Goal: Information Seeking & Learning: Check status

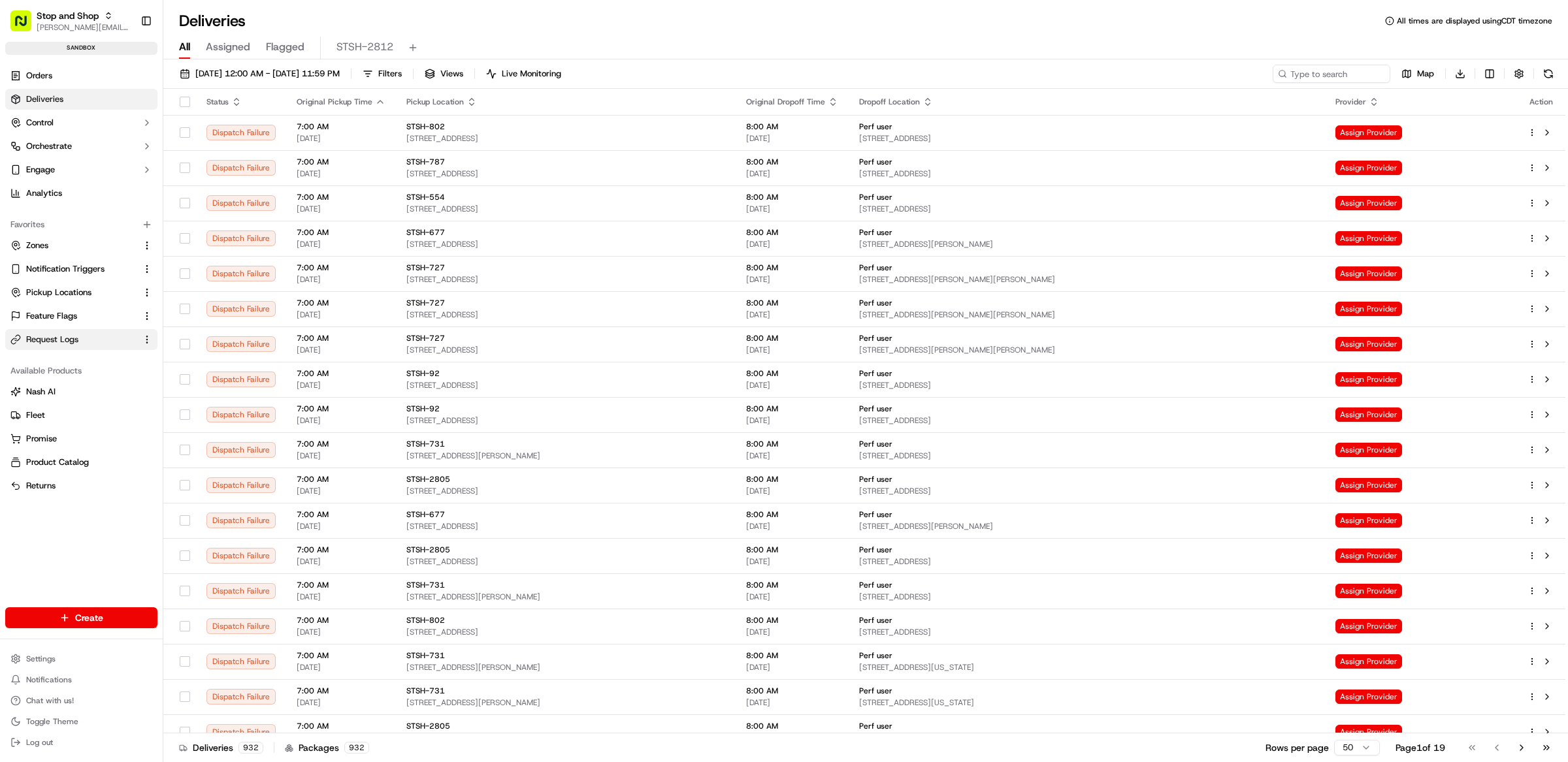
click at [75, 341] on span "Request Logs" at bounding box center [52, 340] width 52 height 12
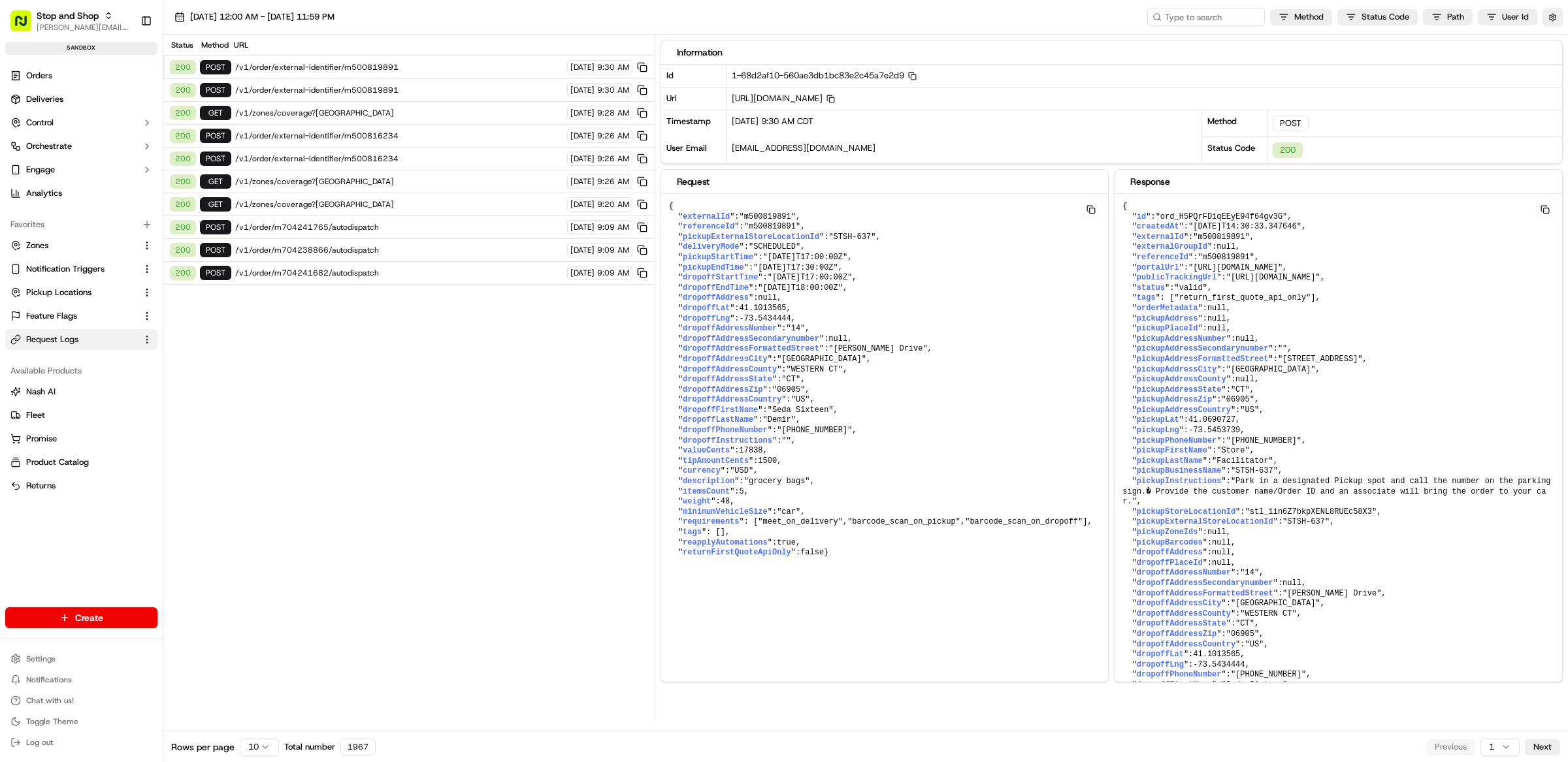
click at [385, 68] on span "/v1/order/external-identifier/m500819891" at bounding box center [399, 67] width 328 height 11
click at [394, 82] on div "200 POST /v1/order/external-identifier/m500819891 09/23/2025 9:30 AM" at bounding box center [409, 90] width 491 height 23
click at [1199, 17] on input at bounding box center [1186, 17] width 157 height 18
paste input "job_ReMSLNzhs7WMRgJywz9uLD"
type input "job_ReMSLNzhs7WMRgJywz9uLD"
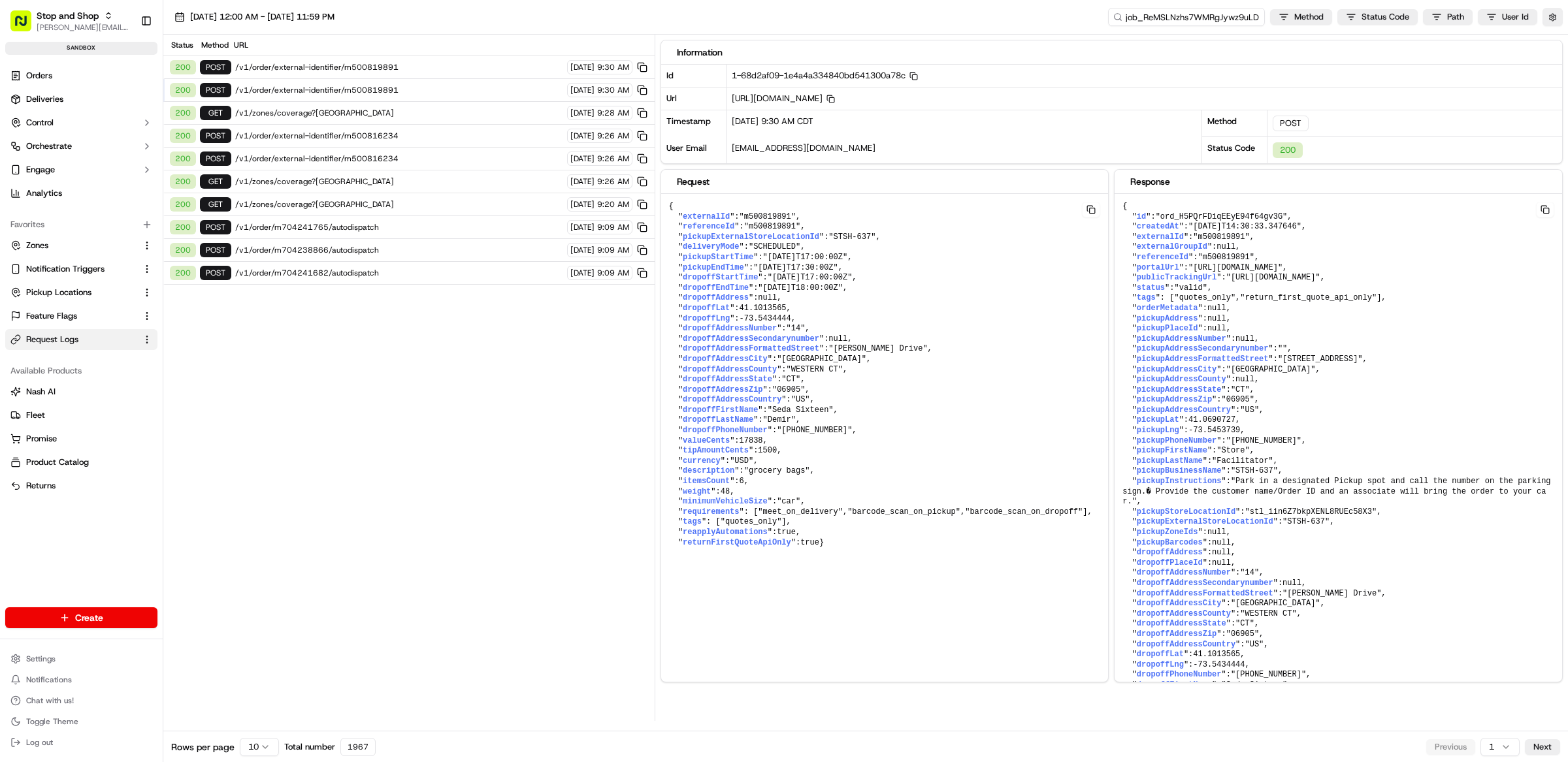
scroll to position [0, 1]
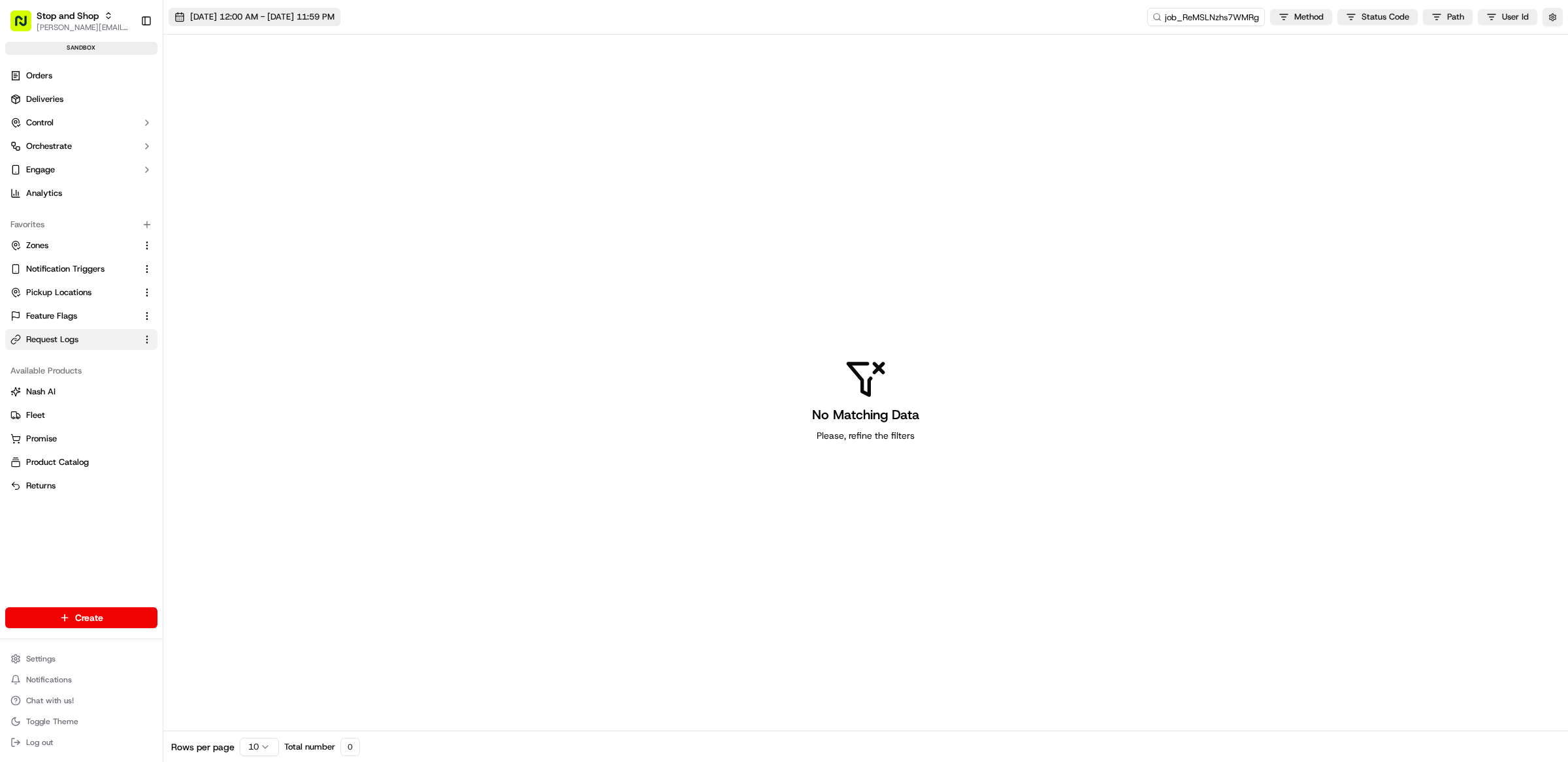
click at [320, 17] on span "[DATE] 12:00 AM - [DATE] 11:59 PM" at bounding box center [262, 17] width 145 height 12
click at [197, 220] on button "22" at bounding box center [194, 222] width 21 height 21
type input "[DATE]"
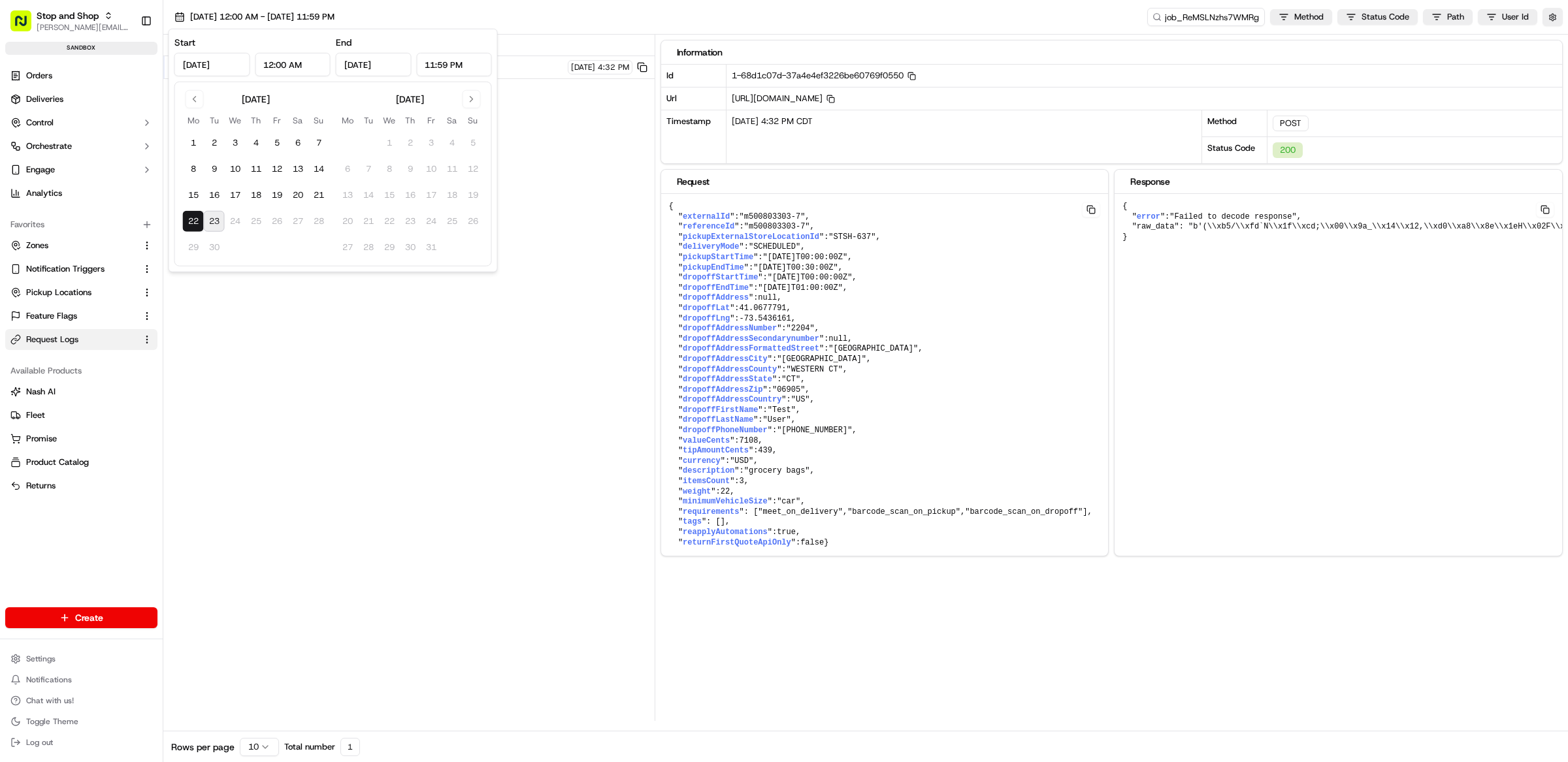
click at [478, 340] on div "Status Method URL 200 POST /v1/order/m500803303-7/autodispatch 09/22/2025 4:32 …" at bounding box center [409, 378] width 491 height 686
click at [1555, 20] on button "button" at bounding box center [1552, 17] width 20 height 18
click at [1553, 45] on button "Display Only Provider Logs" at bounding box center [1554, 41] width 11 height 11
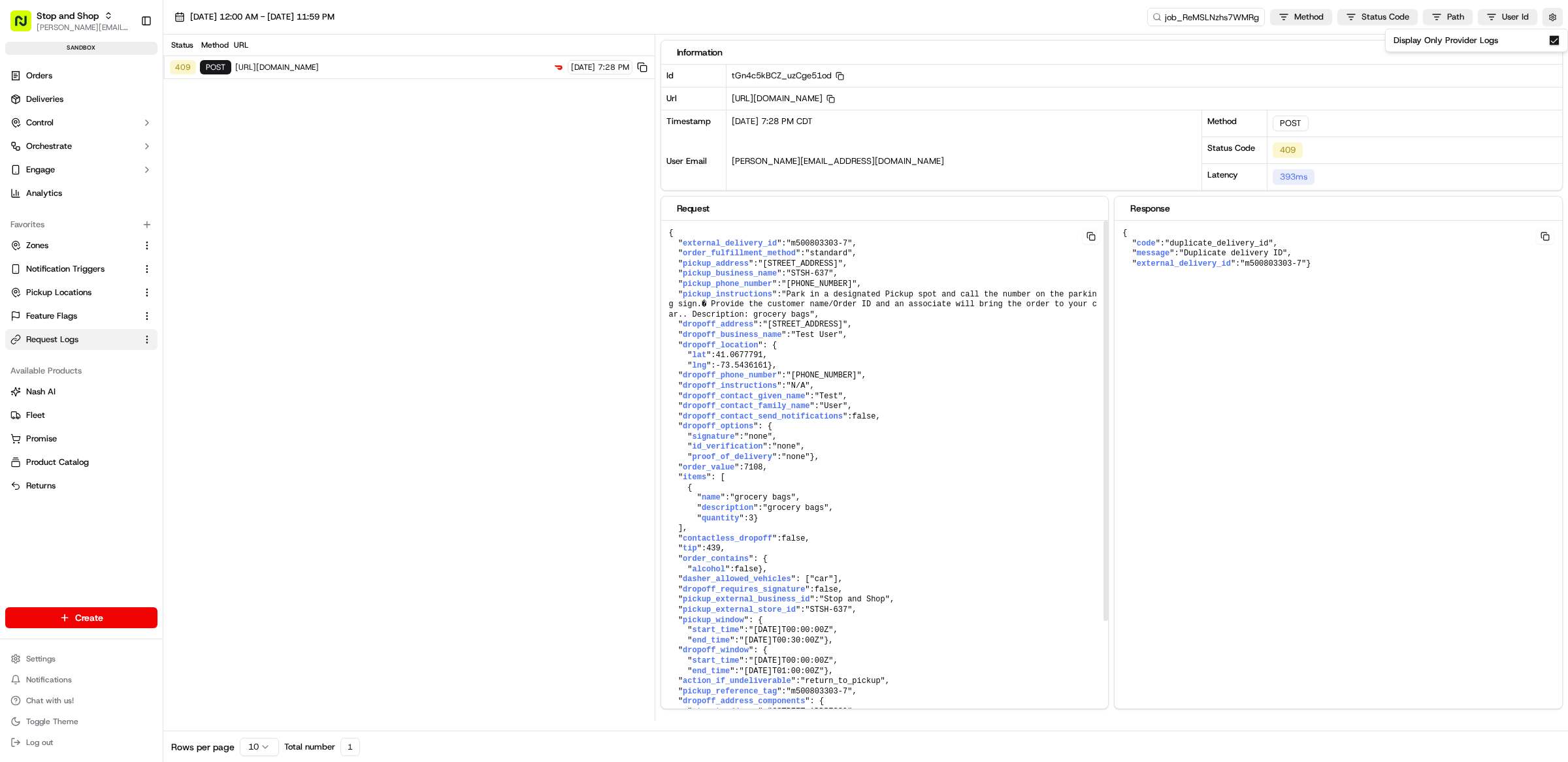
click at [405, 263] on div "Status Method URL 409 POST https://openapi.doordash.com/drive/v2/quotes 09/22/2…" at bounding box center [409, 378] width 491 height 686
drag, startPoint x: 860, startPoint y: 248, endPoint x: 681, endPoint y: 251, distance: 179.0
click at [681, 251] on pre "{ " external_delivery_id ": "m500803303-7" , " order_fulfillment_method ": "sta…" at bounding box center [884, 503] width 447 height 565
click at [884, 245] on pre "{ " external_delivery_id ": "m500803303-7" , " order_fulfillment_method ": "sta…" at bounding box center [884, 503] width 447 height 565
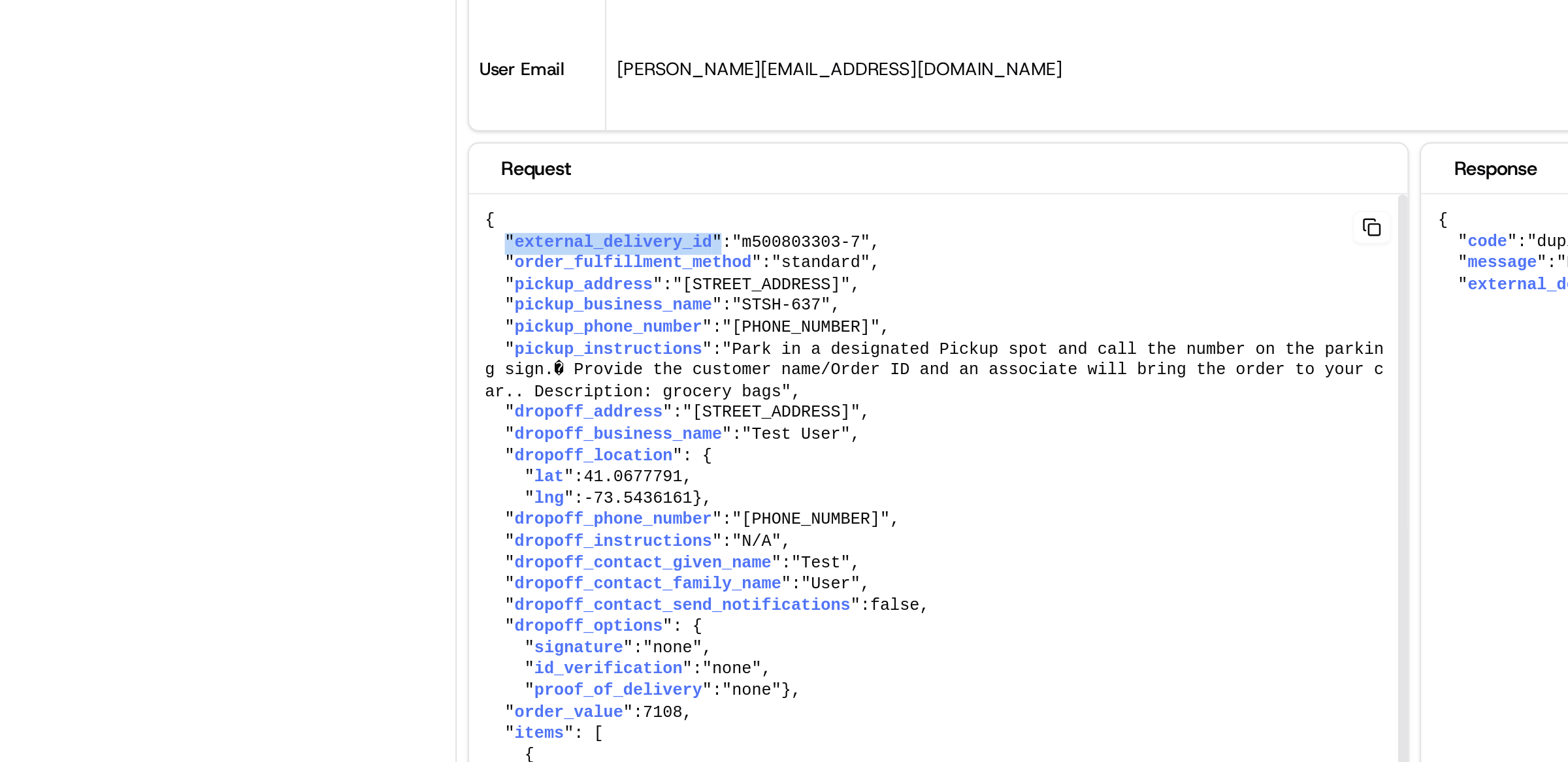
drag, startPoint x: 678, startPoint y: 247, endPoint x: 789, endPoint y: 247, distance: 111.0
click at [784, 247] on pre "{ " external_delivery_id ": "m500803303-7" , " order_fulfillment_method ": "sta…" at bounding box center [884, 503] width 447 height 565
drag, startPoint x: 795, startPoint y: 245, endPoint x: 852, endPoint y: 246, distance: 57.0
click at [852, 246] on span ""m500803303-7"" at bounding box center [819, 244] width 66 height 9
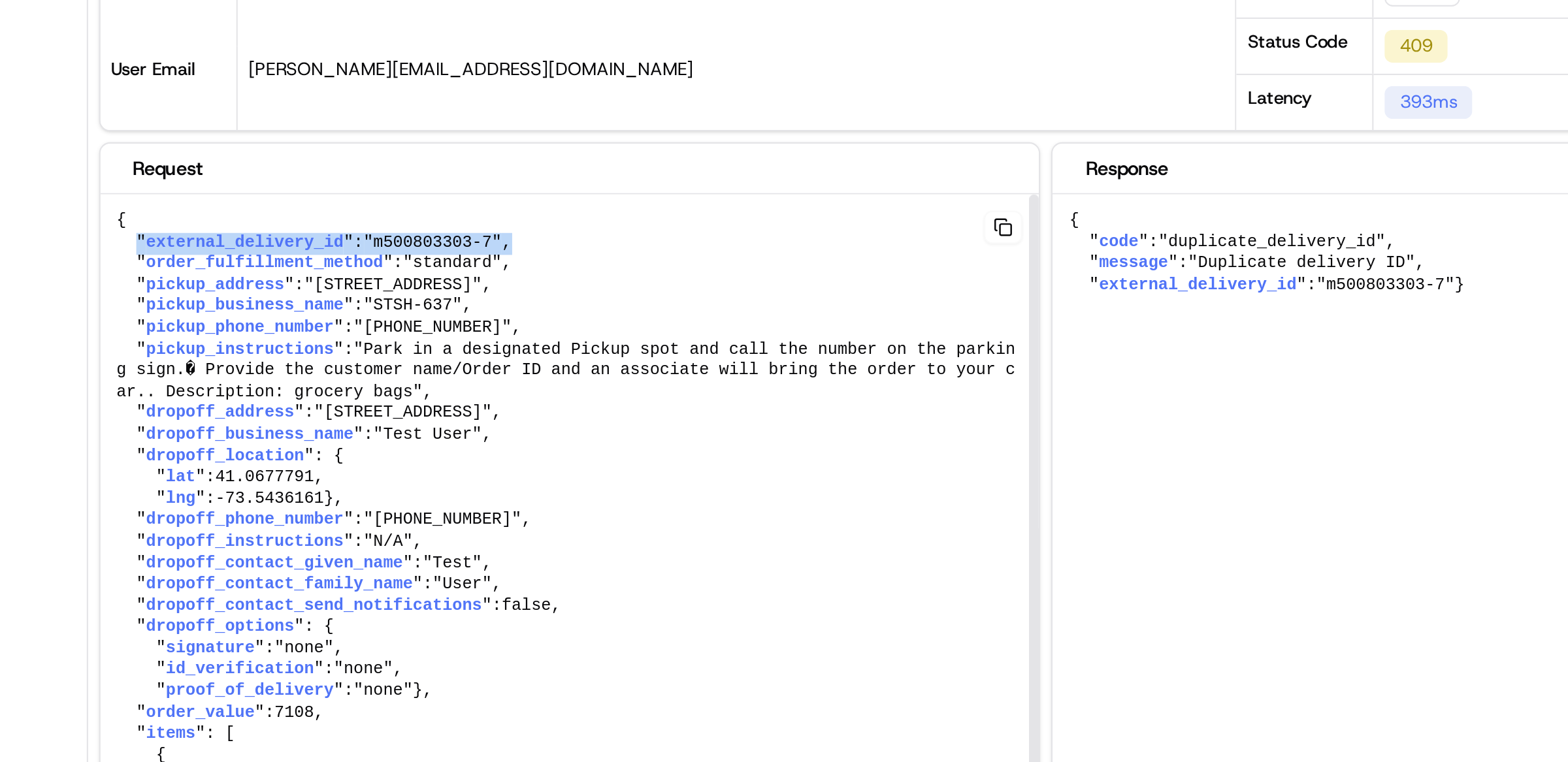
drag, startPoint x: 679, startPoint y: 245, endPoint x: 931, endPoint y: 245, distance: 252.0
click at [932, 245] on pre "{ " external_delivery_id ": "m500803303-7" , " order_fulfillment_method ": "sta…" at bounding box center [884, 503] width 447 height 565
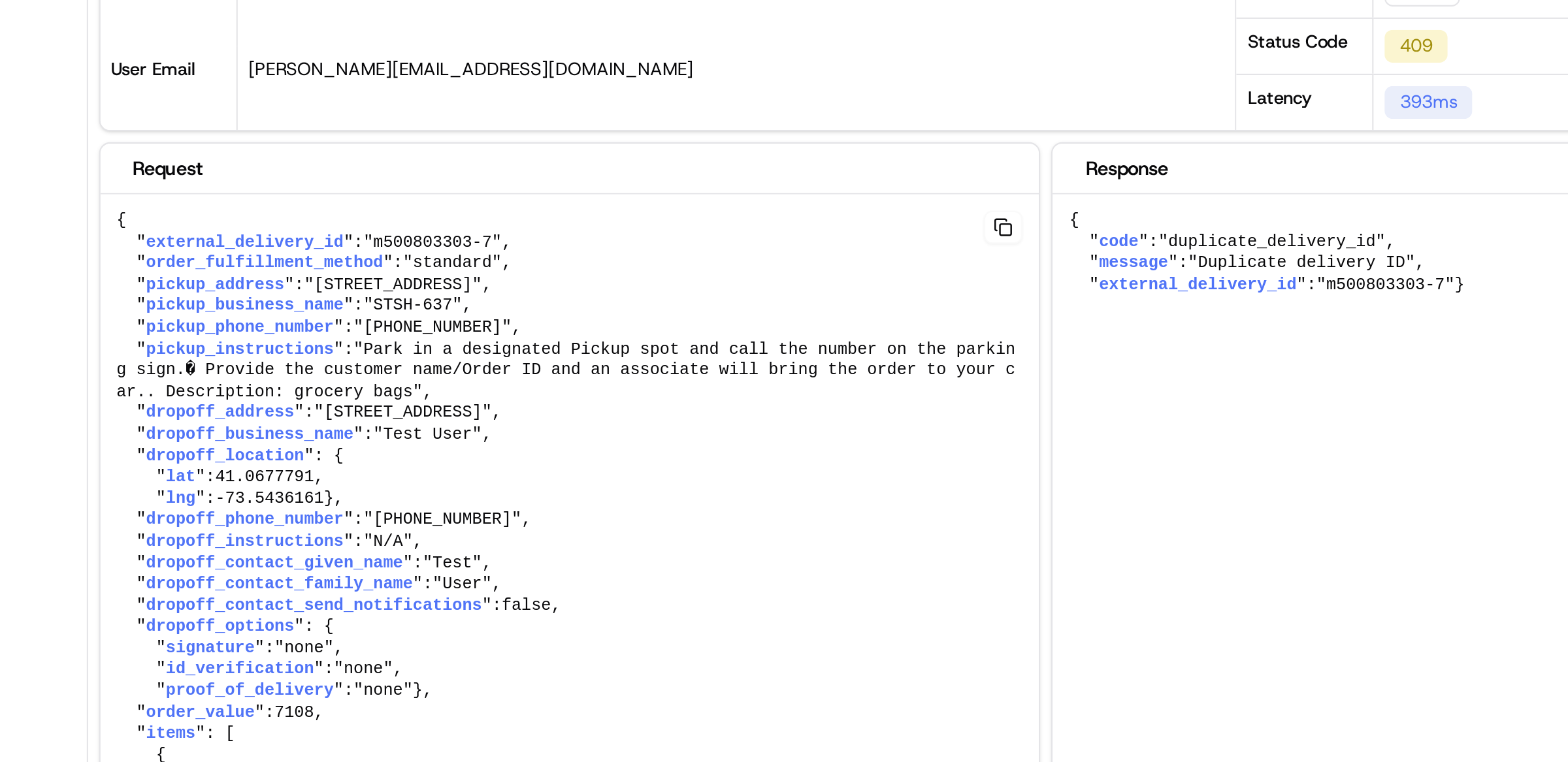
click at [1323, 264] on pre "{ " code ": "duplicate_delivery_id" , " message ": "Duplicate delivery ID" , " …" at bounding box center [1338, 249] width 447 height 56
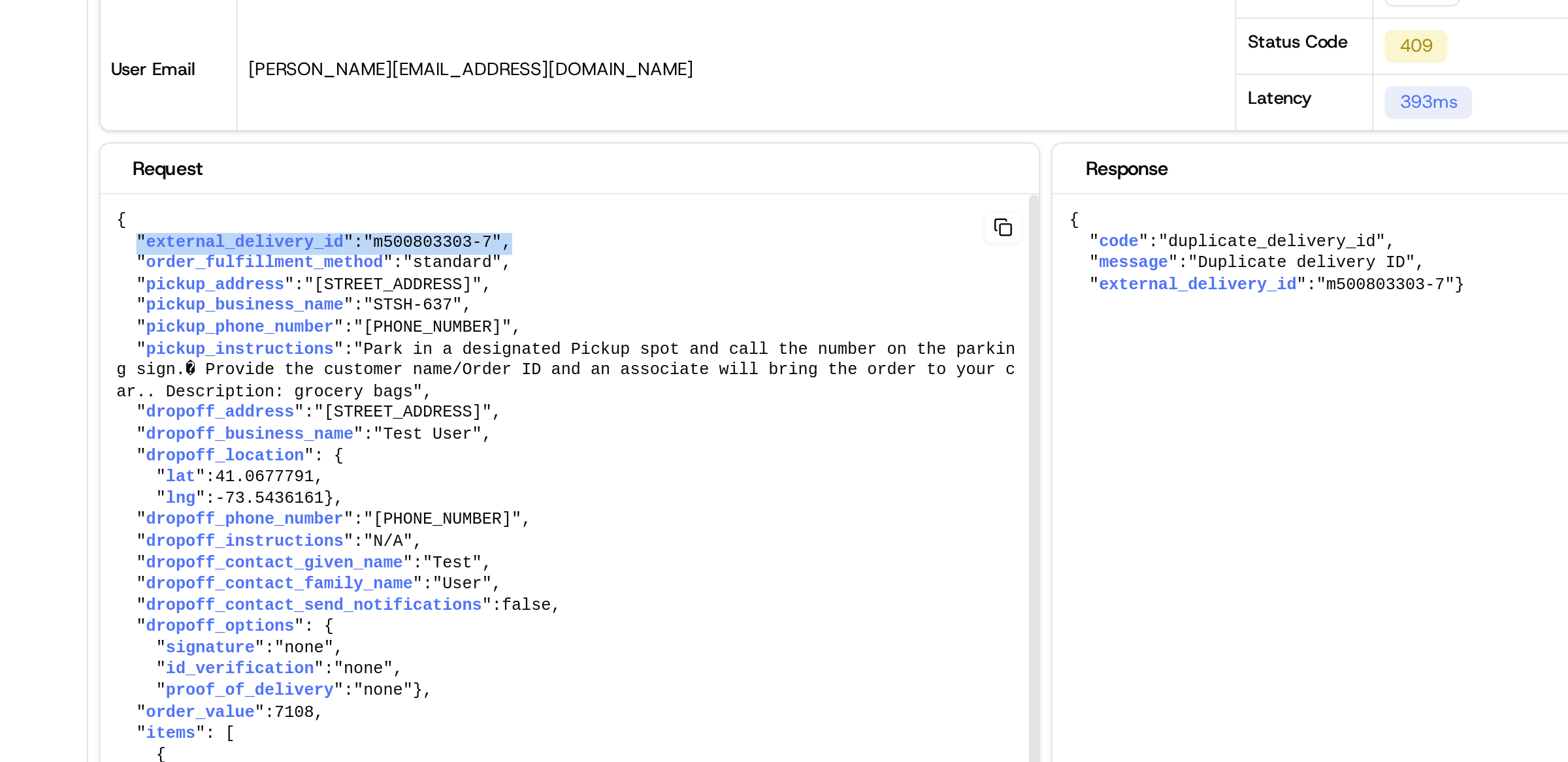
drag, startPoint x: 678, startPoint y: 244, endPoint x: 865, endPoint y: 248, distance: 187.0
click at [865, 248] on pre "{ " external_delivery_id ": "m500803303-7" , " order_fulfillment_method ": "sta…" at bounding box center [884, 503] width 447 height 565
click at [853, 246] on span ""m500803303-7"" at bounding box center [819, 244] width 66 height 9
drag, startPoint x: 853, startPoint y: 246, endPoint x: 803, endPoint y: 247, distance: 50.0
click at [803, 247] on span ""m500803303-7"" at bounding box center [819, 244] width 66 height 9
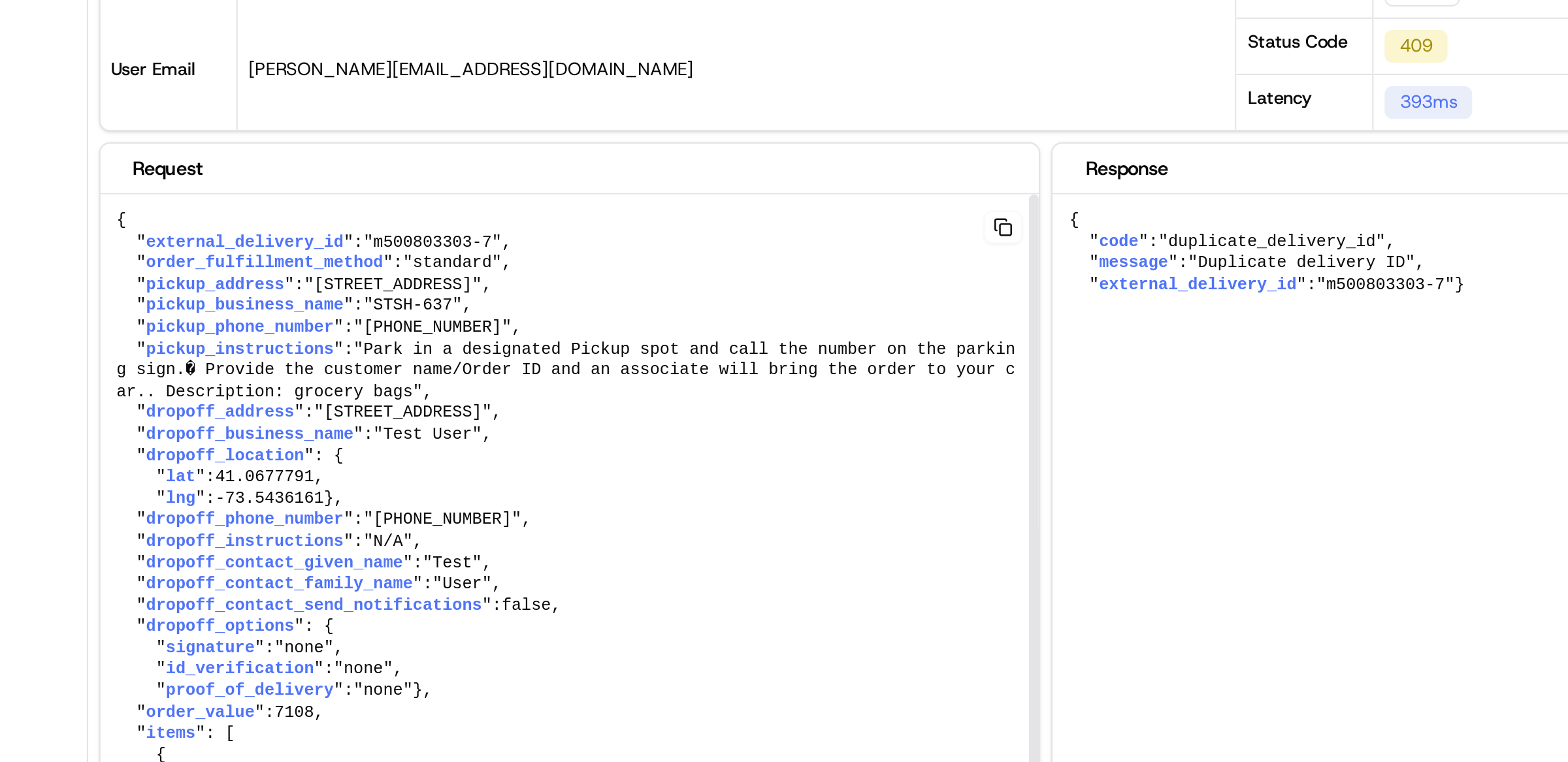
click at [879, 247] on pre "{ " external_delivery_id ": "m500803303-7" , " order_fulfillment_method ": "sta…" at bounding box center [884, 503] width 447 height 565
drag, startPoint x: 853, startPoint y: 246, endPoint x: 798, endPoint y: 245, distance: 55.0
click at [798, 245] on span ""m500803303-7"" at bounding box center [819, 244] width 66 height 9
click at [885, 247] on pre "{ " external_delivery_id ": "m500803303-7" , " order_fulfillment_method ": "sta…" at bounding box center [884, 503] width 447 height 565
drag, startPoint x: 796, startPoint y: 243, endPoint x: 852, endPoint y: 244, distance: 56.0
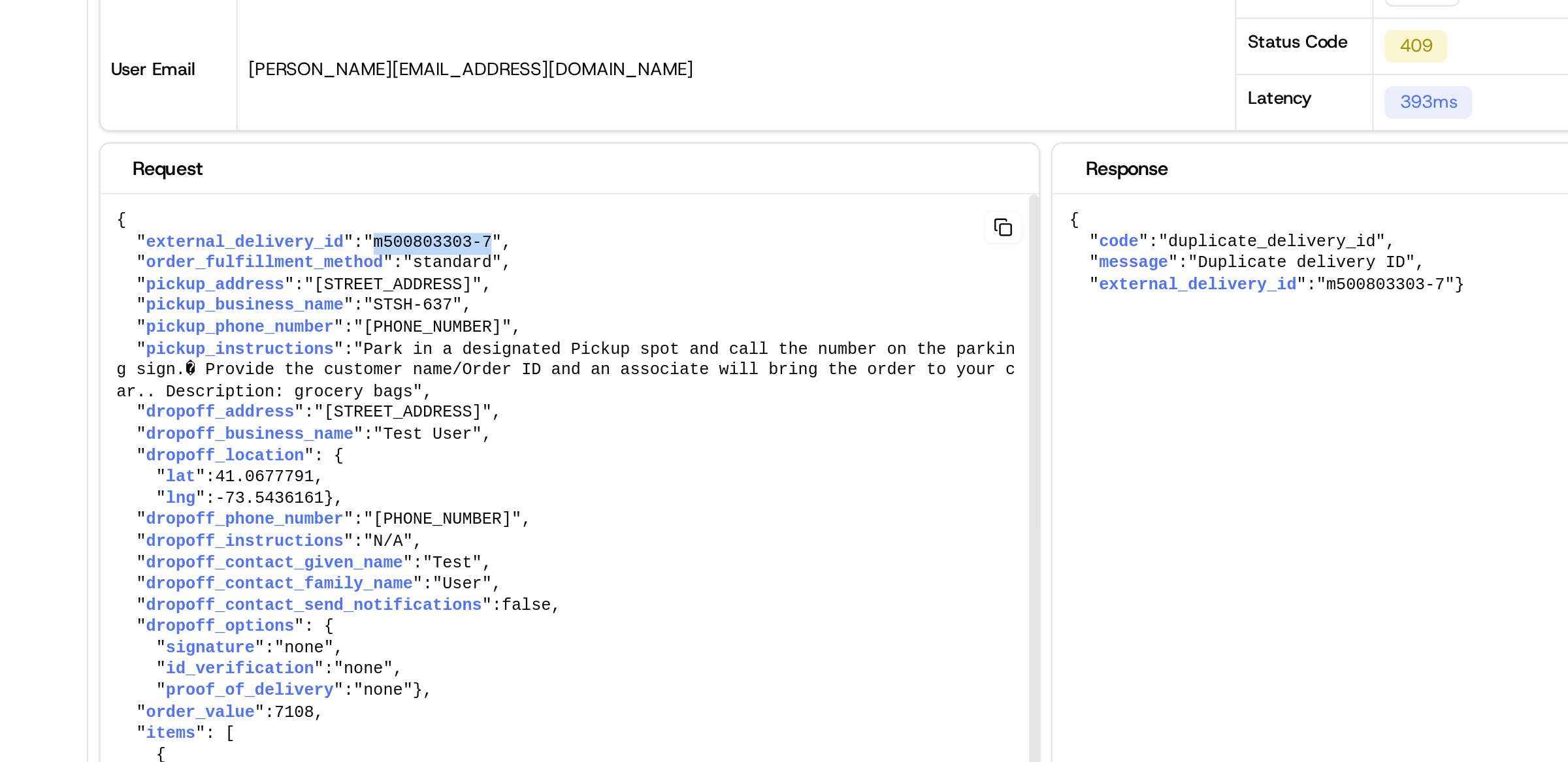
click at [852, 244] on span ""m500803303-7"" at bounding box center [819, 244] width 66 height 9
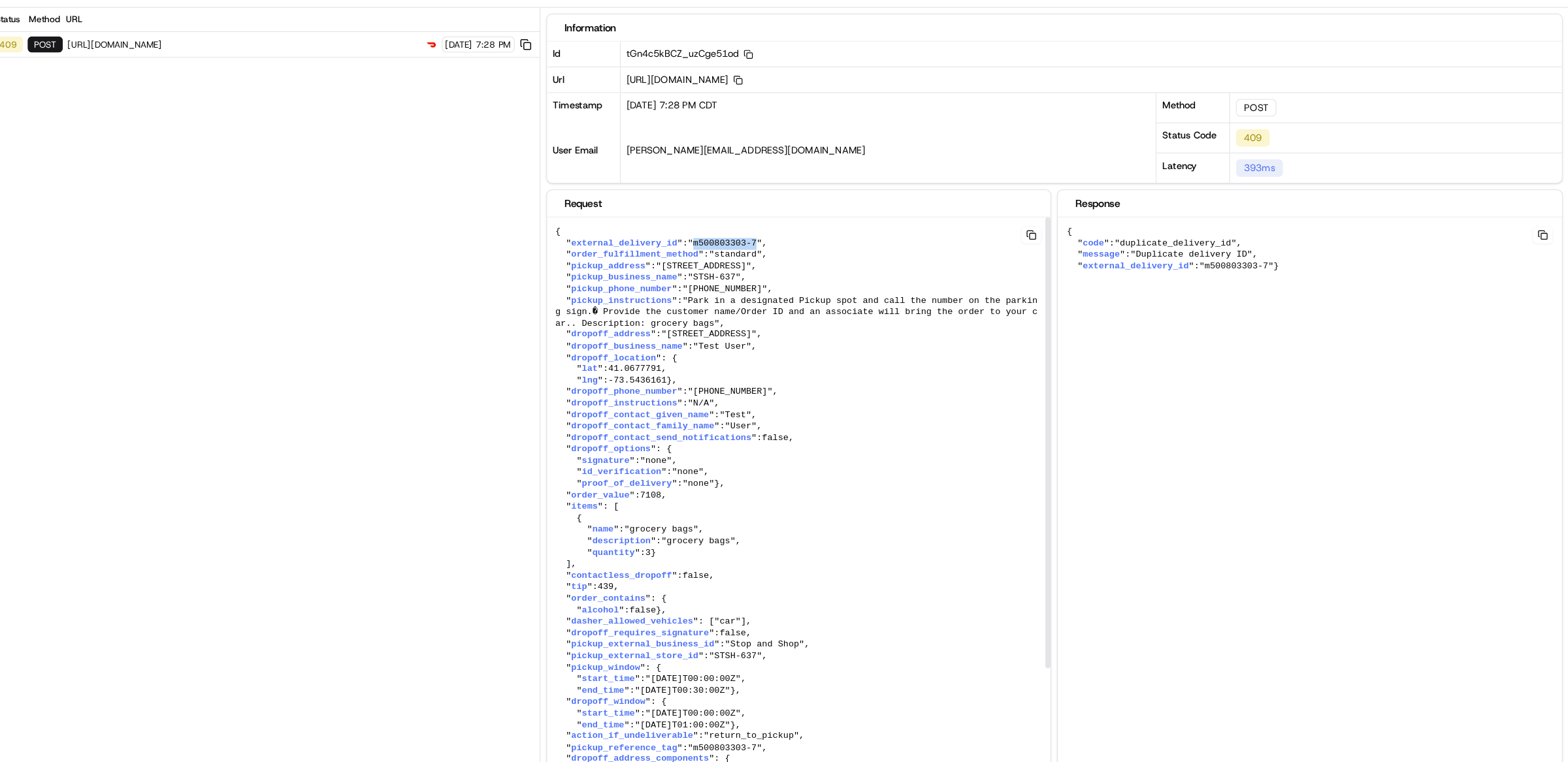
scroll to position [0, 0]
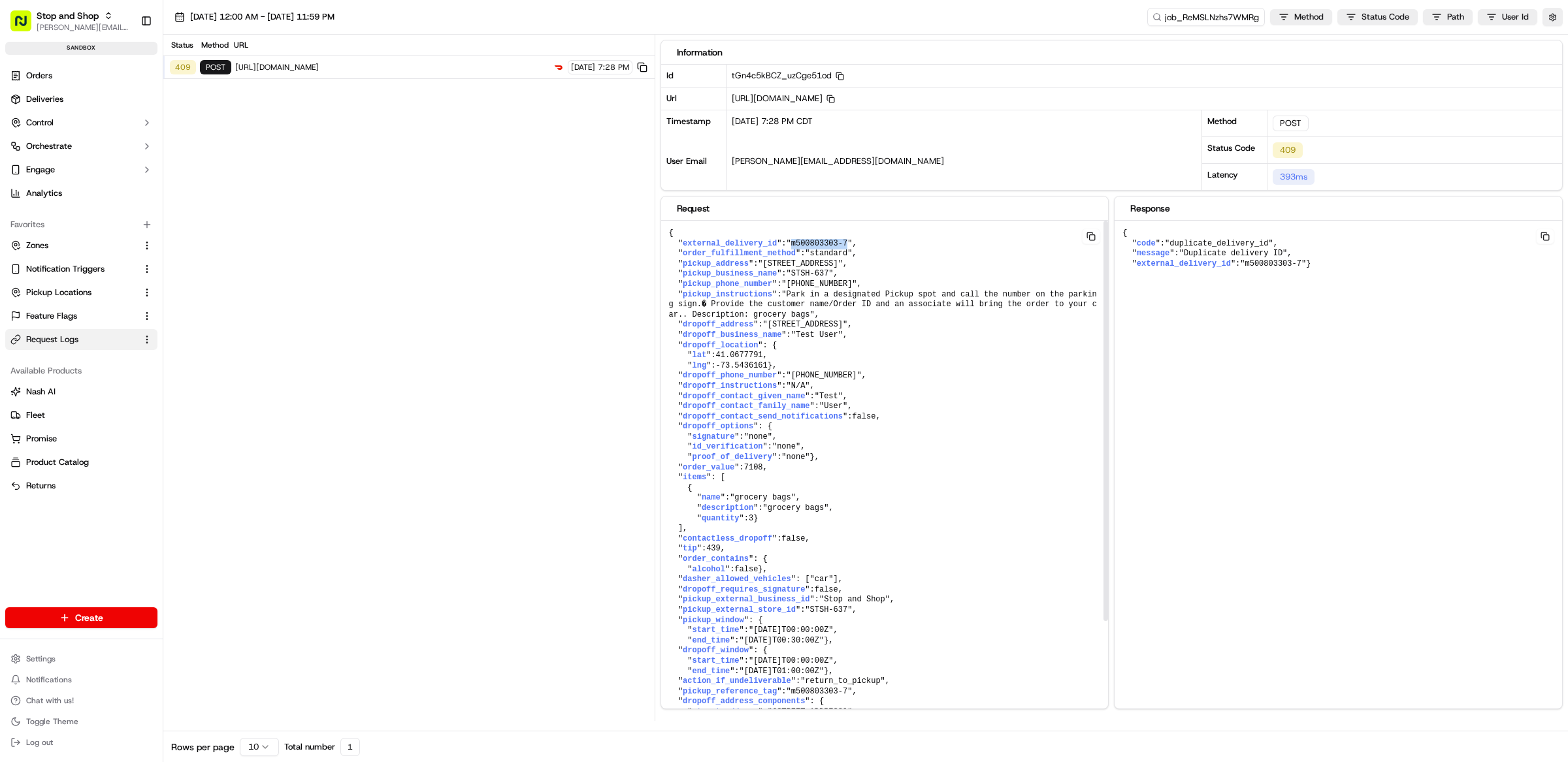
click at [851, 248] on span ""m500803303-7"" at bounding box center [819, 244] width 66 height 9
drag, startPoint x: 851, startPoint y: 247, endPoint x: 798, endPoint y: 247, distance: 53.0
click at [798, 247] on span ""m500803303-7"" at bounding box center [819, 244] width 66 height 9
copy span "m500803303-7"
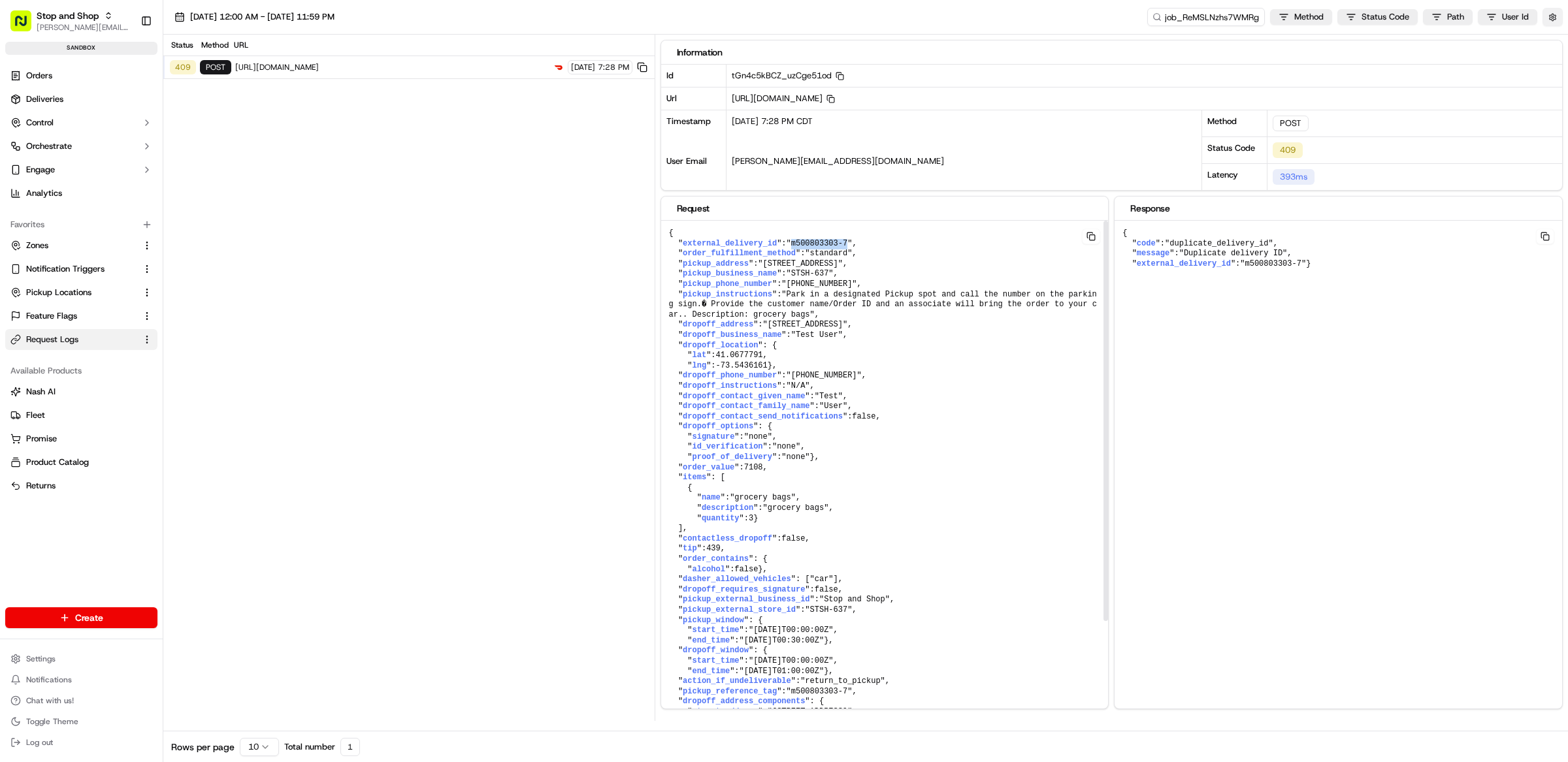
click at [1554, 21] on button "button" at bounding box center [1552, 17] width 20 height 18
click at [1556, 42] on button "Display Only Provider Logs" at bounding box center [1554, 41] width 11 height 11
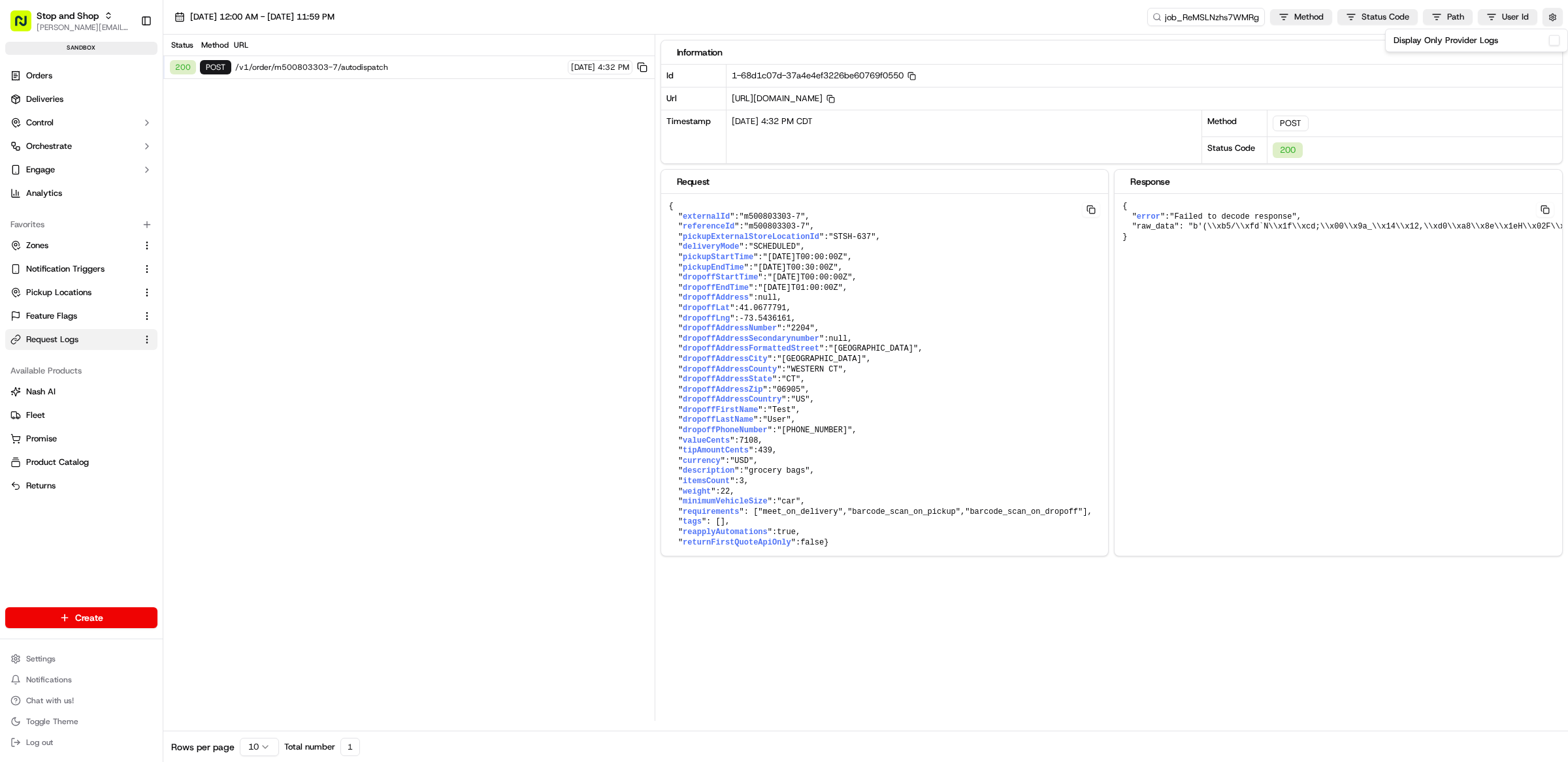
drag, startPoint x: 363, startPoint y: 70, endPoint x: 373, endPoint y: 73, distance: 10.4
click at [363, 70] on span "/v1/order/m500803303-7/autodispatch" at bounding box center [400, 67] width 329 height 11
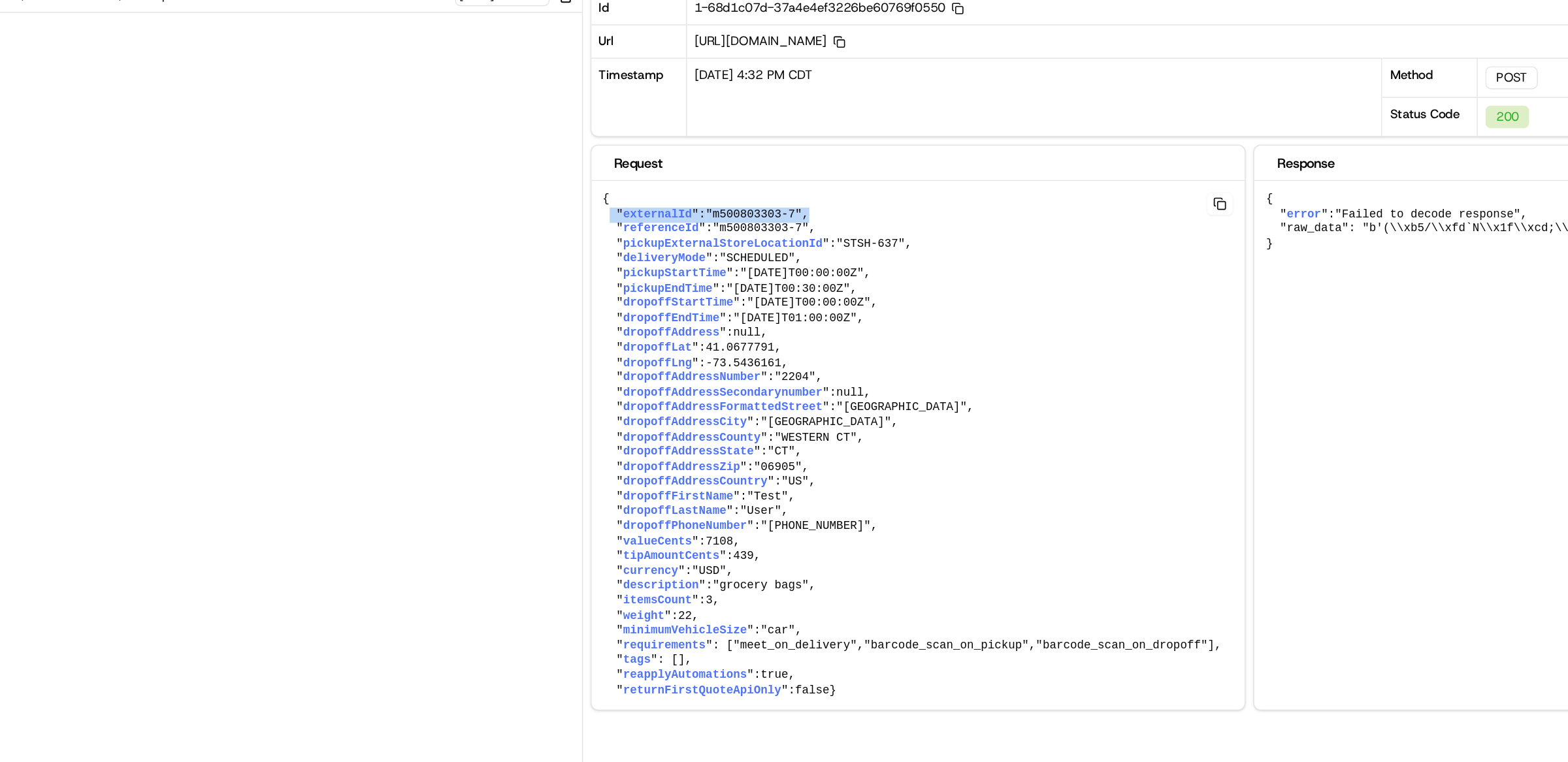
drag, startPoint x: 830, startPoint y: 219, endPoint x: 675, endPoint y: 222, distance: 155.0
click at [675, 222] on pre "{ " externalId ": "m500803303-7" , " referenceId ": "m500803303-7" , " pickupEx…" at bounding box center [884, 375] width 447 height 362
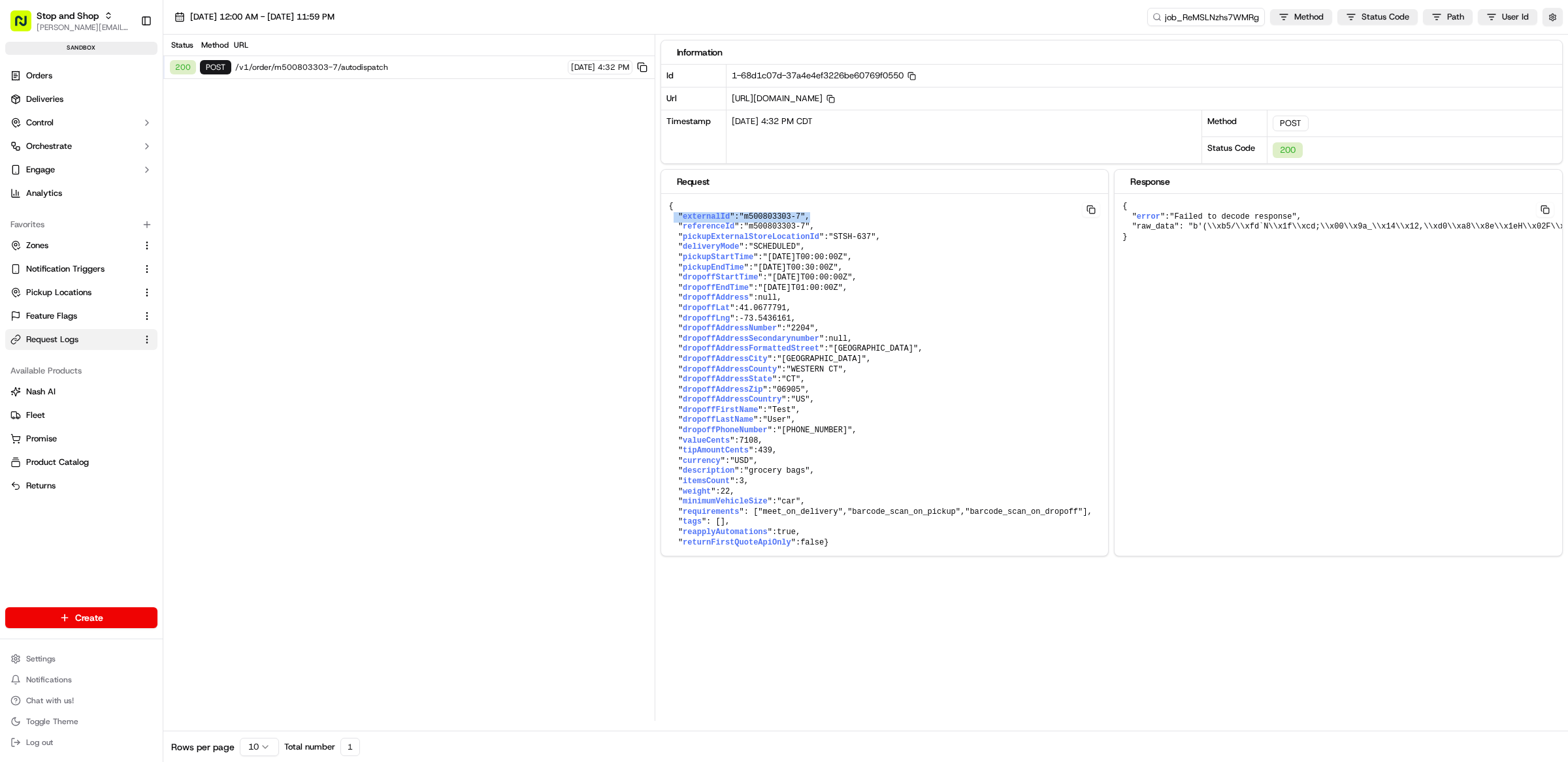
click at [826, 219] on pre "{ " externalId ": "m500803303-7" , " referenceId ": "m500803303-7" , " pickupEx…" at bounding box center [884, 375] width 447 height 362
drag, startPoint x: 830, startPoint y: 219, endPoint x: 678, endPoint y: 222, distance: 152.0
click at [678, 222] on pre "{ " externalId ": "m500803303-7" , " referenceId ": "m500803303-7" , " pickupEx…" at bounding box center [884, 375] width 447 height 362
click at [805, 218] on span ""m500803303-7"" at bounding box center [772, 216] width 66 height 9
drag, startPoint x: 825, startPoint y: 218, endPoint x: 674, endPoint y: 219, distance: 151.0
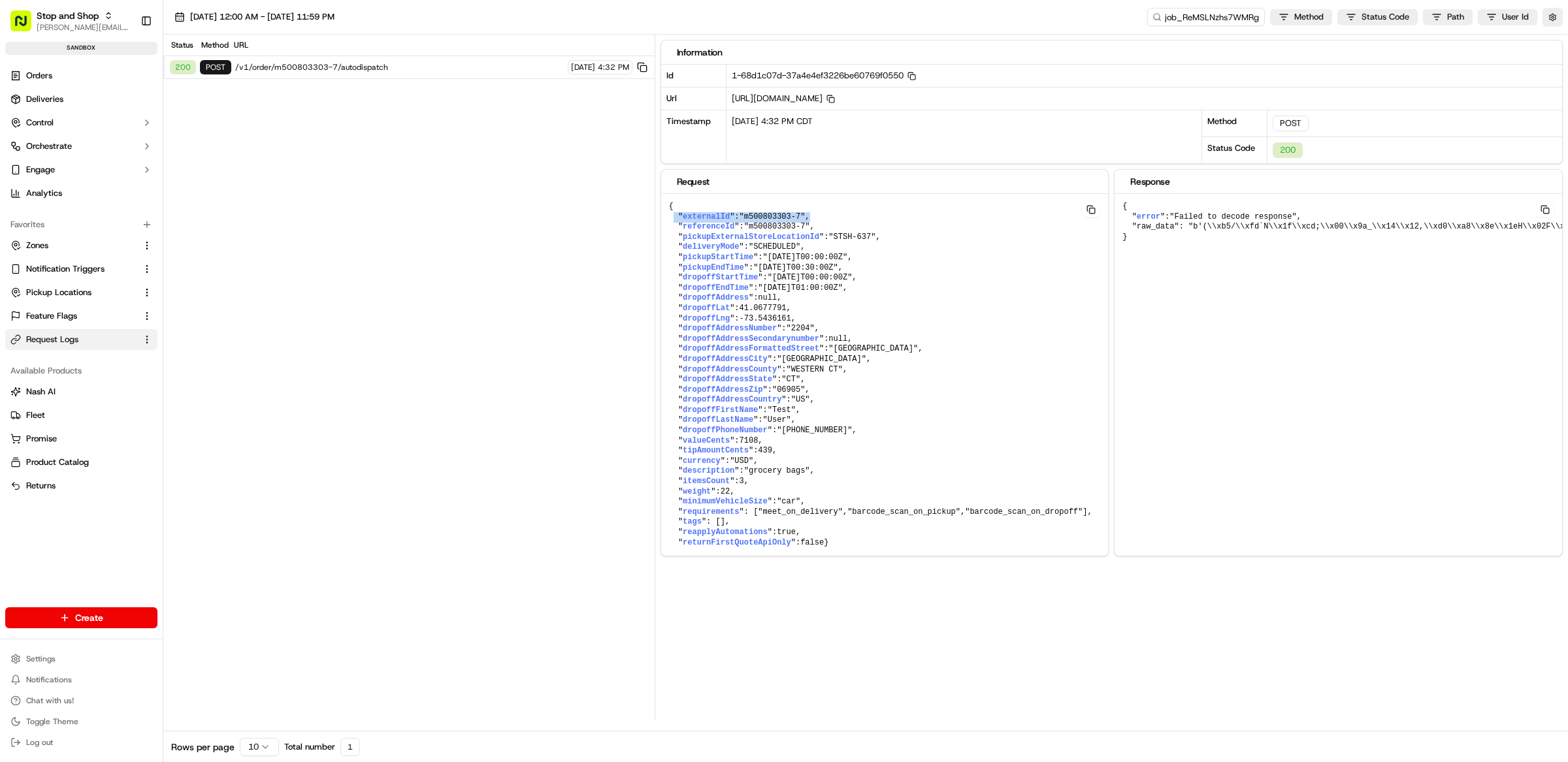
click at [674, 219] on pre "{ " externalId ": "m500803303-7" , " referenceId ": "m500803303-7" , " pickupEx…" at bounding box center [884, 375] width 447 height 362
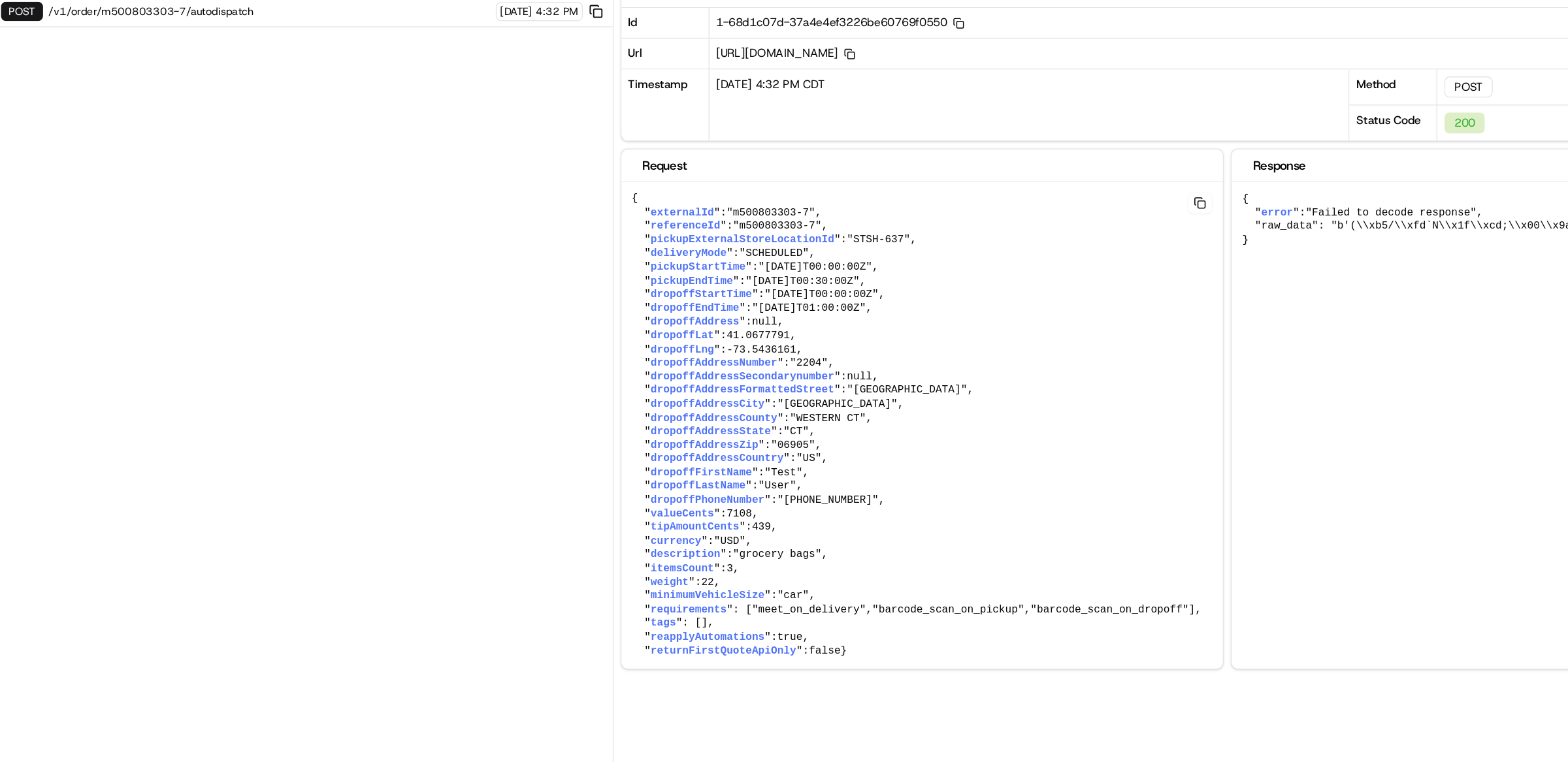
click at [802, 219] on span ""m500803303-7"" at bounding box center [772, 216] width 66 height 9
click at [798, 219] on span ""m500803303-7"" at bounding box center [772, 216] width 66 height 9
click at [822, 221] on pre "{ " externalId ": "m500803303-7" , " referenceId ": "m500803303-7" , " pickupEx…" at bounding box center [884, 375] width 447 height 362
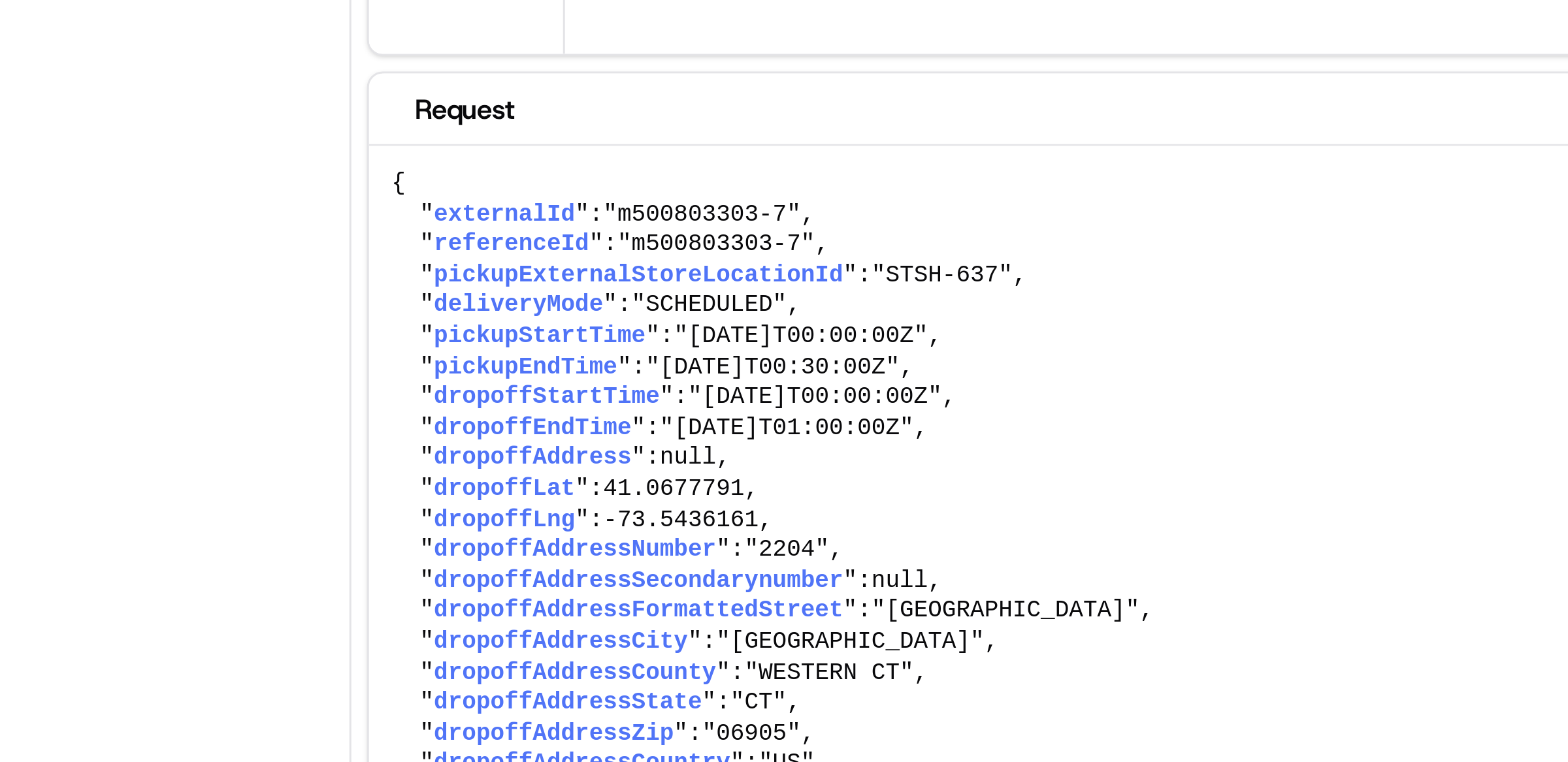
click at [800, 219] on span ""m500803303-7"" at bounding box center [772, 216] width 66 height 9
drag, startPoint x: 806, startPoint y: 219, endPoint x: 798, endPoint y: 219, distance: 8.0
click at [798, 219] on span ""m500803303-7"" at bounding box center [772, 216] width 66 height 9
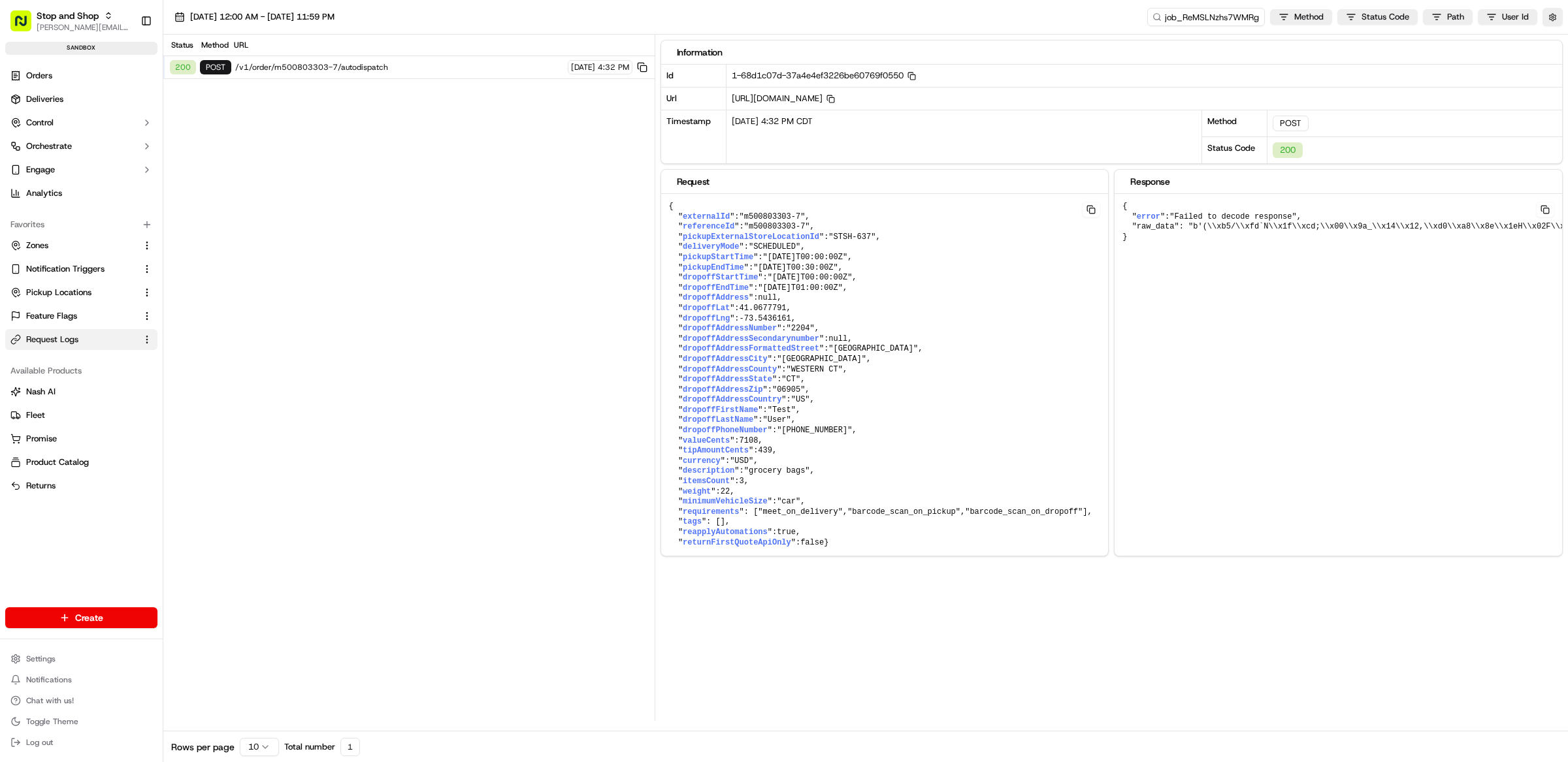
click at [894, 236] on pre "{ " externalId ": "m500803303-7" , " referenceId ": "m500803303-7" , " pickupEx…" at bounding box center [884, 375] width 447 height 362
drag, startPoint x: 825, startPoint y: 218, endPoint x: 679, endPoint y: 222, distance: 146.1
click at [679, 222] on pre "{ " externalId ": "m500803303-7" , " referenceId ": "m500803303-7" , " pickupEx…" at bounding box center [884, 375] width 447 height 362
click at [833, 219] on pre "{ " externalId ": "m500803303-7" , " referenceId ": "m500803303-7" , " pickupEx…" at bounding box center [884, 375] width 447 height 362
drag, startPoint x: 828, startPoint y: 219, endPoint x: 678, endPoint y: 222, distance: 150.0
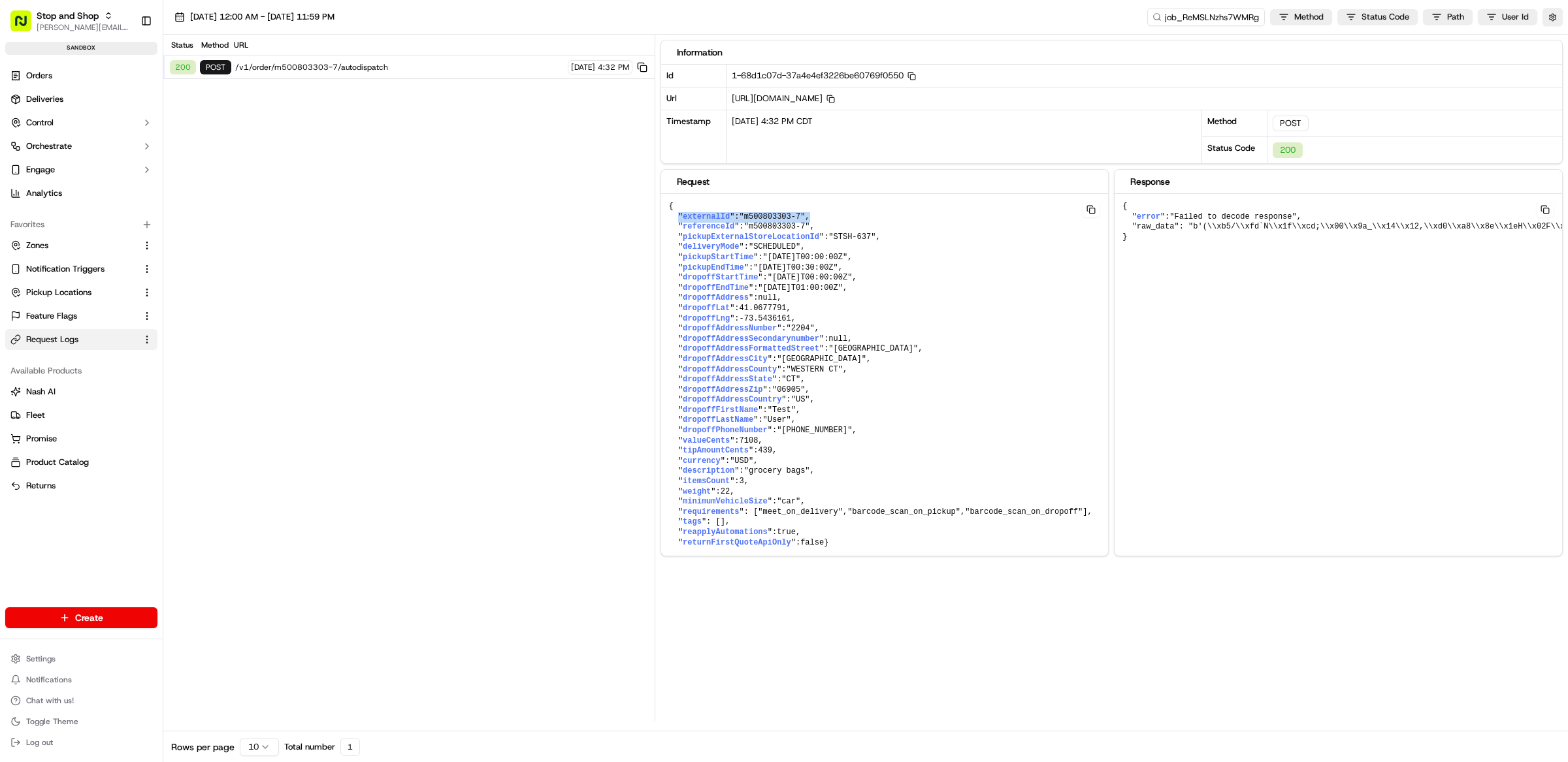
click at [678, 222] on pre "{ " externalId ": "m500803303-7" , " referenceId ": "m500803303-7" , " pickupEx…" at bounding box center [884, 375] width 447 height 362
click at [830, 221] on pre "{ " externalId ": "m500803303-7" , " referenceId ": "m500803303-7" , " pickupEx…" at bounding box center [884, 375] width 447 height 362
drag, startPoint x: 825, startPoint y: 217, endPoint x: 678, endPoint y: 222, distance: 147.1
click at [675, 222] on pre "{ " externalId ": "m500803303-7" , " referenceId ": "m500803303-7" , " pickupEx…" at bounding box center [884, 375] width 447 height 362
click at [834, 216] on pre "{ " externalId ": "m500803303-7" , " referenceId ": "m500803303-7" , " pickupEx…" at bounding box center [884, 375] width 447 height 362
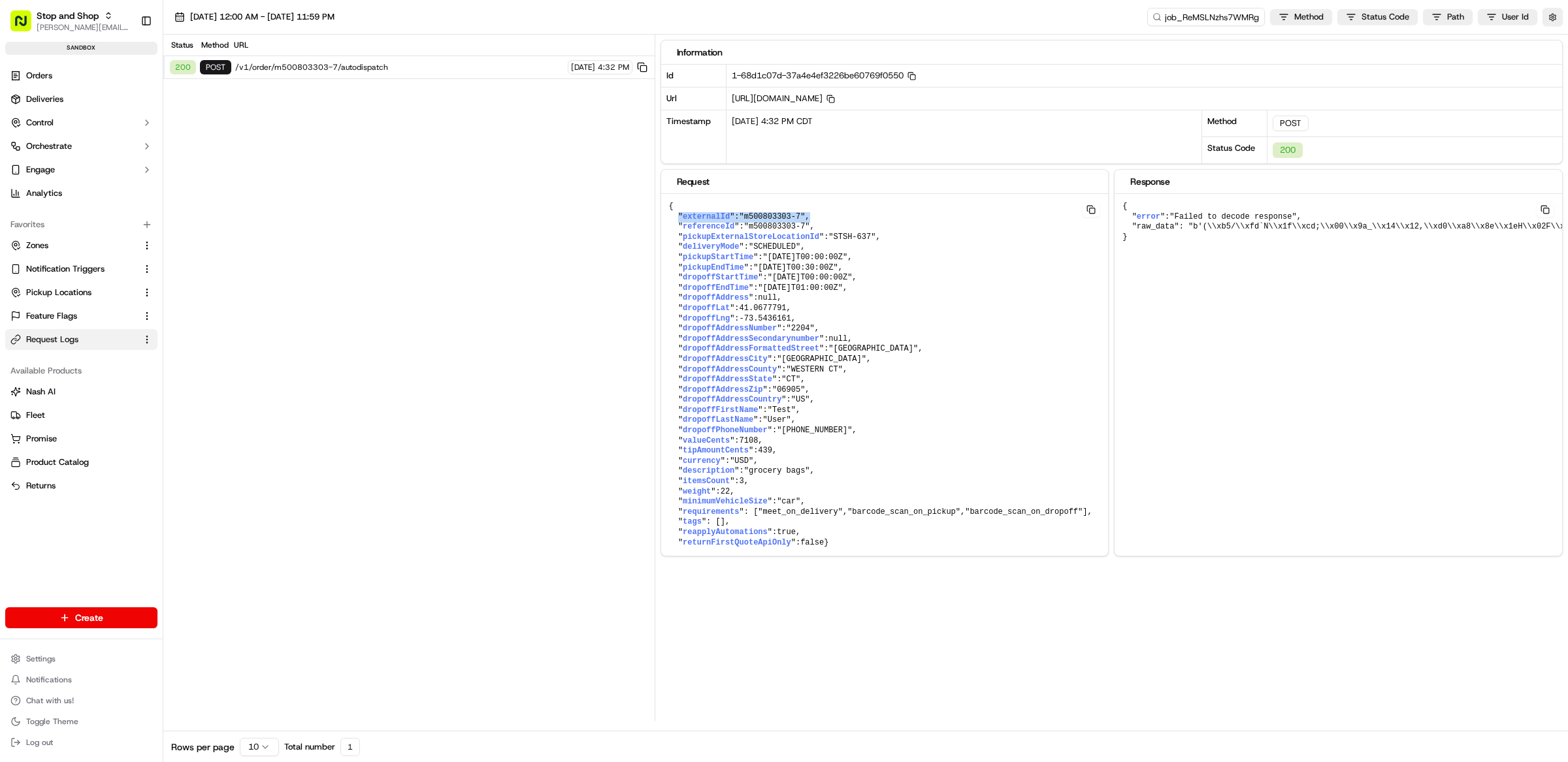
drag, startPoint x: 829, startPoint y: 219, endPoint x: 676, endPoint y: 222, distance: 153.0
click at [676, 222] on pre "{ " externalId ": "m500803303-7" , " referenceId ": "m500803303-7" , " pickupEx…" at bounding box center [884, 375] width 447 height 362
click at [825, 219] on pre "{ " externalId ": "m500803303-7" , " referenceId ": "m500803303-7" , " pickupEx…" at bounding box center [884, 375] width 447 height 362
drag, startPoint x: 823, startPoint y: 218, endPoint x: 676, endPoint y: 222, distance: 147.1
click at [676, 222] on pre "{ " externalId ": "m500803303-7" , " referenceId ": "m500803303-7" , " pickupEx…" at bounding box center [884, 375] width 447 height 362
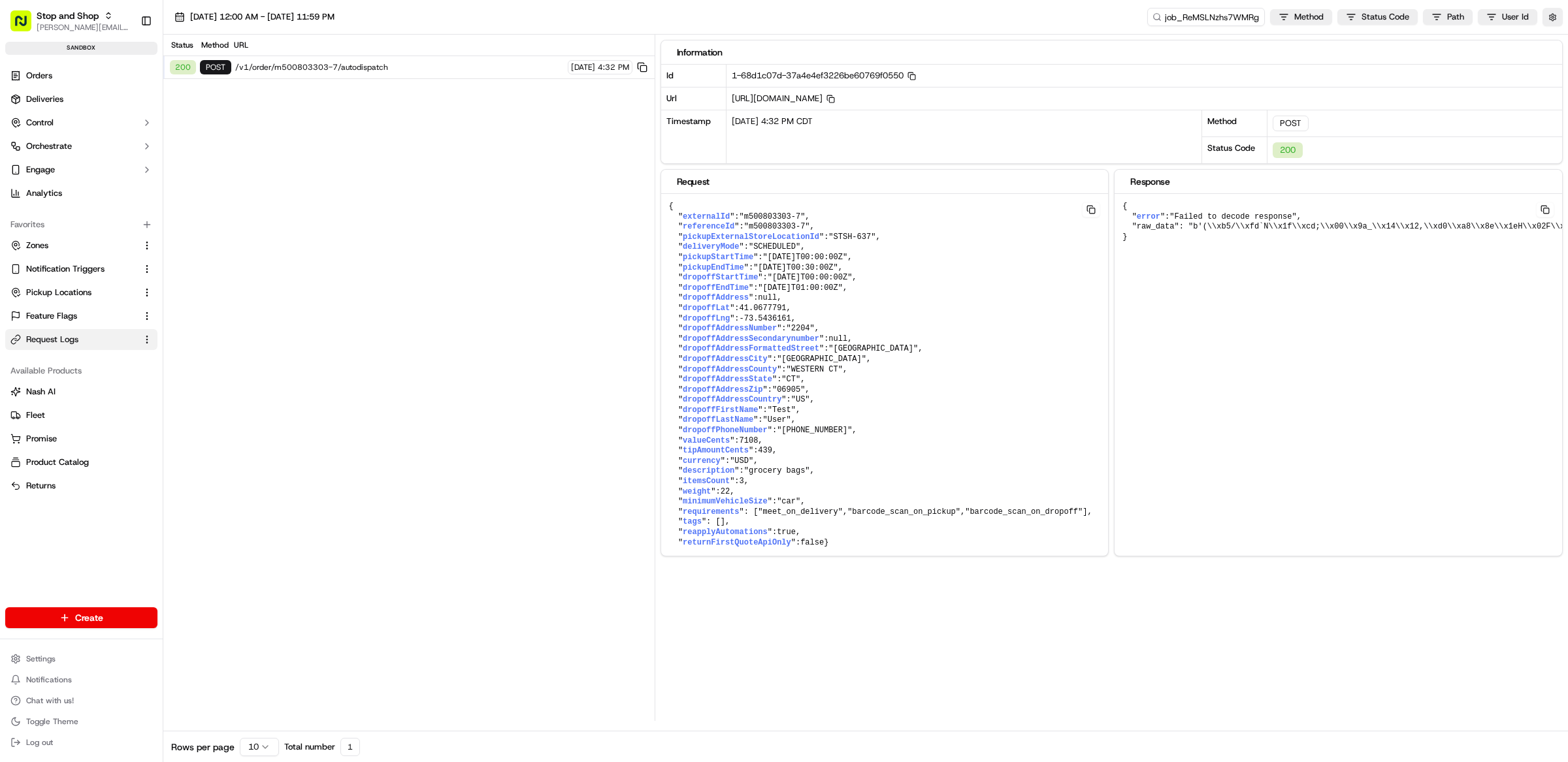
click at [816, 232] on pre "{ " externalId ": "m500803303-7" , " referenceId ": "m500803303-7" , " pickupEx…" at bounding box center [884, 375] width 447 height 362
drag, startPoint x: 825, startPoint y: 232, endPoint x: 675, endPoint y: 229, distance: 150.0
click at [675, 229] on pre "{ " externalId ": "m500803303-7" , " referenceId ": "m500803303-7" , " pickupEx…" at bounding box center [884, 375] width 447 height 362
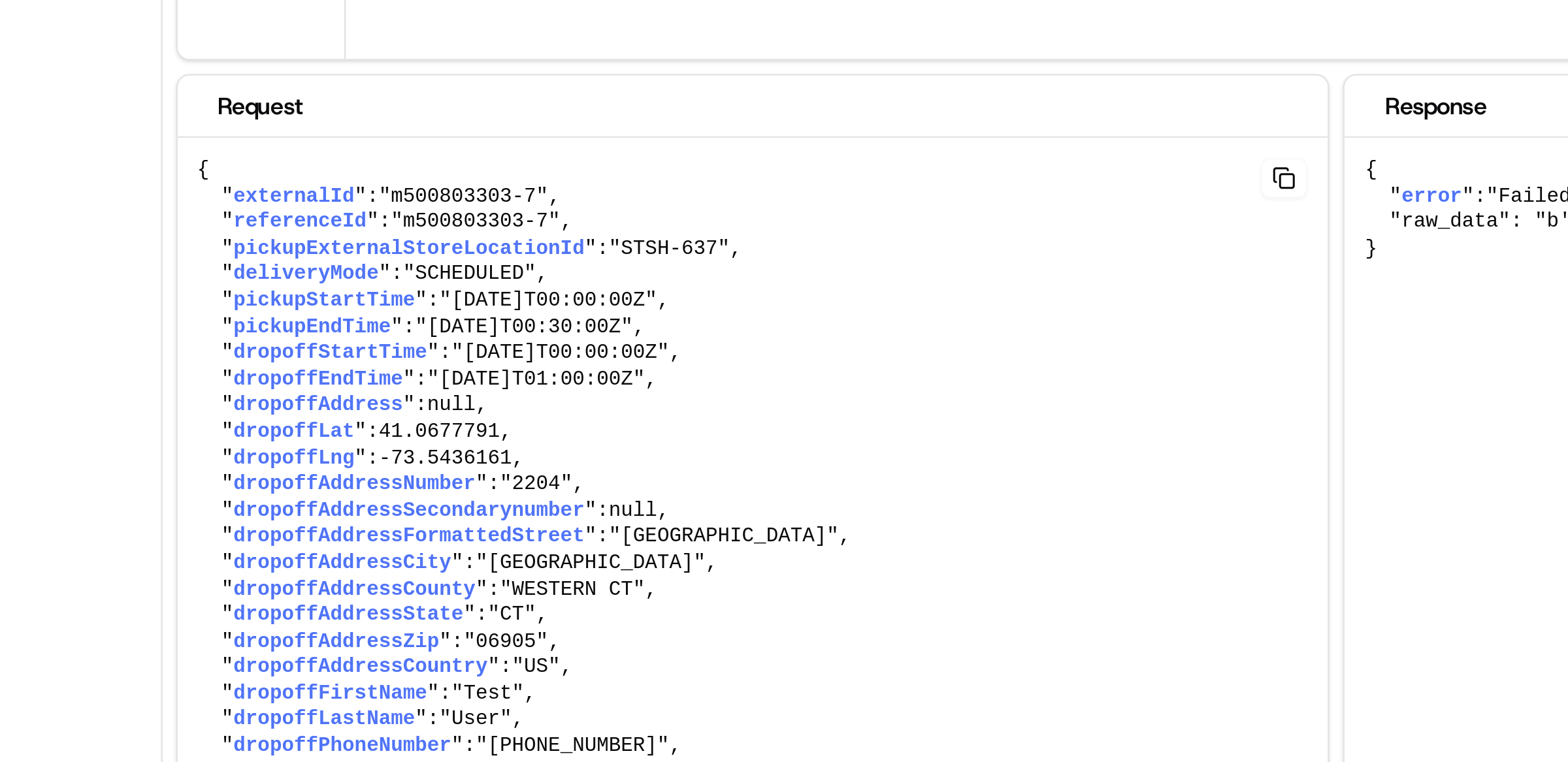
click at [709, 229] on span "referenceId" at bounding box center [709, 226] width 51 height 9
drag, startPoint x: 677, startPoint y: 229, endPoint x: 815, endPoint y: 231, distance: 138.0
click at [813, 231] on pre "{ " externalId ": "m500803303-7" , " referenceId ": "m500803303-7" , " pickupEx…" at bounding box center [884, 375] width 447 height 362
drag, startPoint x: 819, startPoint y: 230, endPoint x: 679, endPoint y: 231, distance: 140.0
click at [679, 231] on pre "{ " externalId ": "m500803303-7" , " referenceId ": "m500803303-7" , " pickupEx…" at bounding box center [884, 375] width 447 height 362
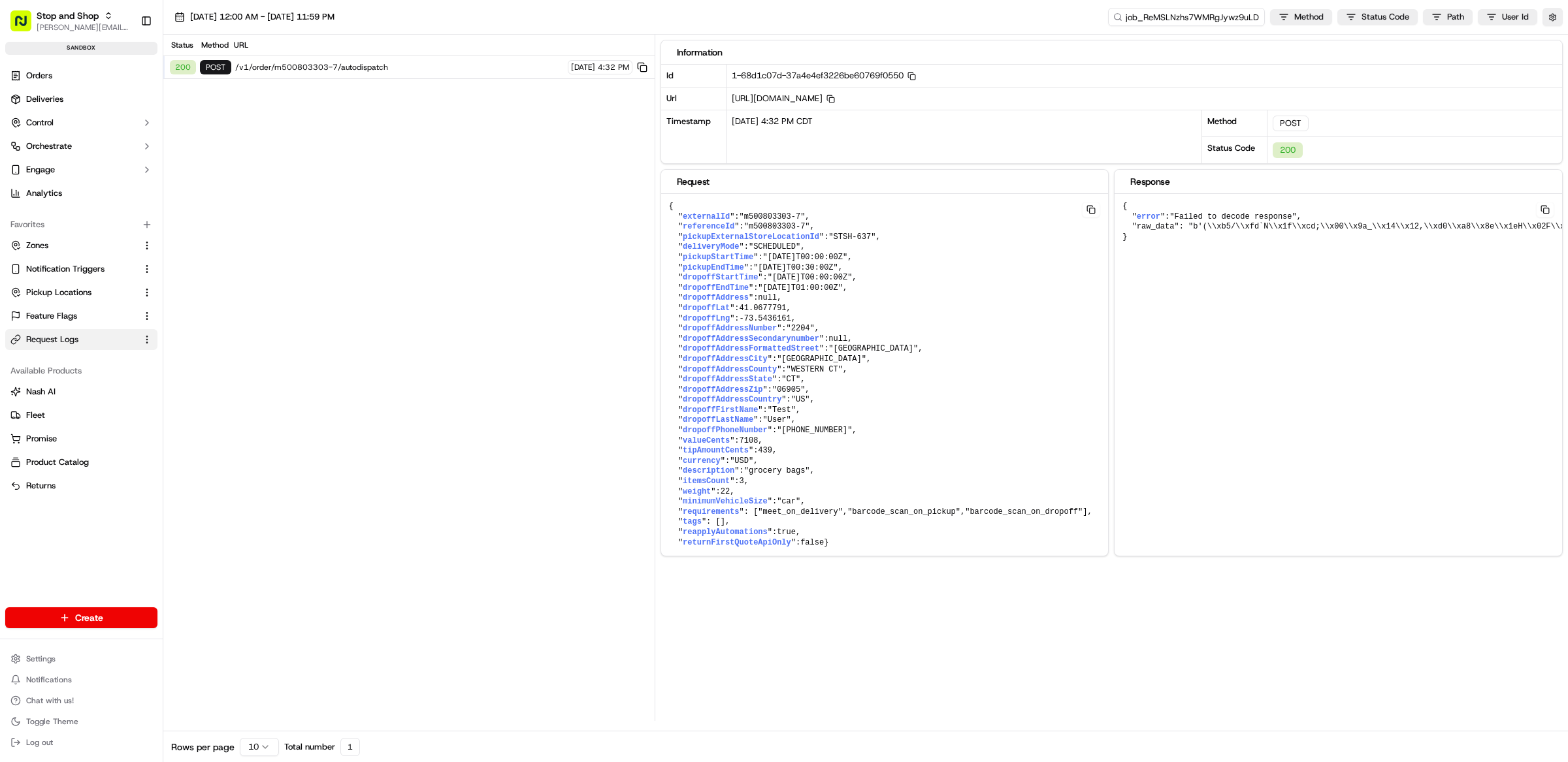
click at [1216, 20] on input "job_ReMSLNzhs7WMRgJywz9uLD" at bounding box center [1186, 17] width 157 height 18
click at [1206, 19] on input "job_ReMSLNzhs7WMRgJywz9uLD" at bounding box center [1186, 17] width 157 height 18
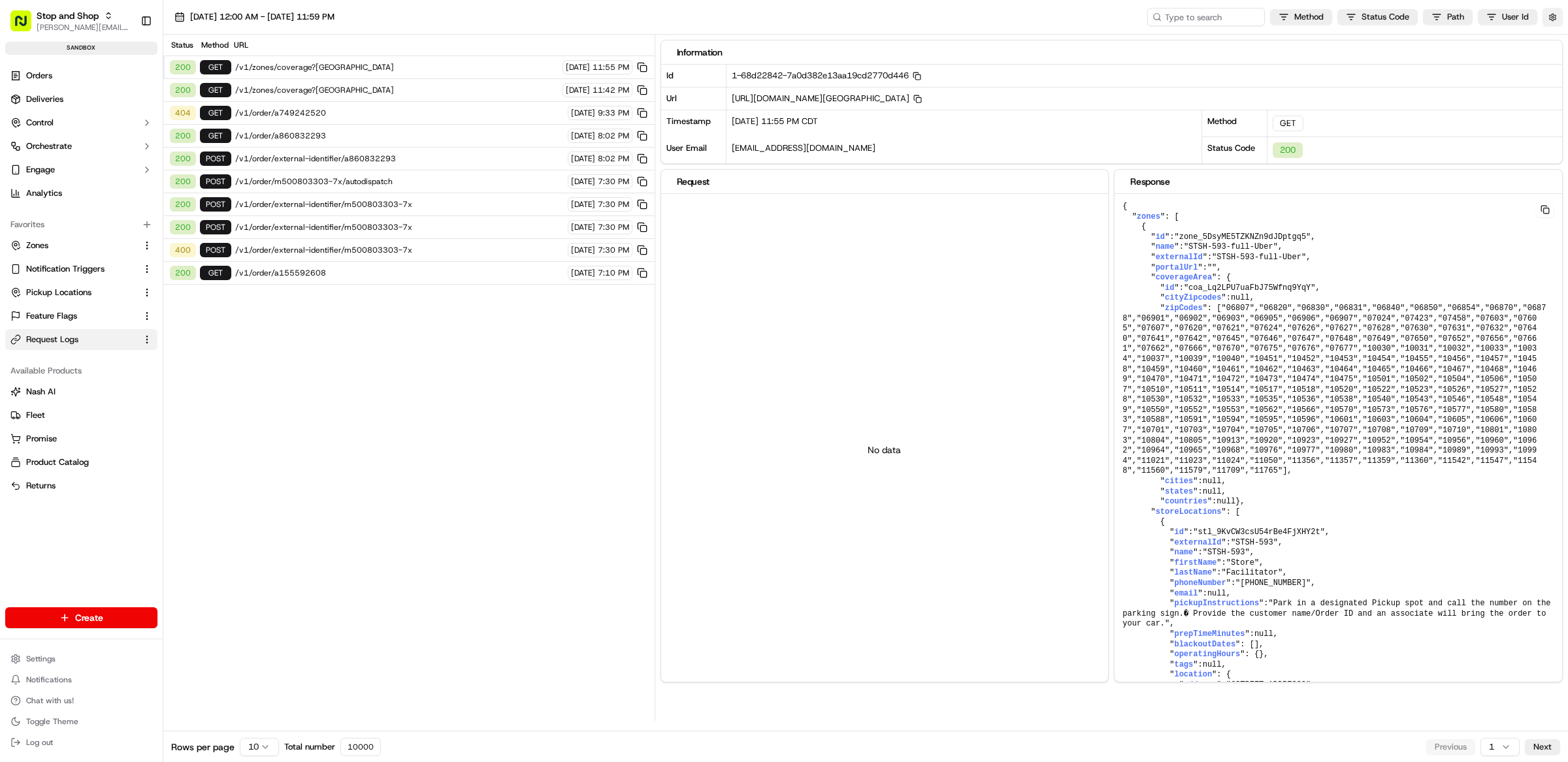
click at [1555, 16] on button "button" at bounding box center [1552, 17] width 20 height 18
click at [477, 372] on div "Status Method URL 200 GET /v1/zones/coverage?latitude=41.2916113&longitude=-73.…" at bounding box center [409, 378] width 491 height 686
click at [1553, 16] on button "button" at bounding box center [1552, 17] width 20 height 18
click at [1551, 41] on button "Display Only Provider Logs" at bounding box center [1554, 41] width 11 height 11
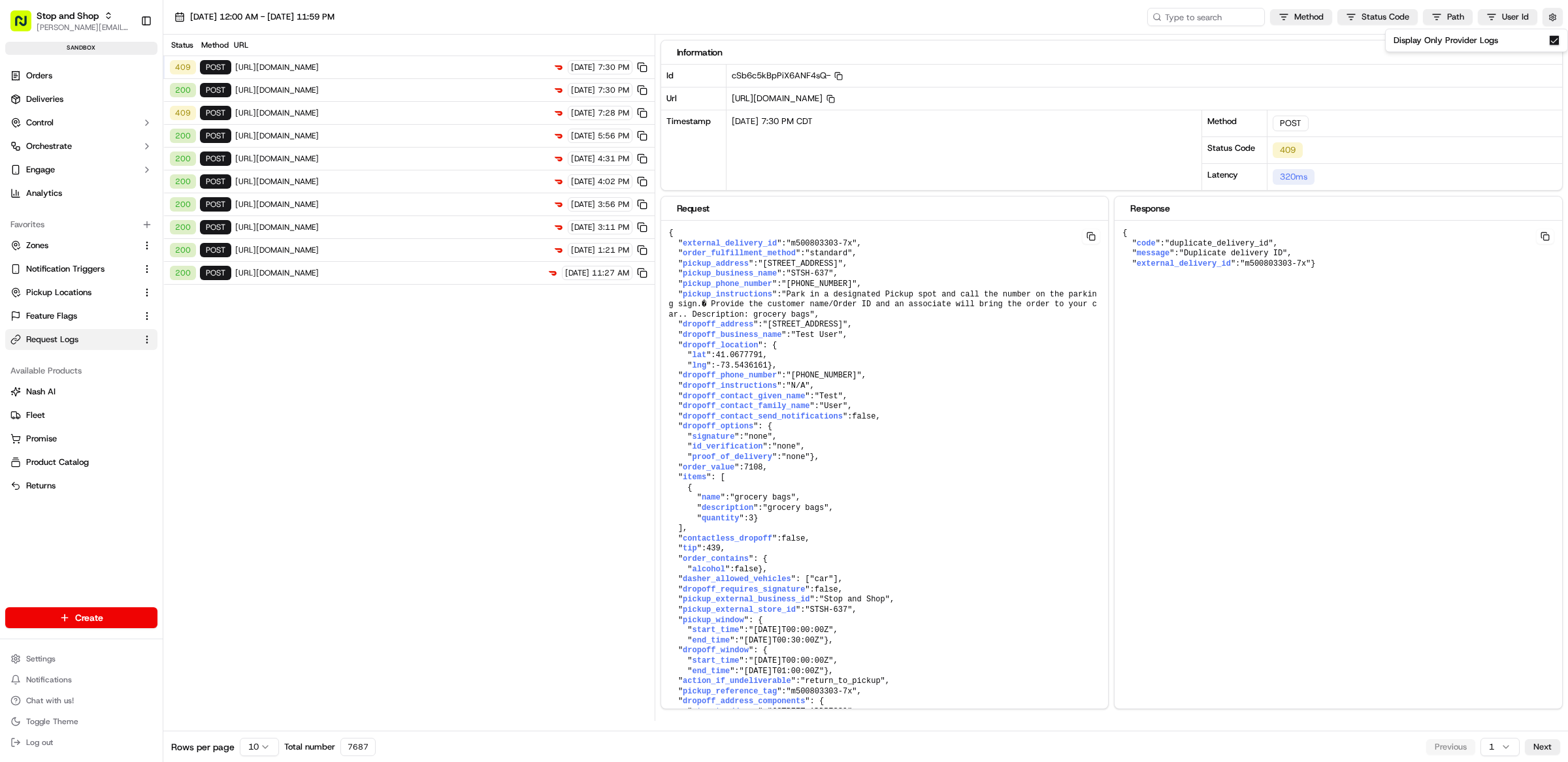
click at [419, 322] on div "Status Method URL 409 POST https://openapi.doordash.com/drive/v2/quotes 09/22/2…" at bounding box center [409, 378] width 491 height 686
click at [355, 160] on span "https://openapi.doordash.com/drive/v2/quotes" at bounding box center [391, 159] width 313 height 11
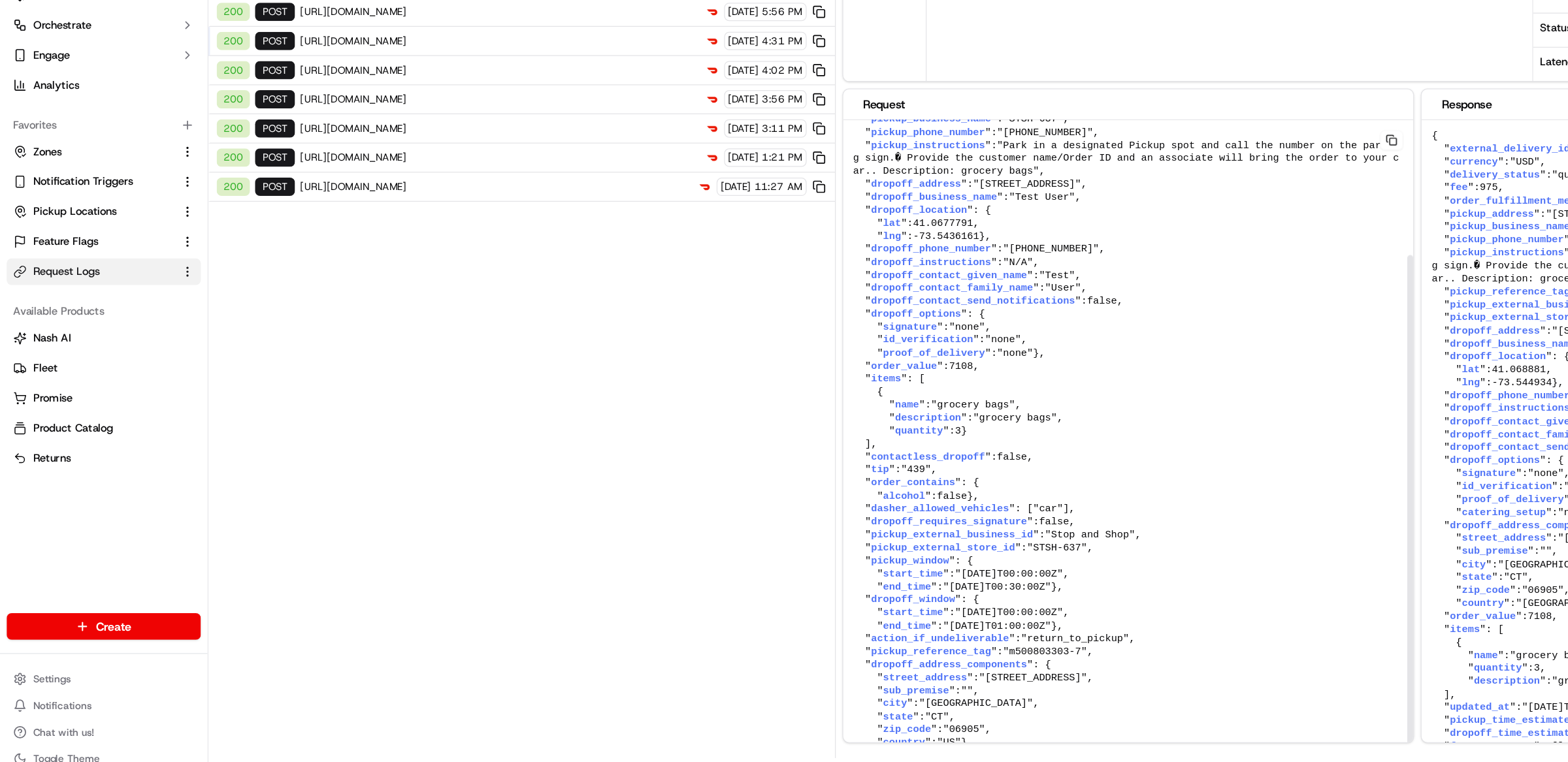
scroll to position [145, 0]
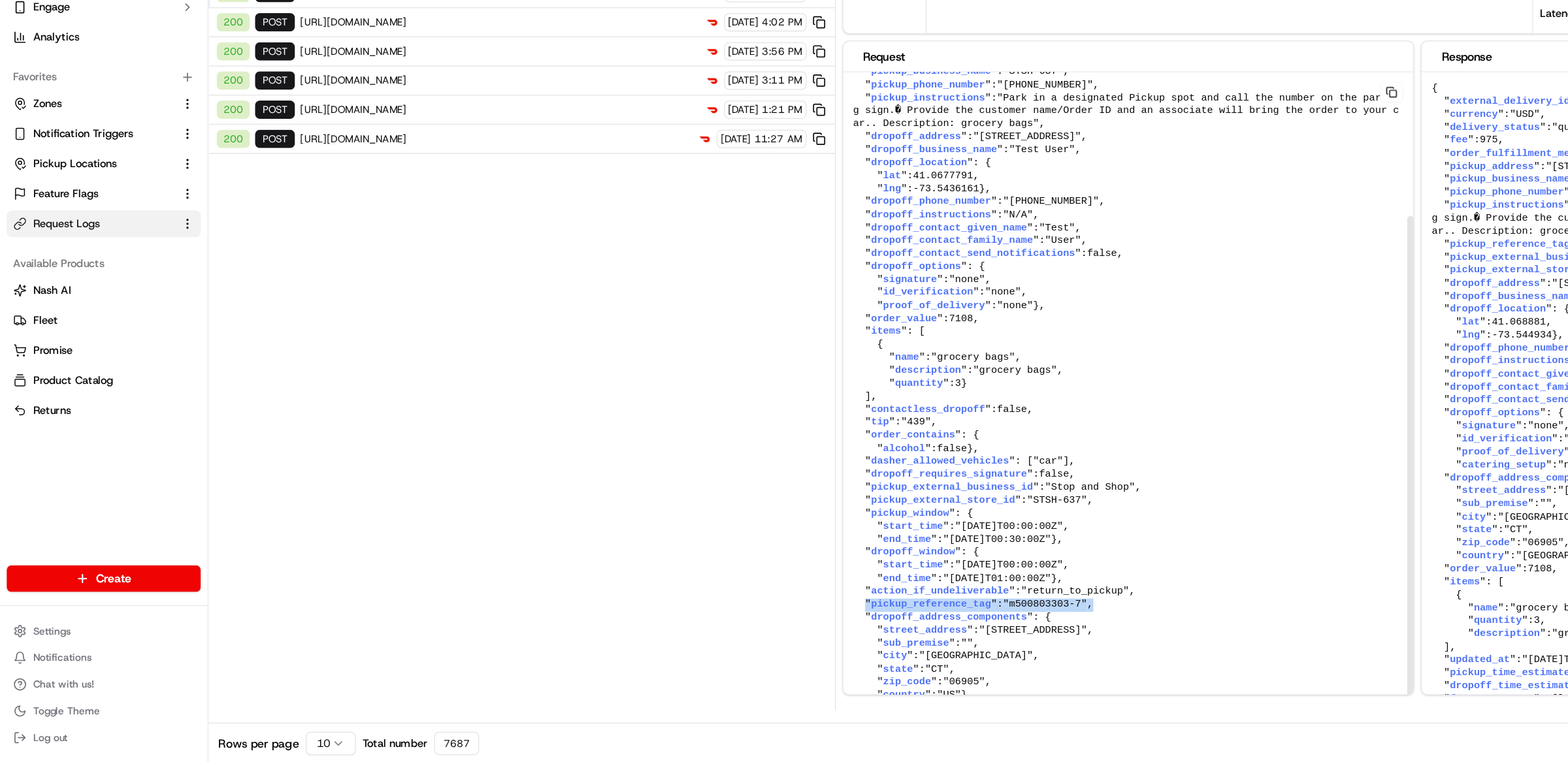
drag, startPoint x: 865, startPoint y: 629, endPoint x: 677, endPoint y: 633, distance: 188.0
click at [677, 633] on pre "{ " external_delivery_id ": "m500803303-7" , " order_fulfillment_method ": "sta…" at bounding box center [884, 449] width 447 height 565
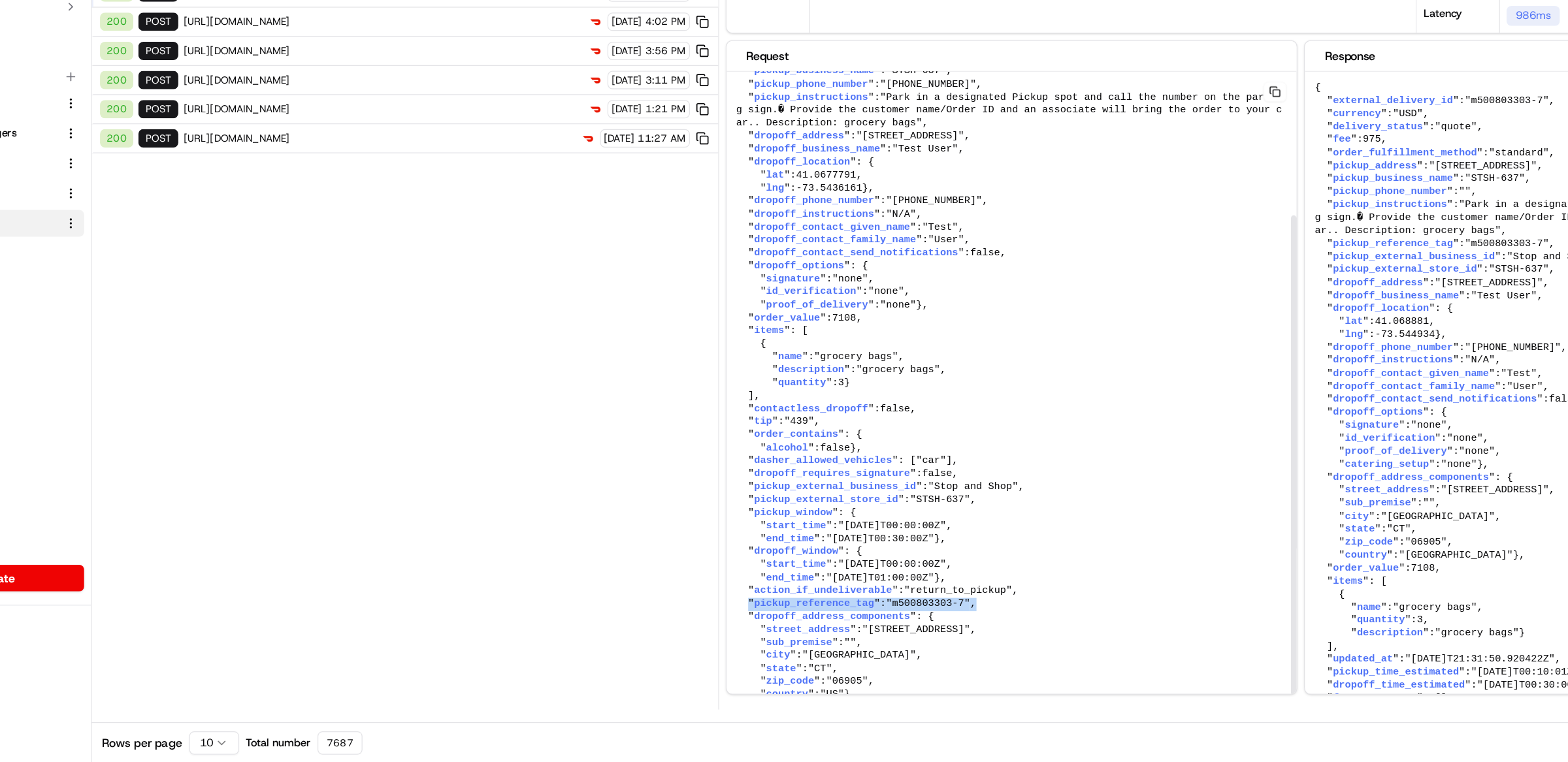
scroll to position [0, 0]
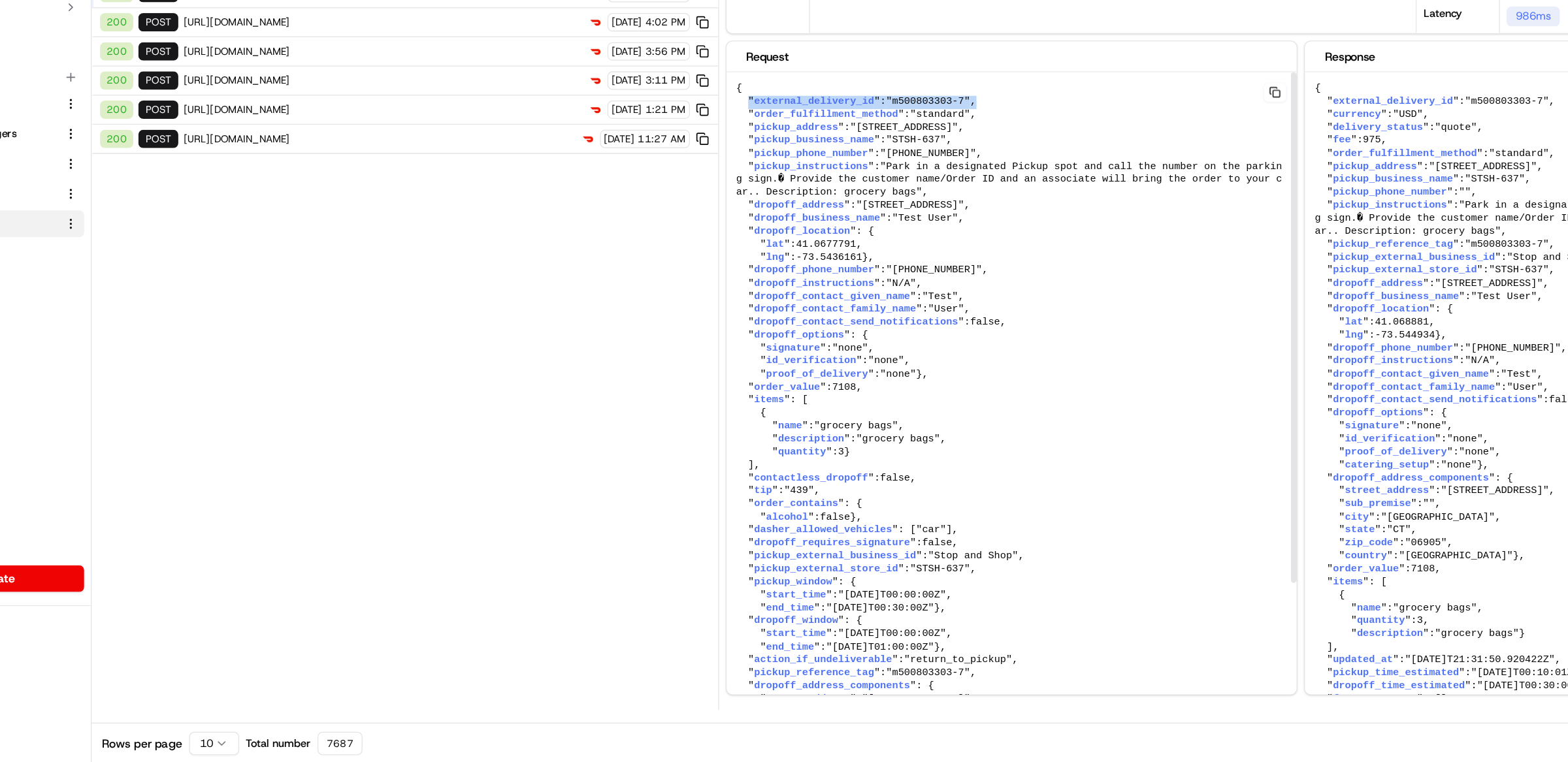
drag, startPoint x: 856, startPoint y: 247, endPoint x: 678, endPoint y: 246, distance: 178.0
click at [678, 246] on pre "{ " external_delivery_id ": "m500803303-7" , " order_fulfillment_method ": "sta…" at bounding box center [884, 503] width 447 height 565
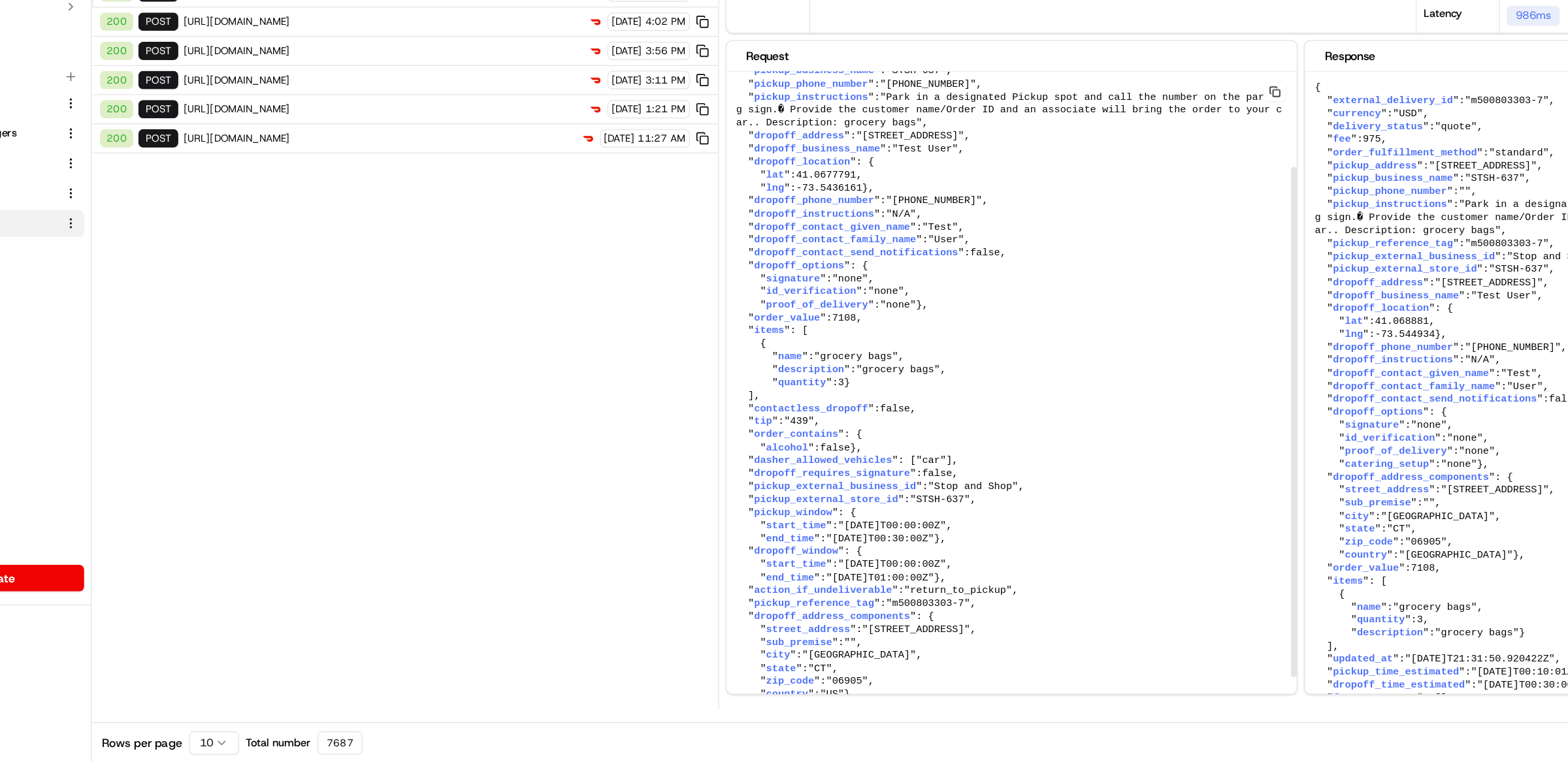
scroll to position [145, 0]
click at [880, 631] on pre "{ " external_delivery_id ": "m500803303-7" , " order_fulfillment_method ": "sta…" at bounding box center [884, 449] width 447 height 565
drag, startPoint x: 873, startPoint y: 630, endPoint x: 673, endPoint y: 633, distance: 200.0
click at [673, 633] on pre "{ " external_delivery_id ": "m500803303-7" , " order_fulfillment_method ": "sta…" at bounding box center [884, 449] width 447 height 565
click at [814, 633] on span ""m500803303-7"" at bounding box center [819, 638] width 66 height 9
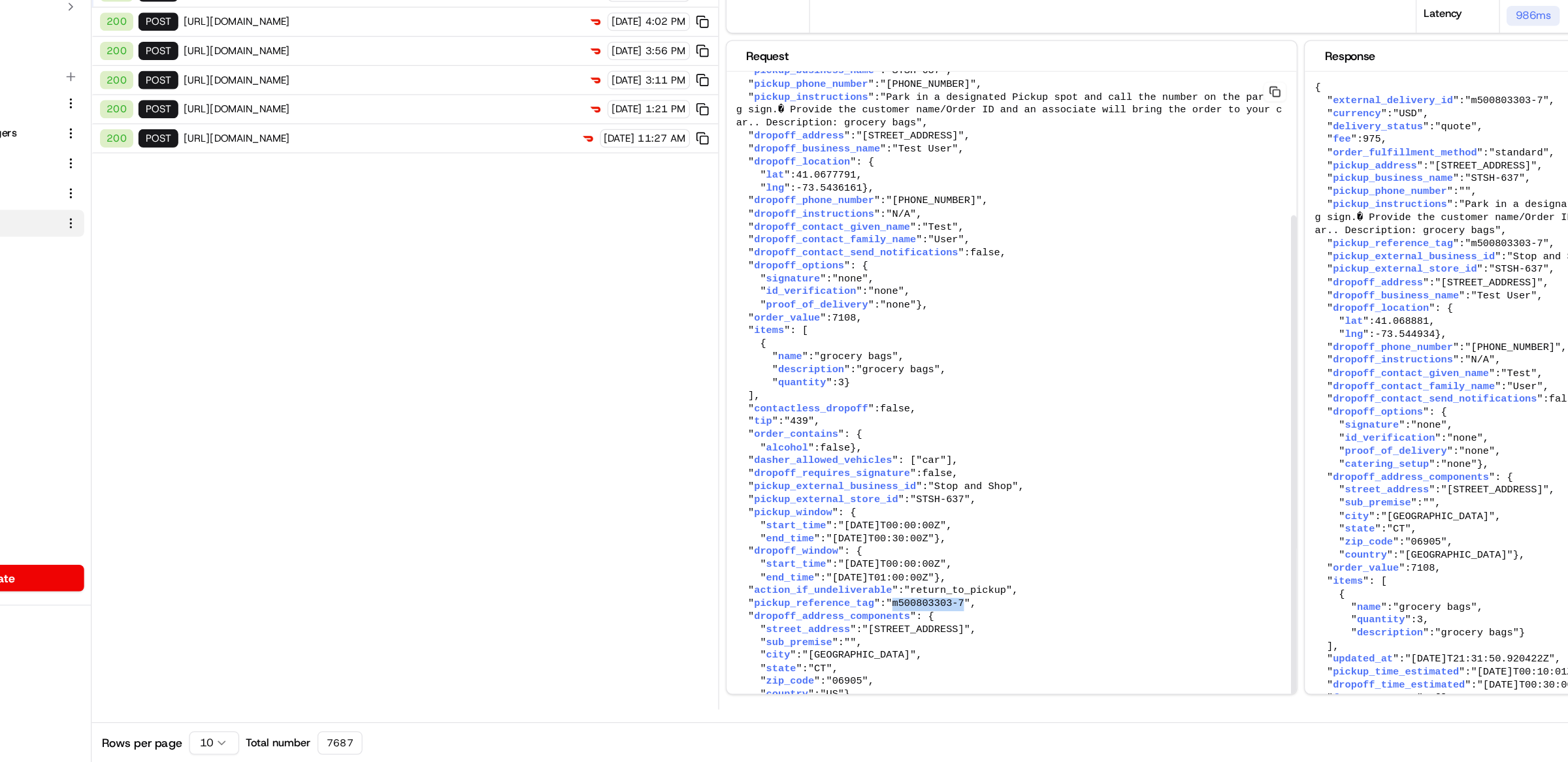
drag, startPoint x: 799, startPoint y: 632, endPoint x: 851, endPoint y: 636, distance: 52.2
click at [851, 636] on pre "{ " external_delivery_id ": "m500803303-7" , " order_fulfillment_method ": "sta…" at bounding box center [884, 449] width 447 height 565
click at [871, 634] on pre "{ " external_delivery_id ": "m500803303-7" , " order_fulfillment_method ": "sta…" at bounding box center [884, 449] width 447 height 565
click at [871, 631] on pre "{ " external_delivery_id ": "m500803303-7" , " order_fulfillment_method ": "sta…" at bounding box center [884, 449] width 447 height 565
drag, startPoint x: 861, startPoint y: 630, endPoint x: 679, endPoint y: 635, distance: 182.1
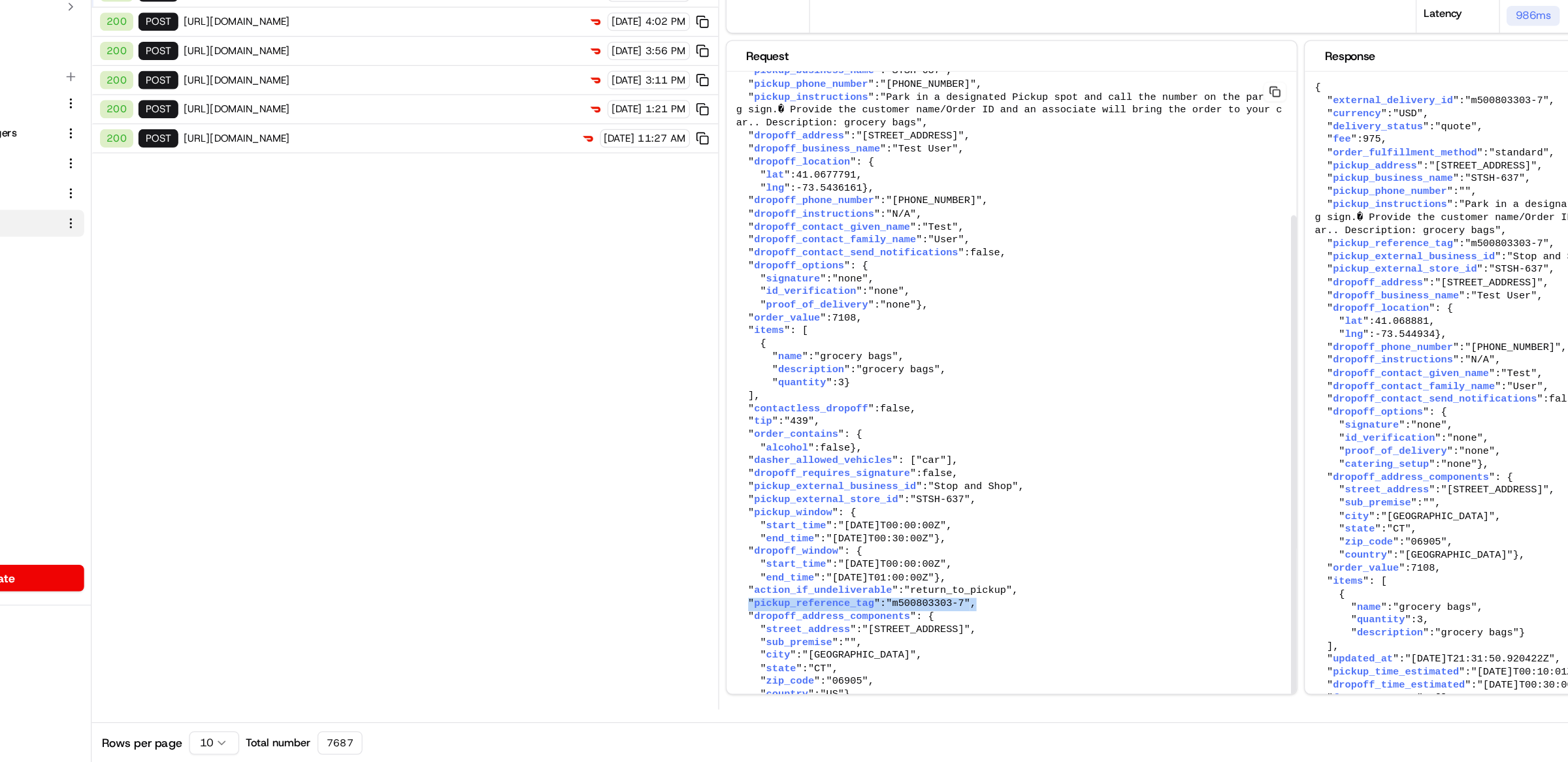
click at [679, 635] on pre "{ " external_delivery_id ": "m500803303-7" , " order_fulfillment_method ": "sta…" at bounding box center [884, 449] width 447 height 565
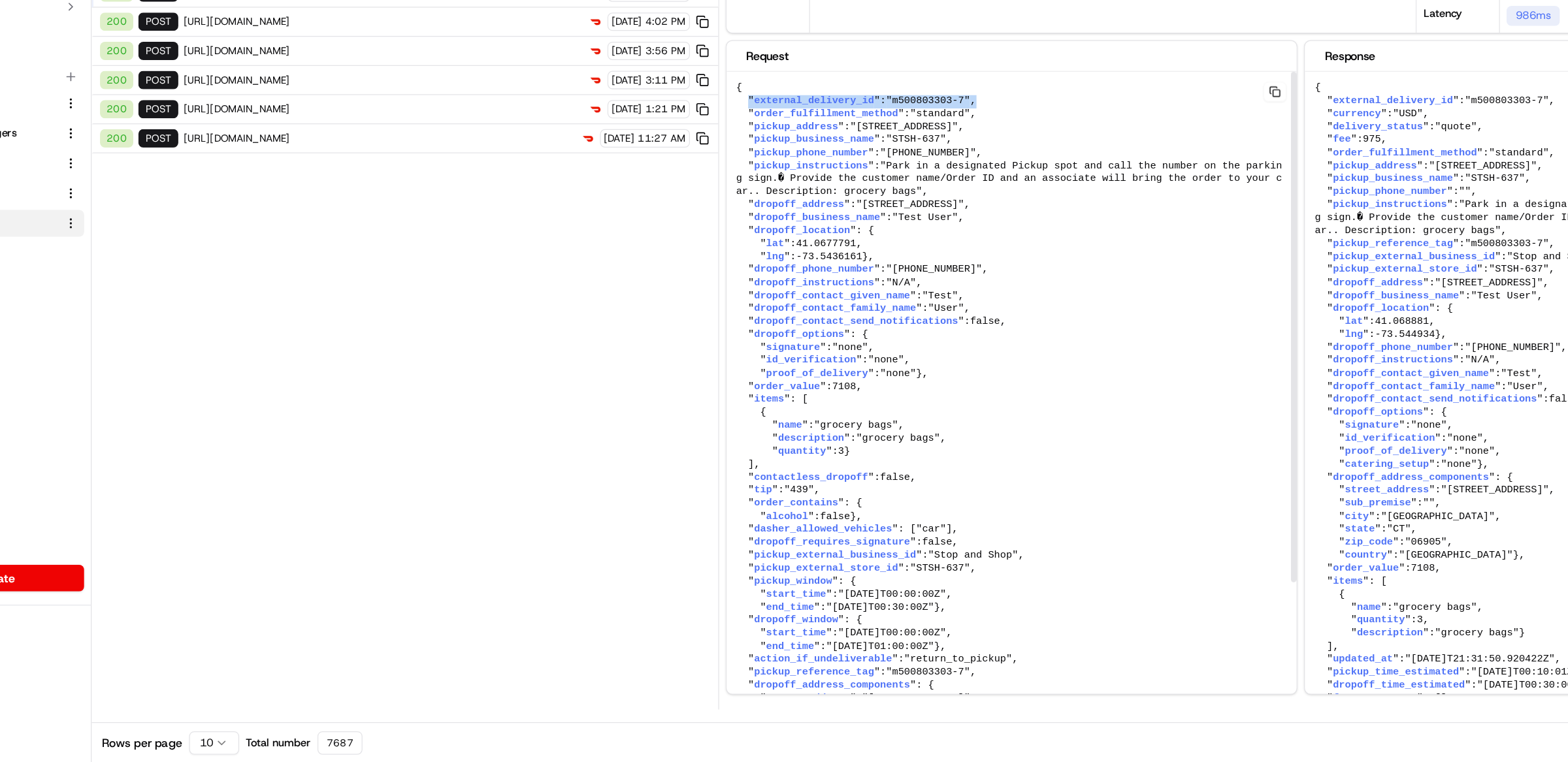
drag, startPoint x: 871, startPoint y: 245, endPoint x: 678, endPoint y: 247, distance: 193.0
click at [678, 247] on pre "{ " external_delivery_id ": "m500803303-7" , " order_fulfillment_method ": "sta…" at bounding box center [884, 503] width 447 height 565
click at [873, 247] on pre "{ " external_delivery_id ": "m500803303-7" , " order_fulfillment_method ": "sta…" at bounding box center [884, 503] width 447 height 565
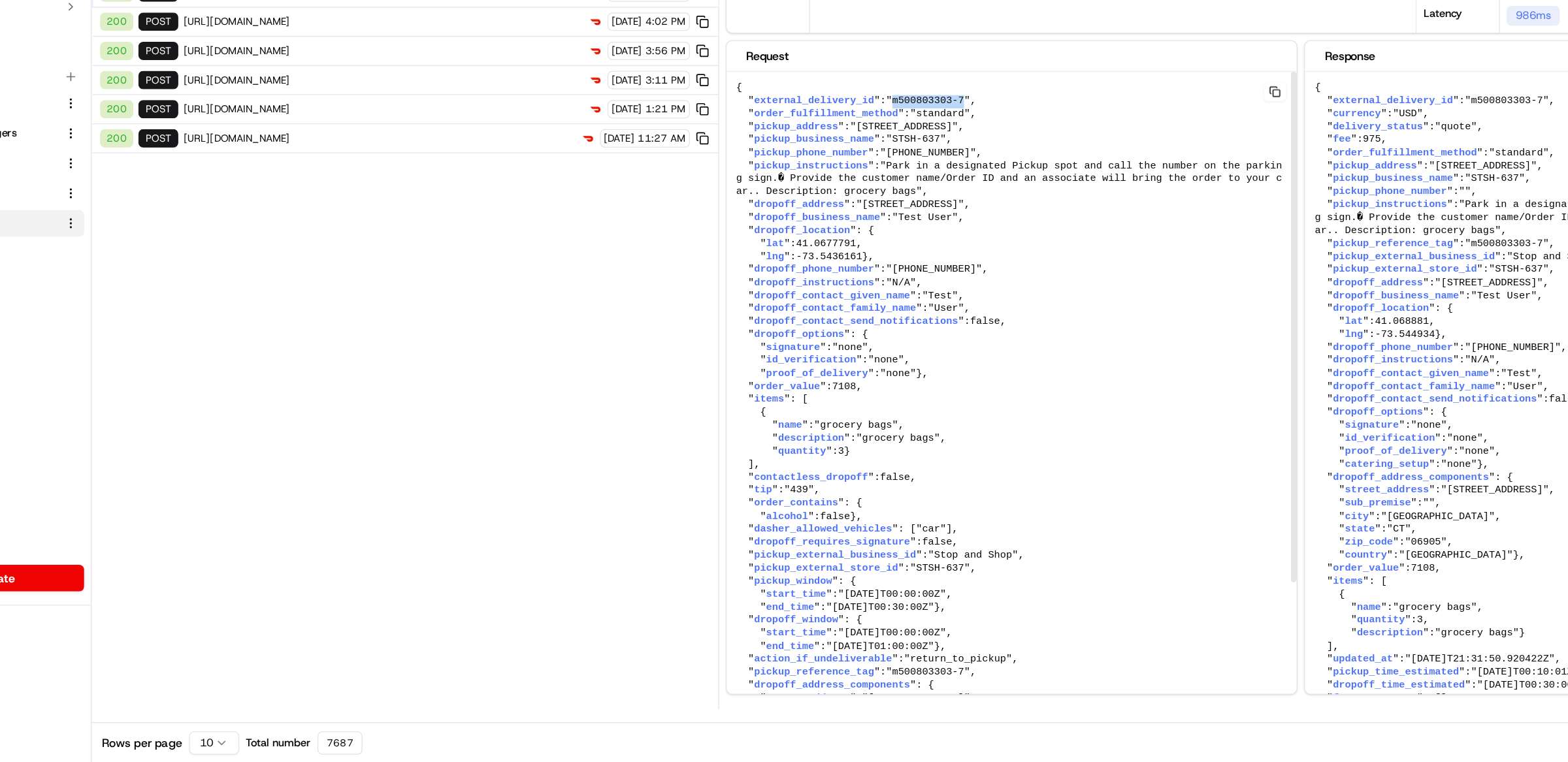
drag, startPoint x: 796, startPoint y: 244, endPoint x: 852, endPoint y: 243, distance: 56.0
click at [852, 243] on span ""m500803303-7"" at bounding box center [819, 244] width 66 height 9
click at [870, 246] on pre "{ " external_delivery_id ": "m500803303-7" , " order_fulfillment_method ": "sta…" at bounding box center [884, 503] width 447 height 565
drag, startPoint x: 852, startPoint y: 245, endPoint x: 798, endPoint y: 245, distance: 54.0
click at [798, 245] on span ""m500803303-7"" at bounding box center [819, 244] width 66 height 9
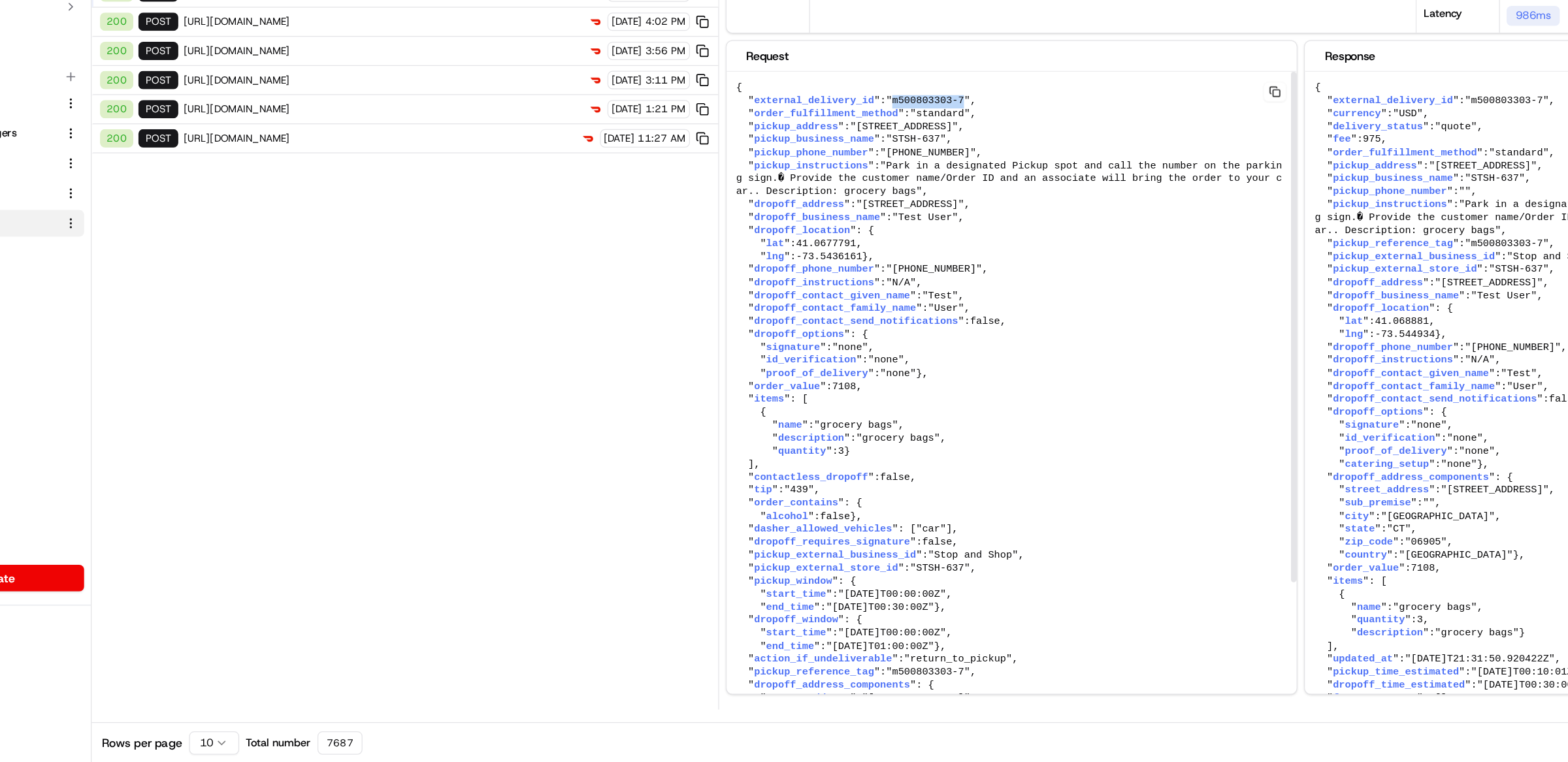
click at [798, 245] on span ""m500803303-7"" at bounding box center [819, 244] width 66 height 9
click at [881, 244] on pre "{ " external_delivery_id ": "m500803303-7" , " order_fulfillment_method ": "sta…" at bounding box center [884, 503] width 447 height 565
drag, startPoint x: 858, startPoint y: 244, endPoint x: 679, endPoint y: 247, distance: 179.0
click at [679, 247] on pre "{ " external_delivery_id ": "m500803303-7" , " order_fulfillment_method ": "sta…" at bounding box center [884, 503] width 447 height 565
click at [894, 244] on pre "{ " external_delivery_id ": "m500803303-7" , " order_fulfillment_method ": "sta…" at bounding box center [884, 503] width 447 height 565
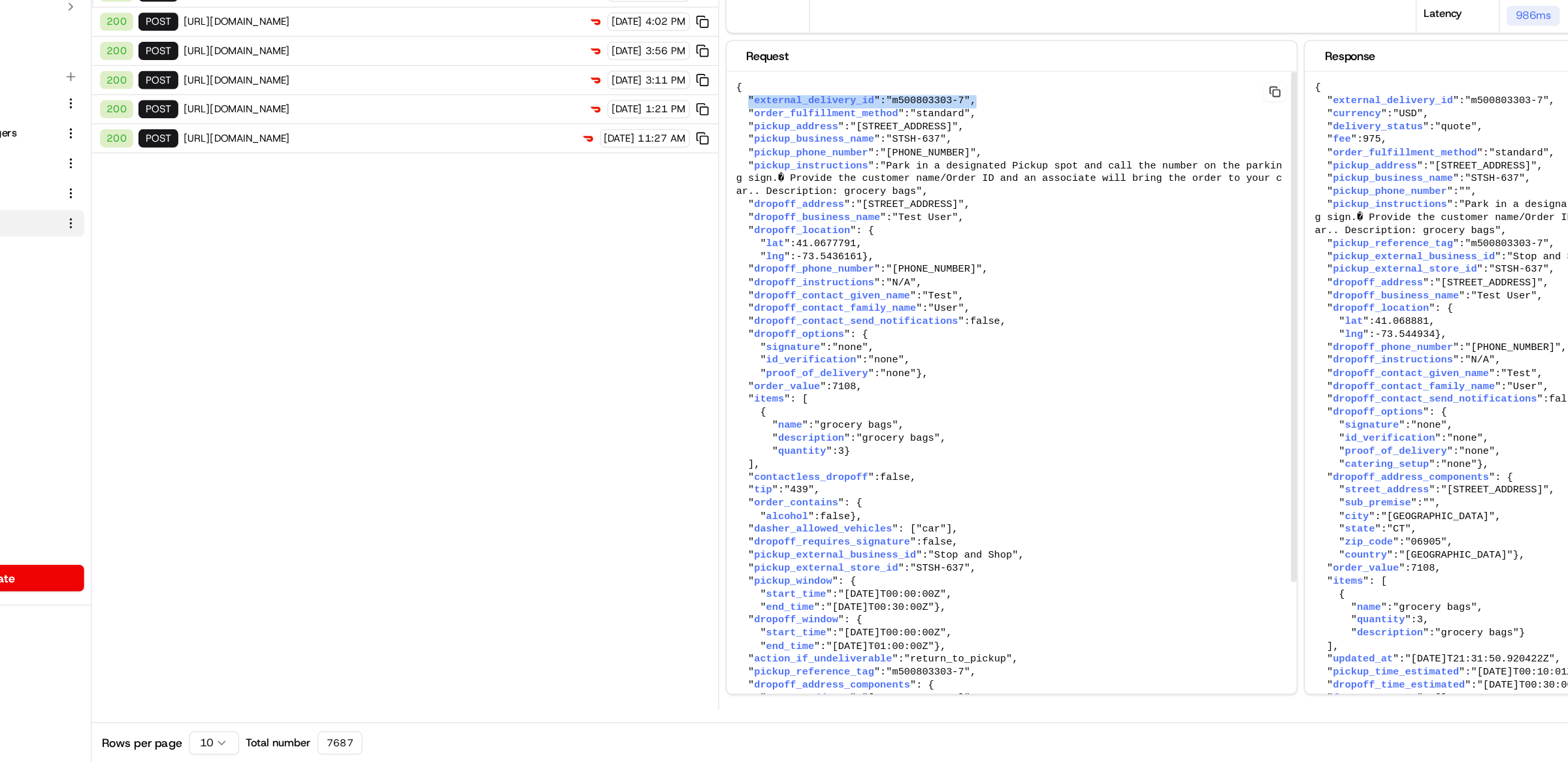
drag, startPoint x: 870, startPoint y: 244, endPoint x: 681, endPoint y: 250, distance: 189.1
click at [681, 250] on pre "{ " external_delivery_id ": "m500803303-7" , " order_fulfillment_method ": "sta…" at bounding box center [884, 503] width 447 height 565
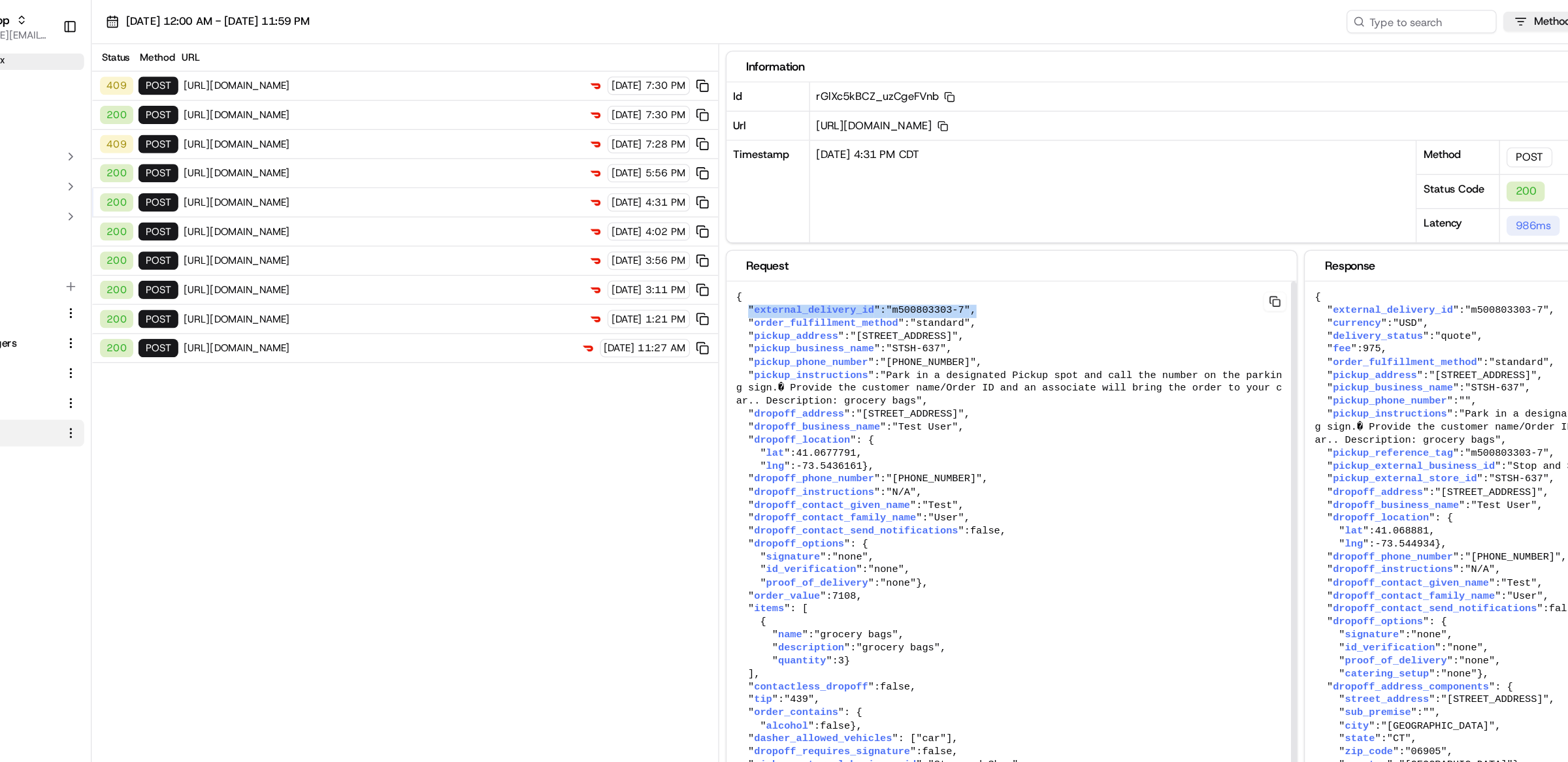
click at [893, 250] on pre "{ " external_delivery_id ": "m500803303-7" , " order_fulfillment_method ": "sta…" at bounding box center [884, 503] width 447 height 565
drag, startPoint x: 854, startPoint y: 245, endPoint x: 795, endPoint y: 244, distance: 59.0
click at [795, 244] on span ""m500803303-7"" at bounding box center [819, 244] width 66 height 9
click at [872, 245] on pre "{ " external_delivery_id ": "m500803303-7" , " order_fulfillment_method ": "sta…" at bounding box center [884, 503] width 447 height 565
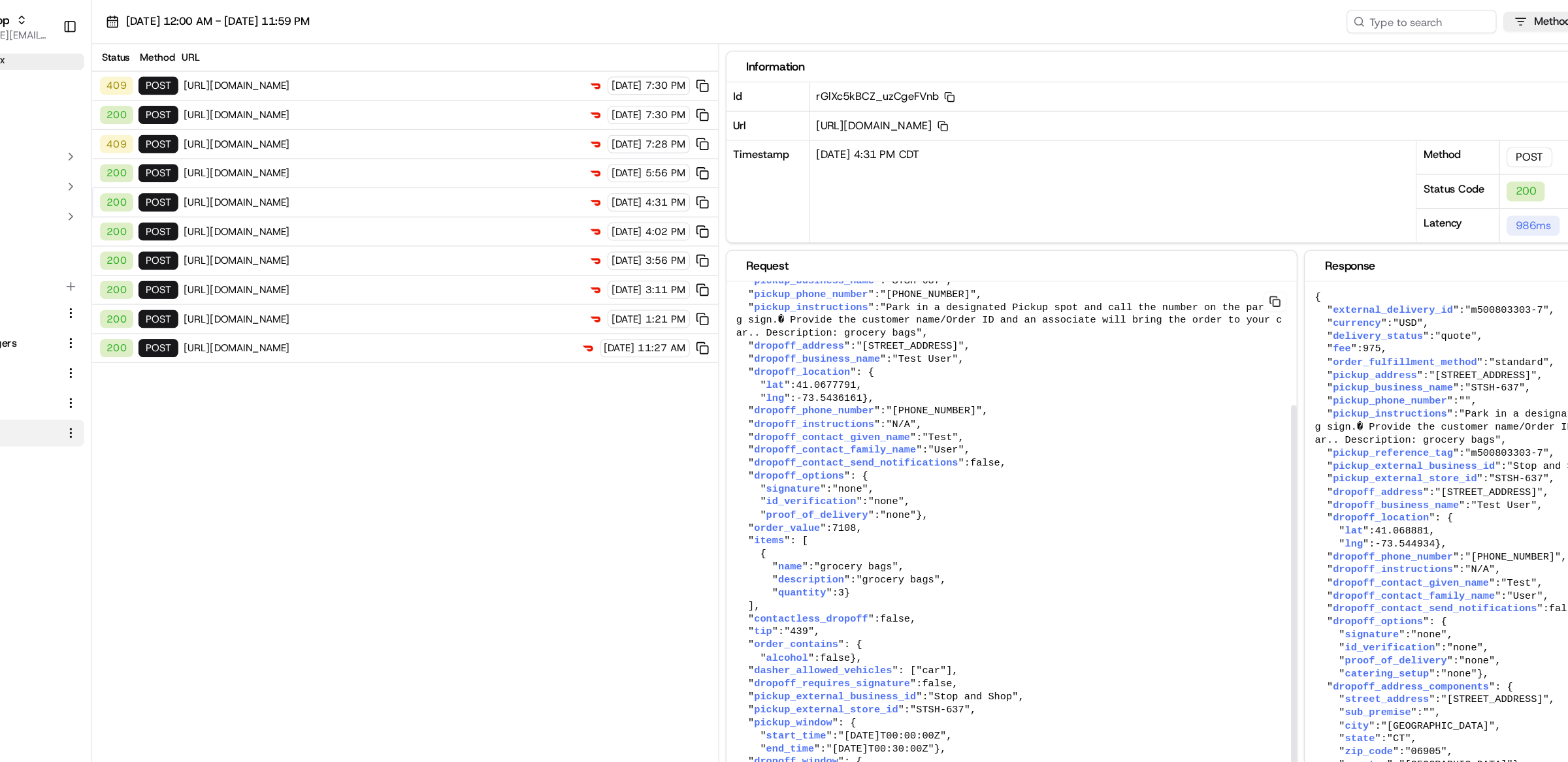
scroll to position [145, 0]
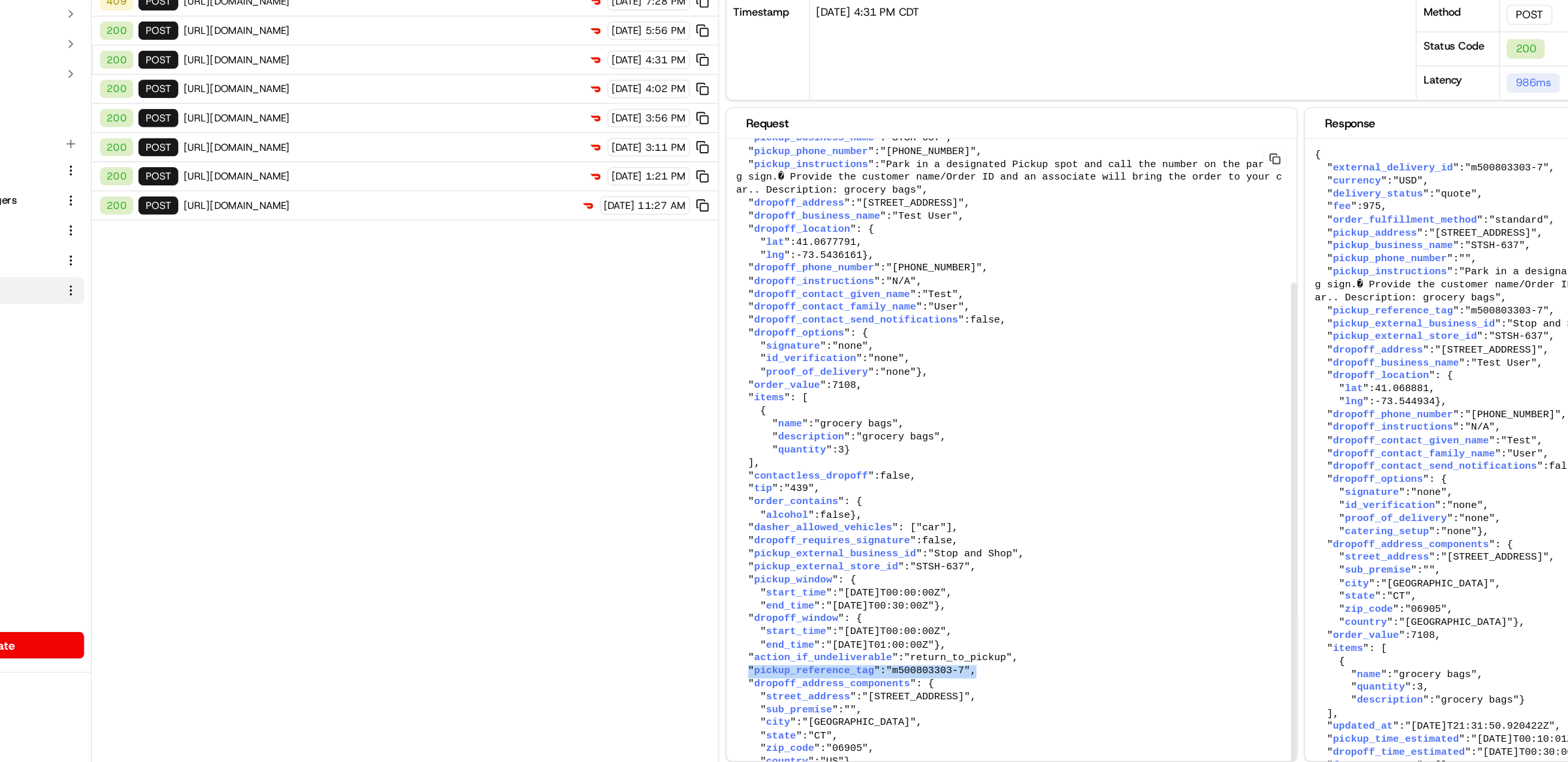
drag, startPoint x: 869, startPoint y: 631, endPoint x: 678, endPoint y: 634, distance: 191.0
click at [678, 634] on pre "{ " external_delivery_id ": "m500803303-7" , " order_fulfillment_method ": "sta…" at bounding box center [884, 449] width 447 height 565
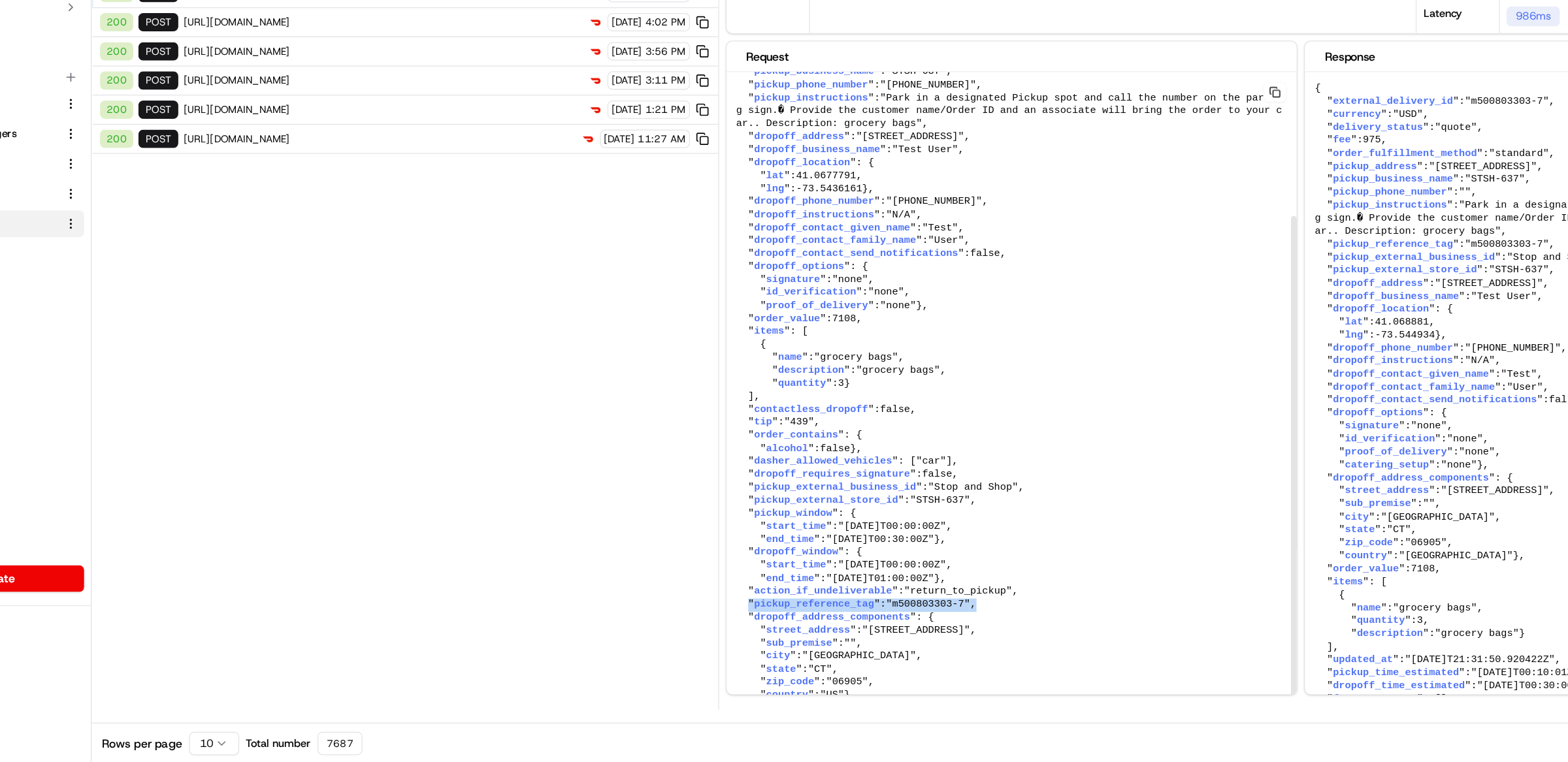
click at [871, 632] on pre "{ " external_delivery_id ": "m500803303-7" , " order_fulfillment_method ": "sta…" at bounding box center [884, 449] width 447 height 565
drag, startPoint x: 871, startPoint y: 631, endPoint x: 678, endPoint y: 633, distance: 193.0
click at [678, 633] on pre "{ " external_delivery_id ": "m500803303-7" , " order_fulfillment_method ": "sta…" at bounding box center [884, 449] width 447 height 565
drag, startPoint x: 846, startPoint y: 633, endPoint x: 827, endPoint y: 632, distance: 19.0
click at [844, 633] on span ""m500803303-7"" at bounding box center [819, 638] width 66 height 9
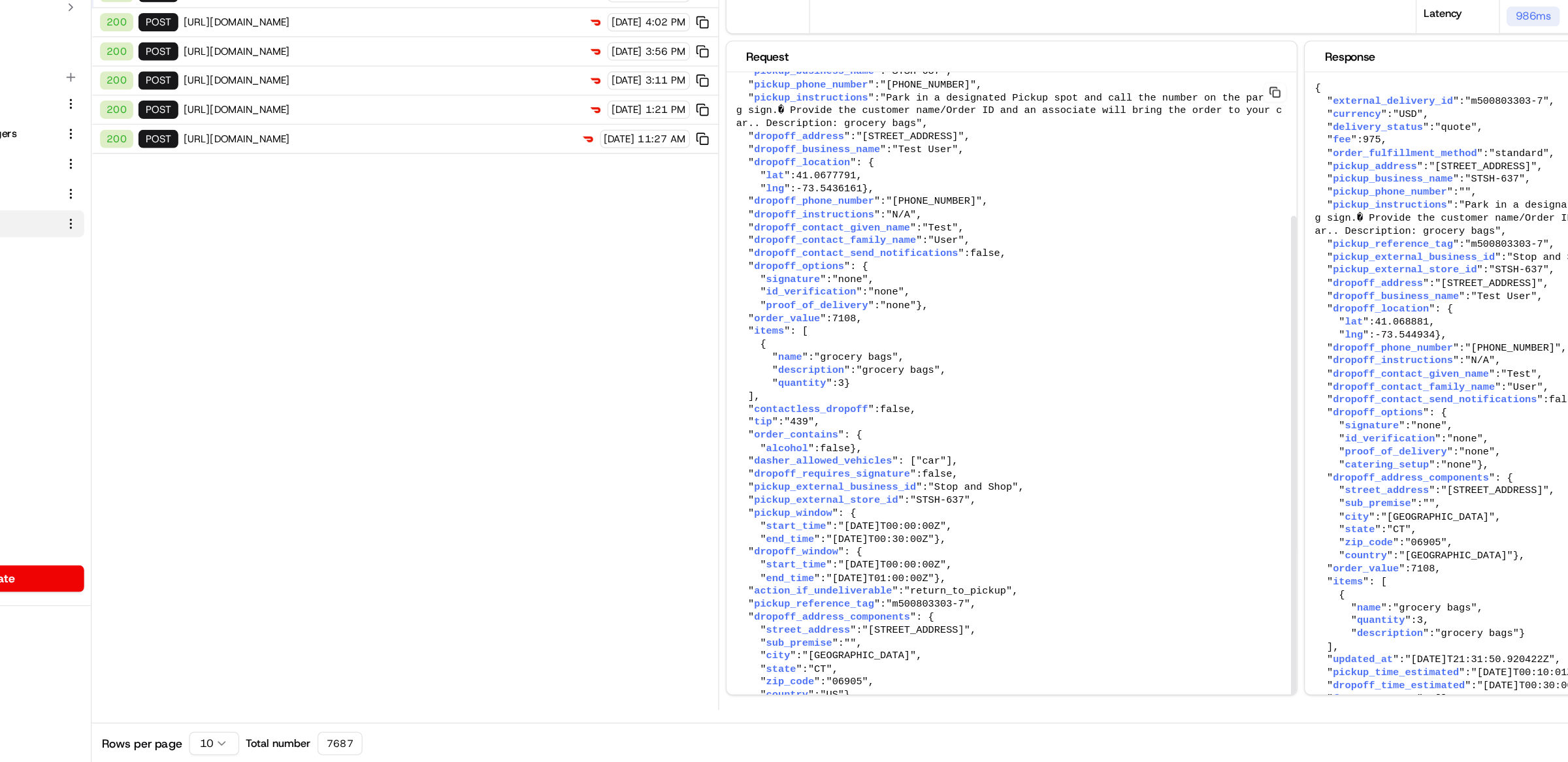
click at [822, 633] on span ""m500803303-7"" at bounding box center [819, 638] width 66 height 9
click at [821, 633] on span ""m500803303-7"" at bounding box center [819, 638] width 66 height 9
click at [866, 631] on pre "{ " external_delivery_id ": "m500803303-7" , " order_fulfillment_method ": "sta…" at bounding box center [884, 449] width 447 height 565
drag, startPoint x: 866, startPoint y: 631, endPoint x: 676, endPoint y: 631, distance: 190.0
click at [676, 631] on pre "{ " external_delivery_id ": "m500803303-7" , " order_fulfillment_method ": "sta…" at bounding box center [884, 449] width 447 height 565
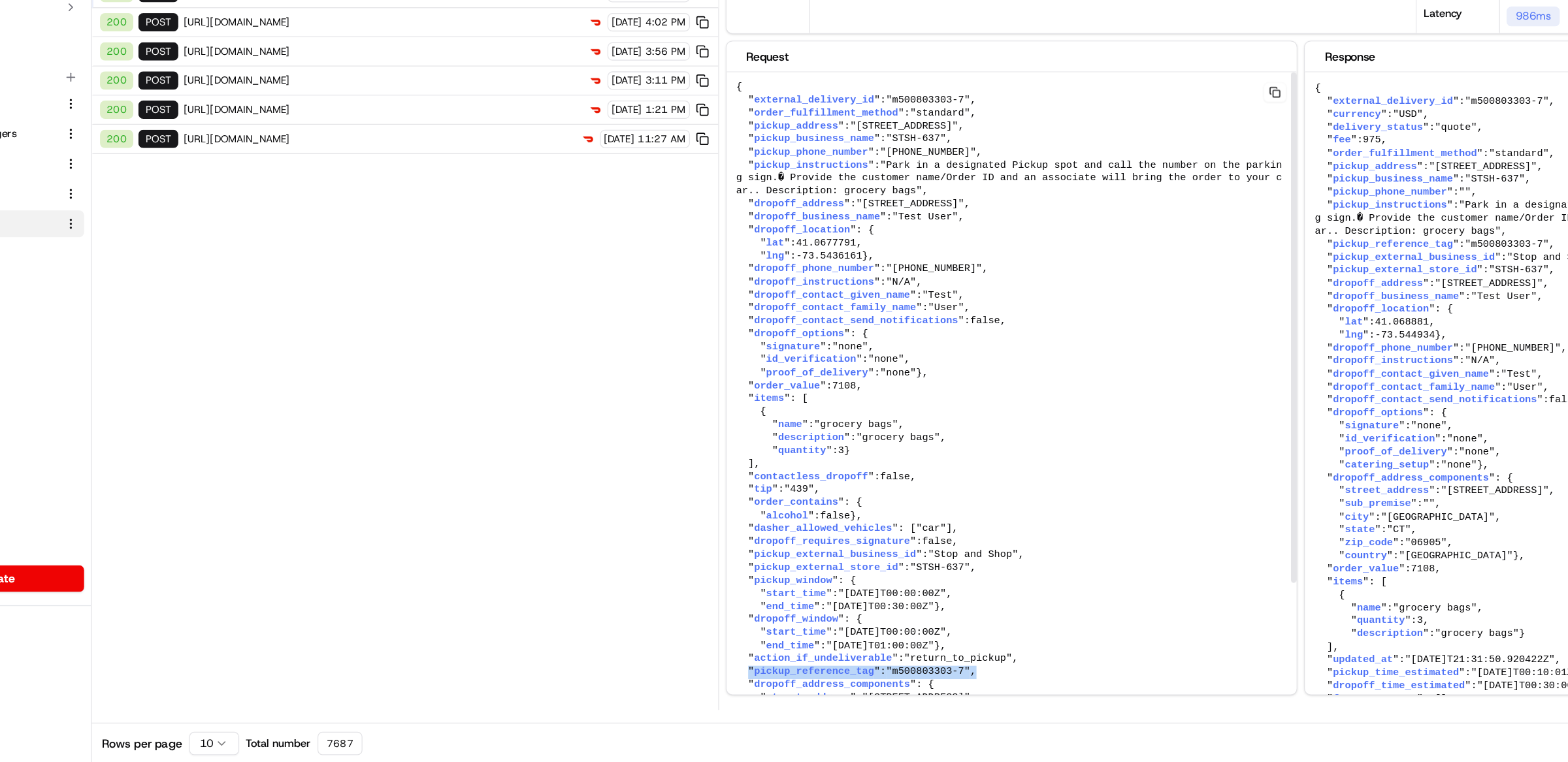
scroll to position [0, 0]
click at [931, 489] on pre "{ " external_delivery_id ": "m500803303-7" , " order_fulfillment_method ": "sta…" at bounding box center [884, 503] width 447 height 565
click at [931, 487] on pre "{ " external_delivery_id ": "m500803303-7" , " order_fulfillment_method ": "sta…" at bounding box center [884, 503] width 447 height 565
drag, startPoint x: 880, startPoint y: 249, endPoint x: 679, endPoint y: 247, distance: 201.0
click at [679, 247] on pre "{ " external_delivery_id ": "m500803303-7" , " order_fulfillment_method ": "sta…" at bounding box center [884, 503] width 447 height 565
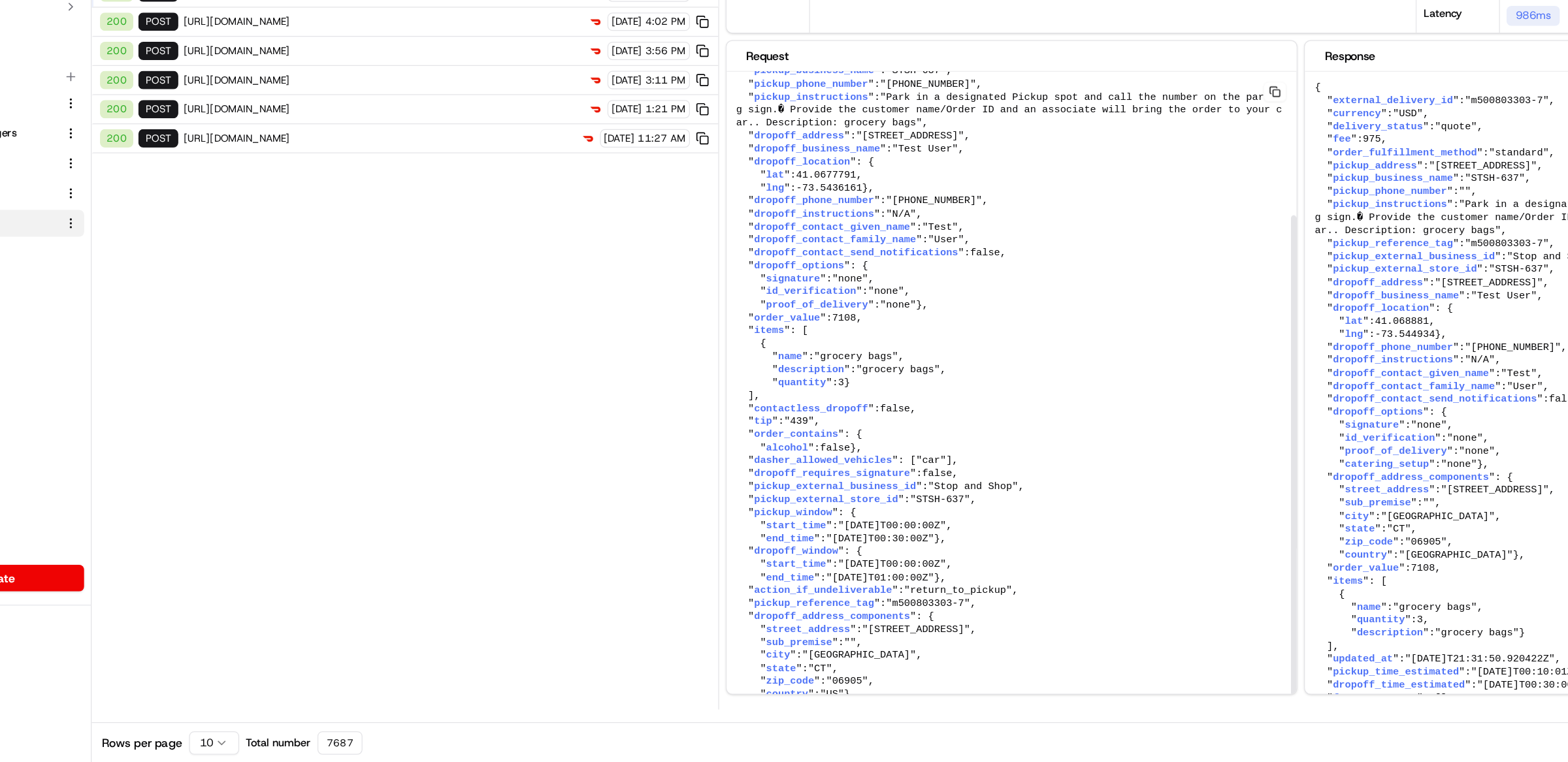
scroll to position [145, 0]
click at [913, 642] on pre "{ " external_delivery_id ": "m500803303-7" , " order_fulfillment_method ": "sta…" at bounding box center [884, 449] width 447 height 565
drag, startPoint x: 874, startPoint y: 633, endPoint x: 678, endPoint y: 631, distance: 196.0
click at [678, 631] on pre "{ " external_delivery_id ": "m500803303-7" , " order_fulfillment_method ": "sta…" at bounding box center [884, 449] width 447 height 565
click at [872, 629] on pre "{ " external_delivery_id ": "m500803303-7" , " order_fulfillment_method ": "sta…" at bounding box center [884, 449] width 447 height 565
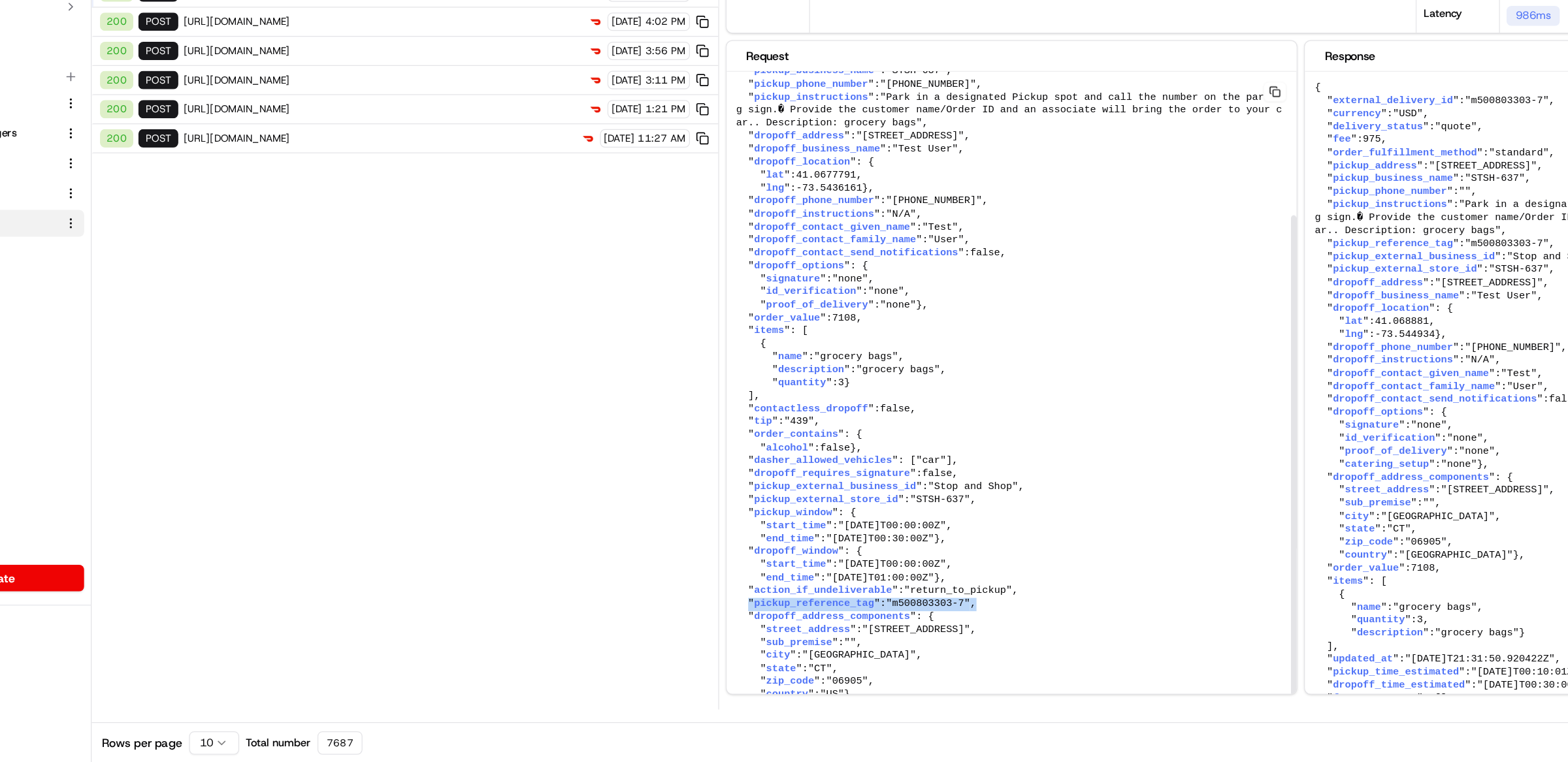
drag, startPoint x: 869, startPoint y: 631, endPoint x: 678, endPoint y: 635, distance: 191.0
click at [678, 635] on pre "{ " external_delivery_id ": "m500803303-7" , " order_fulfillment_method ": "sta…" at bounding box center [884, 449] width 447 height 565
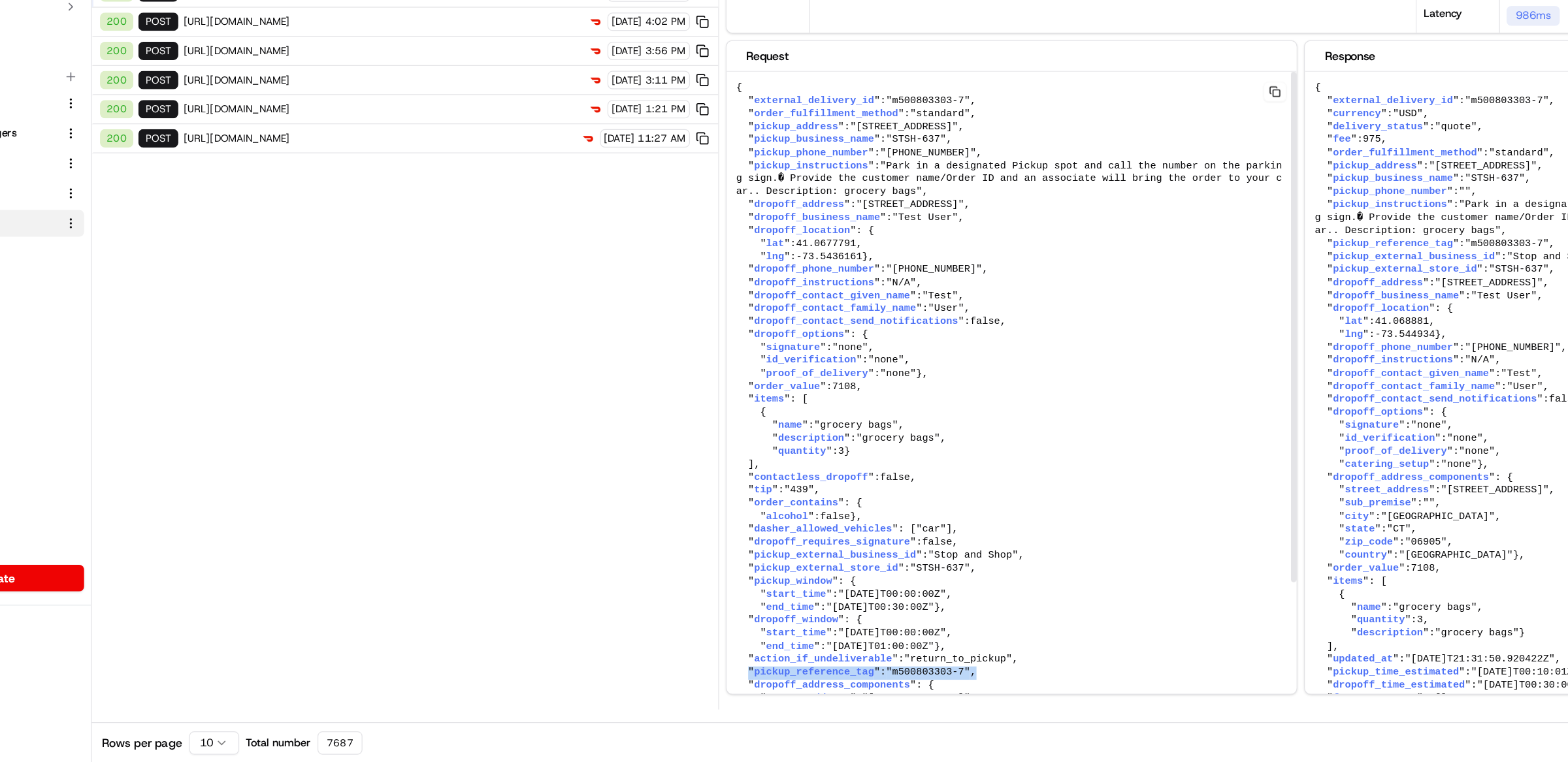
scroll to position [0, 0]
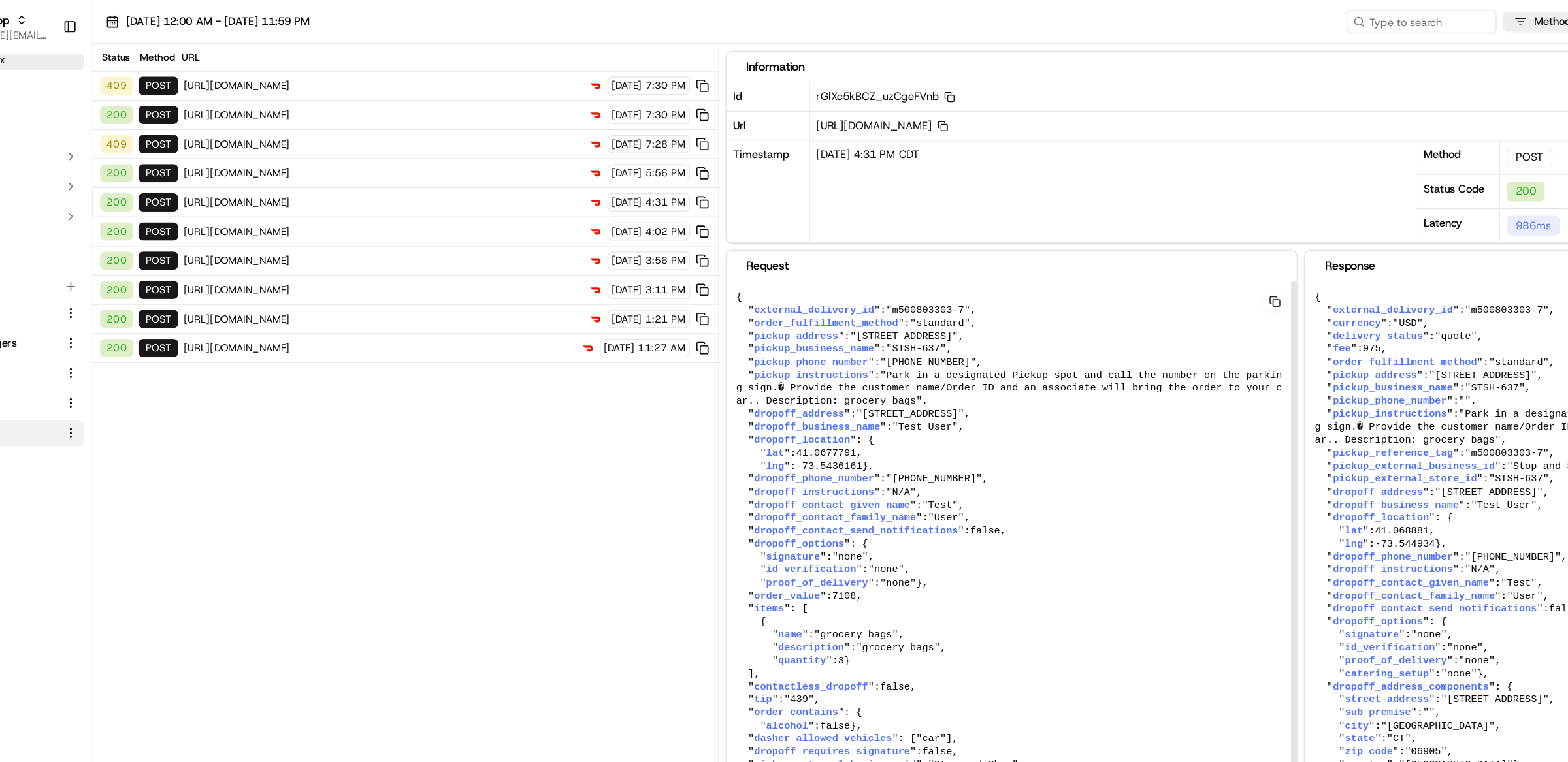
click at [896, 255] on pre "{ " external_delivery_id ": "m500803303-7" , " order_fulfillment_method ": "sta…" at bounding box center [884, 503] width 447 height 565
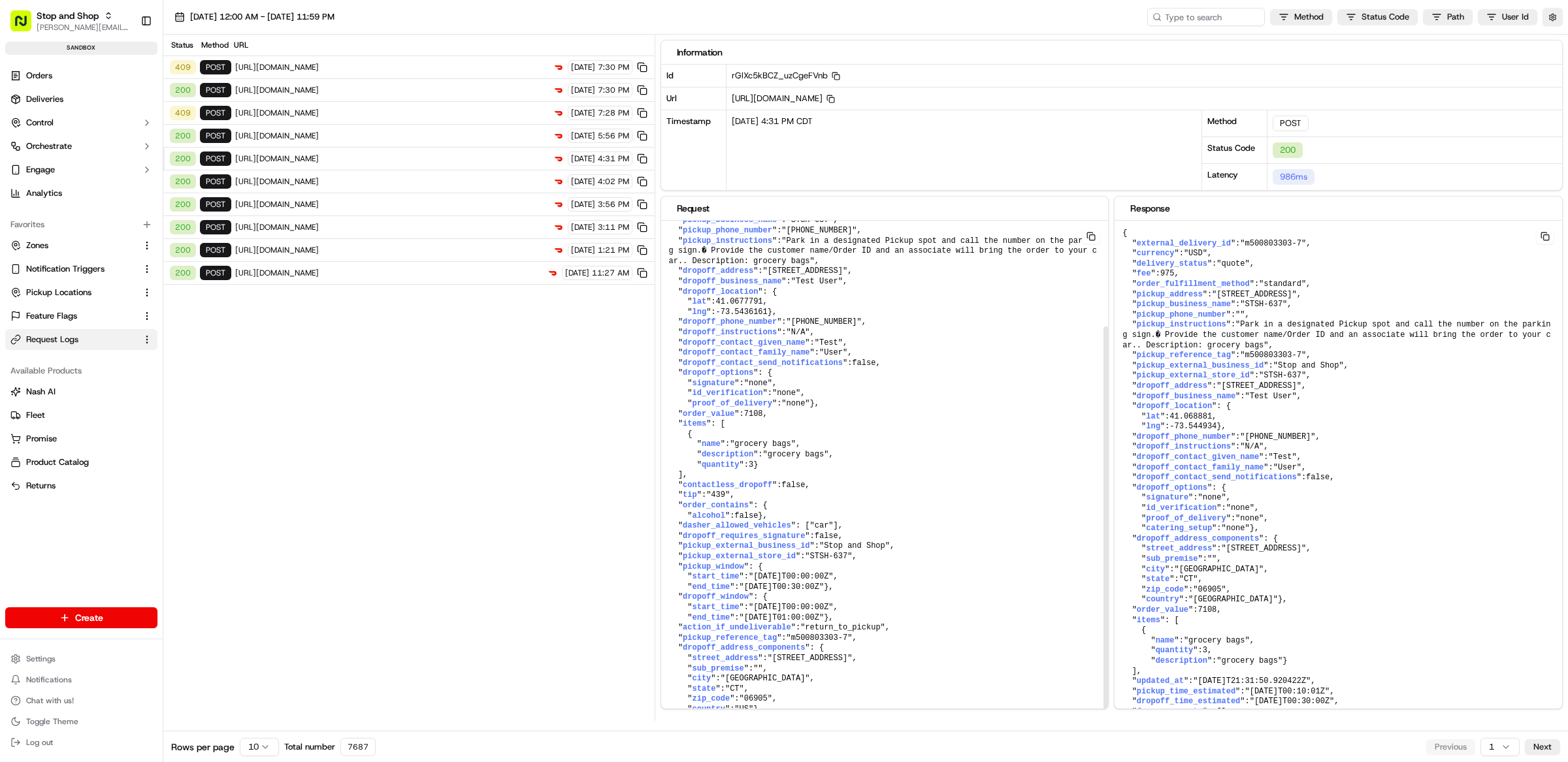
scroll to position [145, 0]
click at [874, 633] on pre "{ " external_delivery_id ": "m500803303-7" , " order_fulfillment_method ": "sta…" at bounding box center [884, 449] width 447 height 565
drag, startPoint x: 872, startPoint y: 633, endPoint x: 670, endPoint y: 633, distance: 202.0
click at [670, 633] on pre "{ " external_delivery_id ": "m500803303-7" , " order_fulfillment_method ": "sta…" at bounding box center [884, 449] width 447 height 565
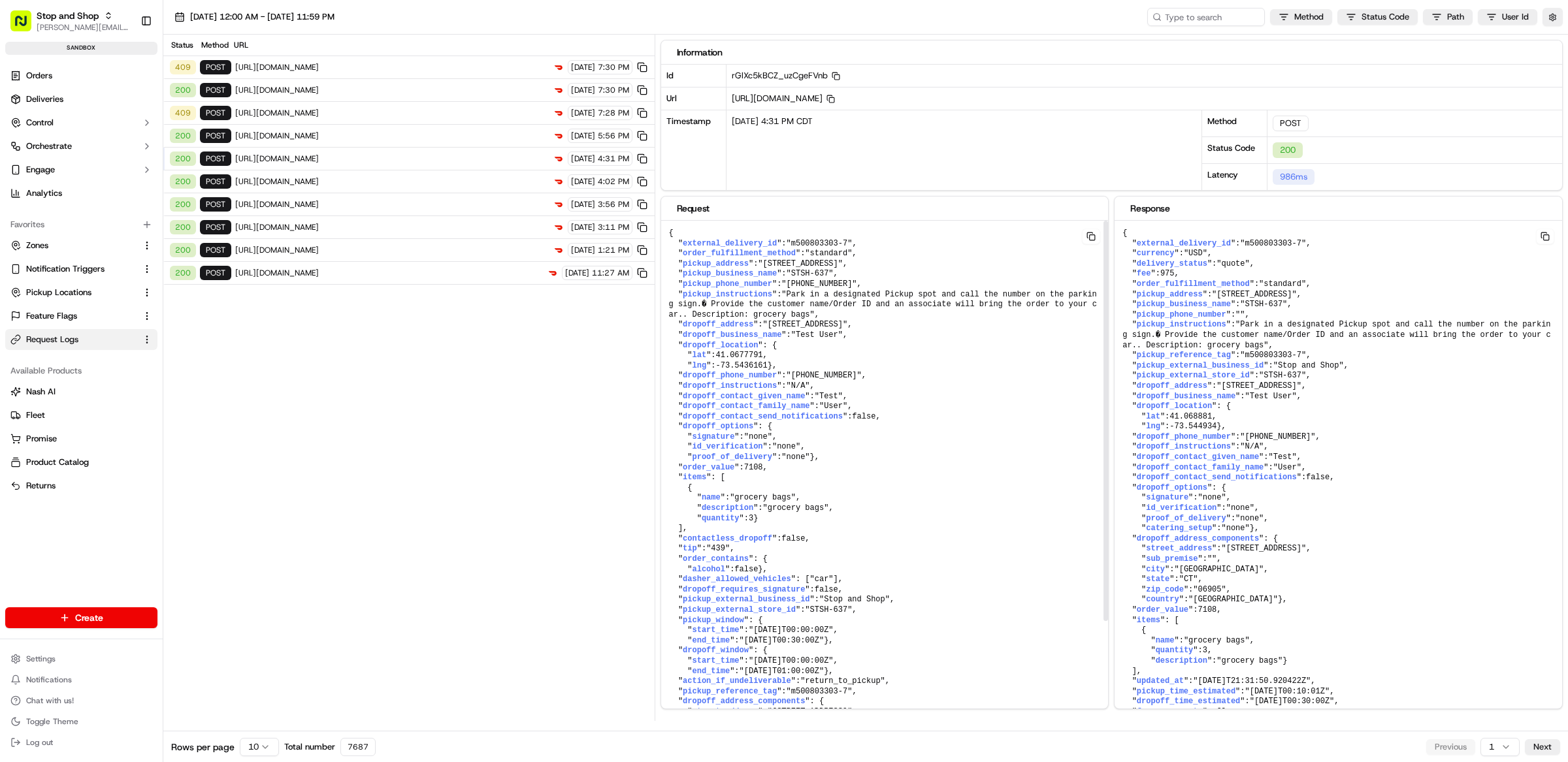
click at [921, 553] on pre "{ " external_delivery_id ": "m500803303-7" , " order_fulfillment_method ": "sta…" at bounding box center [884, 503] width 447 height 565
drag, startPoint x: 925, startPoint y: 483, endPoint x: 919, endPoint y: 473, distance: 11.7
click at [923, 479] on pre "{ " external_delivery_id ": "m500803303-7" , " order_fulfillment_method ": "sta…" at bounding box center [884, 503] width 447 height 565
drag, startPoint x: 878, startPoint y: 247, endPoint x: 690, endPoint y: 246, distance: 188.0
click at [692, 245] on pre "{ " external_delivery_id ": "m500803303-7" , " order_fulfillment_method ": "sta…" at bounding box center [884, 503] width 447 height 565
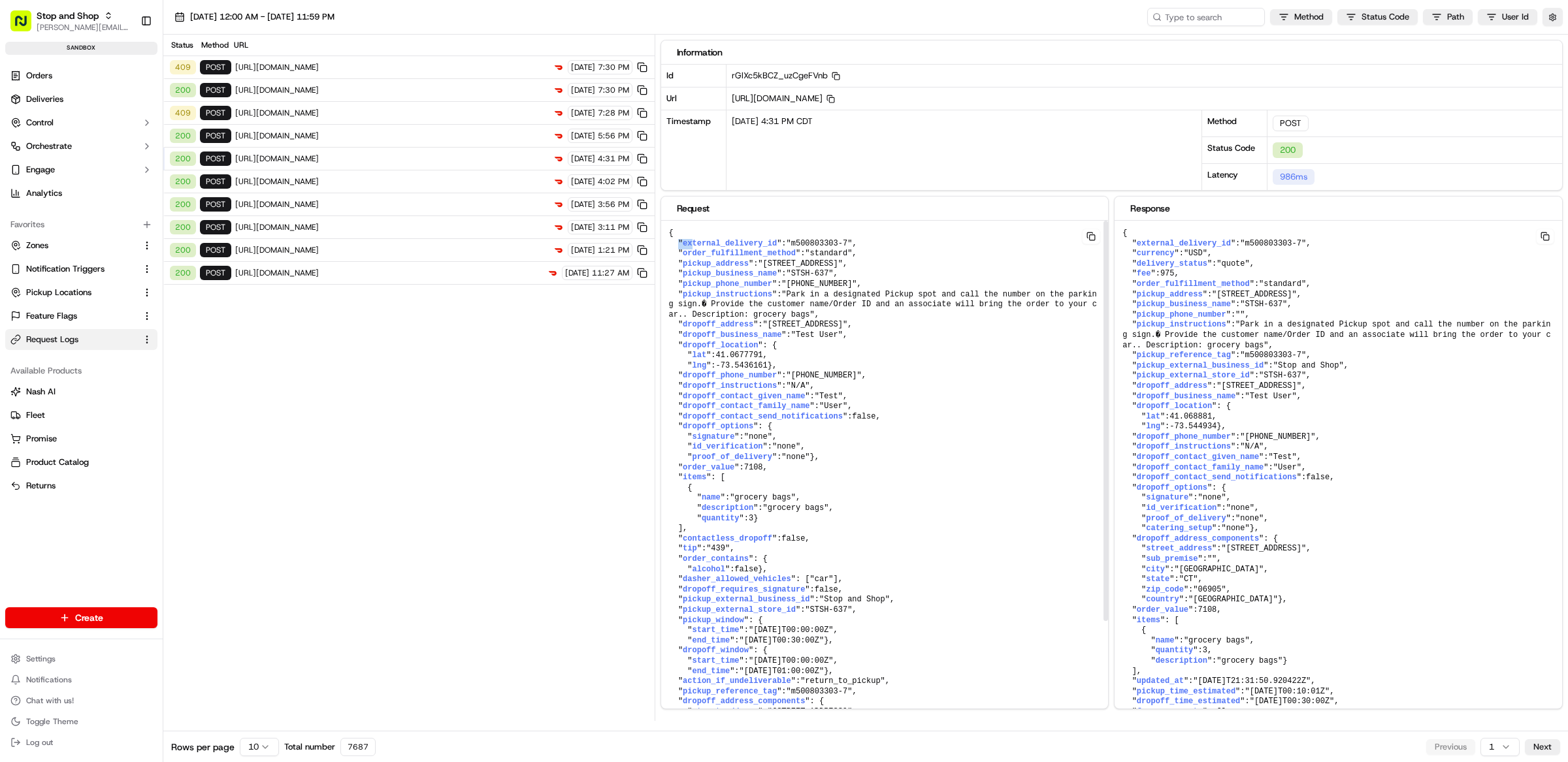
drag, startPoint x: 690, startPoint y: 246, endPoint x: 679, endPoint y: 248, distance: 11.2
click at [679, 248] on pre "{ " external_delivery_id ": "m500803303-7" , " order_fulfillment_method ": "sta…" at bounding box center [884, 503] width 447 height 565
drag, startPoint x: 864, startPoint y: 247, endPoint x: 697, endPoint y: 250, distance: 167.0
click at [684, 247] on pre "{ " external_delivery_id ": "m500803303-7" , " order_fulfillment_method ": "sta…" at bounding box center [884, 503] width 447 height 565
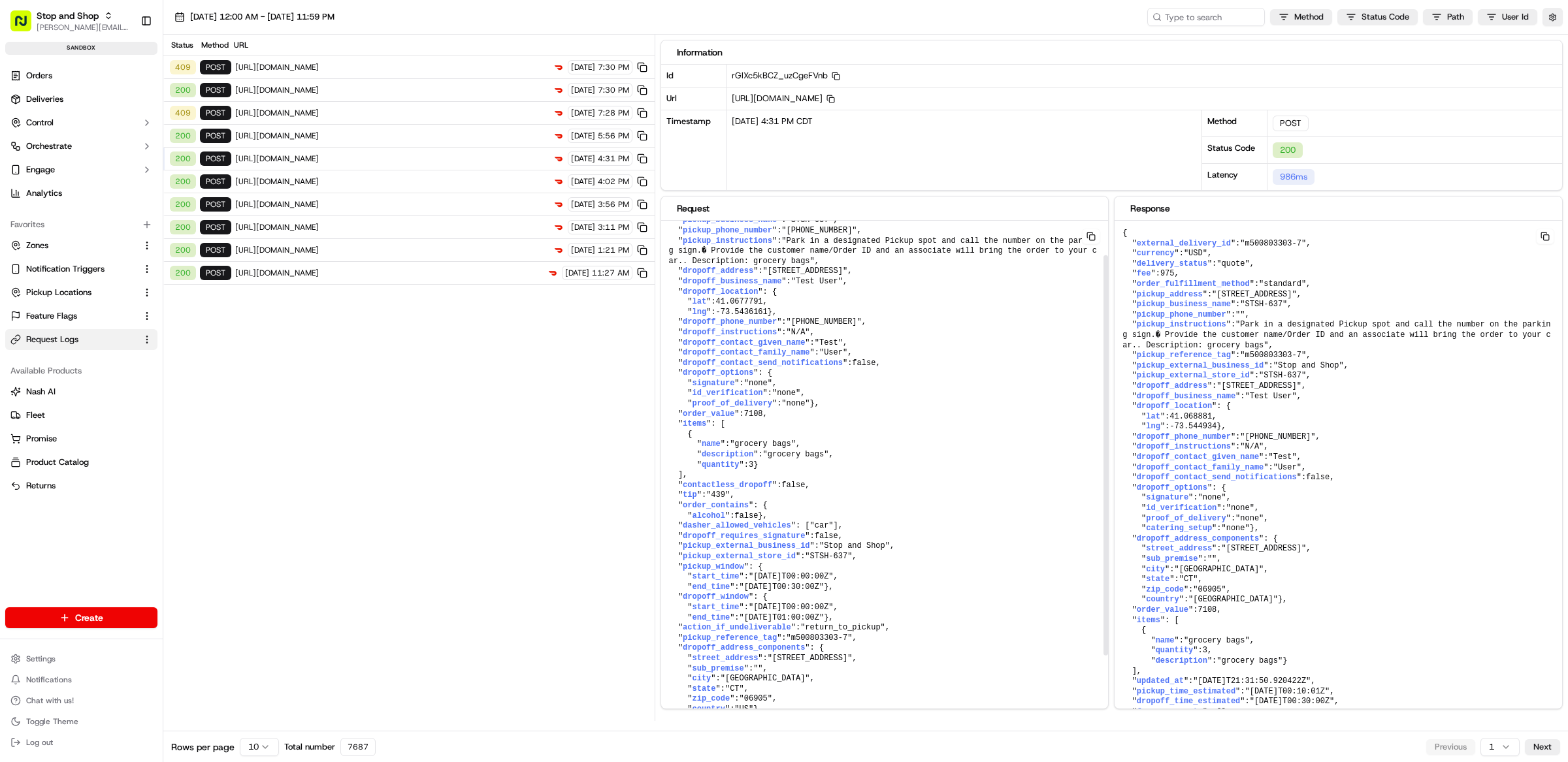
scroll to position [145, 0]
drag, startPoint x: 871, startPoint y: 633, endPoint x: 678, endPoint y: 633, distance: 193.0
click at [678, 633] on pre "{ " external_delivery_id ": "m500803303-7" , " order_fulfillment_method ": "sta…" at bounding box center [884, 449] width 447 height 565
click at [821, 637] on pre "{ " external_delivery_id ": "m500803303-7" , " order_fulfillment_method ": "sta…" at bounding box center [884, 449] width 447 height 565
click at [812, 633] on span ""m500803303-7"" at bounding box center [819, 638] width 66 height 9
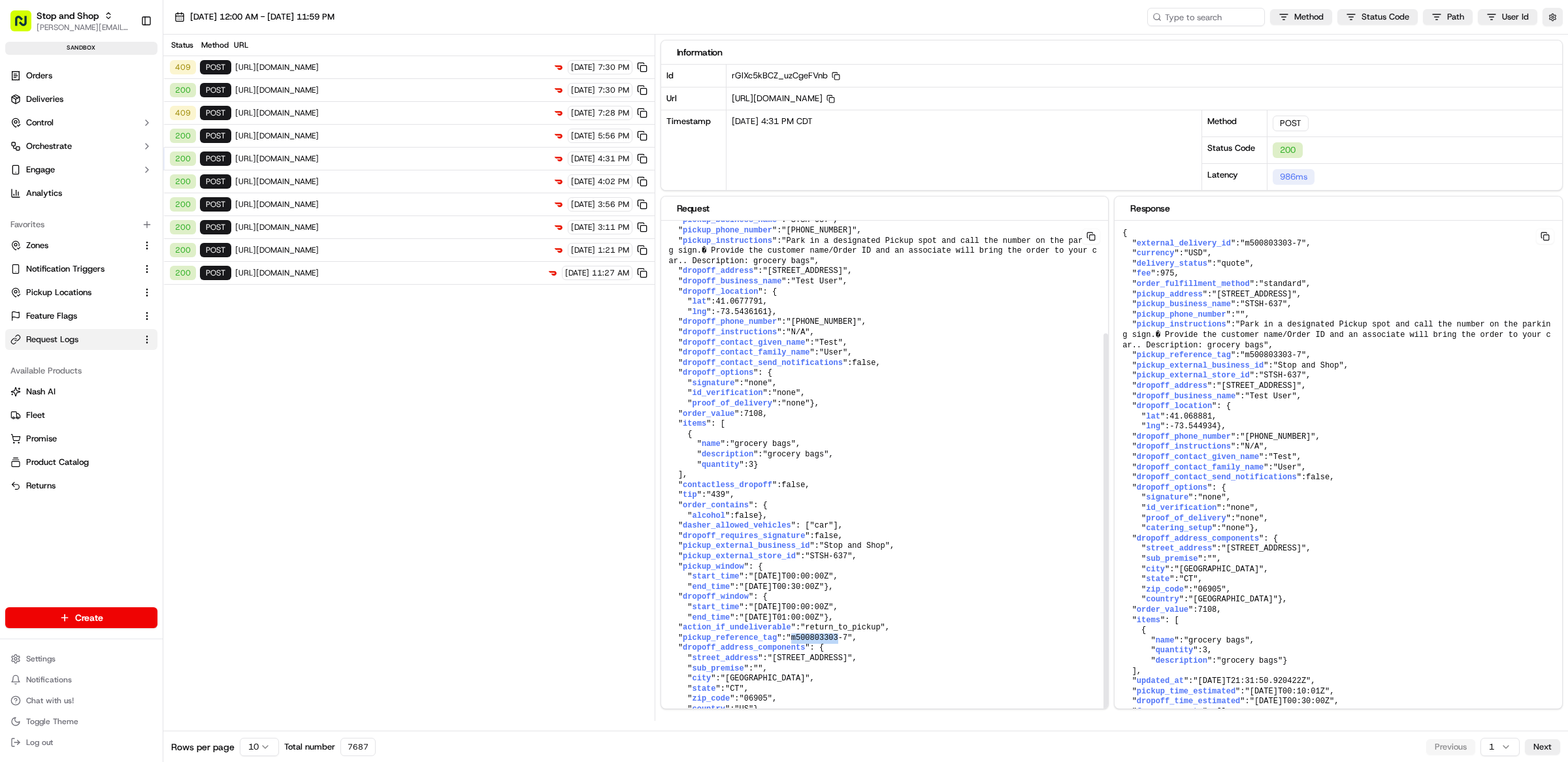
click at [813, 633] on span ""m500803303-7"" at bounding box center [819, 638] width 66 height 9
click at [876, 632] on pre "{ " external_delivery_id ": "m500803303-7" , " order_fulfillment_method ": "sta…" at bounding box center [884, 449] width 447 height 565
click at [817, 633] on span ""m500803303-7"" at bounding box center [819, 638] width 66 height 9
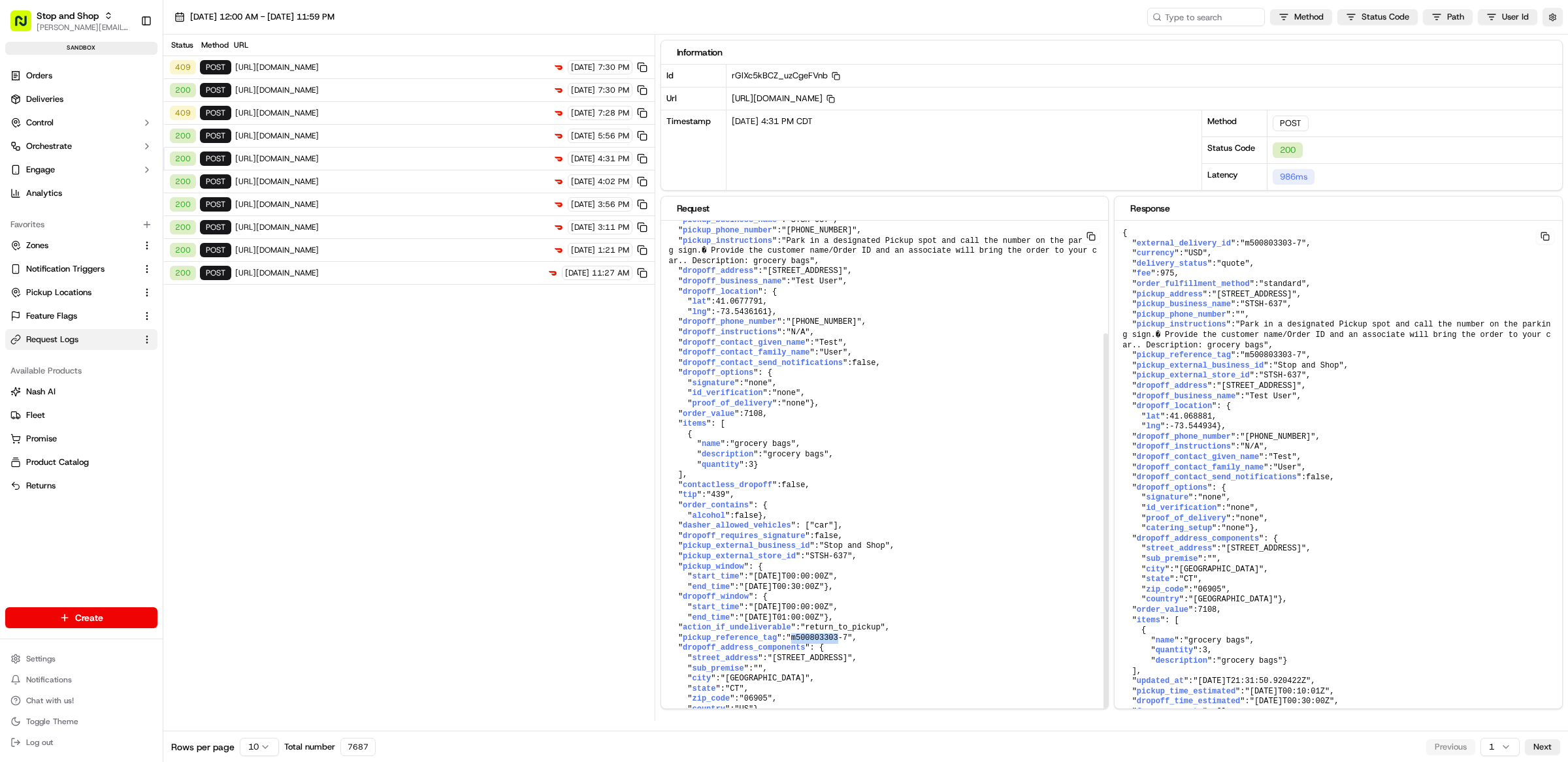
click at [891, 634] on pre "{ " external_delivery_id ": "m500803303-7" , " order_fulfillment_method ": "sta…" at bounding box center [884, 449] width 447 height 565
click at [940, 545] on pre "{ " external_delivery_id ": "m500803303-7" , " order_fulfillment_method ": "sta…" at bounding box center [884, 449] width 447 height 565
drag, startPoint x: 870, startPoint y: 633, endPoint x: 678, endPoint y: 633, distance: 192.0
click at [678, 633] on pre "{ " external_delivery_id ": "m500803303-7" , " order_fulfillment_method ": "sta…" at bounding box center [884, 449] width 447 height 565
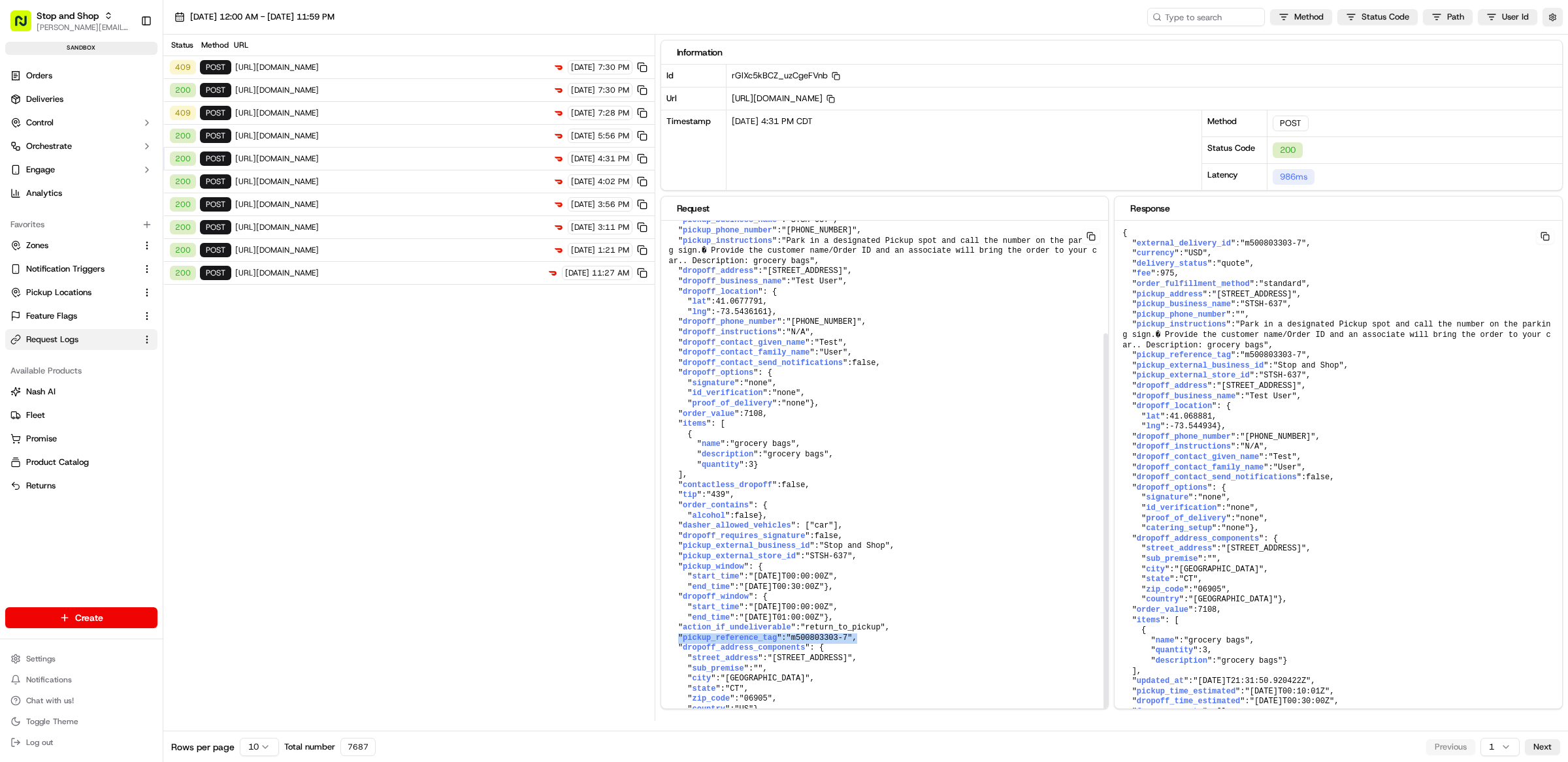
drag, startPoint x: 875, startPoint y: 631, endPoint x: 679, endPoint y: 634, distance: 196.0
click at [679, 634] on pre "{ " external_delivery_id ": "m500803303-7" , " order_fulfillment_method ": "sta…" at bounding box center [884, 449] width 447 height 565
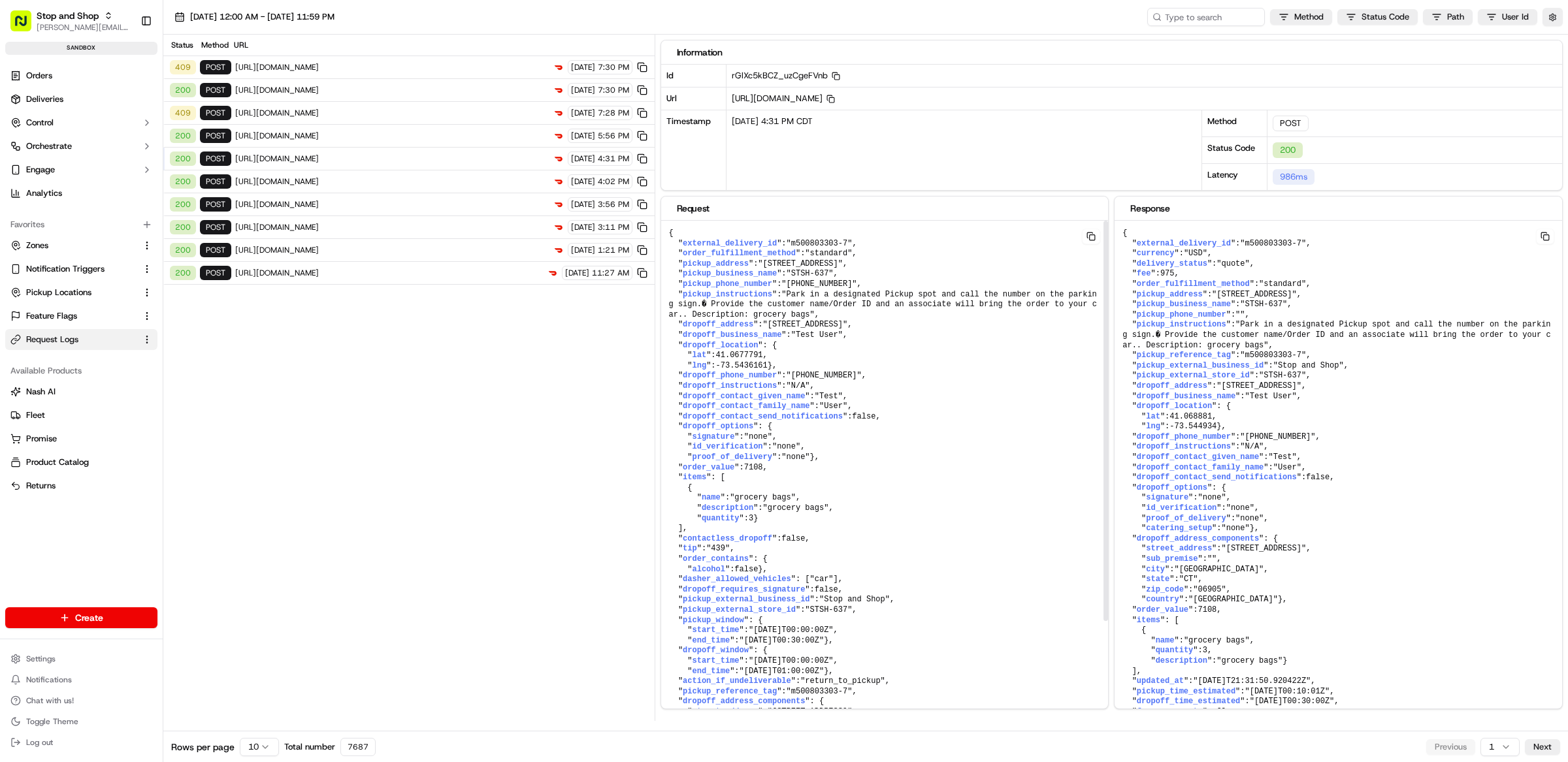
drag, startPoint x: 850, startPoint y: 230, endPoint x: 864, endPoint y: 241, distance: 17.8
click at [851, 230] on pre "{ " external_delivery_id ": "m500803303-7" , " order_fulfillment_method ": "sta…" at bounding box center [884, 503] width 447 height 565
drag, startPoint x: 870, startPoint y: 247, endPoint x: 679, endPoint y: 247, distance: 191.0
click at [679, 247] on pre "{ " external_delivery_id ": "m500803303-7" , " order_fulfillment_method ": "sta…" at bounding box center [884, 503] width 447 height 565
click at [884, 244] on pre "{ " external_delivery_id ": "m500803303-7" , " order_fulfillment_method ": "sta…" at bounding box center [884, 503] width 447 height 565
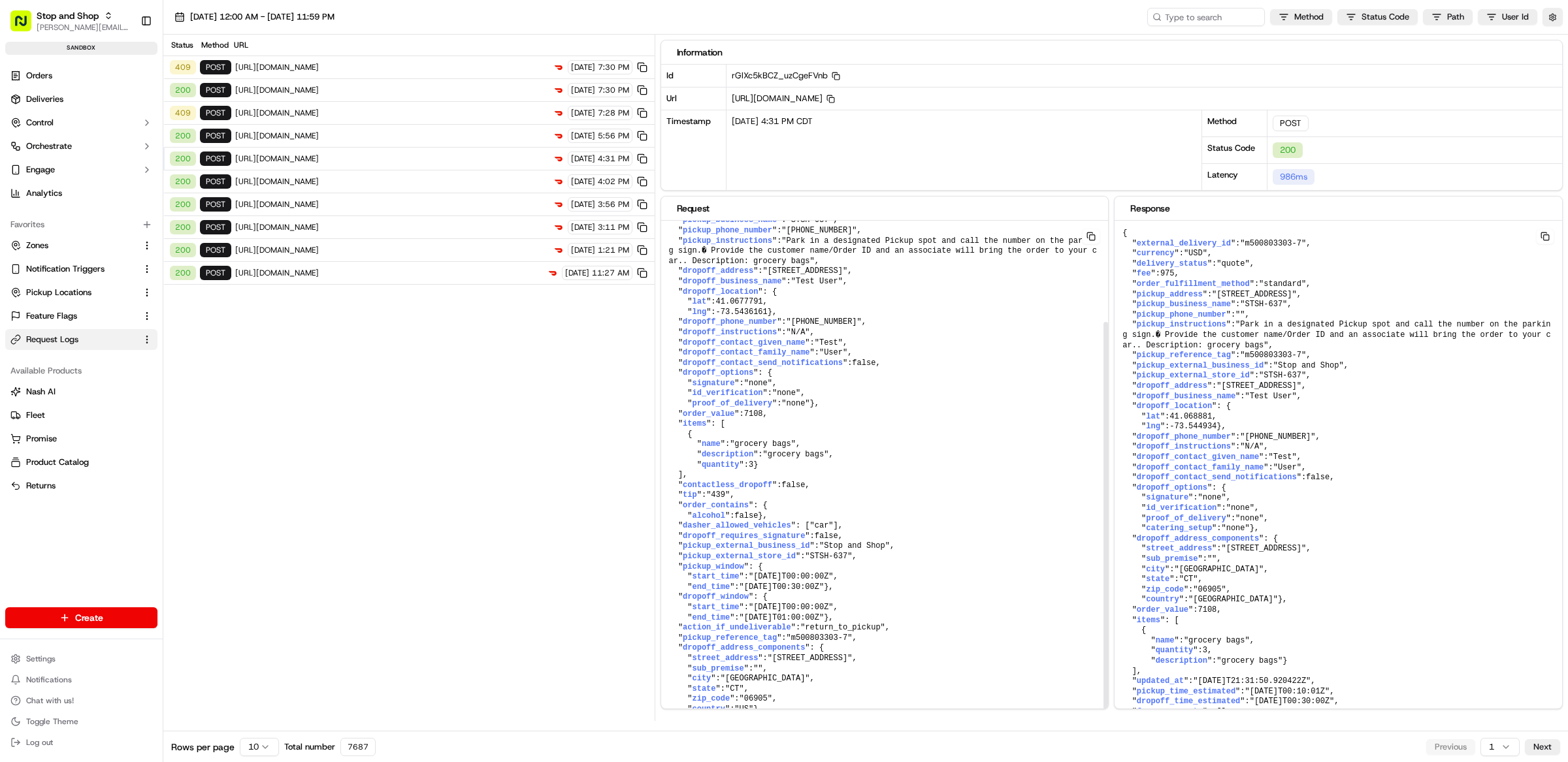
scroll to position [145, 0]
click at [920, 660] on pre "{ " external_delivery_id ": "m500803303-7" , " order_fulfillment_method ": "sta…" at bounding box center [884, 449] width 447 height 565
drag, startPoint x: 870, startPoint y: 633, endPoint x: 679, endPoint y: 634, distance: 191.0
click at [679, 634] on pre "{ " external_delivery_id ": "m500803303-7" , " order_fulfillment_method ": "sta…" at bounding box center [884, 449] width 447 height 565
click at [847, 641] on pre "{ " external_delivery_id ": "m500803303-7" , " order_fulfillment_method ": "sta…" at bounding box center [884, 449] width 447 height 565
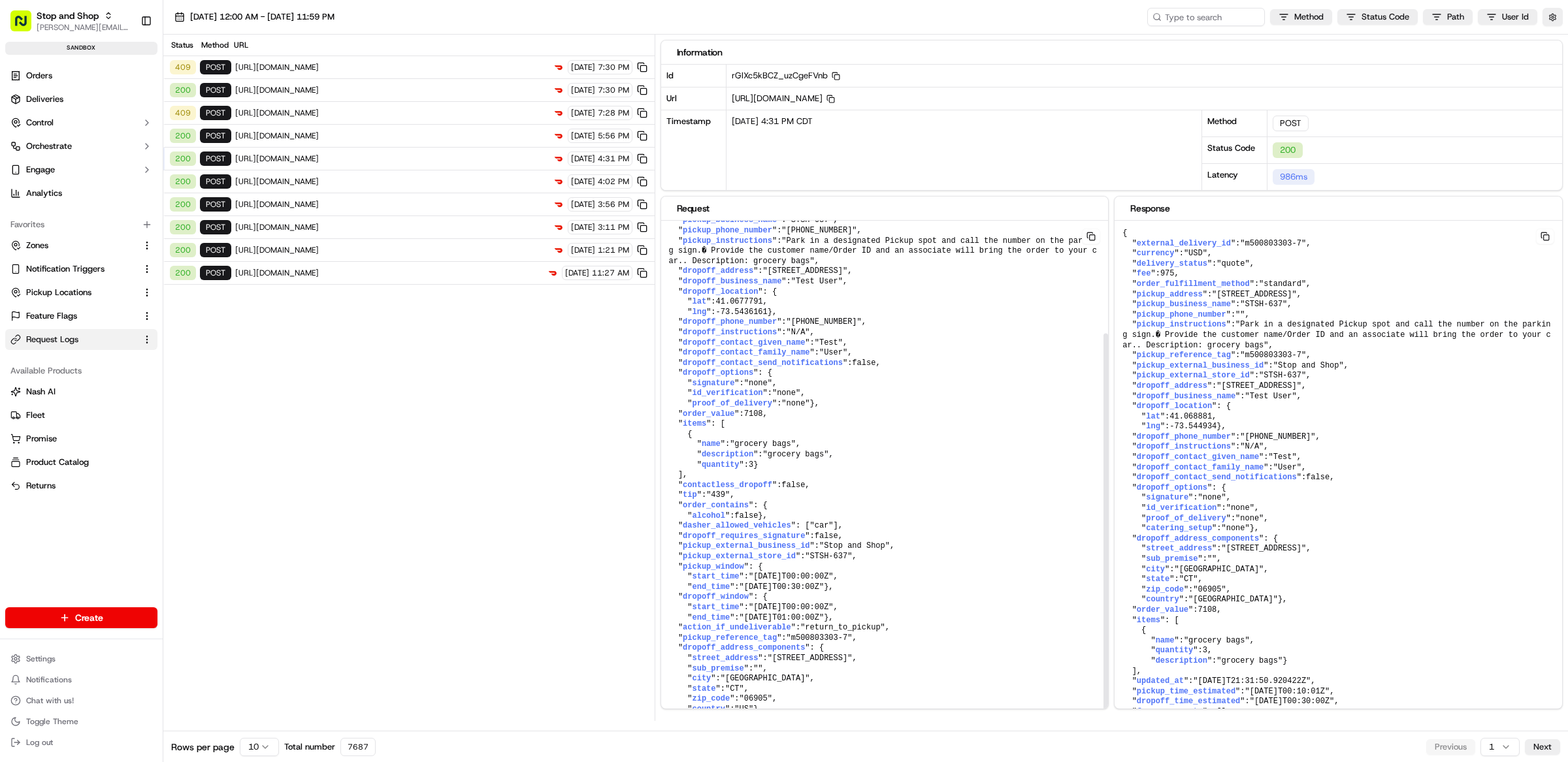
click at [818, 633] on span ""m500803303-7"" at bounding box center [819, 638] width 66 height 9
click at [874, 635] on pre "{ " external_delivery_id ": "m500803303-7" , " order_fulfillment_method ": "sta…" at bounding box center [884, 449] width 447 height 565
drag, startPoint x: 870, startPoint y: 633, endPoint x: 677, endPoint y: 634, distance: 193.0
click at [677, 634] on pre "{ " external_delivery_id ": "m500803303-7" , " order_fulfillment_method ": "sta…" at bounding box center [884, 449] width 447 height 565
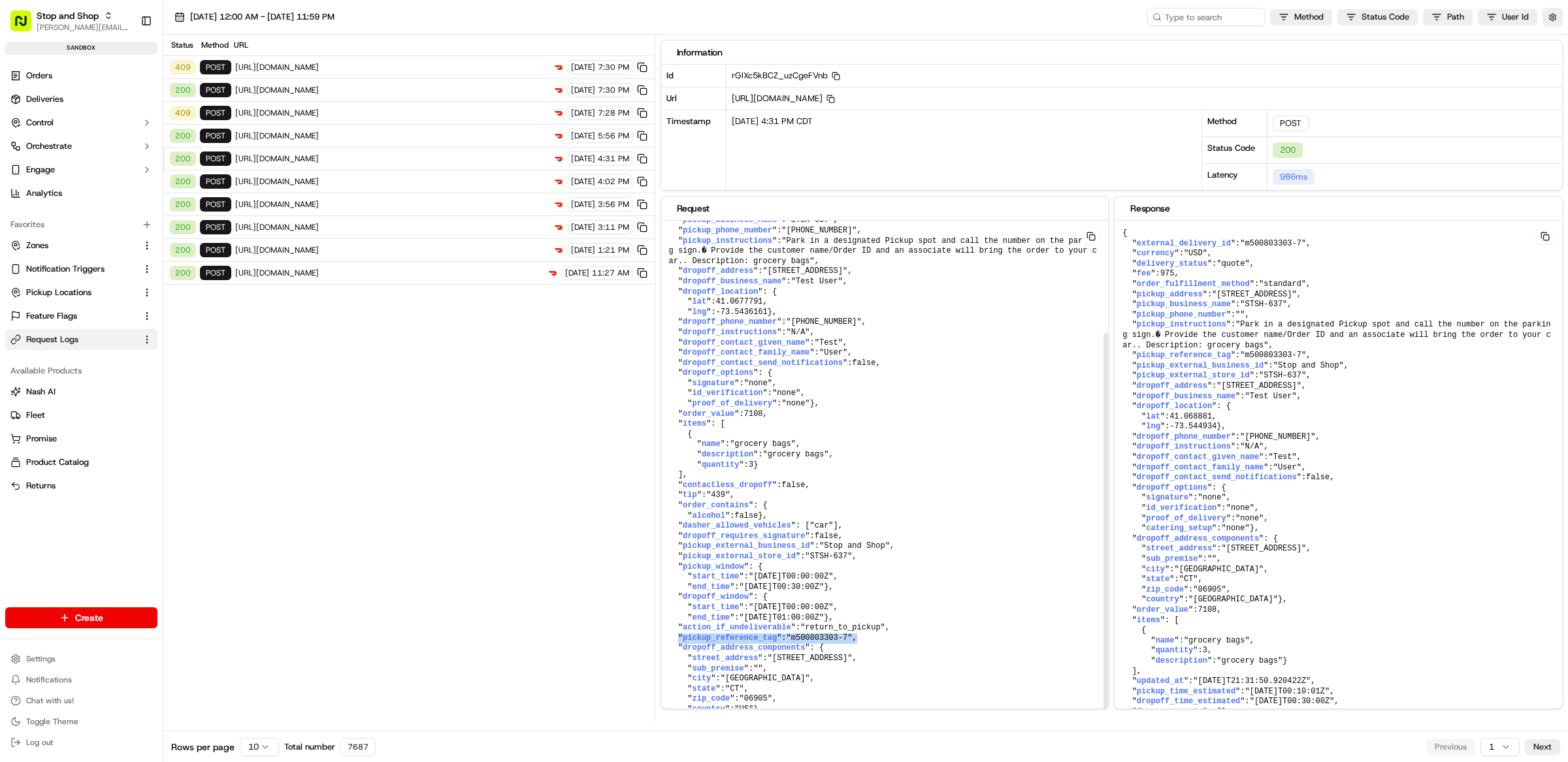
click at [877, 632] on pre "{ " external_delivery_id ": "m500803303-7" , " order_fulfillment_method ": "sta…" at bounding box center [884, 449] width 447 height 565
drag, startPoint x: 868, startPoint y: 631, endPoint x: 678, endPoint y: 635, distance: 190.0
click at [678, 634] on pre "{ " external_delivery_id ": "m500803303-7" , " order_fulfillment_method ": "sta…" at bounding box center [884, 449] width 447 height 565
click at [878, 631] on pre "{ " external_delivery_id ": "m500803303-7" , " order_fulfillment_method ": "sta…" at bounding box center [884, 449] width 447 height 565
drag, startPoint x: 878, startPoint y: 631, endPoint x: 678, endPoint y: 631, distance: 200.0
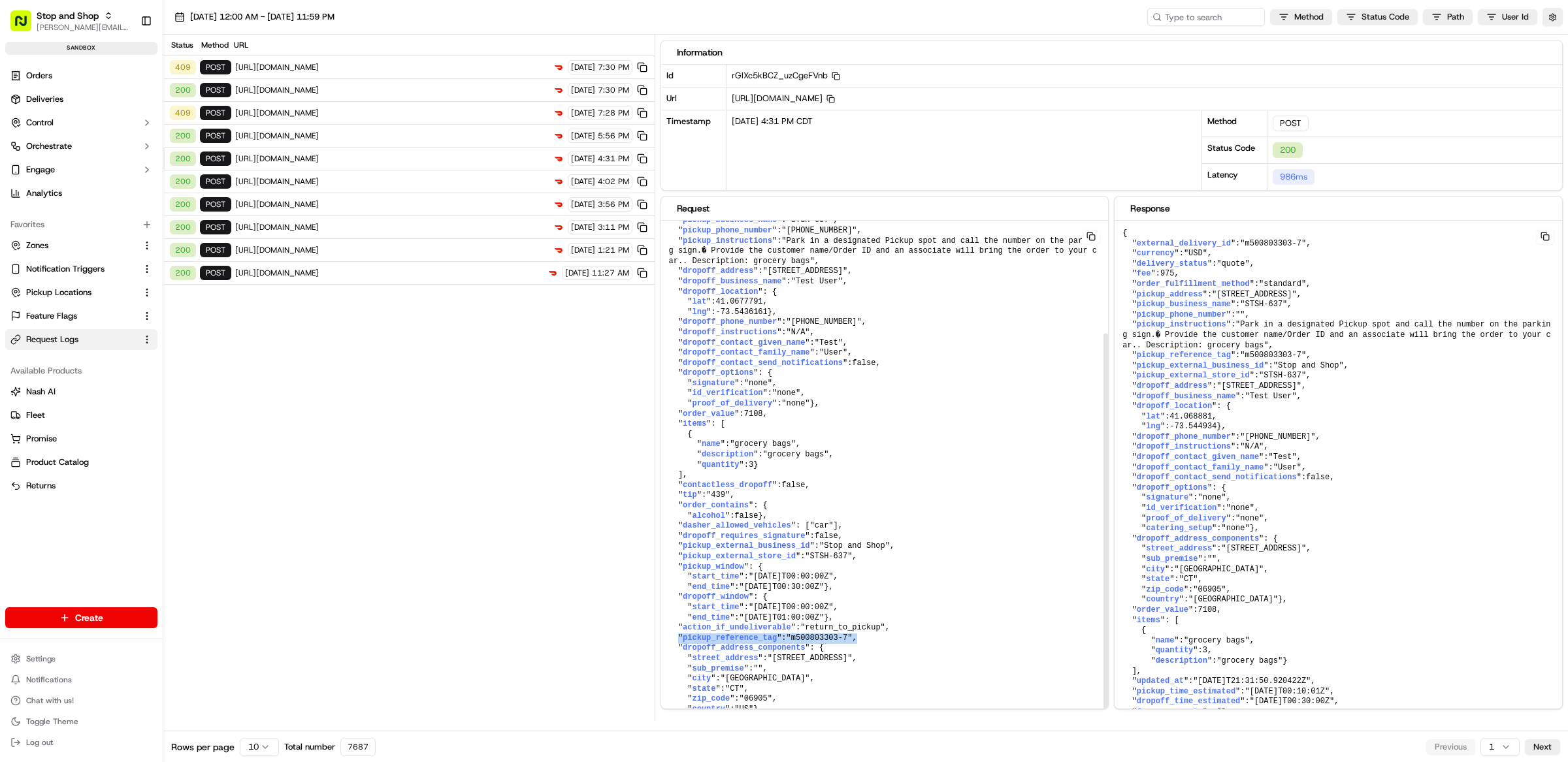
click at [678, 631] on pre "{ " external_delivery_id ": "m500803303-7" , " order_fulfillment_method ": "sta…" at bounding box center [884, 449] width 447 height 565
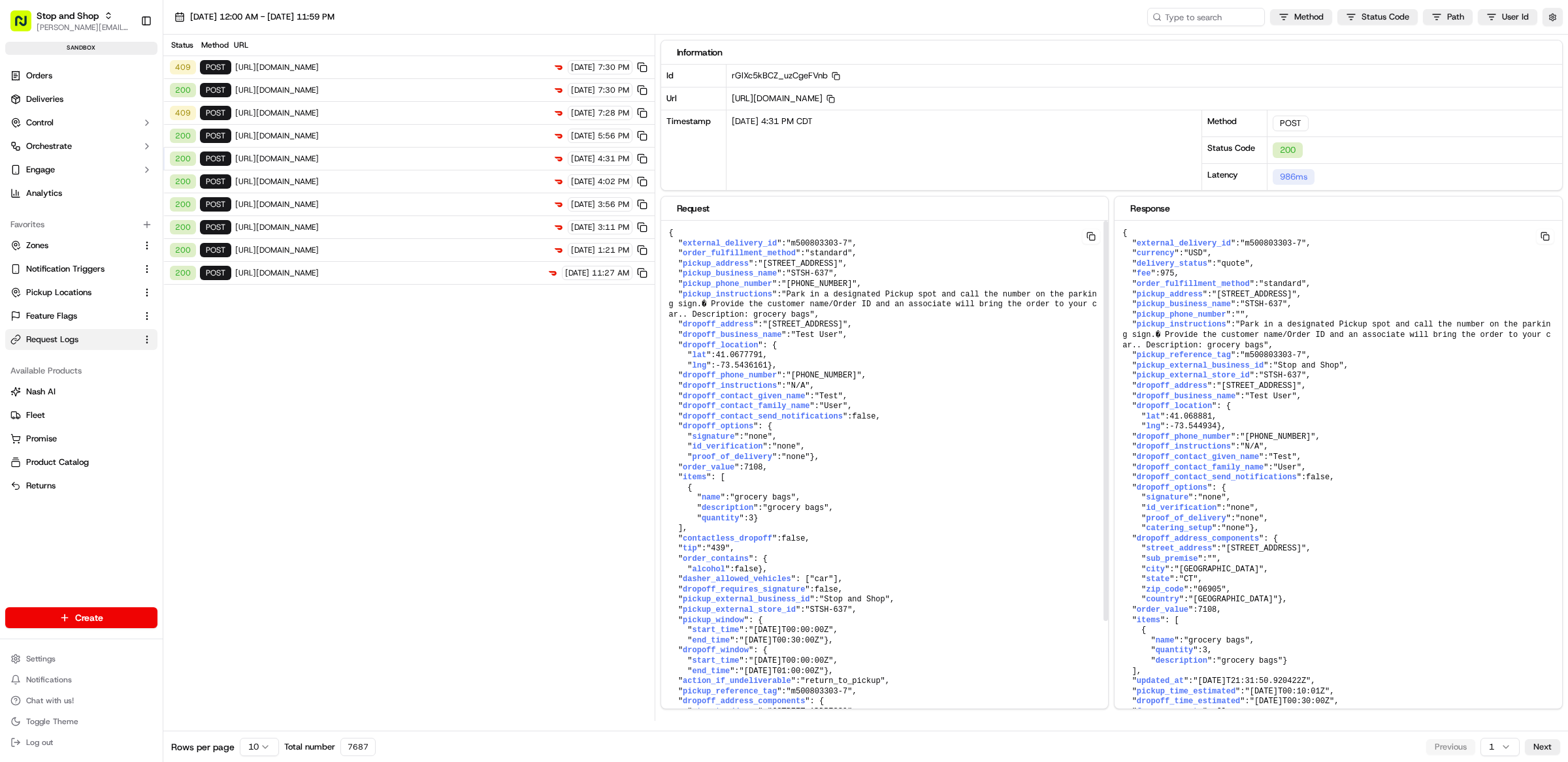
click at [942, 517] on pre "{ " external_delivery_id ": "m500803303-7" , " order_fulfillment_method ": "sta…" at bounding box center [884, 503] width 447 height 565
drag, startPoint x: 862, startPoint y: 247, endPoint x: 679, endPoint y: 245, distance: 183.0
click at [679, 245] on pre "{ " external_delivery_id ": "m500803303-7" , " order_fulfillment_method ": "sta…" at bounding box center [884, 503] width 447 height 565
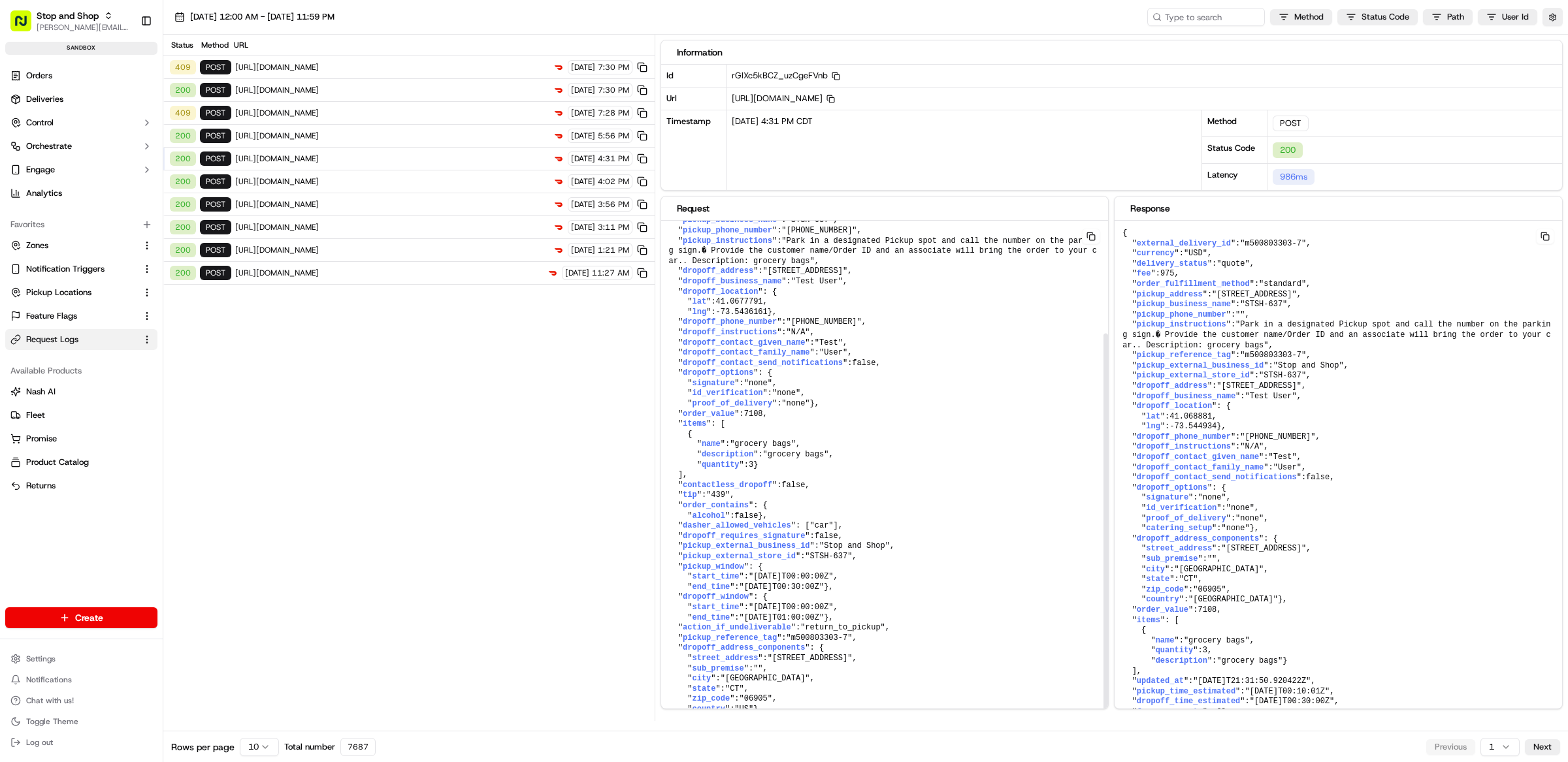
scroll to position [145, 0]
click at [913, 627] on pre "{ " external_delivery_id ": "m500803303-7" , " order_fulfillment_method ": "sta…" at bounding box center [884, 449] width 447 height 565
click at [882, 641] on pre "{ " external_delivery_id ": "m500803303-7" , " order_fulfillment_method ": "sta…" at bounding box center [884, 449] width 447 height 565
drag, startPoint x: 784, startPoint y: 631, endPoint x: 679, endPoint y: 631, distance: 105.0
click at [679, 631] on pre "{ " external_delivery_id ": "m500803303-7" , " order_fulfillment_method ": "sta…" at bounding box center [884, 449] width 447 height 565
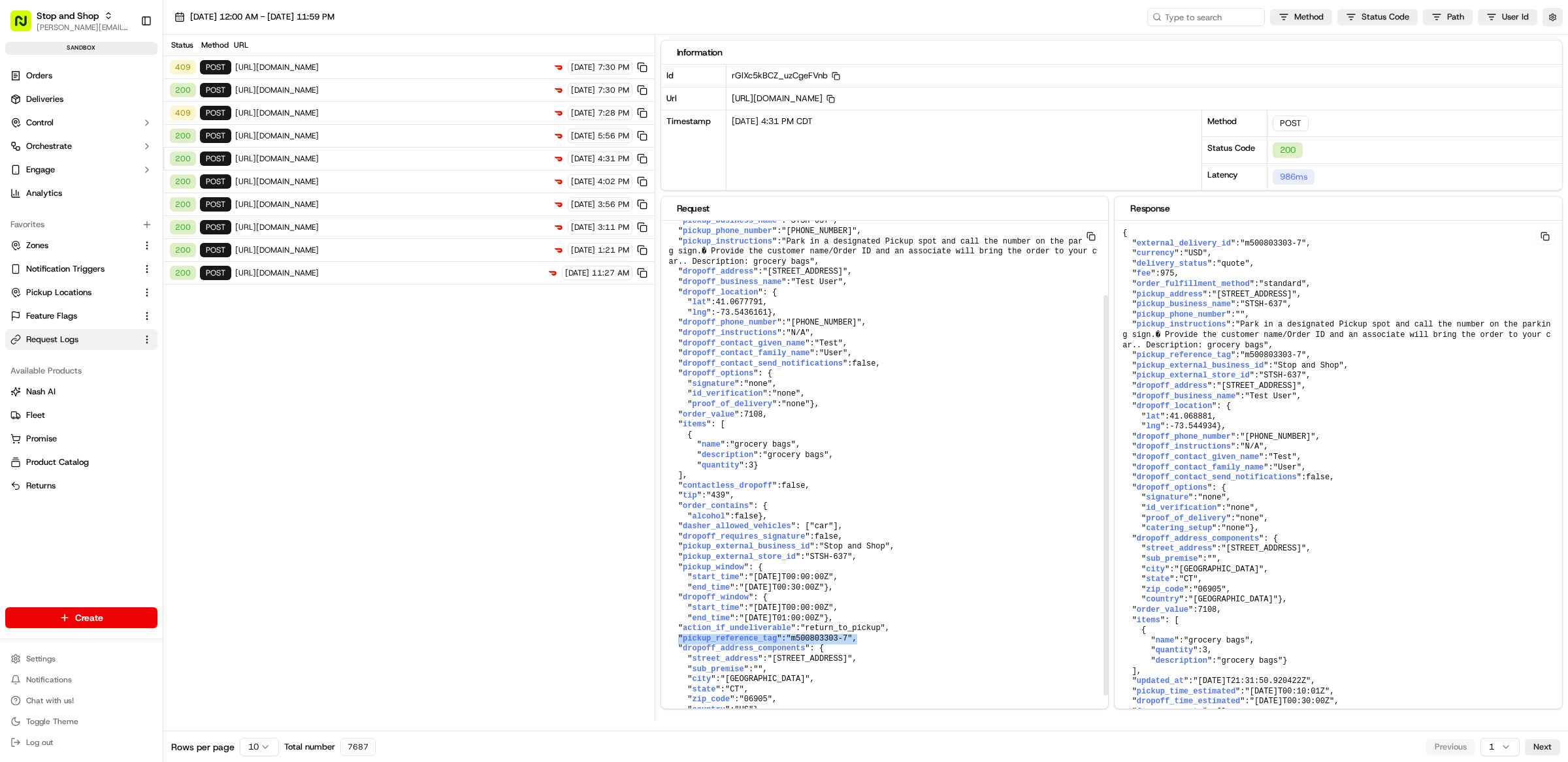
scroll to position [0, 0]
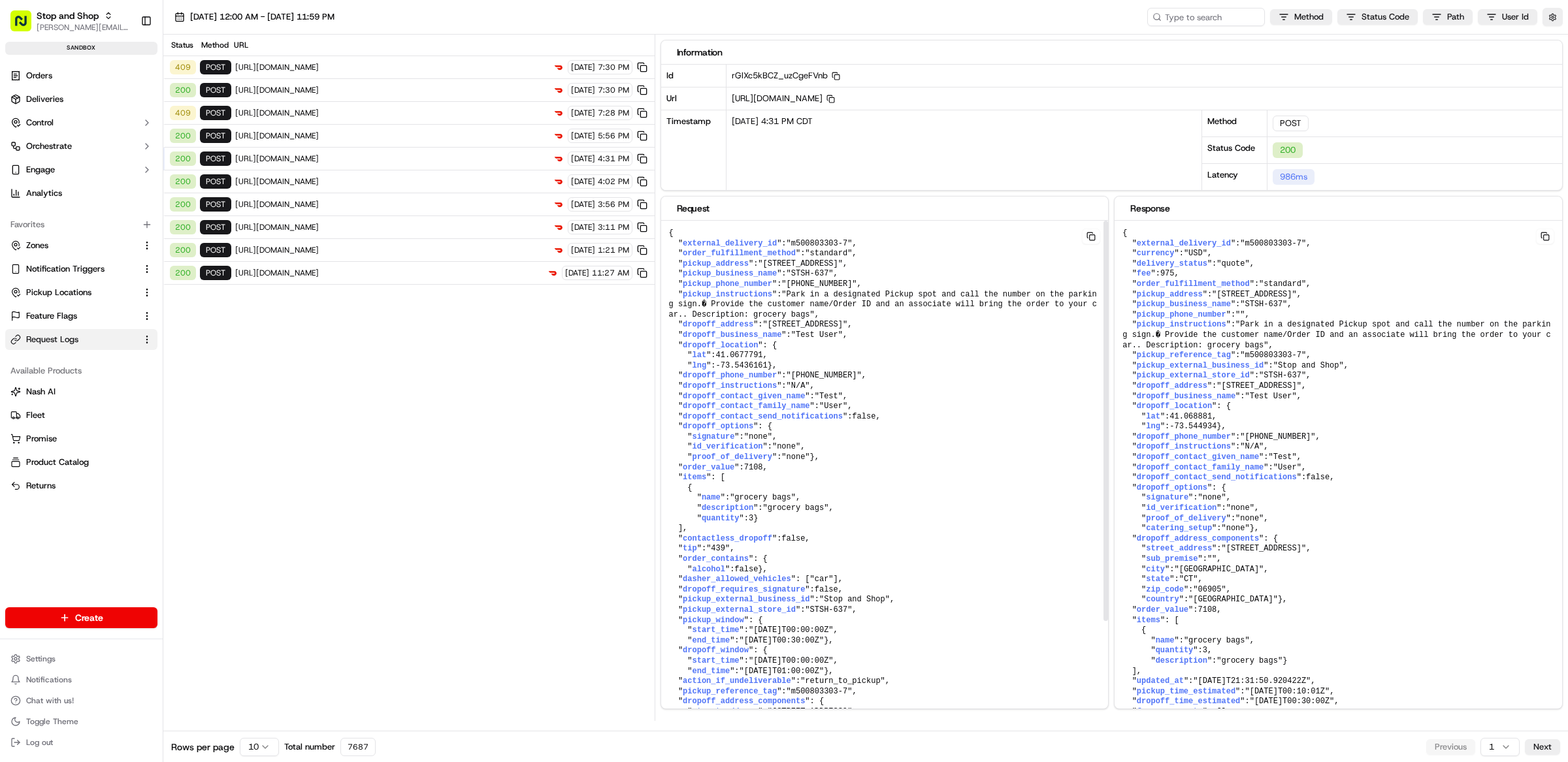
click at [924, 479] on pre "{ " external_delivery_id ": "m500803303-7" , " order_fulfillment_method ": "sta…" at bounding box center [884, 503] width 447 height 565
click at [1084, 472] on pre "{ " external_delivery_id ": "m500803303-7" , " order_fulfillment_method ": "sta…" at bounding box center [884, 503] width 447 height 565
click at [555, 508] on div "Status Method URL 409 POST https://openapi.doordash.com/drive/v2/quotes 09/22/2…" at bounding box center [409, 378] width 491 height 686
click at [1108, 194] on div "Information Id rGlXc5kBCZ_uzCgeFVnb Copy rGlXc5kBCZ_uzCgeFVnb Url https://opena…" at bounding box center [1114, 378] width 908 height 686
click at [1110, 193] on div "Information Id rGlXc5kBCZ_uzCgeFVnb Copy rGlXc5kBCZ_uzCgeFVnb Url https://opena…" at bounding box center [1114, 378] width 908 height 686
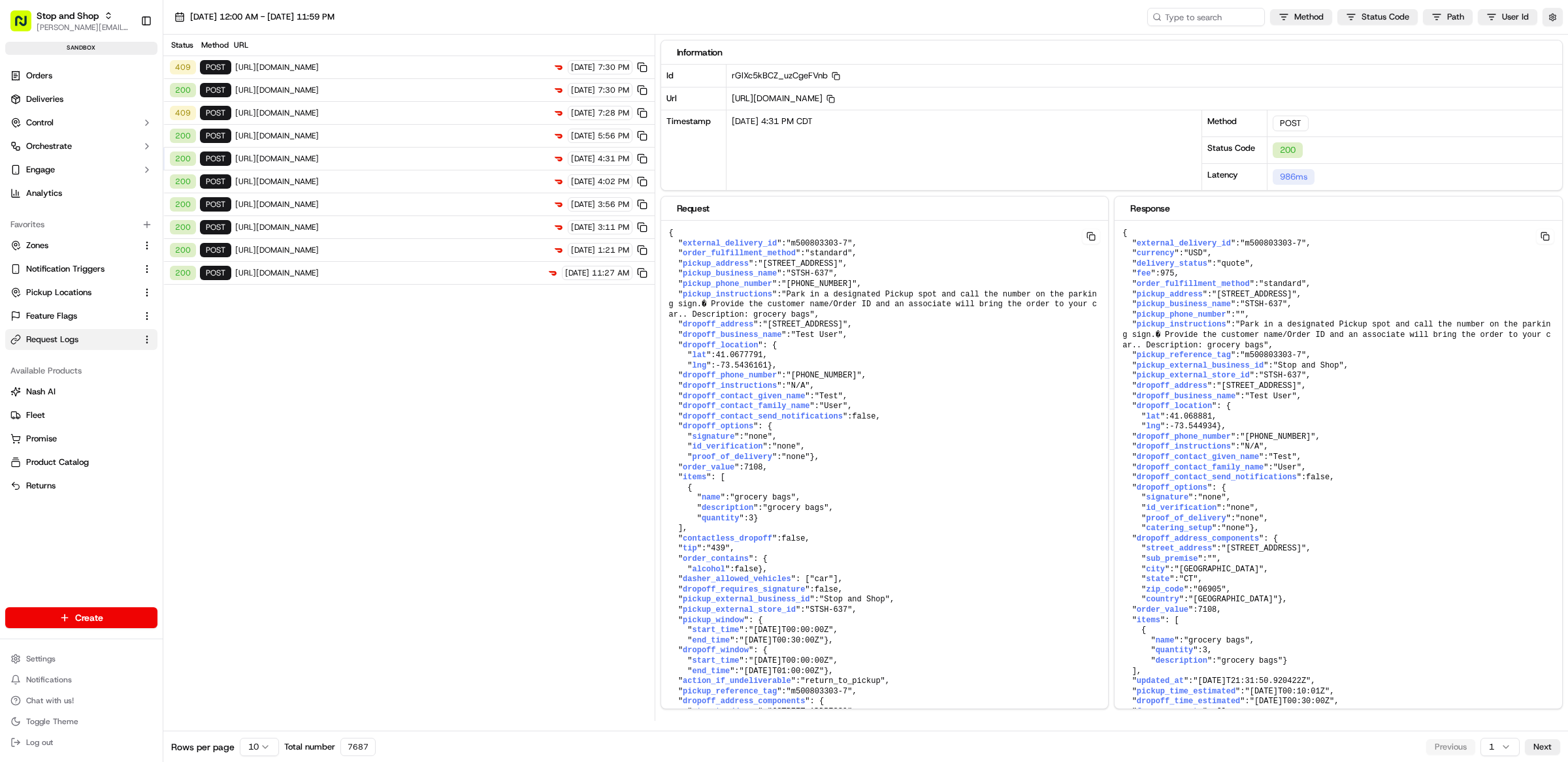
click at [1110, 193] on div "Information Id rGlXc5kBCZ_uzCgeFVnb Copy rGlXc5kBCZ_uzCgeFVnb Url https://opena…" at bounding box center [1114, 378] width 908 height 686
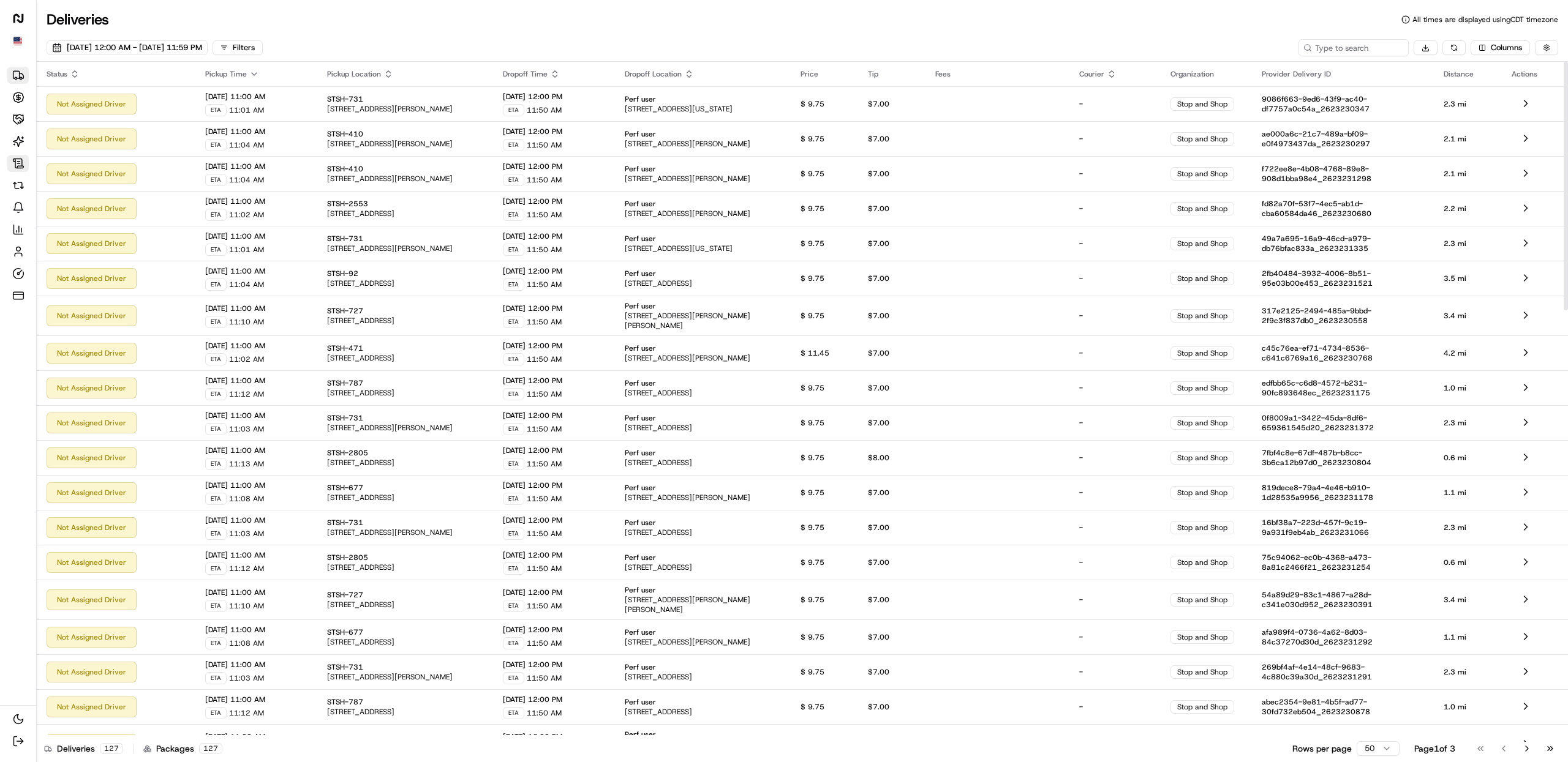
click at [12, 164] on icon at bounding box center [18, 163] width 12 height 12
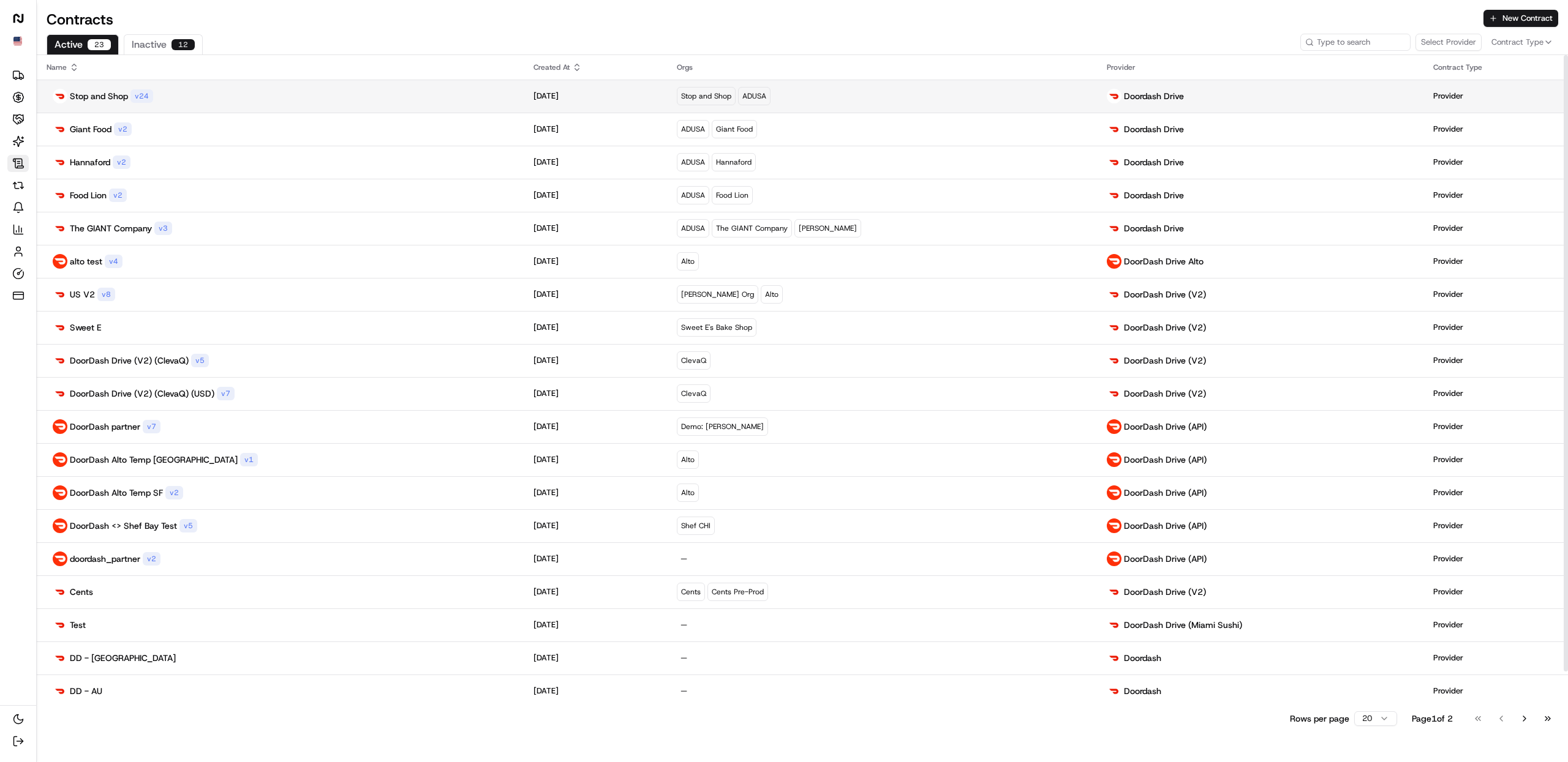
click at [114, 98] on p "Stop and Shop" at bounding box center [99, 96] width 58 height 12
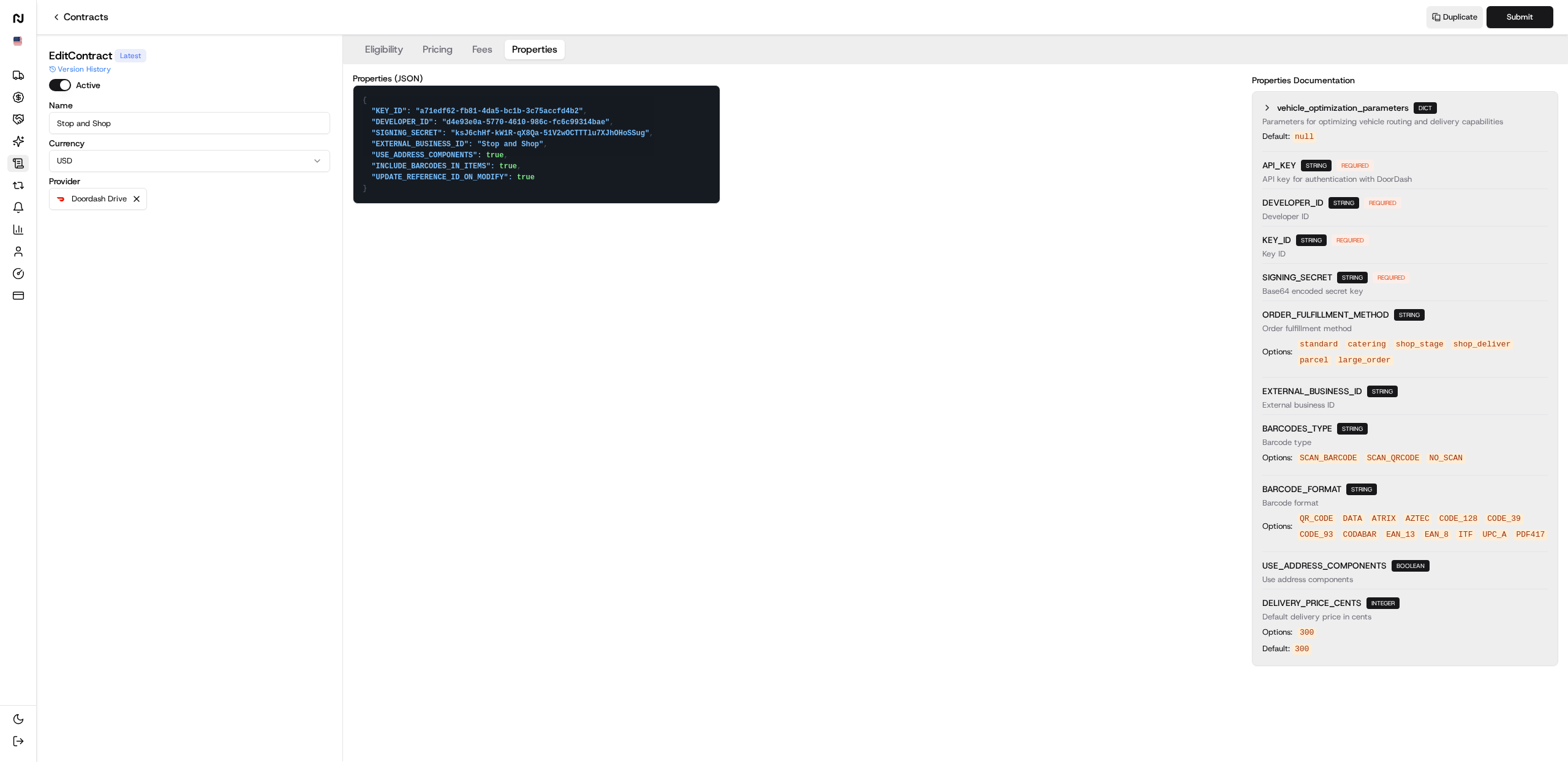
click at [542, 51] on button "Properties" at bounding box center [534, 50] width 60 height 20
click at [528, 180] on textarea "{ "KEY_ID": "a71edf62-fb81-4da5-bc1b-3c75accfd4b2", "DEVELOPER_ID": "d4e93e0a-5…" at bounding box center [537, 145] width 366 height 118
type textarea "{ "KEY_ID": "a71edf62-fb81-4da5-bc1b-3c75accfd4b2", "DEVELOPER_ID": "d4e93e0a-5…"
click at [1540, 18] on button "Submit" at bounding box center [1520, 17] width 67 height 22
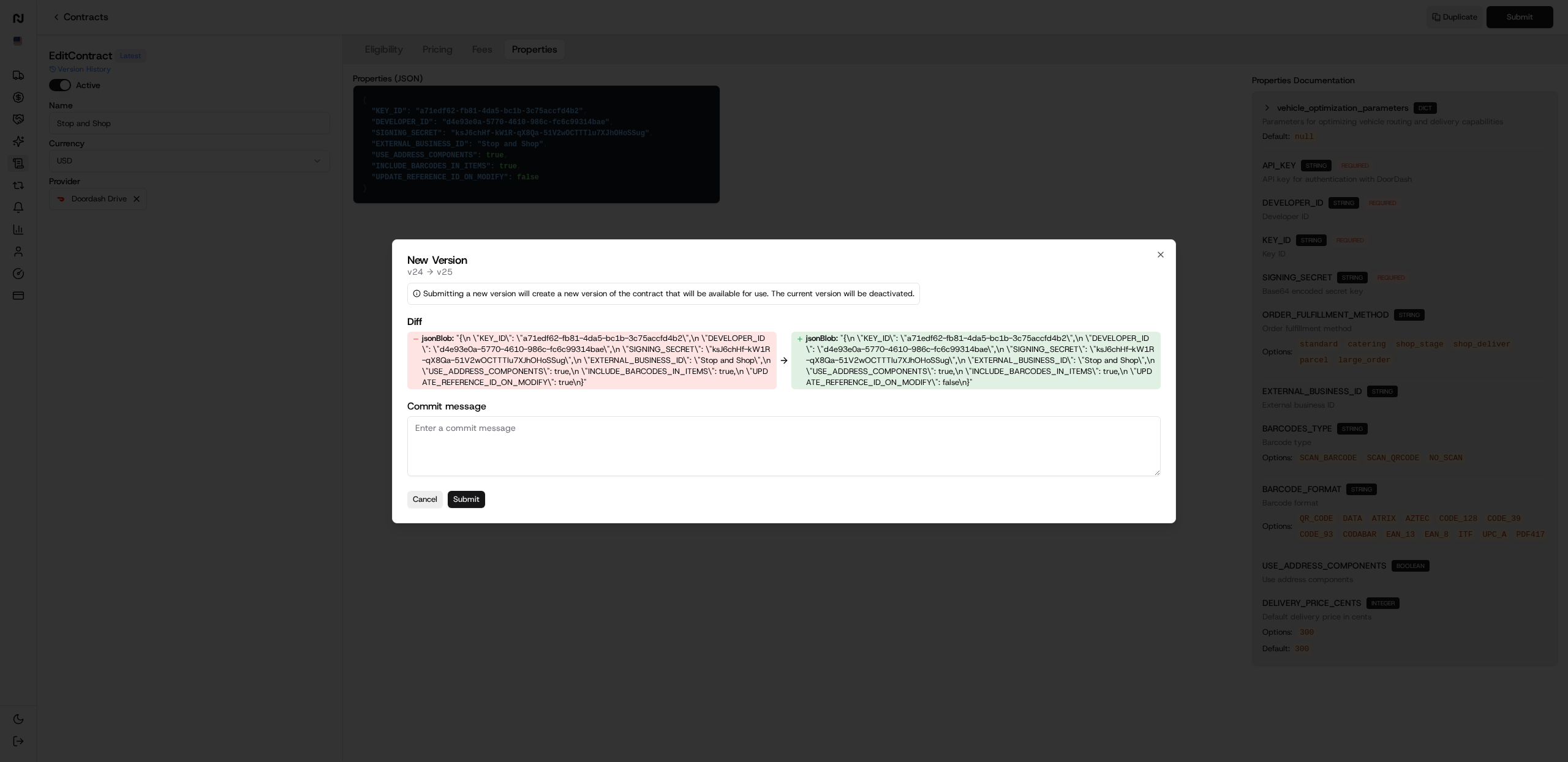
click at [476, 499] on button "Submit" at bounding box center [466, 499] width 38 height 17
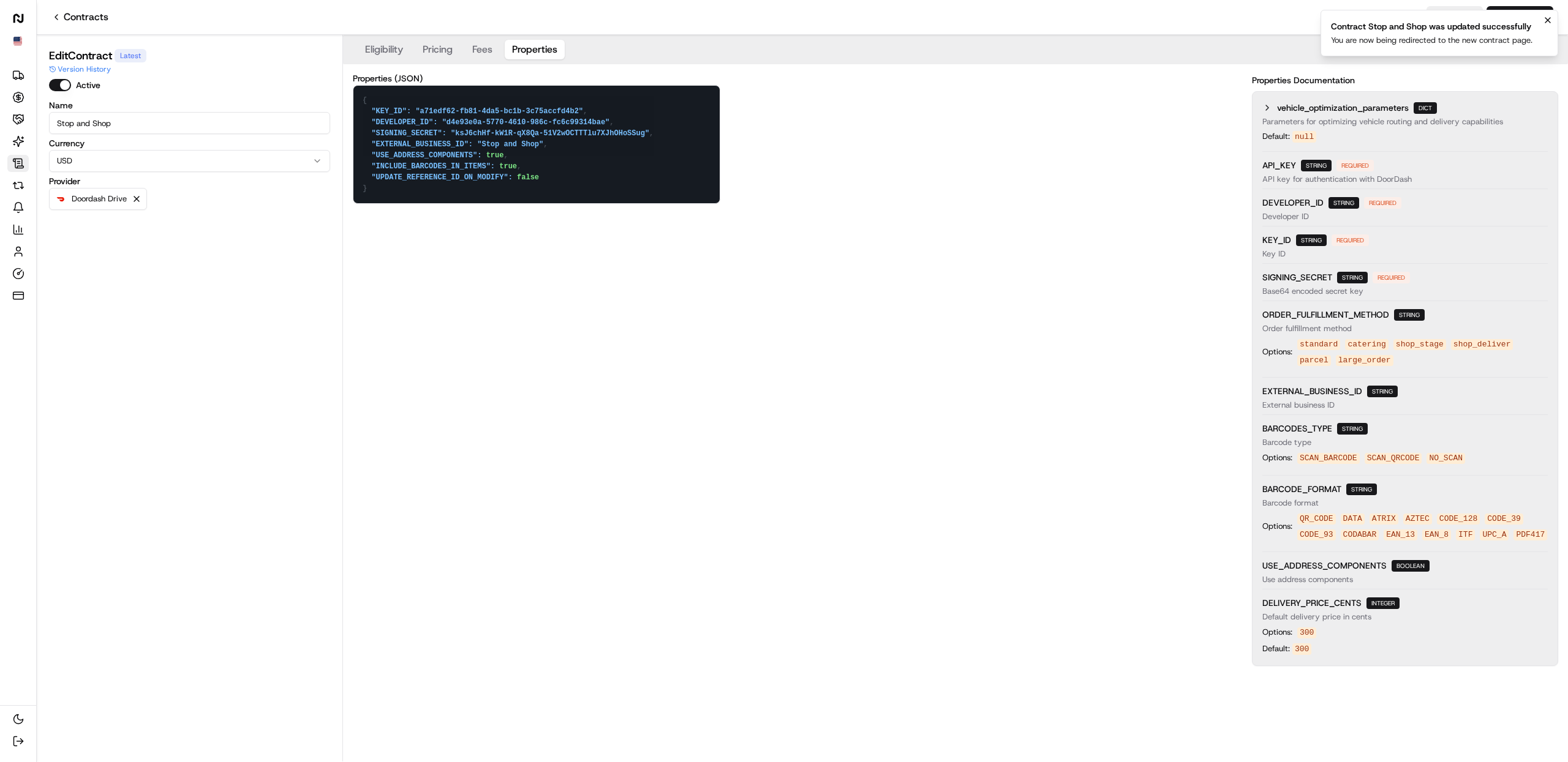
click at [545, 51] on button "Properties" at bounding box center [534, 50] width 60 height 20
drag, startPoint x: 552, startPoint y: 180, endPoint x: 352, endPoint y: 109, distance: 212.2
click at [353, 109] on div "{ "KEY_ID": "a71edf62-fb81-4da5-bc1b-3c75accfd4b2", "DEVELOPER_ID": "d4e93e0a-5…" at bounding box center [537, 144] width 368 height 118
click at [839, 196] on div "Properties (JSON) { "KEY_ID": "a71edf62-fb81-4da5-bc1b-3c75accfd4b2", "DEVELOPE…" at bounding box center [955, 370] width 1205 height 592
click at [739, 303] on div "Properties (JSON) { "KEY_ID": "a71edf62-fb81-4da5-bc1b-3c75accfd4b2", "DEVELOPE…" at bounding box center [955, 370] width 1205 height 592
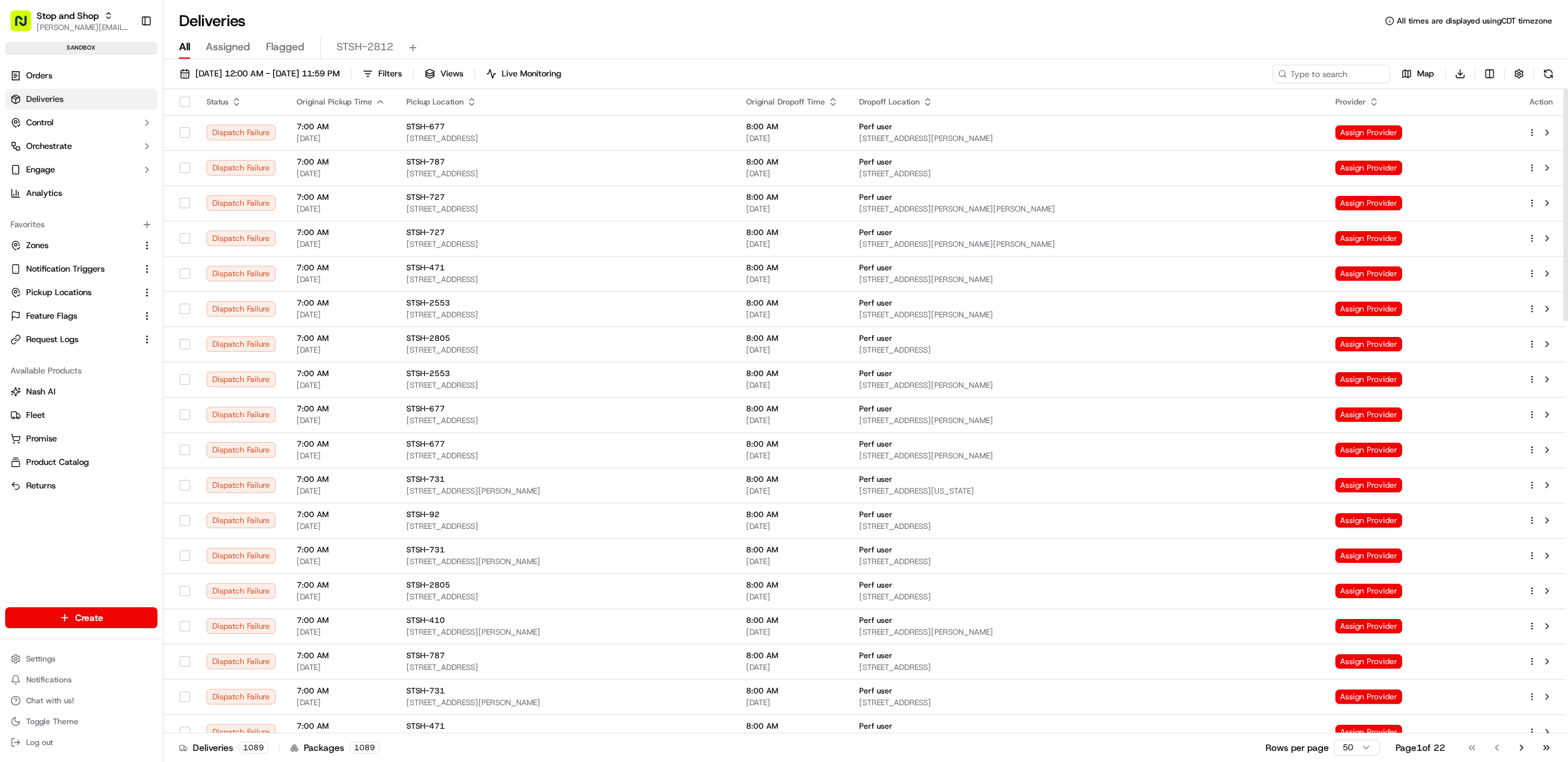
click at [1333, 64] on div "09/23/2025 12:00 AM - 09/23/2025 11:59 PM Filters Views Live Monitoring Map Dow…" at bounding box center [865, 412] width 1404 height 705
click at [1327, 74] on input at bounding box center [1311, 73] width 157 height 18
click at [90, 81] on link "Orders" at bounding box center [81, 76] width 152 height 21
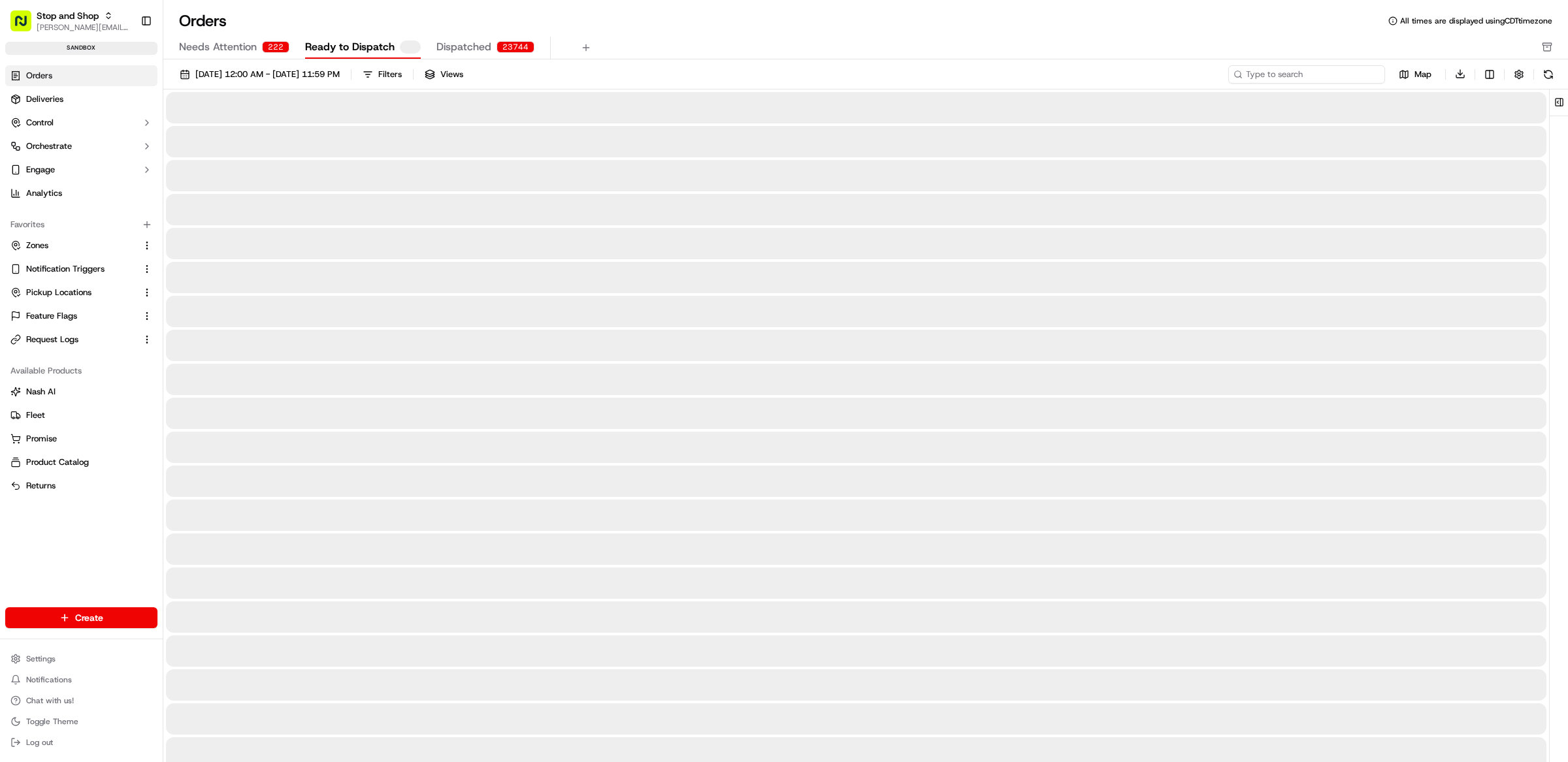
click at [1342, 74] on input at bounding box center [1306, 74] width 157 height 18
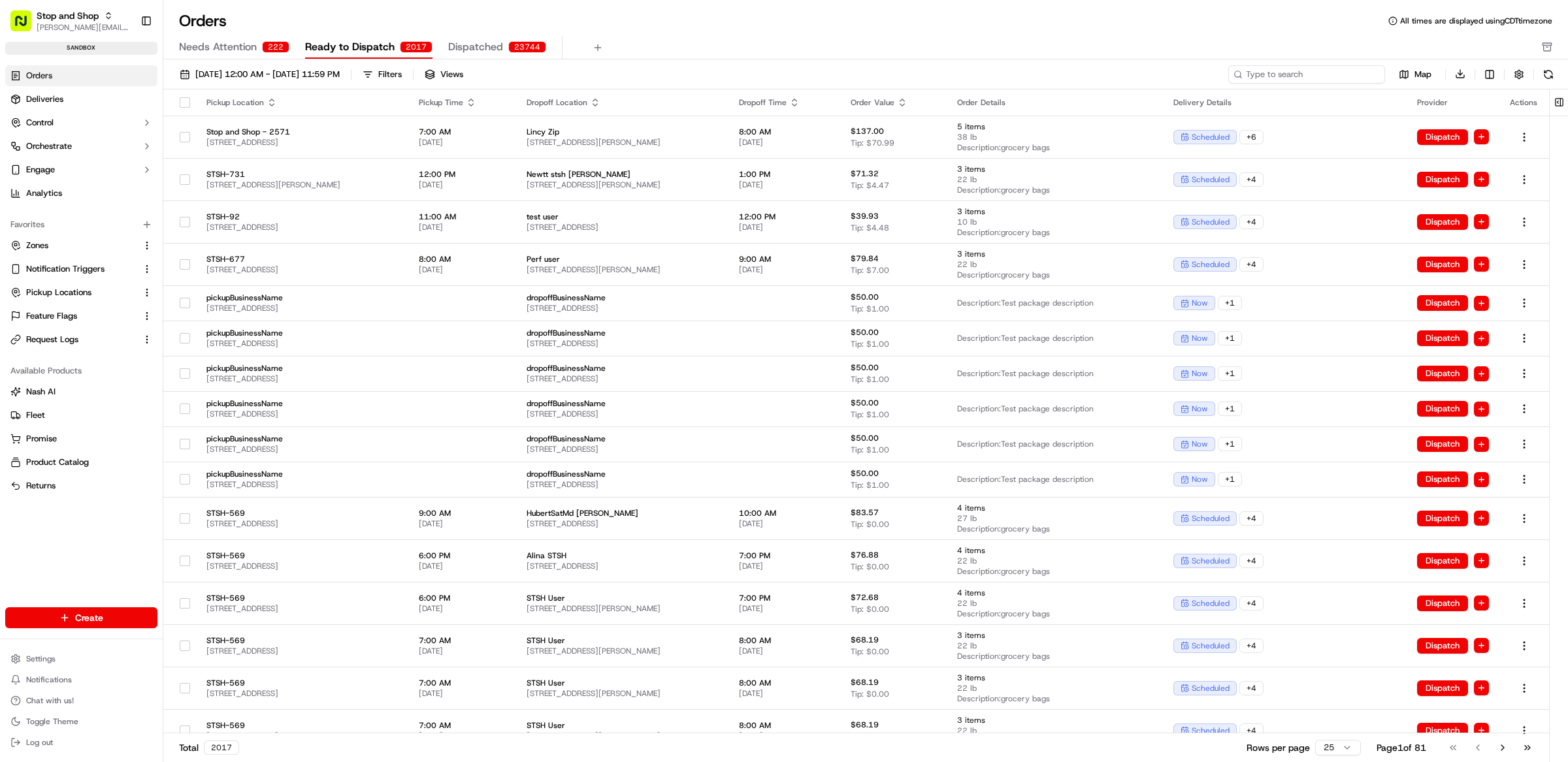
click at [1342, 74] on input at bounding box center [1306, 74] width 157 height 18
paste input "m500819985"
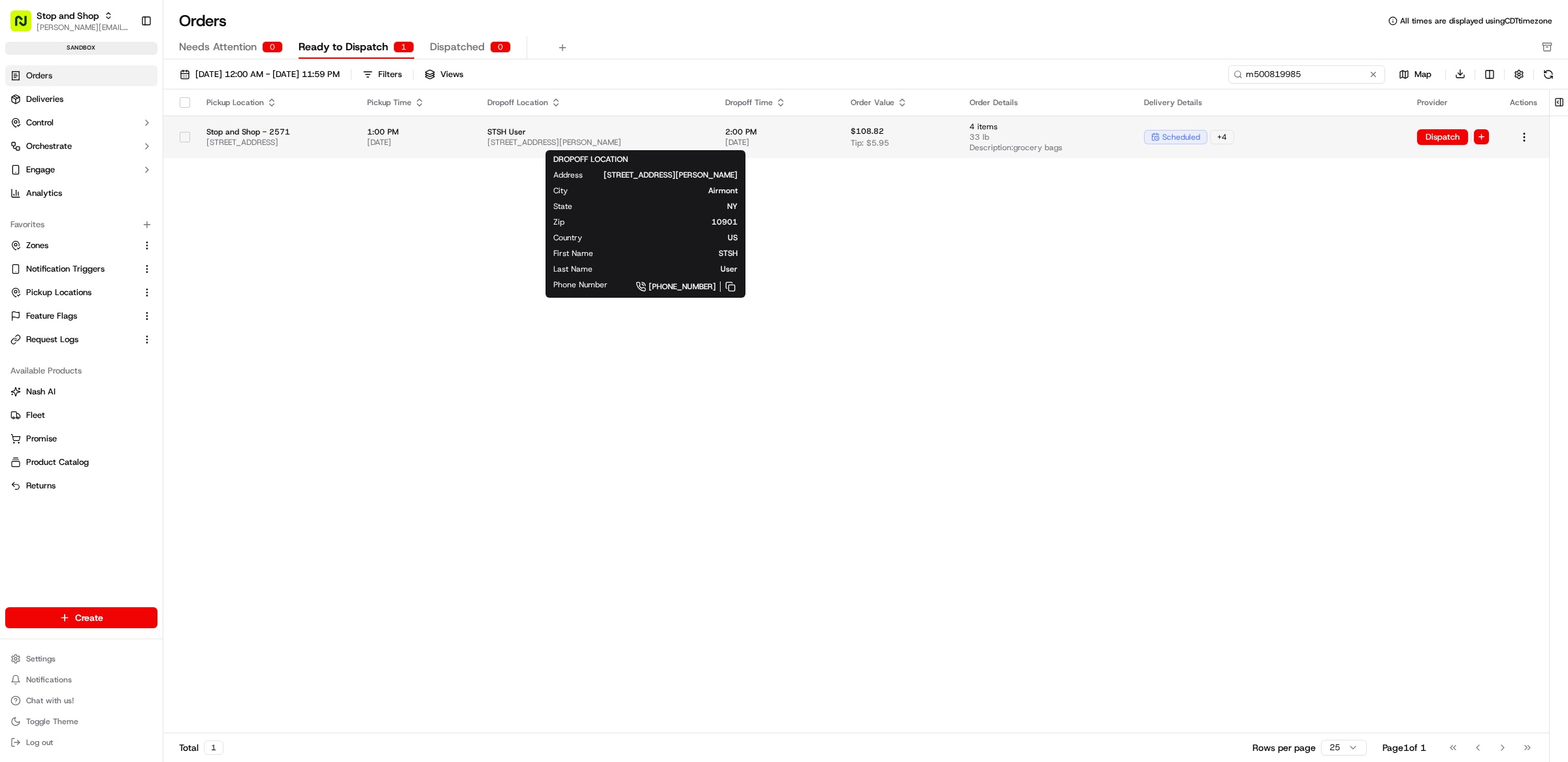
type input "m500819985"
click at [704, 137] on span "30 Ackerman Avenue, Airmont, NY 10901, US" at bounding box center [596, 142] width 217 height 11
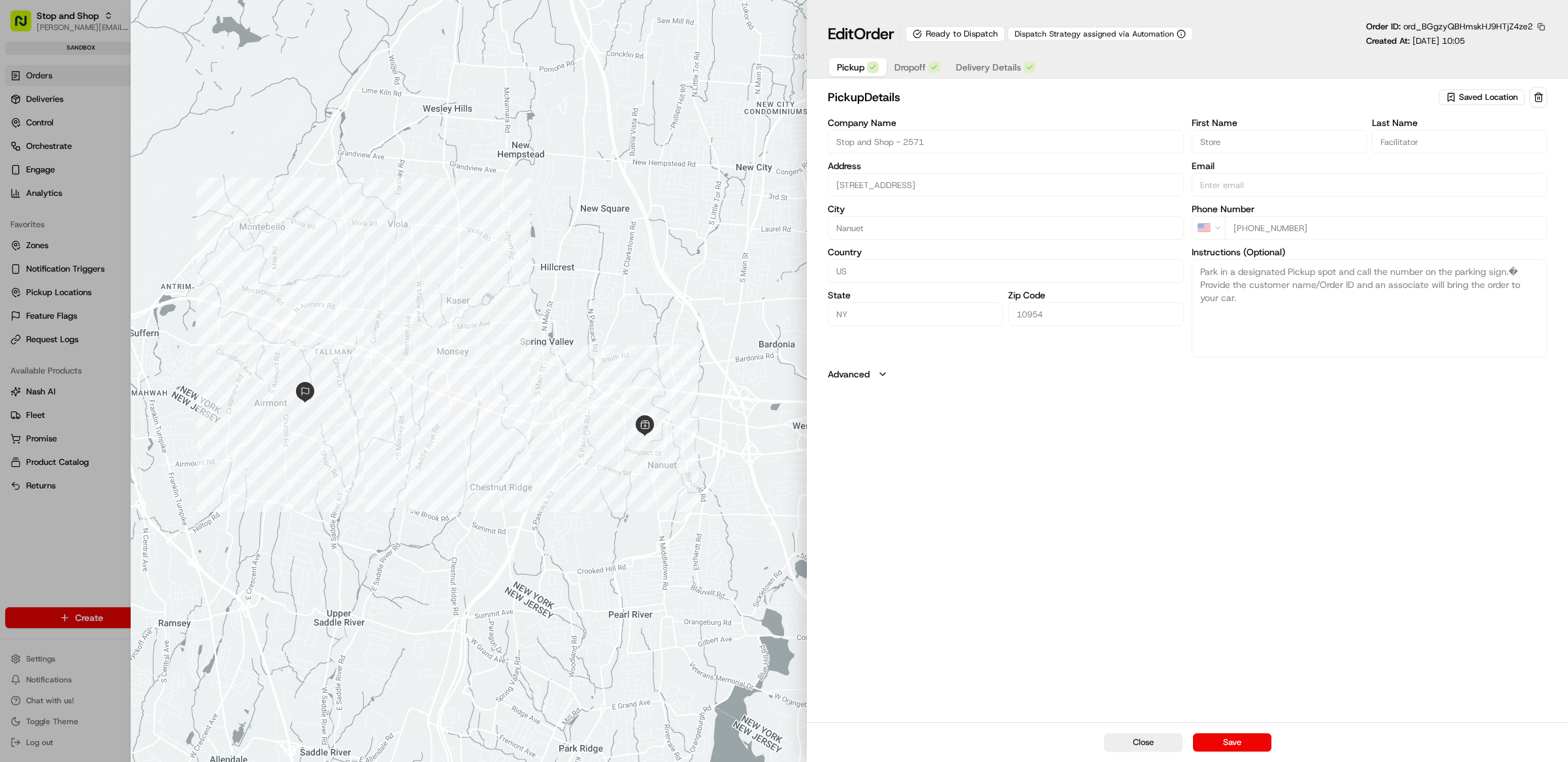
click at [1542, 29] on button "button" at bounding box center [1542, 27] width 12 height 12
click at [1492, 48] on button "Copy ID" at bounding box center [1505, 47] width 119 height 16
drag, startPoint x: 1161, startPoint y: 745, endPoint x: 953, endPoint y: 693, distance: 214.4
click at [1161, 745] on button "Close" at bounding box center [1143, 742] width 79 height 18
type input "+1"
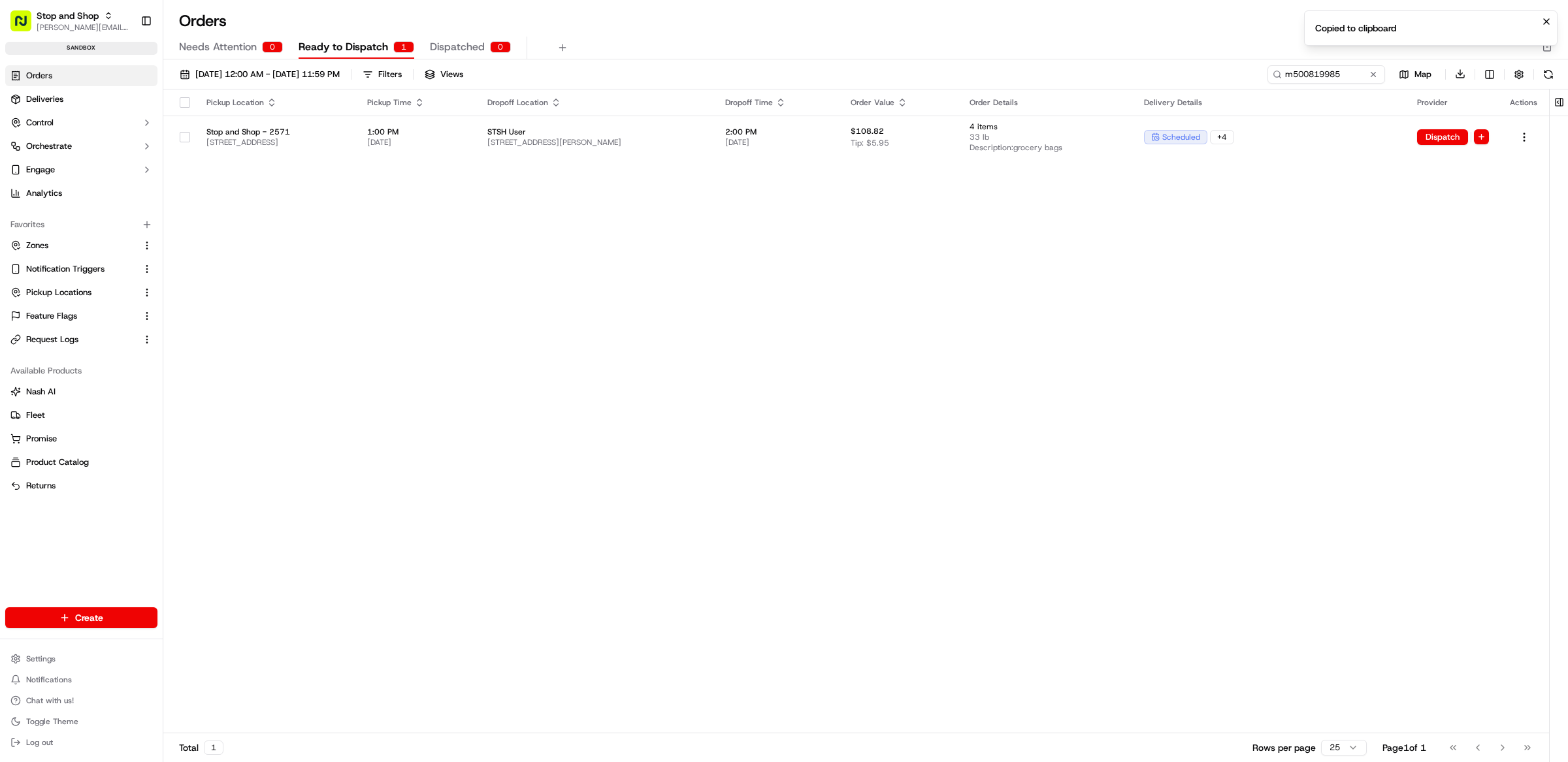
click at [250, 436] on div "Pickup Location Pickup Time Dropoff Location Dropoff Time Order Value Order Det…" at bounding box center [856, 412] width 1386 height 645
click at [63, 337] on span "Request Logs" at bounding box center [52, 340] width 52 height 12
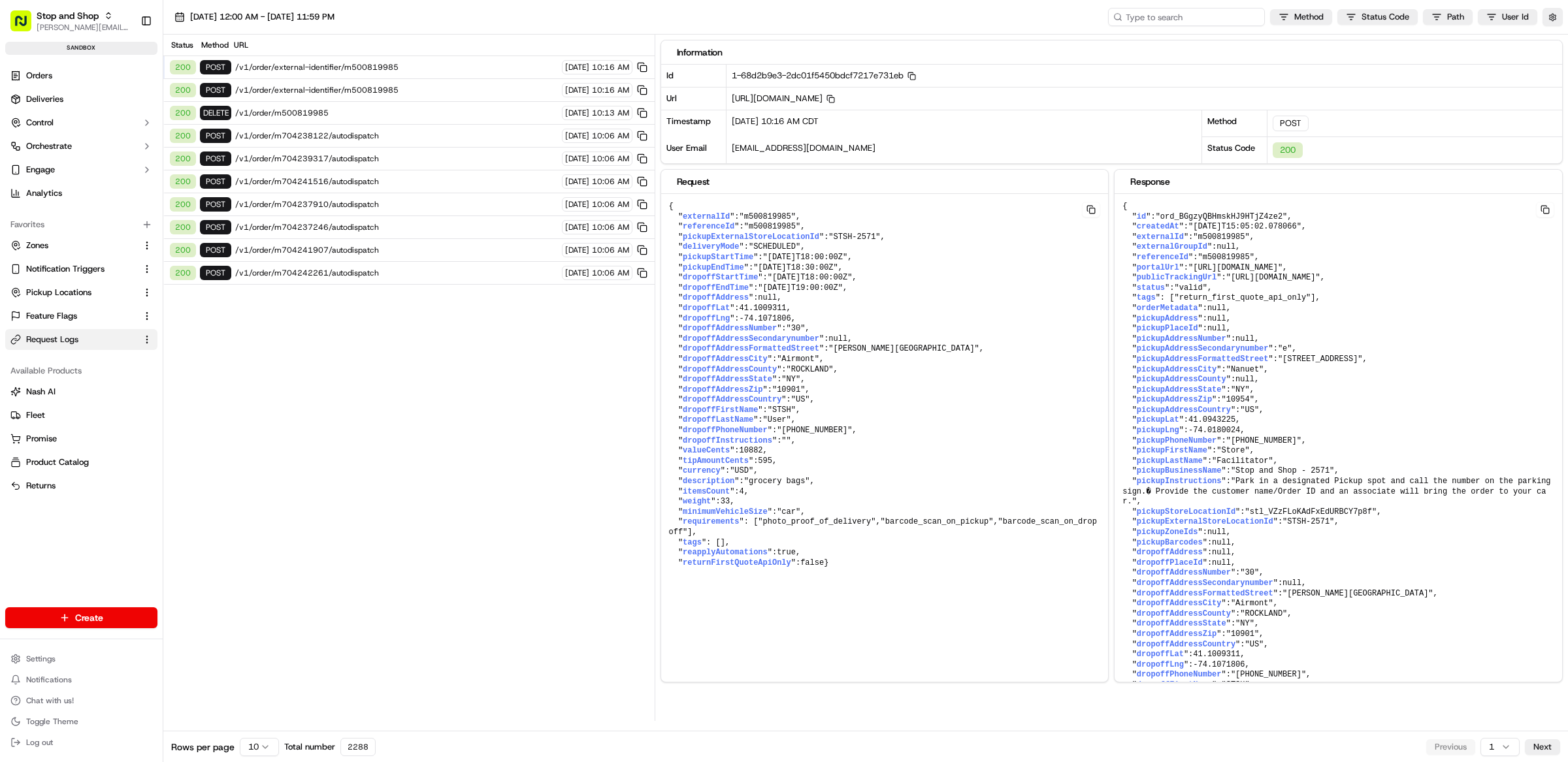
click at [1211, 23] on input at bounding box center [1186, 17] width 157 height 18
paste input "ord_BGgzyQBHmskHJ9HTjZ4ze2"
type input "ord_BGgzyQBHmskHJ9HTjZ4ze2"
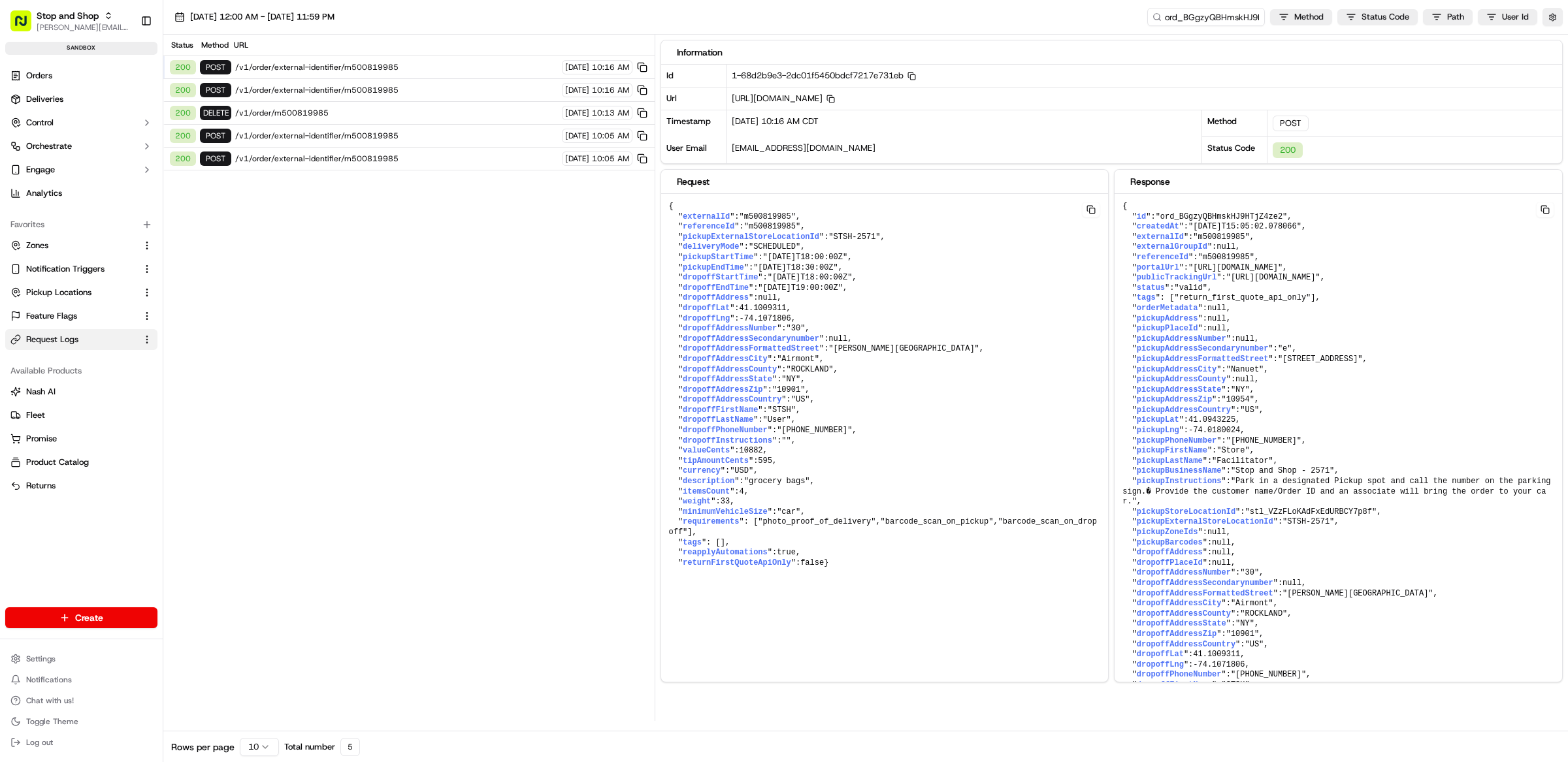
click at [338, 93] on span "/v1/order/external-identifier/m500819985" at bounding box center [397, 90] width 323 height 11
click at [1557, 17] on button "button" at bounding box center [1552, 17] width 20 height 18
click at [1553, 37] on button "Display Only Provider Logs" at bounding box center [1554, 41] width 11 height 11
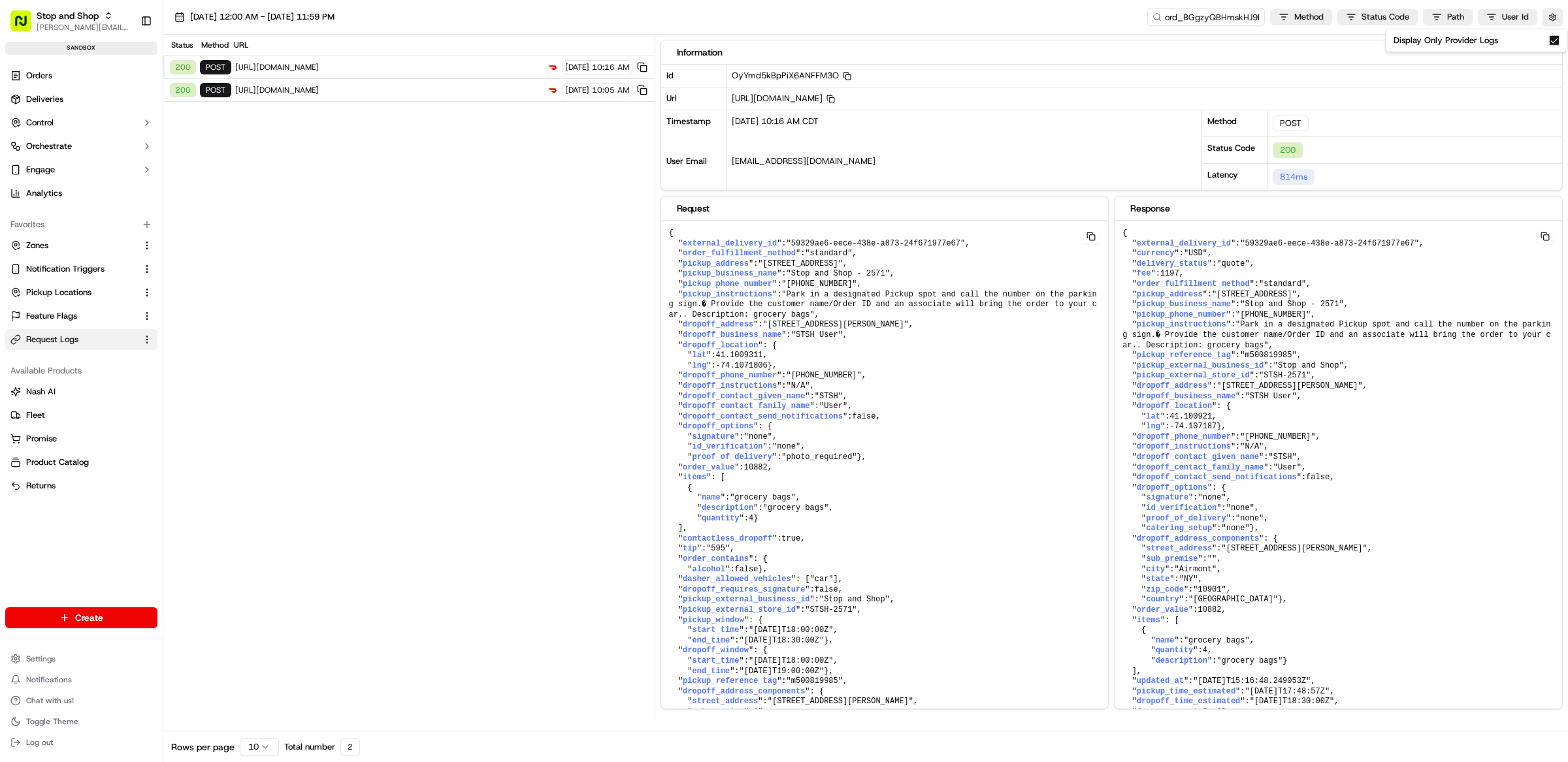
click at [431, 93] on span "https://openapi.doordash.com/drive/v2/quotes" at bounding box center [389, 90] width 307 height 11
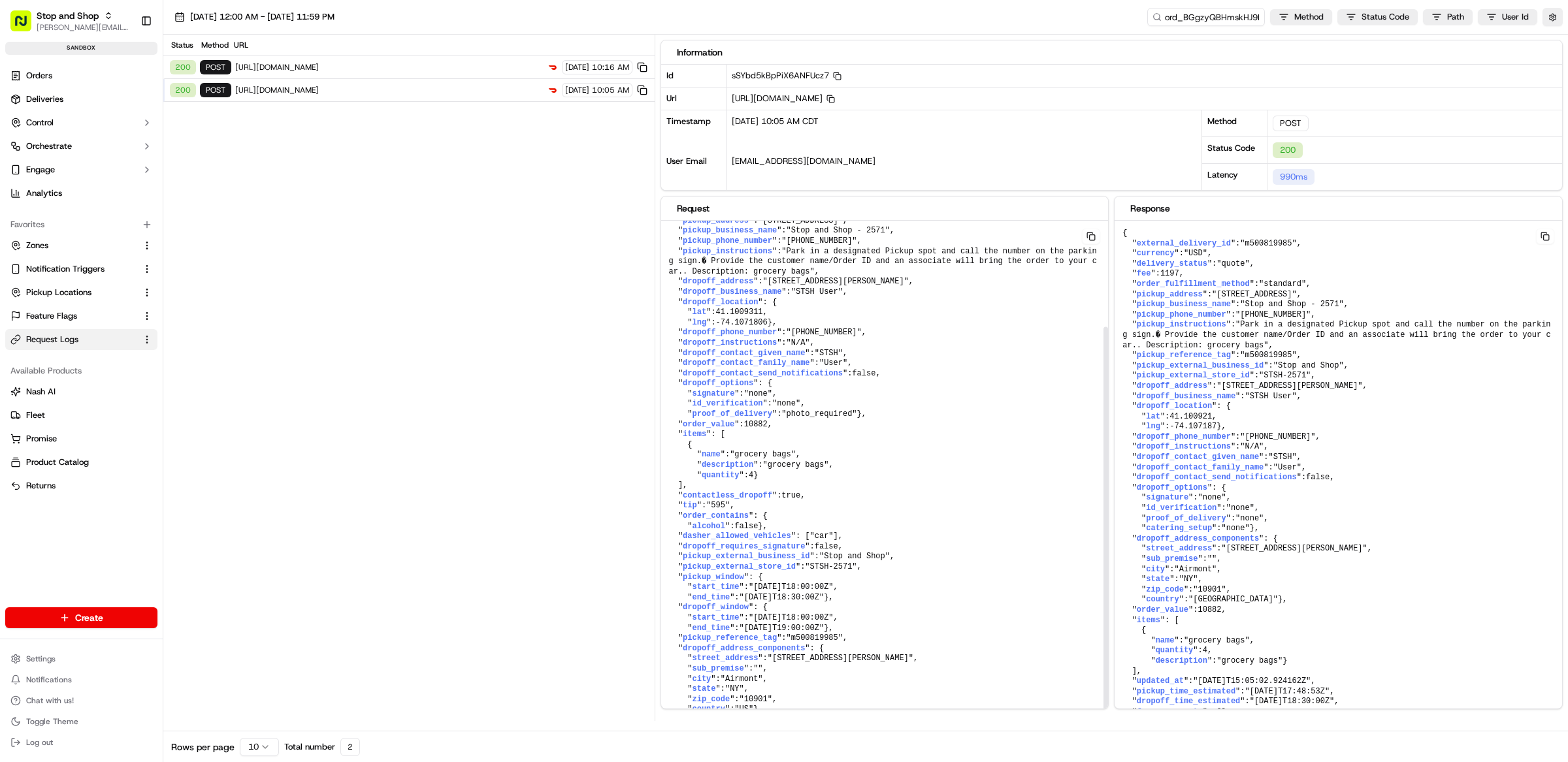
scroll to position [134, 0]
click at [399, 88] on span "https://openapi.doordash.com/drive/v2/quotes" at bounding box center [389, 90] width 307 height 11
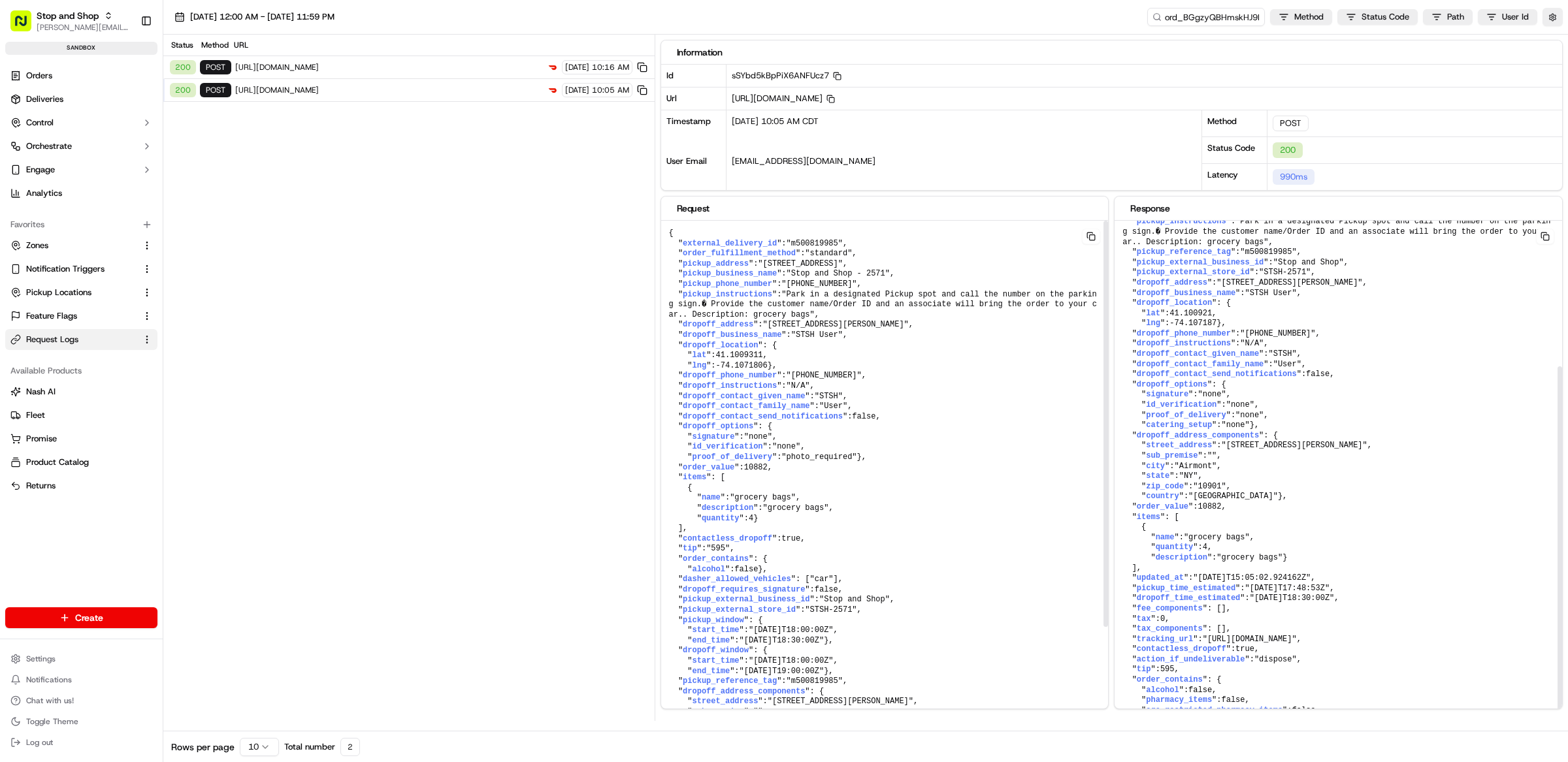
scroll to position [0, 0]
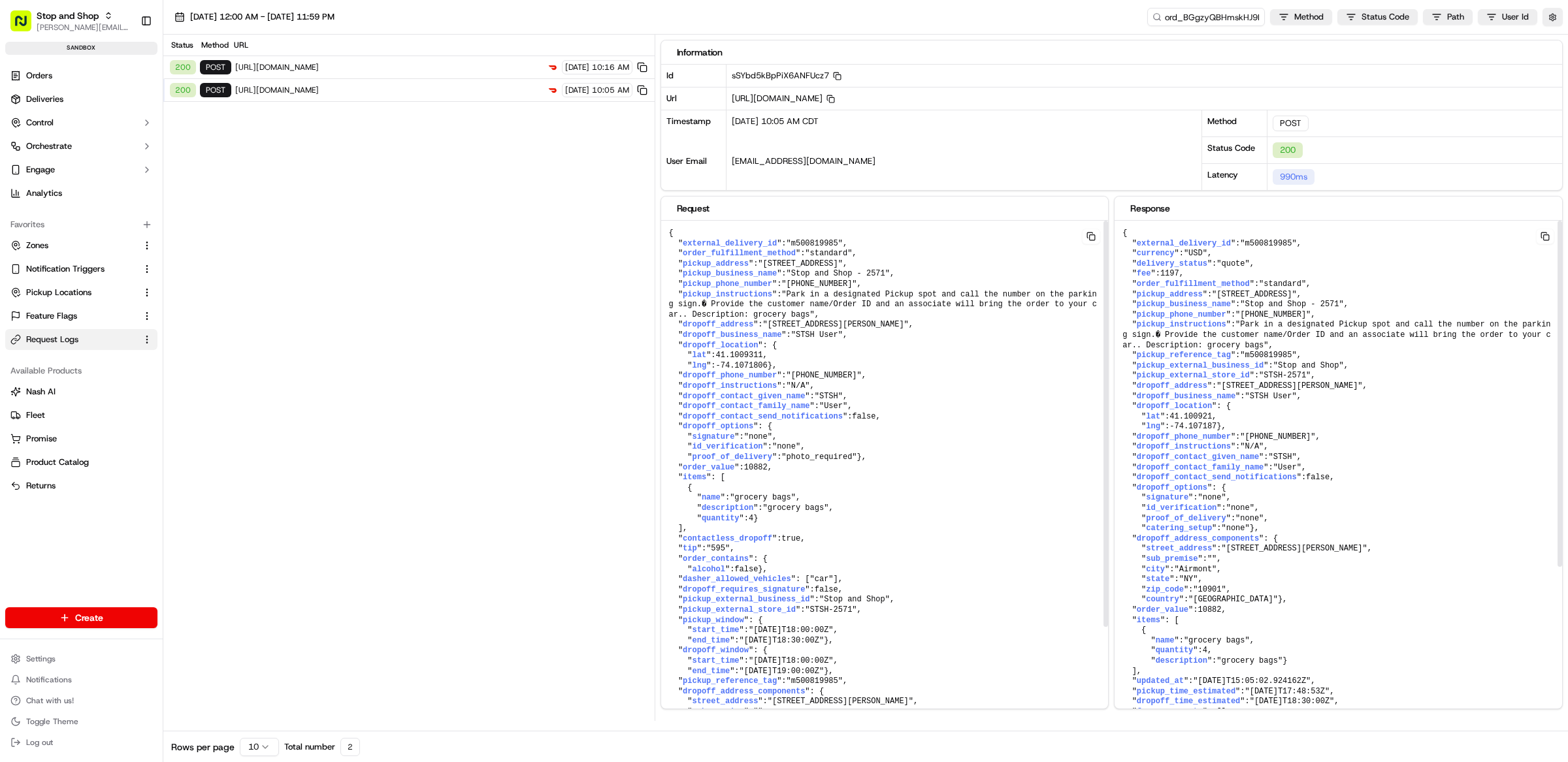
click at [421, 73] on span "https://openapi.doordash.com/drive/v2/quotes" at bounding box center [389, 67] width 307 height 11
drag, startPoint x: 979, startPoint y: 247, endPoint x: 667, endPoint y: 244, distance: 312.0
click at [667, 244] on pre "{ " external_delivery_id ": "59329ae6-eece-438e-a873-24f671977e67" , " order_fu…" at bounding box center [884, 499] width 447 height 555
drag, startPoint x: 1386, startPoint y: 245, endPoint x: 1130, endPoint y: 250, distance: 256.0
click at [1130, 250] on pre "{ " external_delivery_id ": "59329ae6-eece-438e-a873-24f671977e67" , " currency…" at bounding box center [1338, 555] width 447 height 667
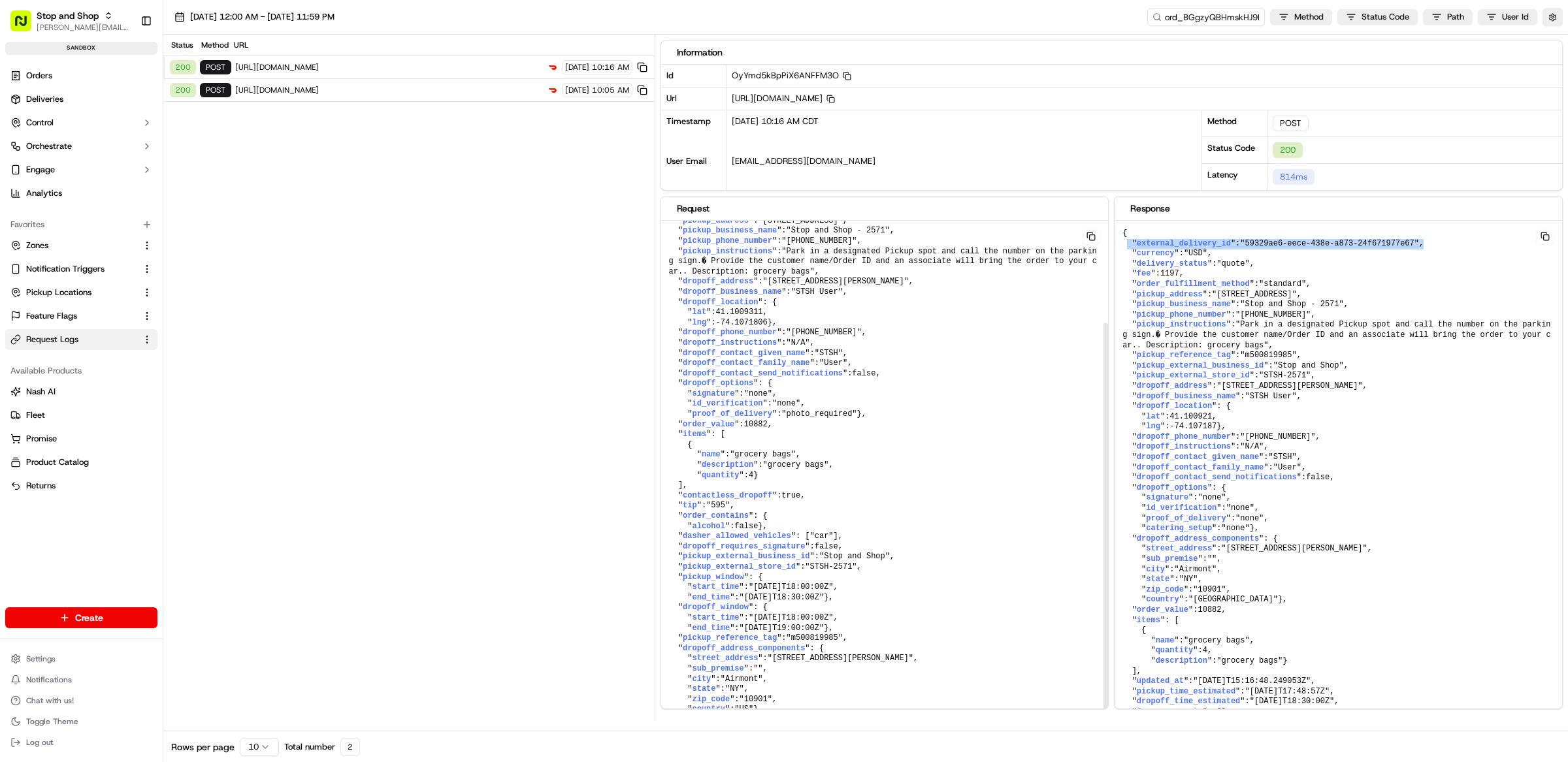
scroll to position [134, 0]
drag, startPoint x: 858, startPoint y: 630, endPoint x: 674, endPoint y: 629, distance: 184.0
click at [674, 629] on pre "{ " external_delivery_id ": "59329ae6-eece-438e-a873-24f671977e67" , " order_fu…" at bounding box center [884, 456] width 447 height 555
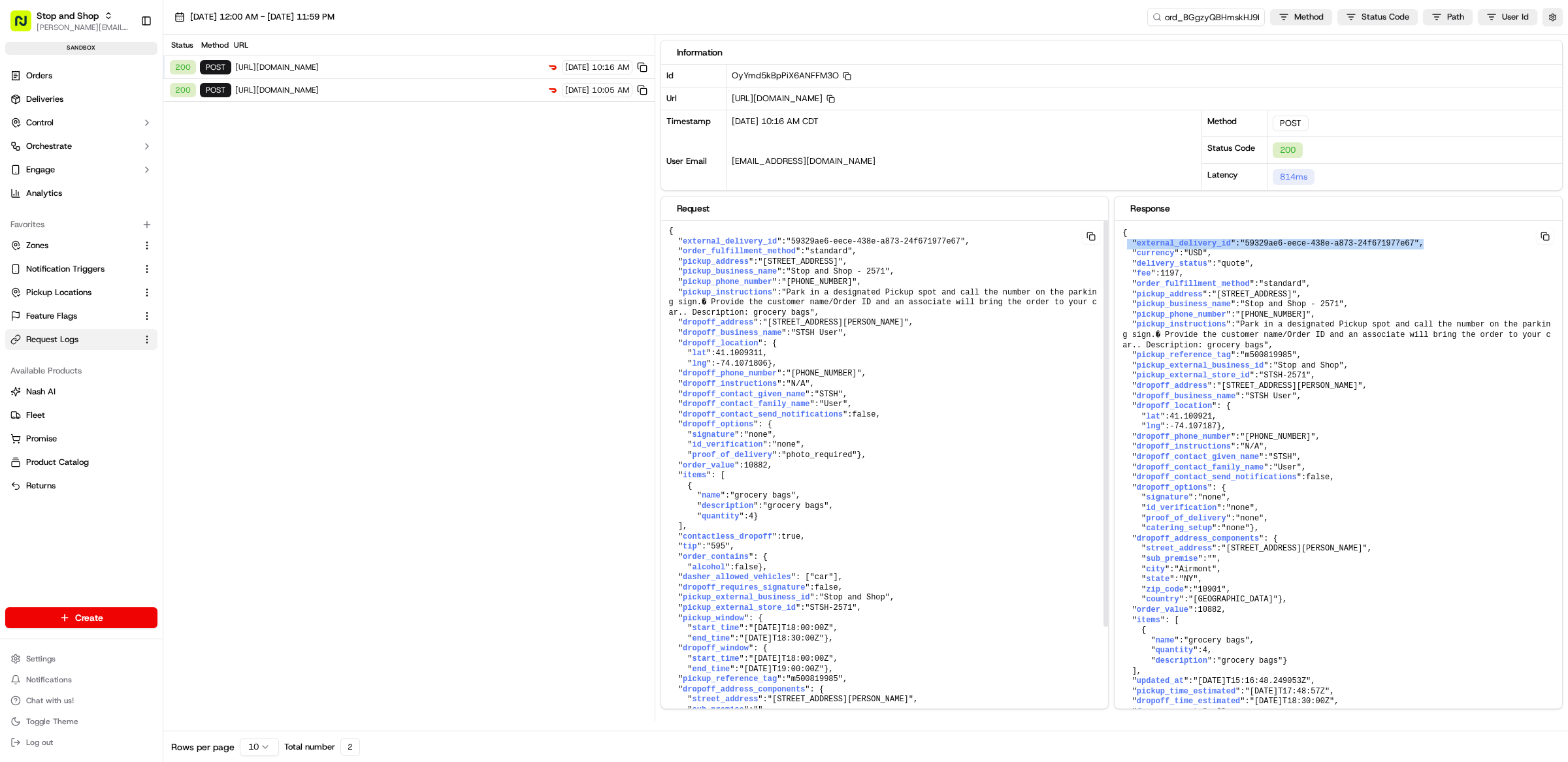
scroll to position [0, 0]
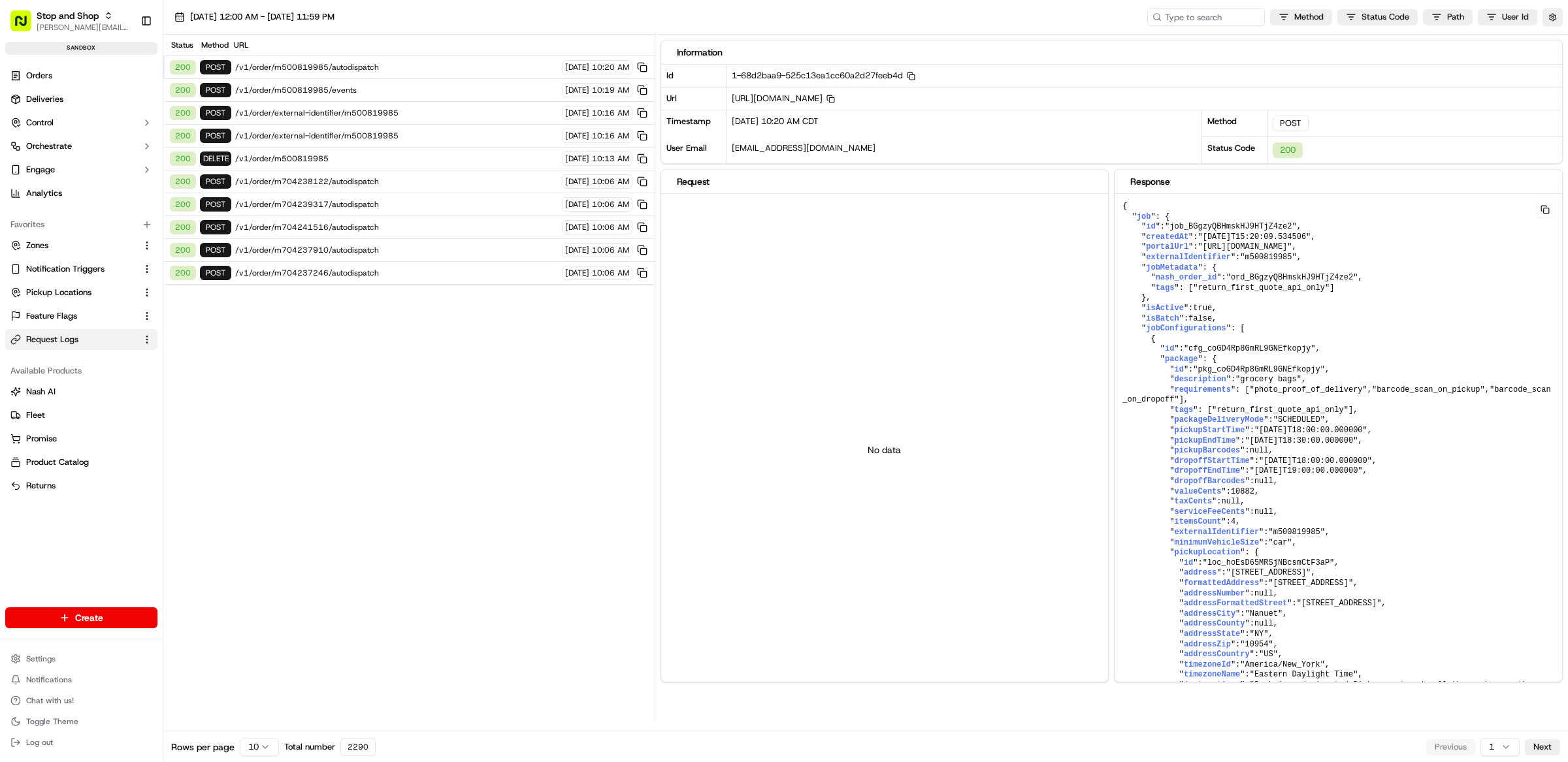
click at [373, 67] on span "/v1/order/m500819985/autodispatch" at bounding box center [397, 67] width 323 height 11
click at [376, 68] on span "/v1/order/m500819985/autodispatch" at bounding box center [397, 67] width 323 height 11
click at [1247, 226] on span ""job_BGgzyQBHmskHJ9HTjZ4ze2"" at bounding box center [1231, 226] width 132 height 9
copy span "job_BGgzyQBHmskHJ9HTjZ4ze2"
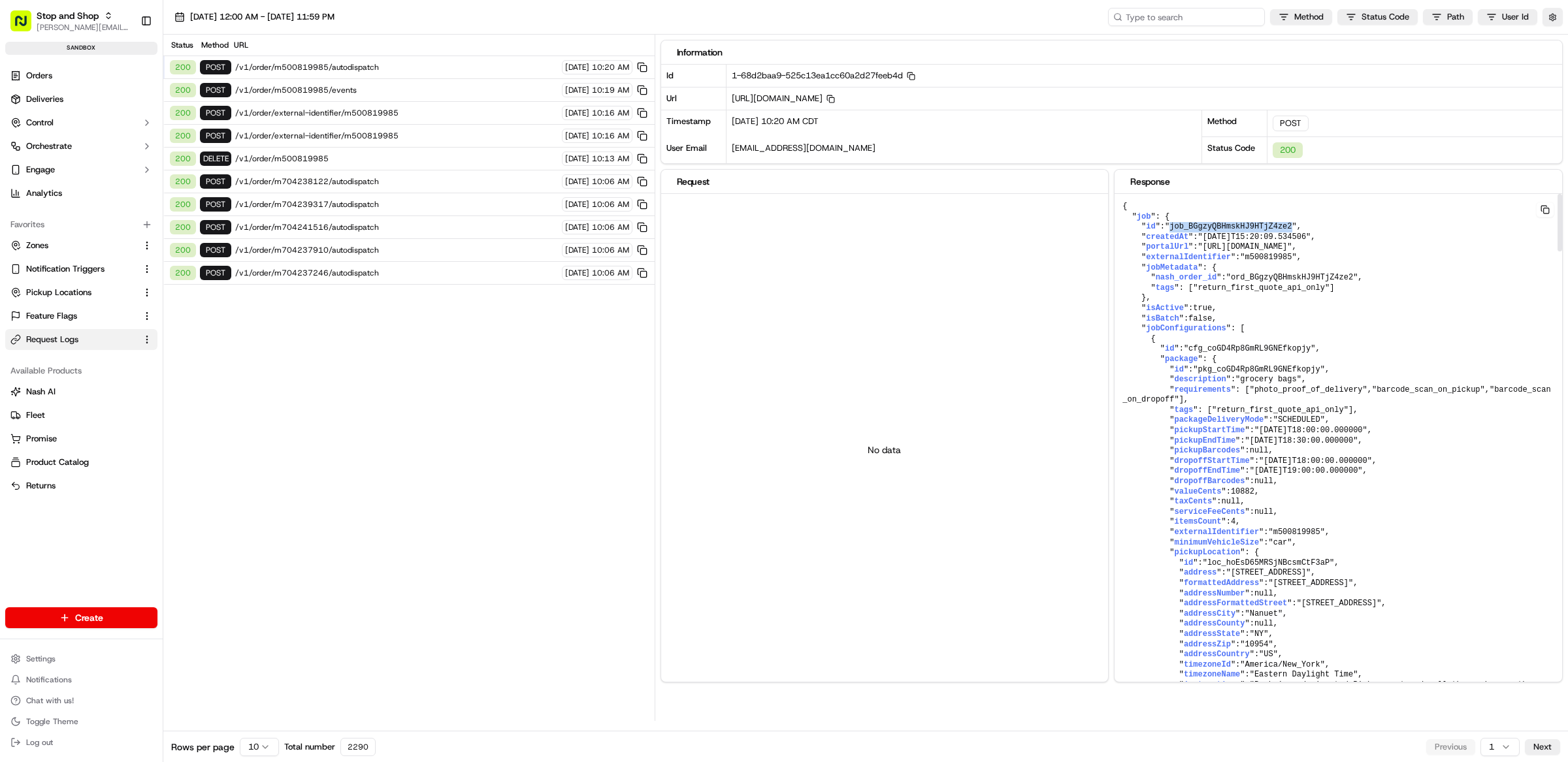
click at [1199, 16] on input at bounding box center [1186, 17] width 157 height 18
paste input "job_BGgzyQBHmskHJ9HTjZ4ze2"
type input "job_BGgzyQBHmskHJ9HTjZ4ze2"
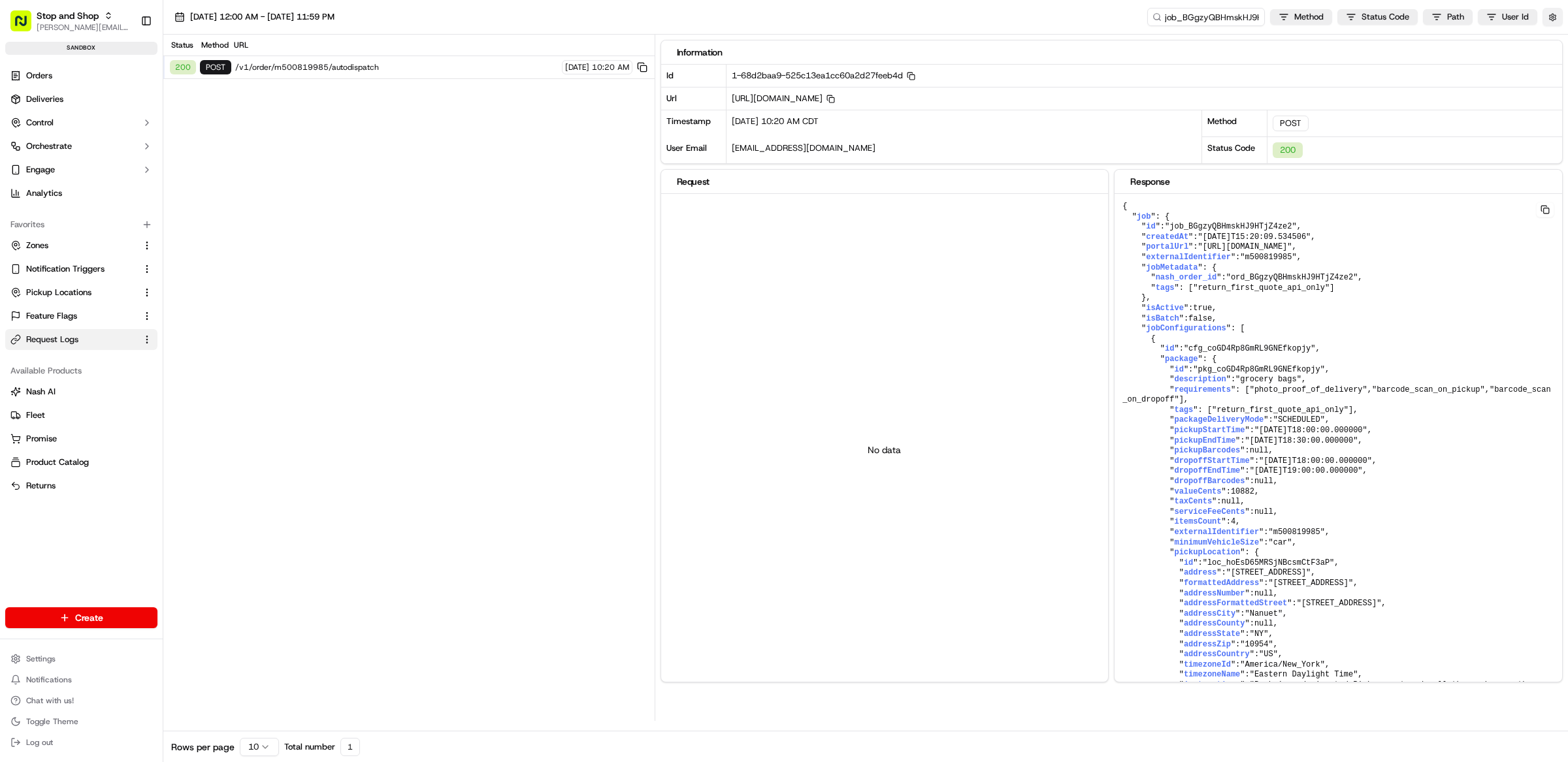
click at [1554, 18] on button "button" at bounding box center [1552, 17] width 20 height 18
click at [1551, 43] on button "Display Only Provider Logs" at bounding box center [1554, 41] width 11 height 11
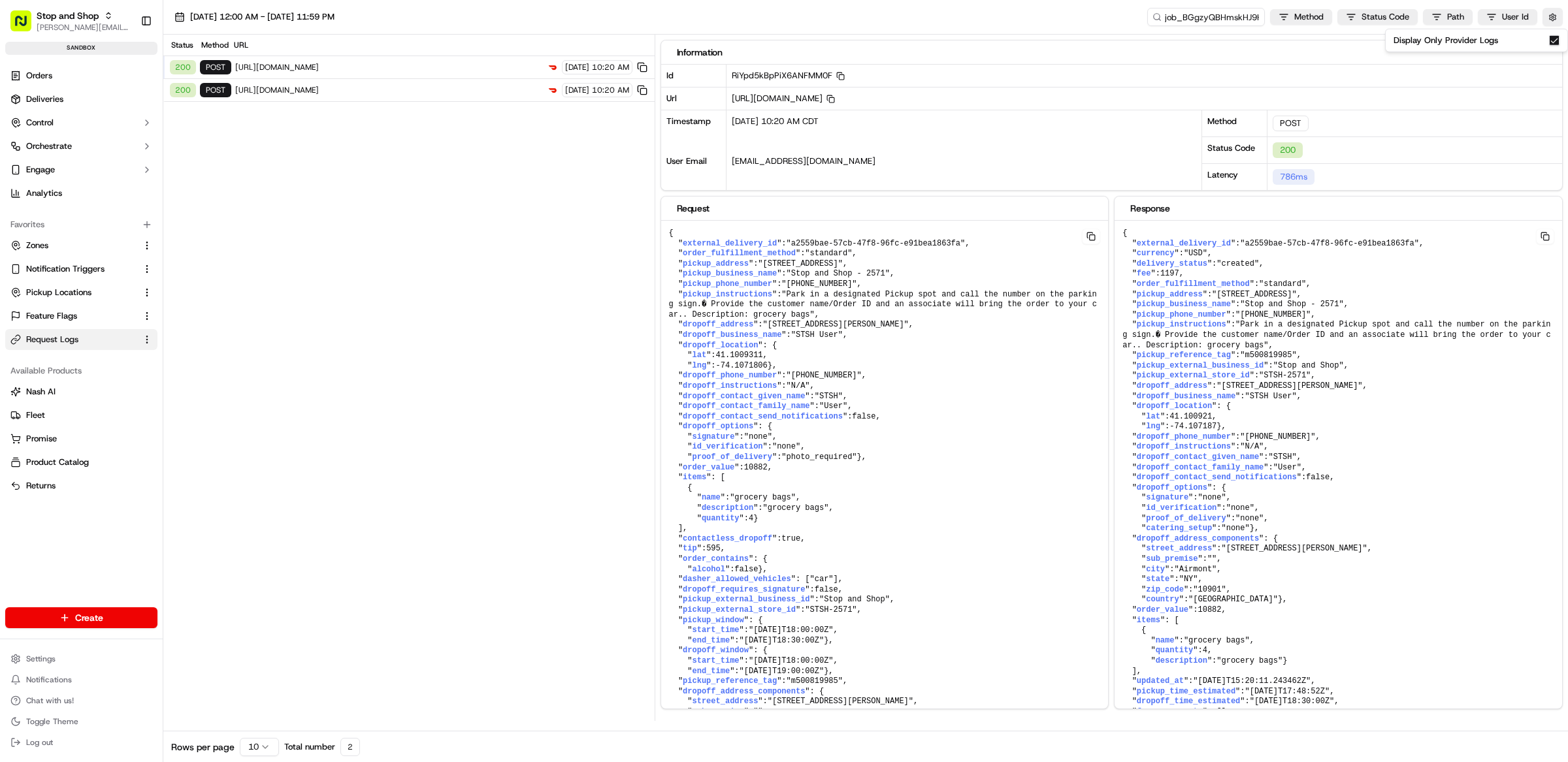
click at [543, 203] on div "Status Method URL 200 POST https://openapi.doordash.com/drive/v2/deliveries 09/…" at bounding box center [409, 378] width 491 height 686
click at [409, 65] on span "https://openapi.doordash.com/drive/v2/deliveries" at bounding box center [389, 67] width 307 height 11
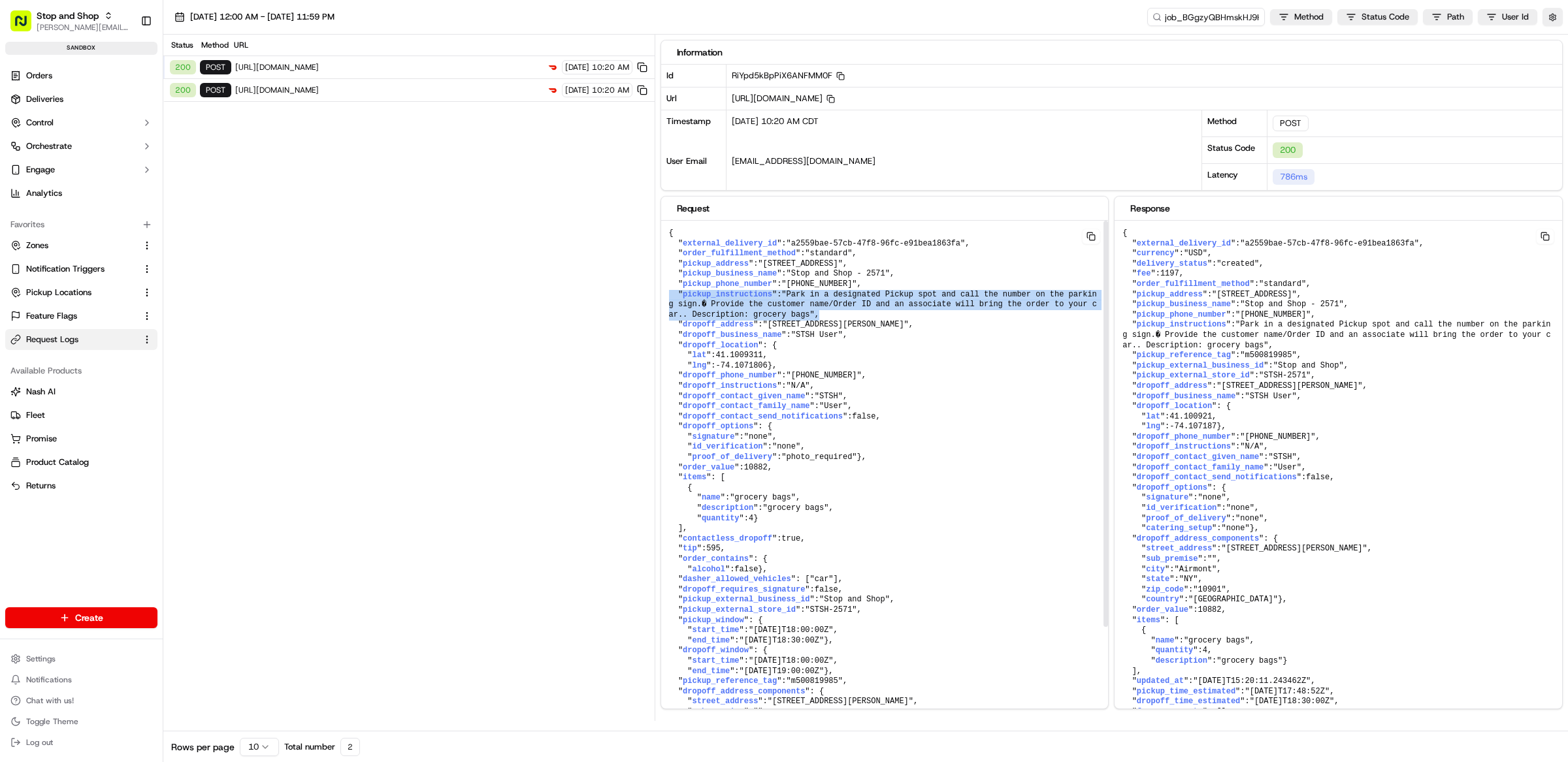
drag, startPoint x: 840, startPoint y: 318, endPoint x: 664, endPoint y: 298, distance: 177.1
click at [664, 298] on pre "{ " external_delivery_id ": "a2559bae-57cb-47f8-96fc-e91bea1863fa" , " order_fu…" at bounding box center [884, 499] width 447 height 555
click at [1546, 21] on button "button" at bounding box center [1552, 17] width 20 height 18
click at [1557, 36] on button "Display Only Provider Logs" at bounding box center [1554, 41] width 11 height 11
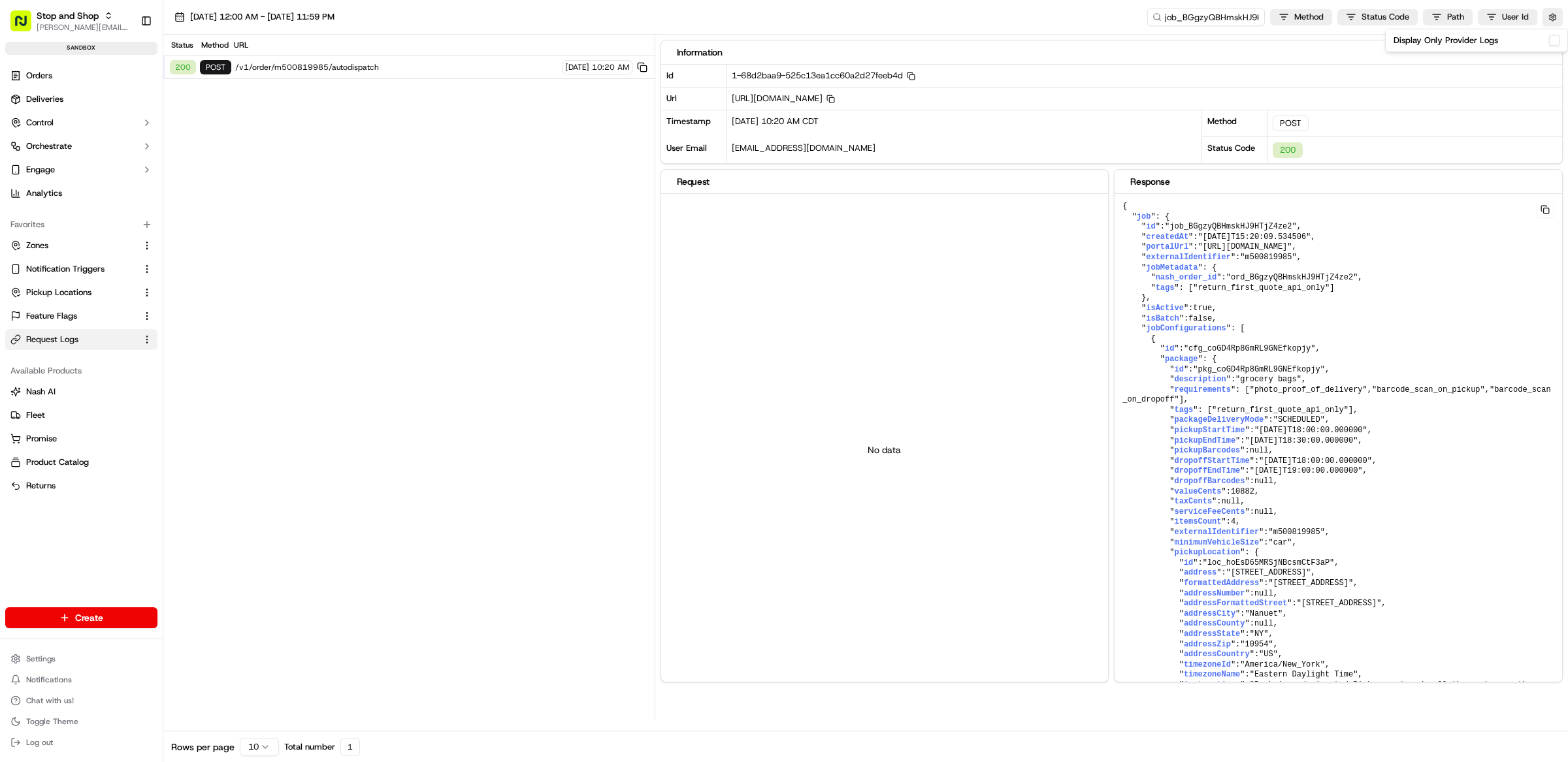
click at [401, 70] on span "/v1/order/m500819985/autodispatch" at bounding box center [397, 67] width 323 height 11
click at [1188, 16] on input "job_BGgzyQBHmskHJ9HTjZ4ze2" at bounding box center [1186, 17] width 157 height 18
click at [1186, 15] on input "job_BGgzyQBHmskHJ9HTjZ4ze2" at bounding box center [1186, 17] width 157 height 18
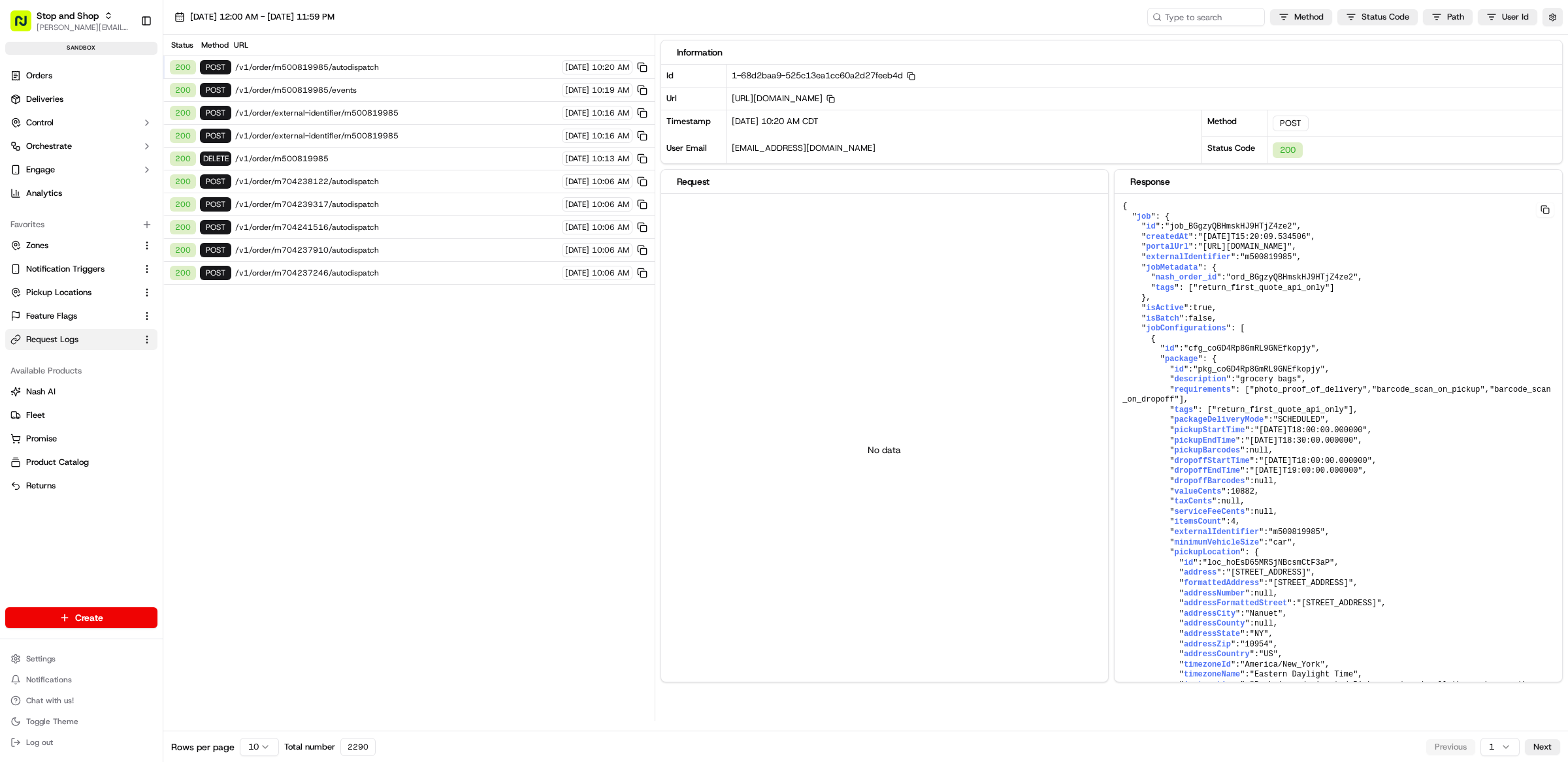
click at [378, 123] on div "200 POST /v1/order/external-identifier/m500819985 09/23/2025 10:16 AM" at bounding box center [409, 114] width 491 height 23
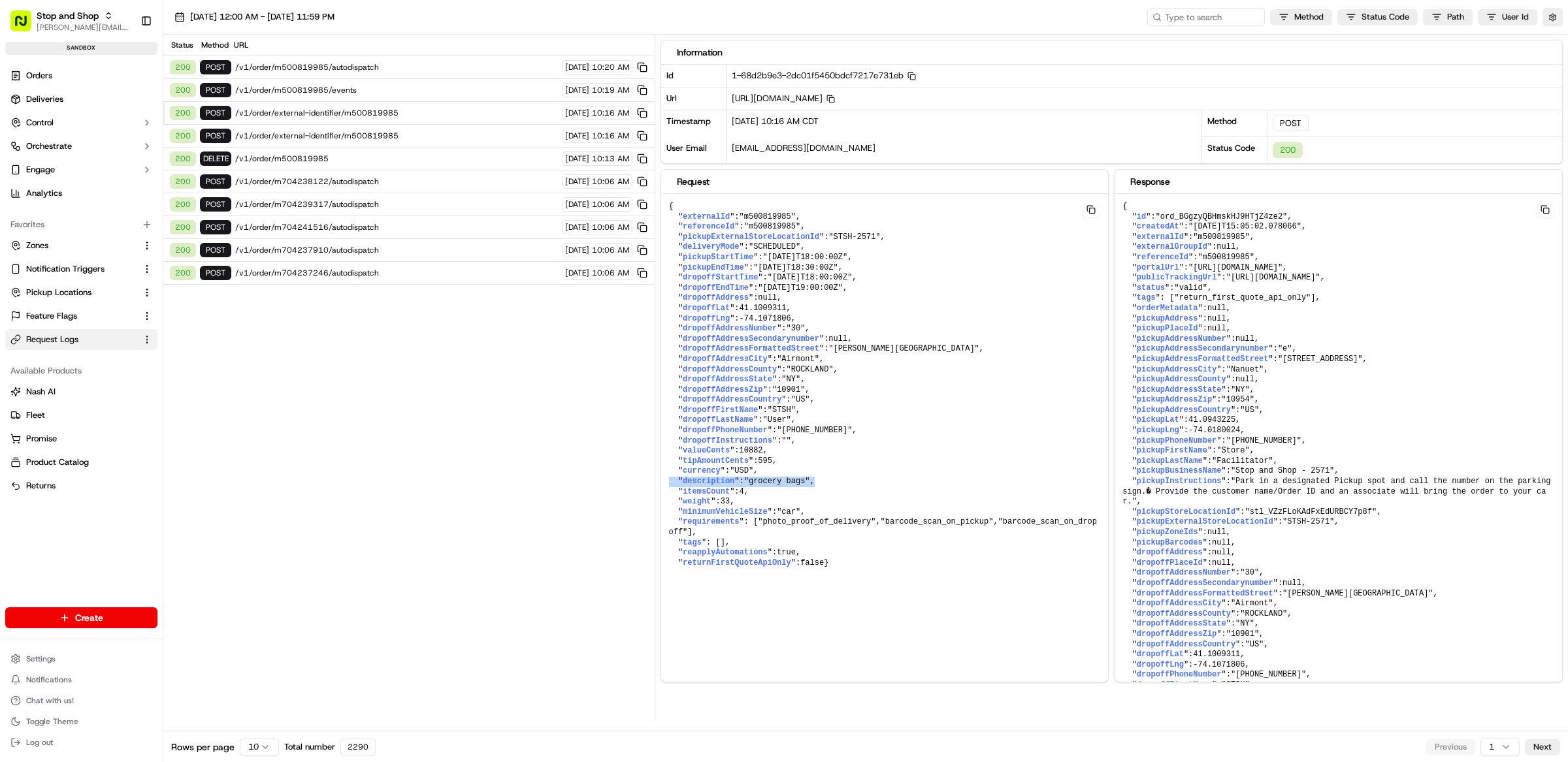
drag, startPoint x: 837, startPoint y: 487, endPoint x: 670, endPoint y: 486, distance: 167.0
click at [670, 486] on pre "{ " externalId ": "m500819985" , " referenceId ": "m500819985" , " pickupExtern…" at bounding box center [884, 384] width 447 height 382
click at [432, 67] on span "/v1/order/m500819985/autodispatch" at bounding box center [397, 67] width 323 height 11
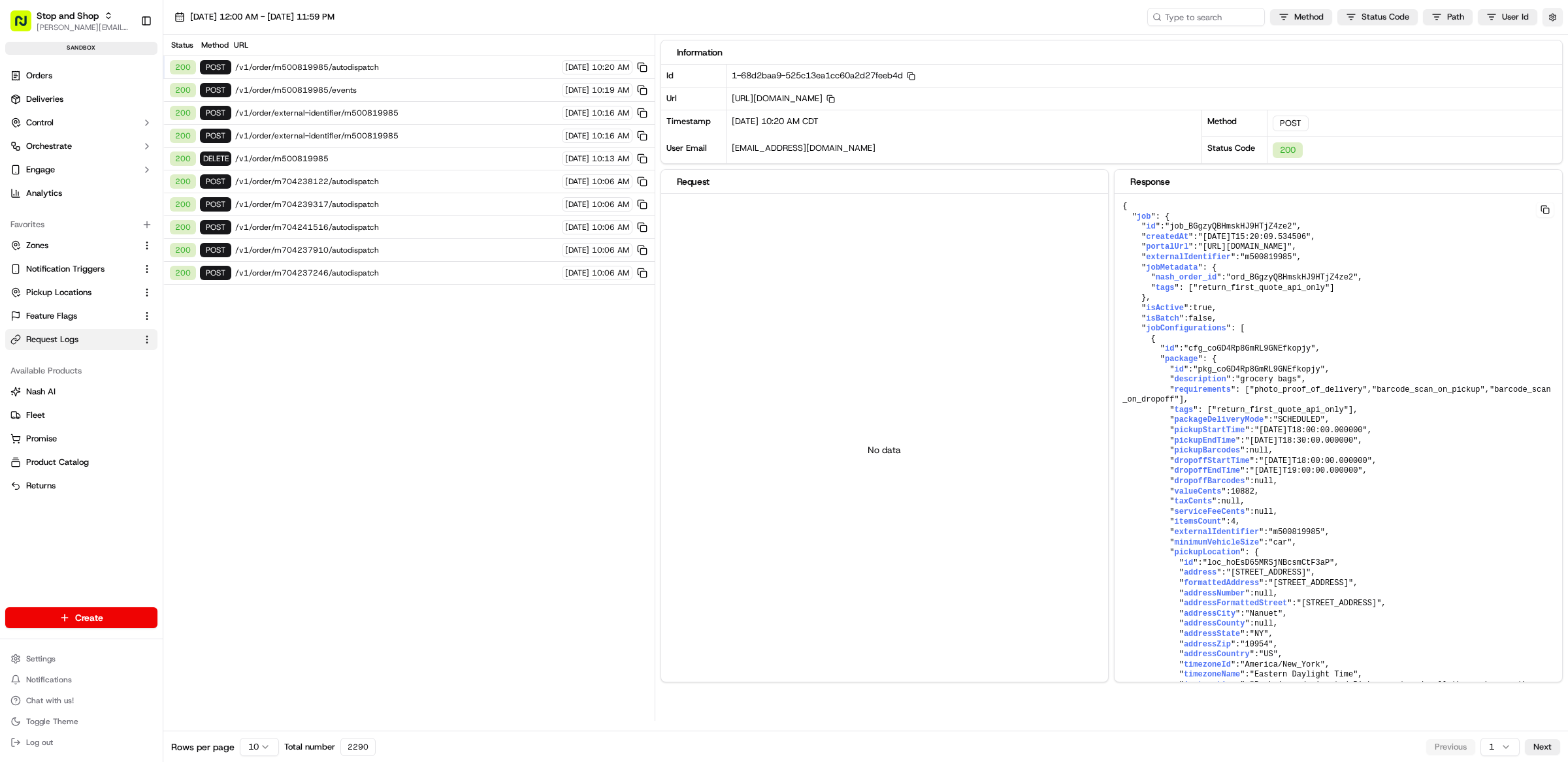
click at [1549, 18] on button "button" at bounding box center [1552, 17] width 20 height 18
click at [1554, 45] on button "Display Only Provider Logs" at bounding box center [1554, 41] width 11 height 11
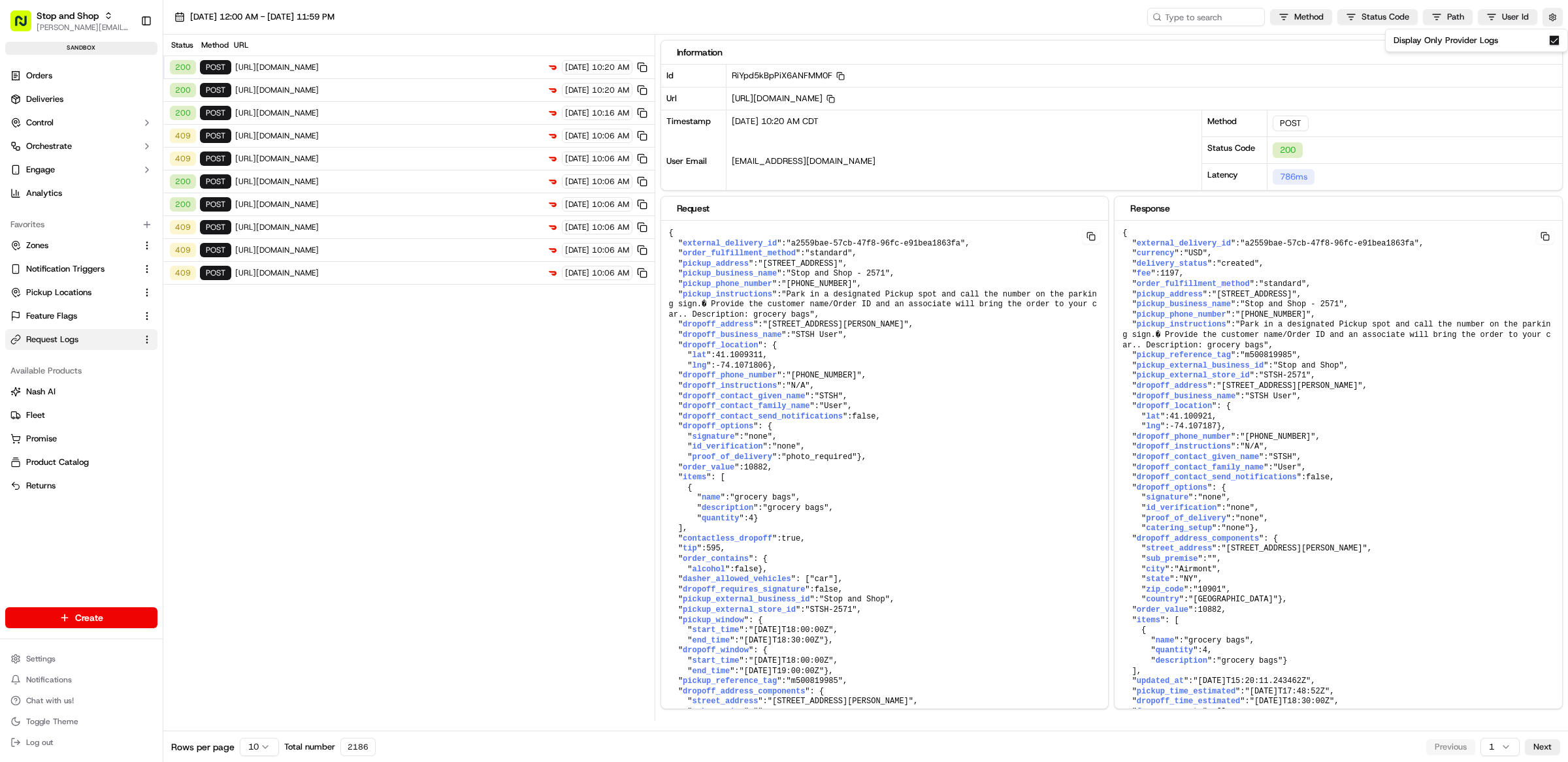
click at [389, 278] on span "https://openapi.doordash.com/drive/v2/deliveries" at bounding box center [389, 273] width 307 height 11
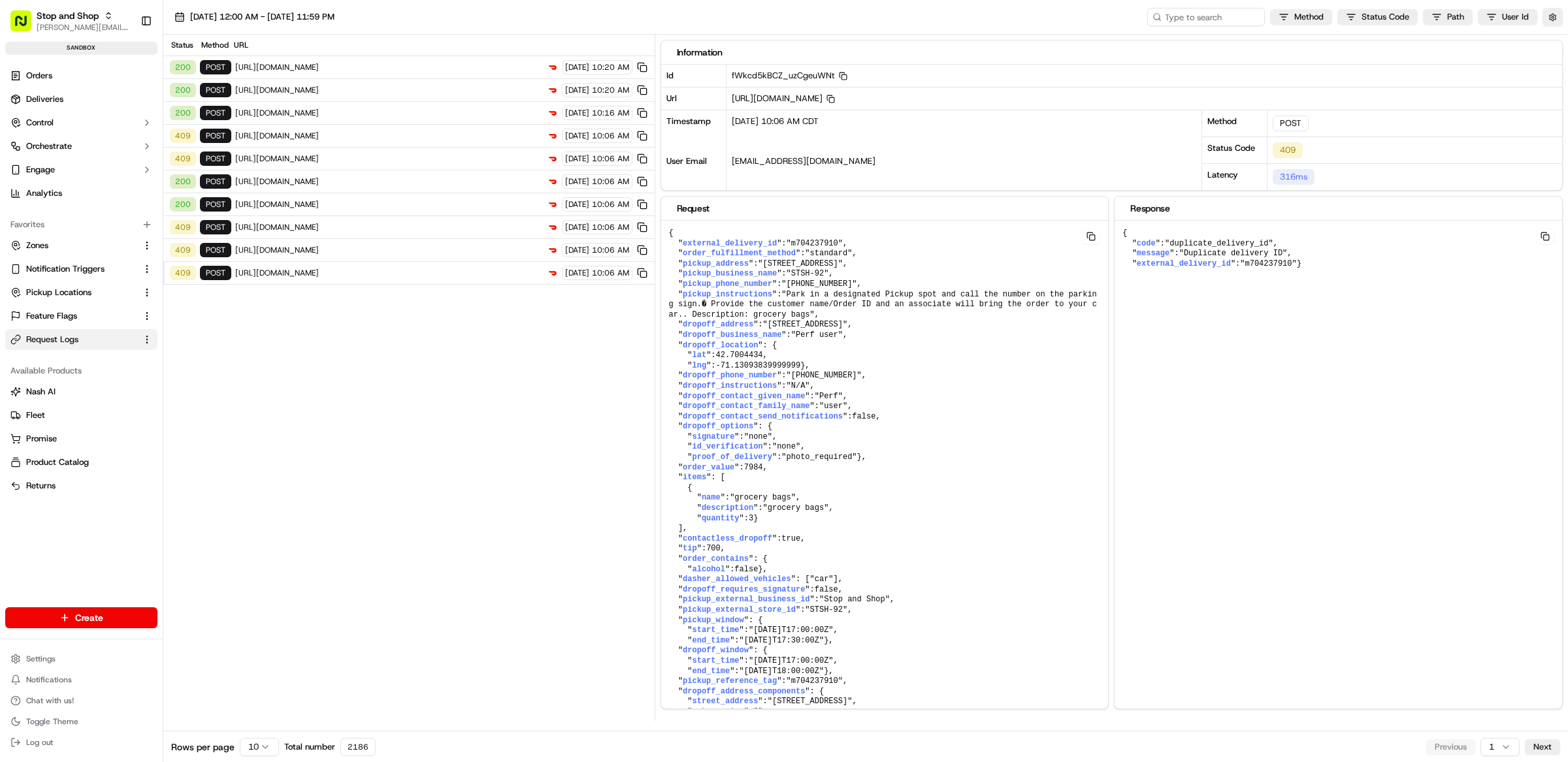
click at [380, 64] on span "https://openapi.doordash.com/drive/v2/deliveries" at bounding box center [389, 67] width 307 height 11
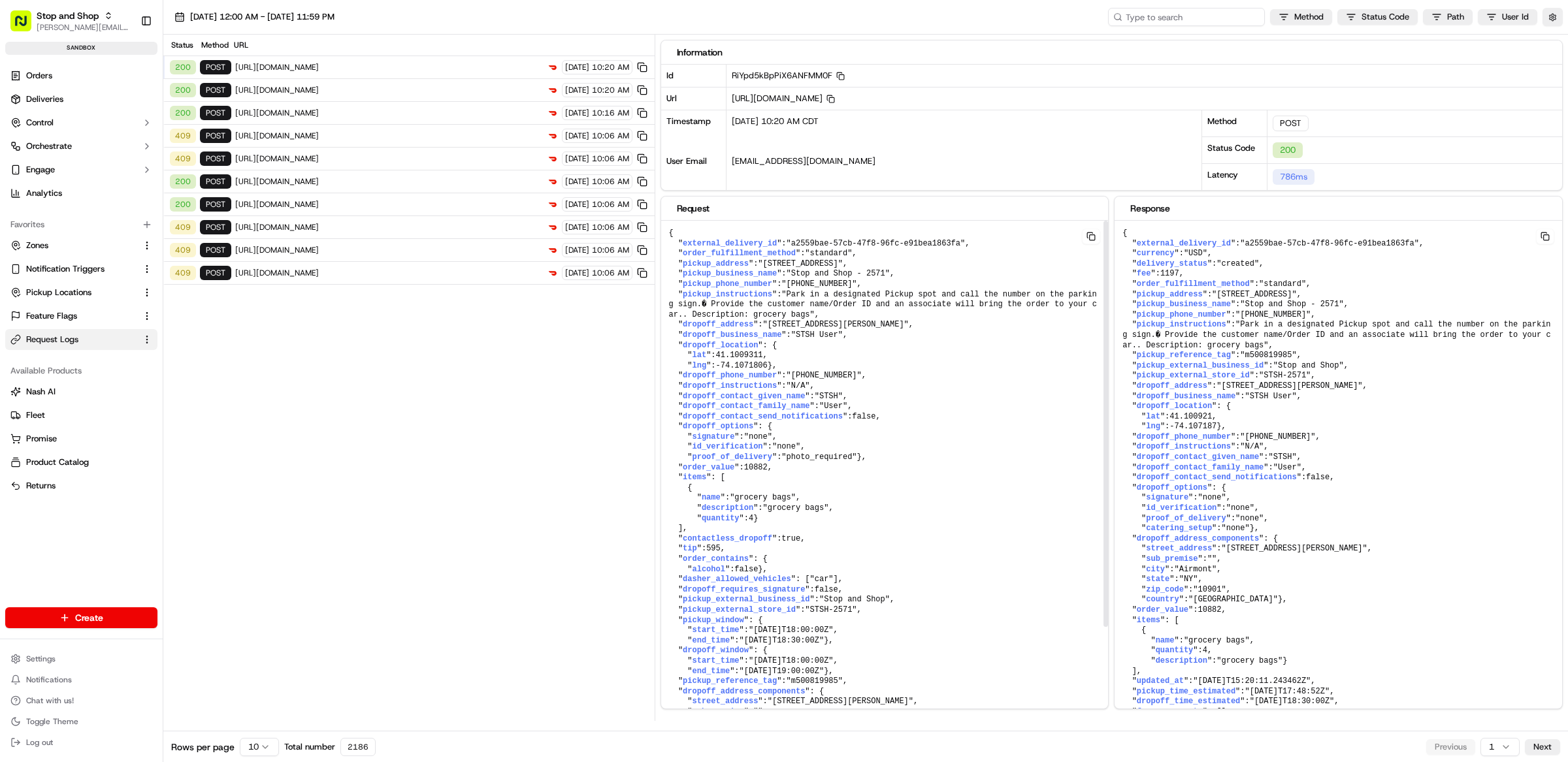
click at [1221, 17] on input at bounding box center [1186, 17] width 157 height 18
paste input "job_BGgzyQBHmskHJ9HTjZ4ze2"
type input "job_BGgzyQBHmskHJ9HTjZ4ze2"
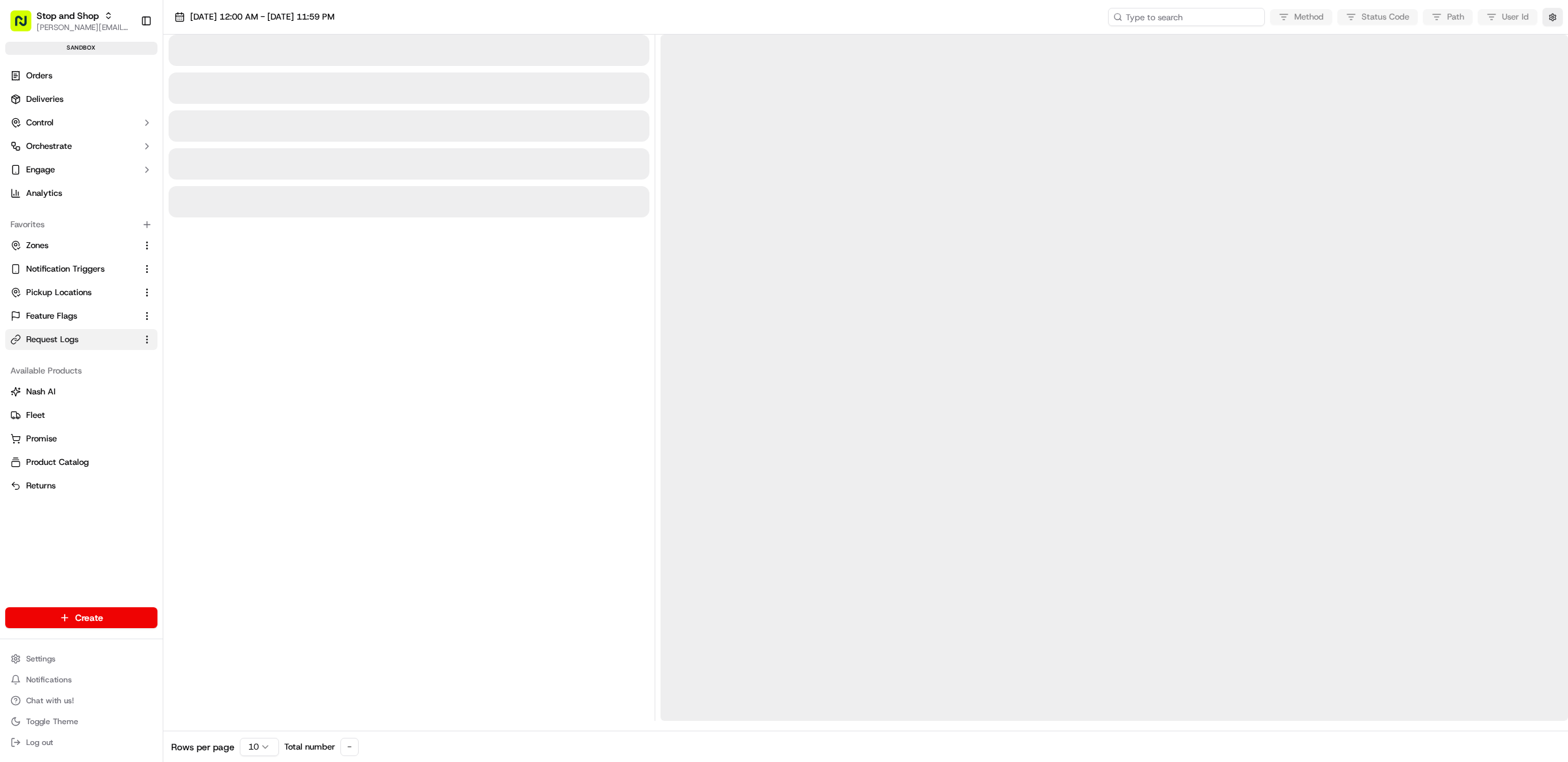
click at [1186, 22] on input at bounding box center [1186, 17] width 157 height 18
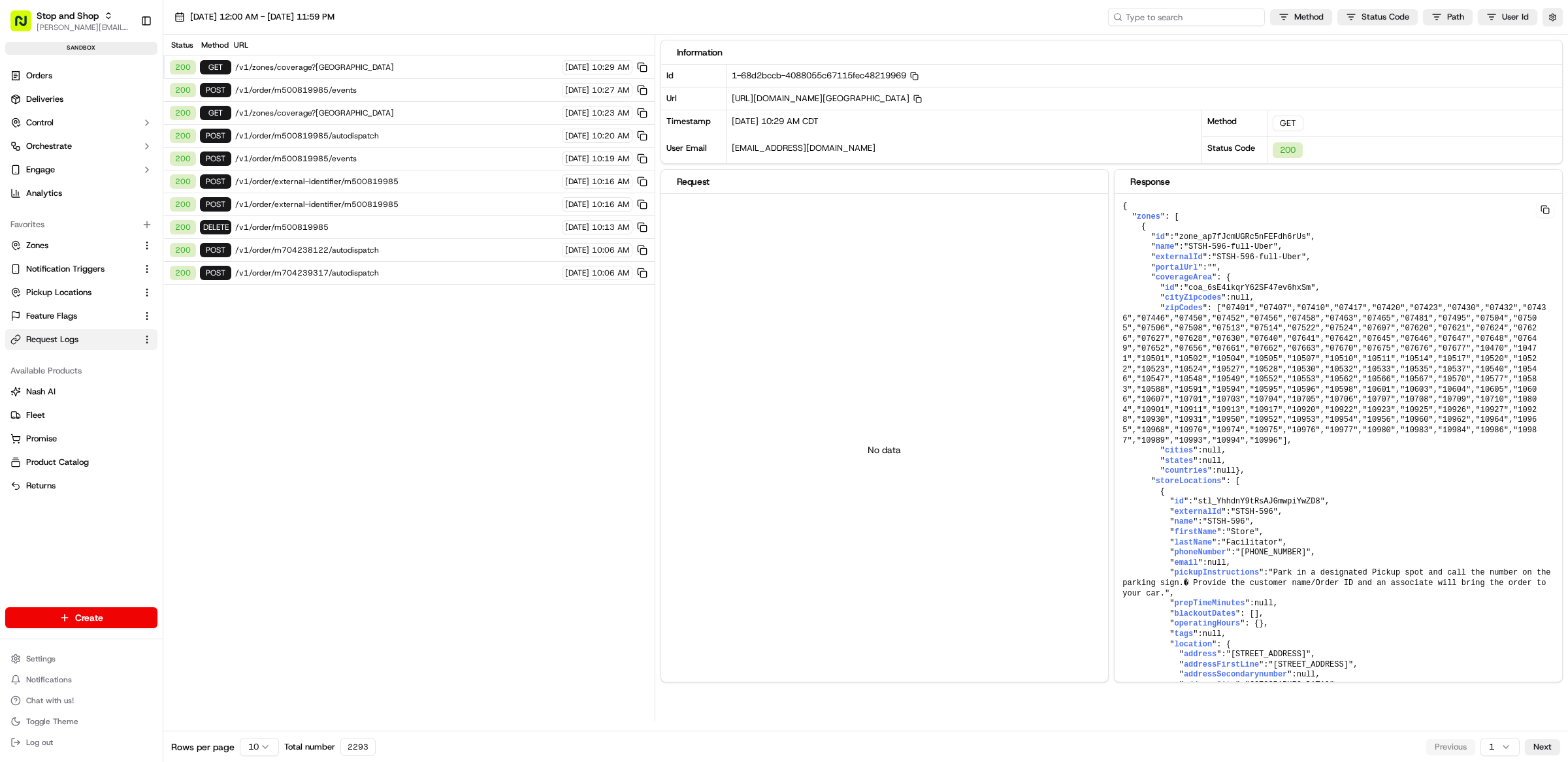
paste input "job_BGgzyQBHmskHJ9HTjZ4ze2"
type input "job_BGgzyQBHmskHJ9HTjZ4ze2"
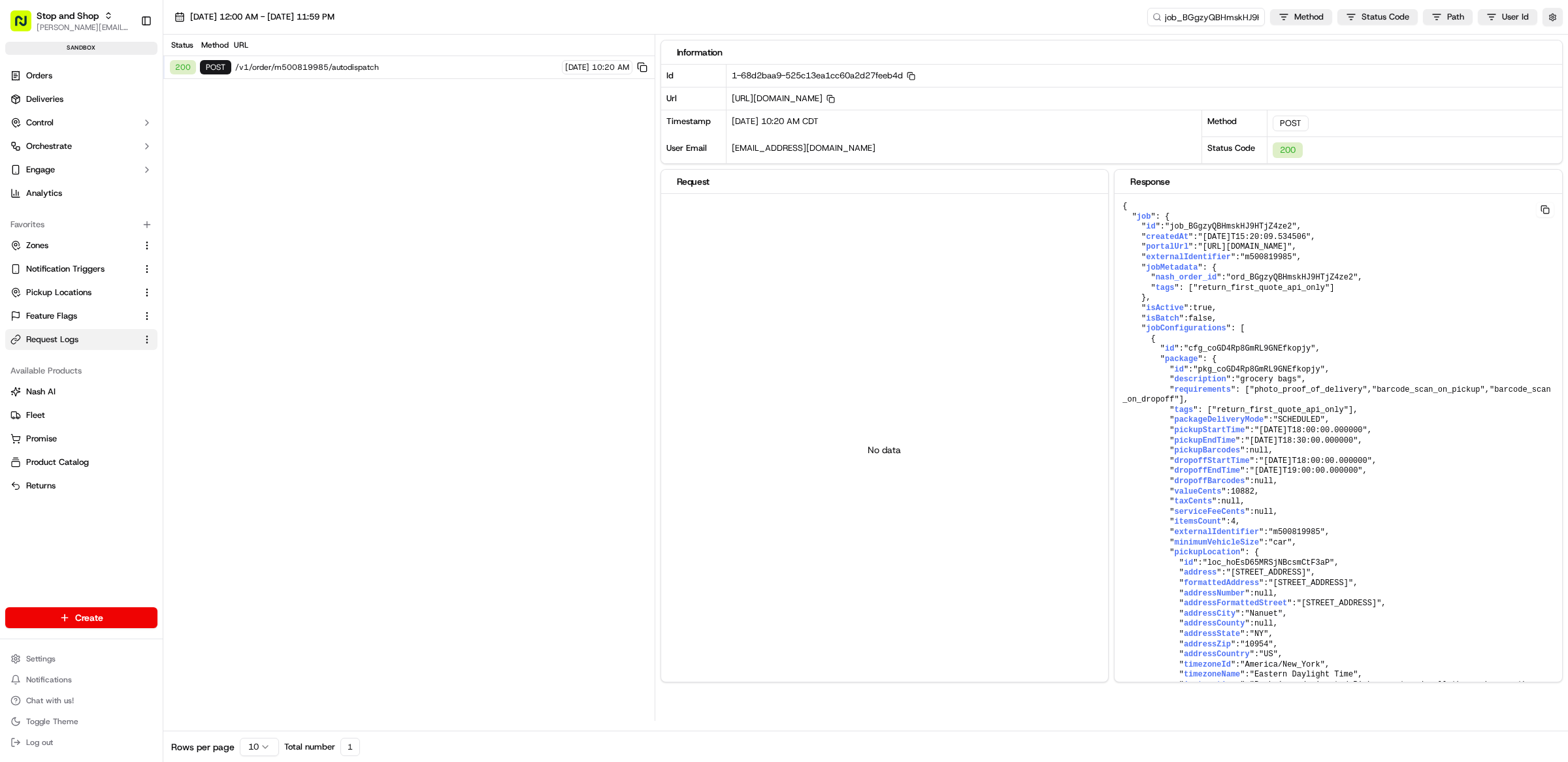
click at [432, 70] on span "/v1/order/m500819985/autodispatch" at bounding box center [397, 67] width 323 height 11
click at [1550, 15] on button "button" at bounding box center [1552, 17] width 20 height 18
click at [1553, 39] on button "Display Only Provider Logs" at bounding box center [1554, 41] width 11 height 11
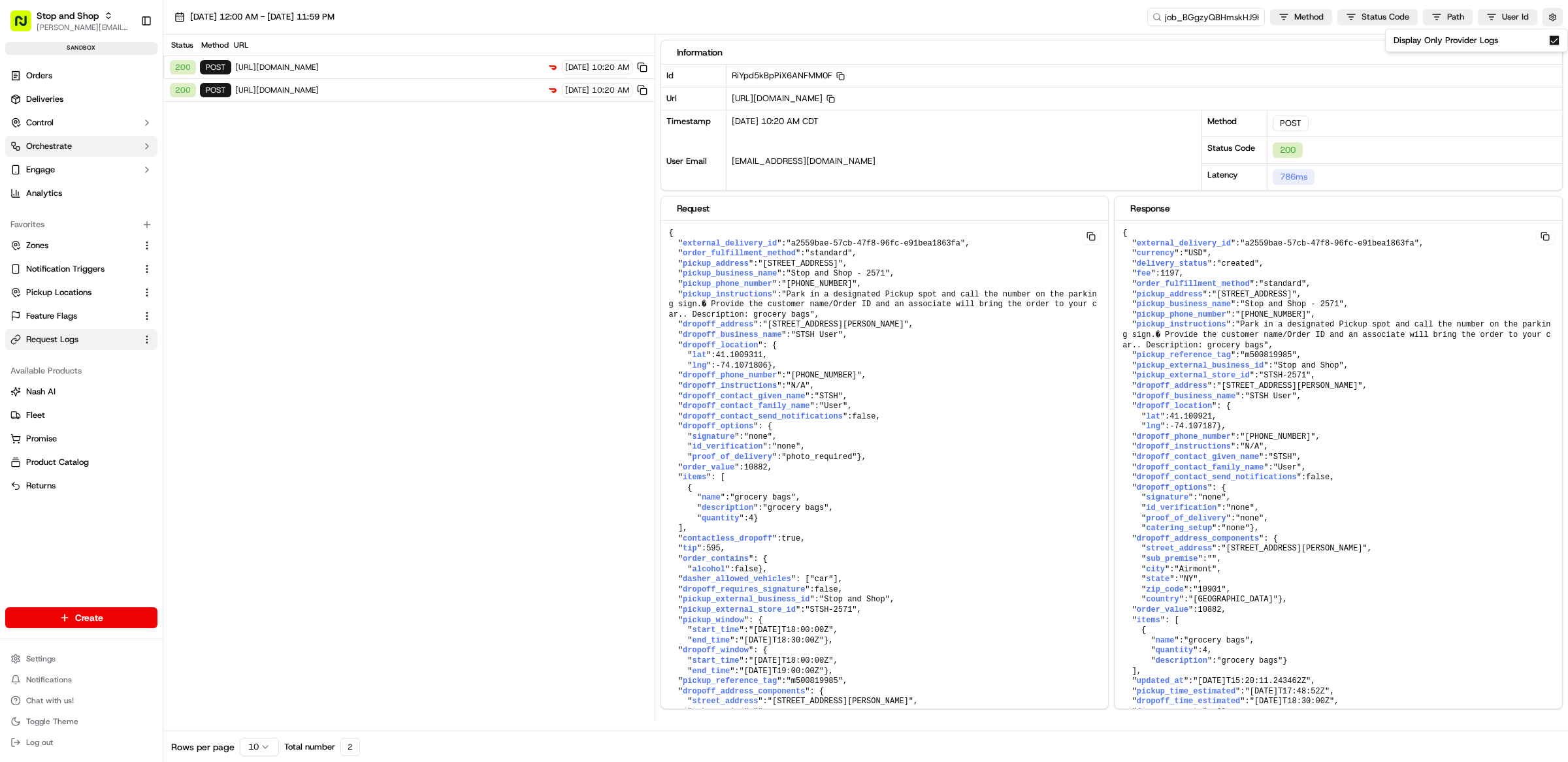
click at [60, 148] on span "Orchestrate" at bounding box center [49, 147] width 45 height 12
click at [60, 145] on span "Orchestrate" at bounding box center [49, 147] width 45 height 12
click at [60, 123] on button "Control" at bounding box center [81, 123] width 152 height 21
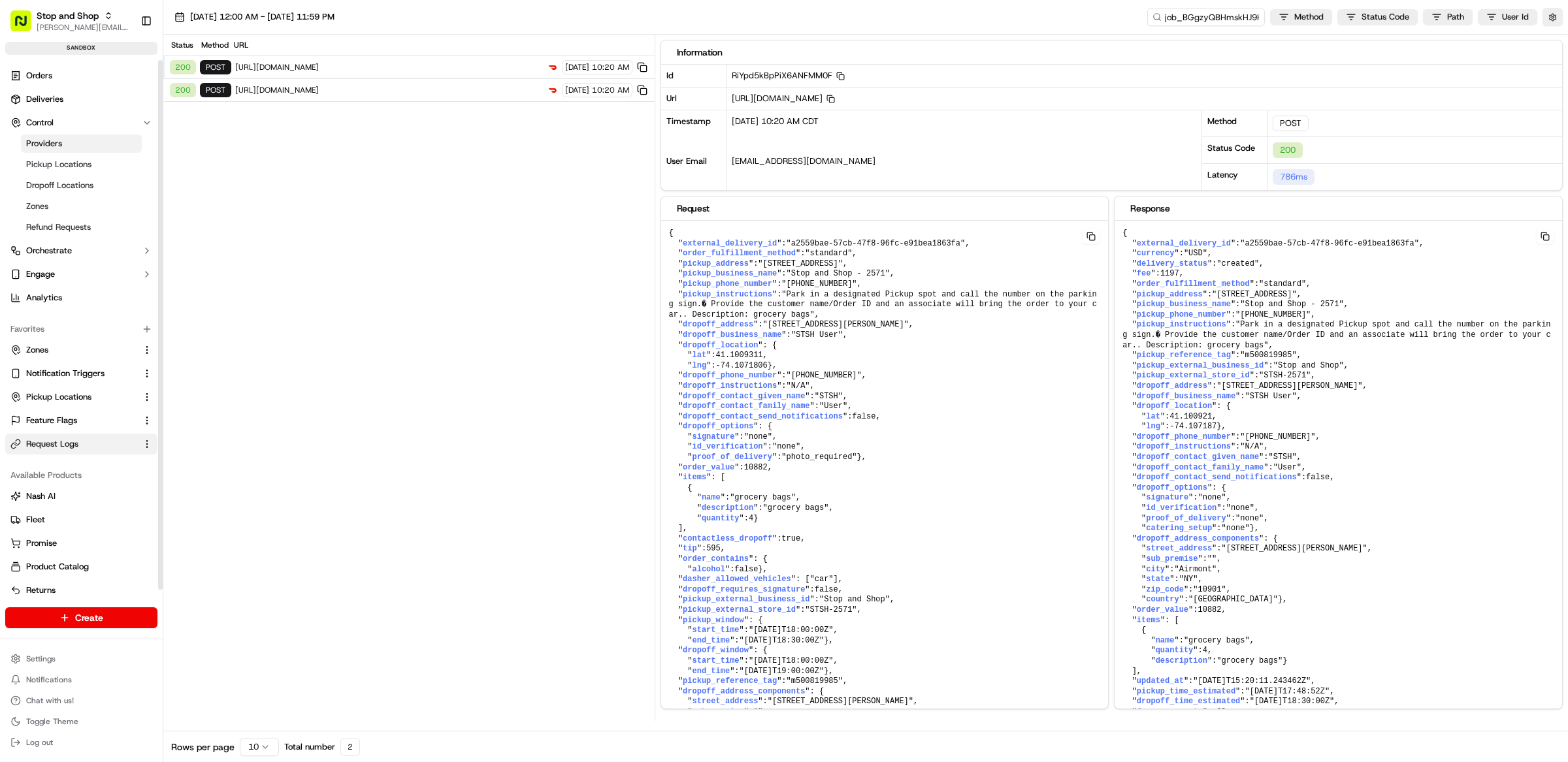
click at [60, 147] on span "Providers" at bounding box center [44, 144] width 36 height 12
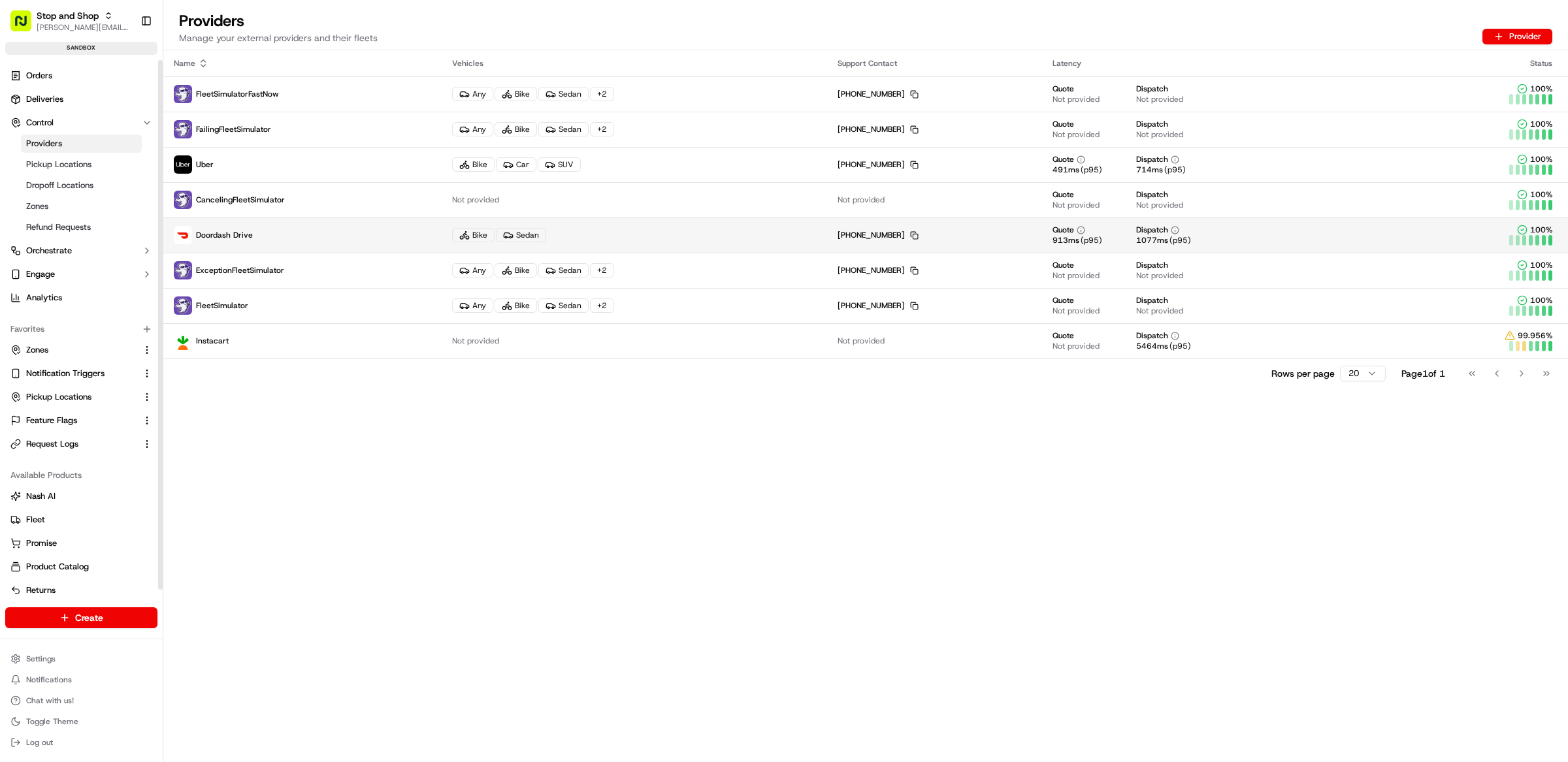
drag, startPoint x: 267, startPoint y: 238, endPoint x: 249, endPoint y: 238, distance: 18.0
click at [249, 238] on p "Doordash Drive" at bounding box center [303, 235] width 257 height 18
drag, startPoint x: 249, startPoint y: 238, endPoint x: 241, endPoint y: 239, distance: 8.1
drag, startPoint x: 241, startPoint y: 239, endPoint x: 251, endPoint y: 239, distance: 10.0
click at [251, 239] on p "Doordash Drive" at bounding box center [303, 235] width 257 height 18
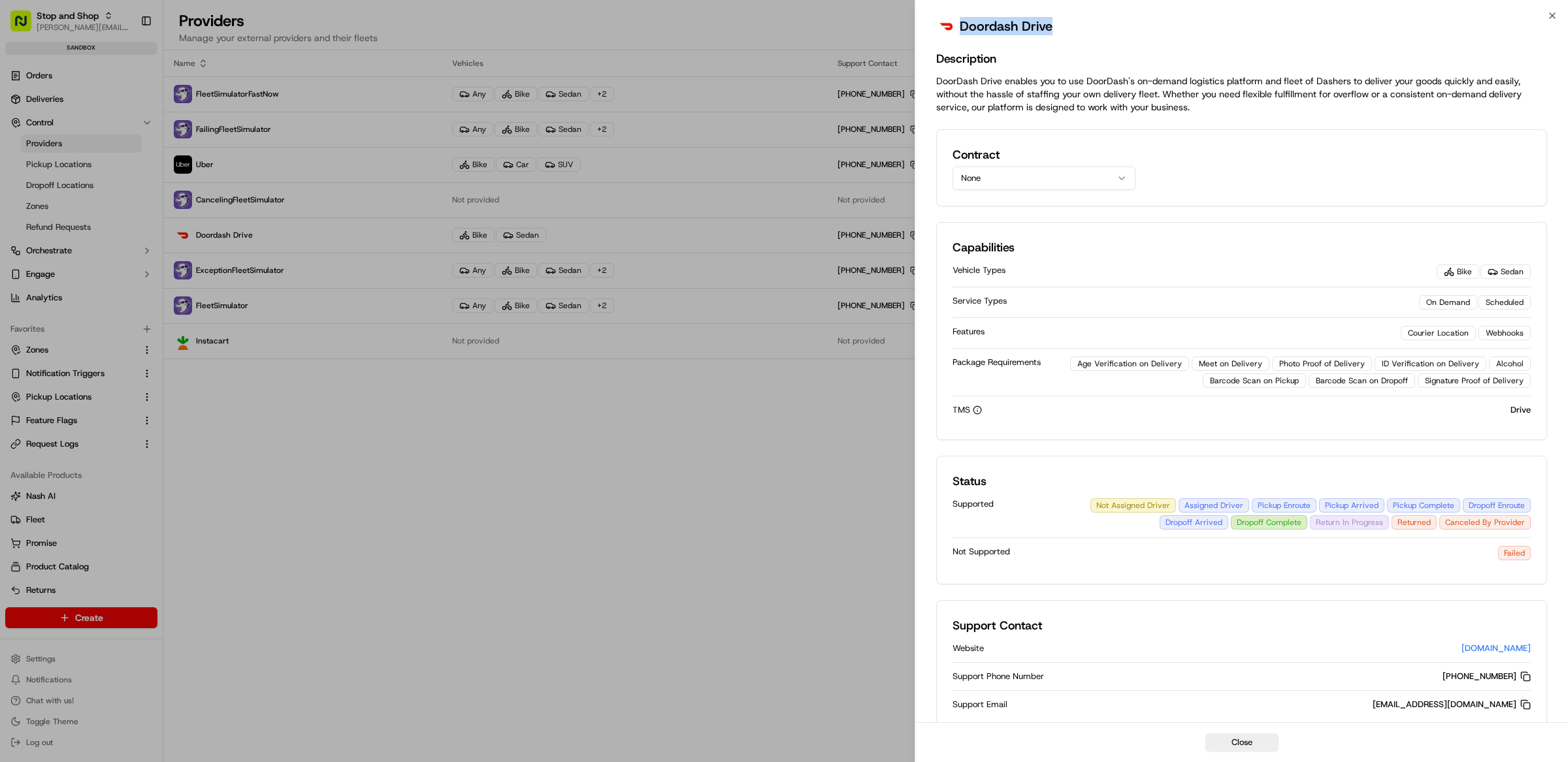
drag, startPoint x: 1061, startPoint y: 27, endPoint x: 959, endPoint y: 29, distance: 102.0
click at [959, 29] on div "Doordash Drive" at bounding box center [1242, 29] width 653 height 26
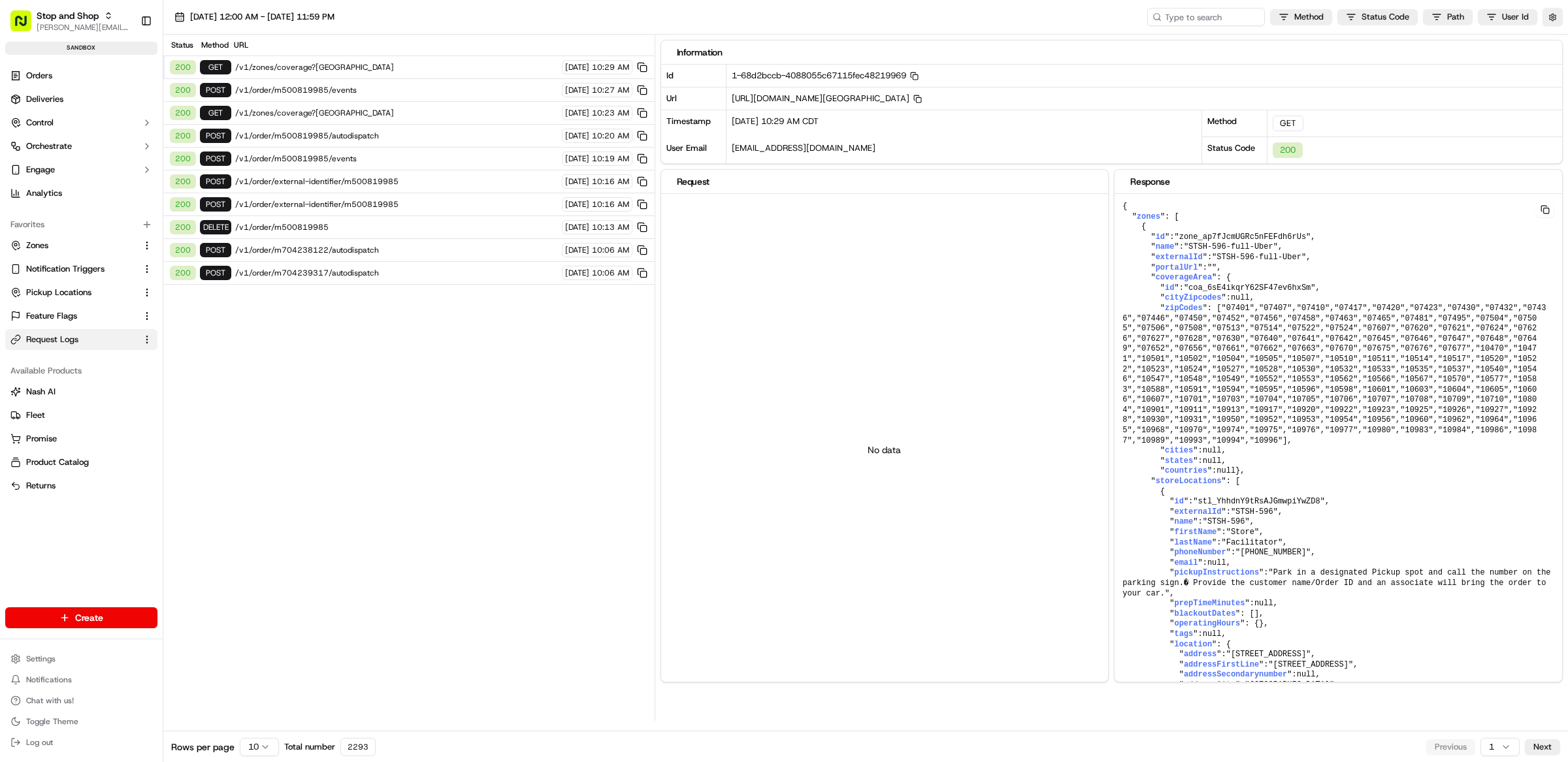
click at [1208, 26] on div "[DATE] 12:00 AM - [DATE] 11:59 PM Method Status Code Path User Id" at bounding box center [865, 17] width 1404 height 35
click at [1190, 21] on input at bounding box center [1186, 17] width 157 height 18
paste input "job_BGgzyQBHmskHJ9HTjZ4ze2"
type input "job_BGgzyQBHmskHJ9HTjZ4ze2"
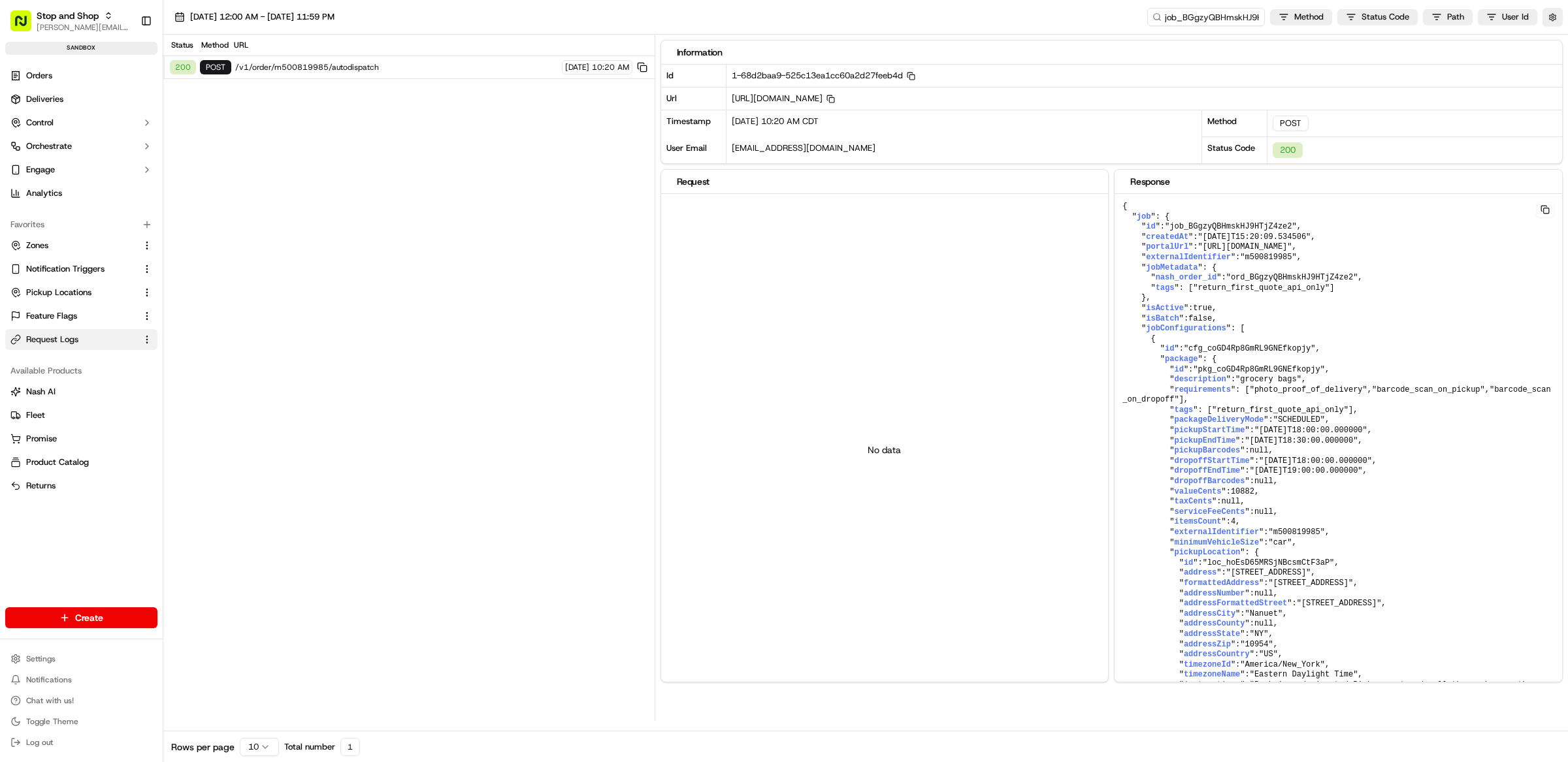
click at [345, 70] on span "/v1/order/m500819985/autodispatch" at bounding box center [397, 67] width 323 height 11
drag, startPoint x: 1557, startPoint y: 18, endPoint x: 1550, endPoint y: 20, distance: 7.3
click at [1555, 18] on button "button" at bounding box center [1552, 17] width 20 height 18
click at [1553, 41] on button "Display Only Provider Logs" at bounding box center [1554, 41] width 11 height 11
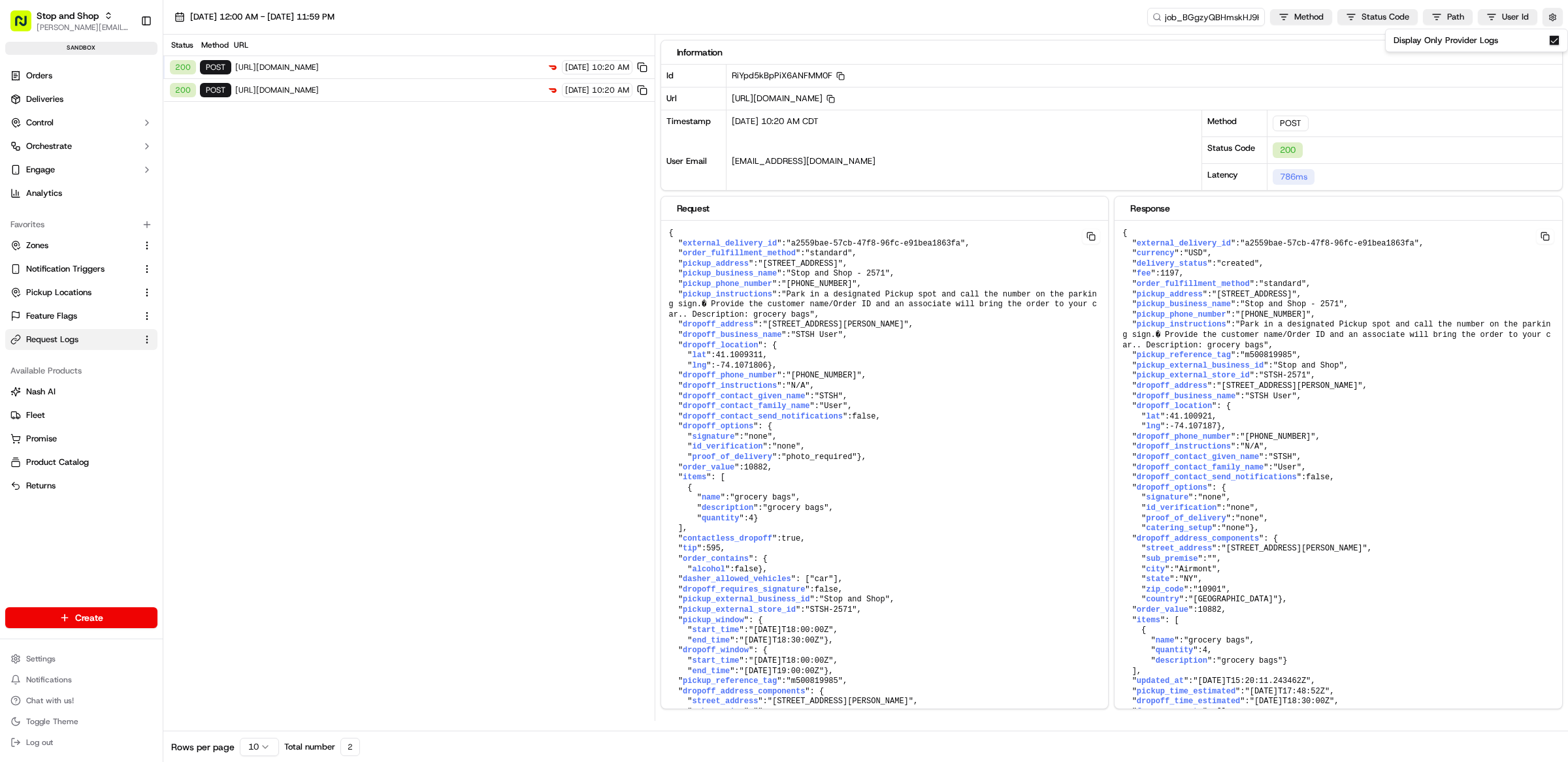
click at [331, 253] on div "Status Method URL 200 POST [URL][DOMAIN_NAME] [DATE] 10:20 AM 200 POST [URL][DO…" at bounding box center [409, 378] width 491 height 686
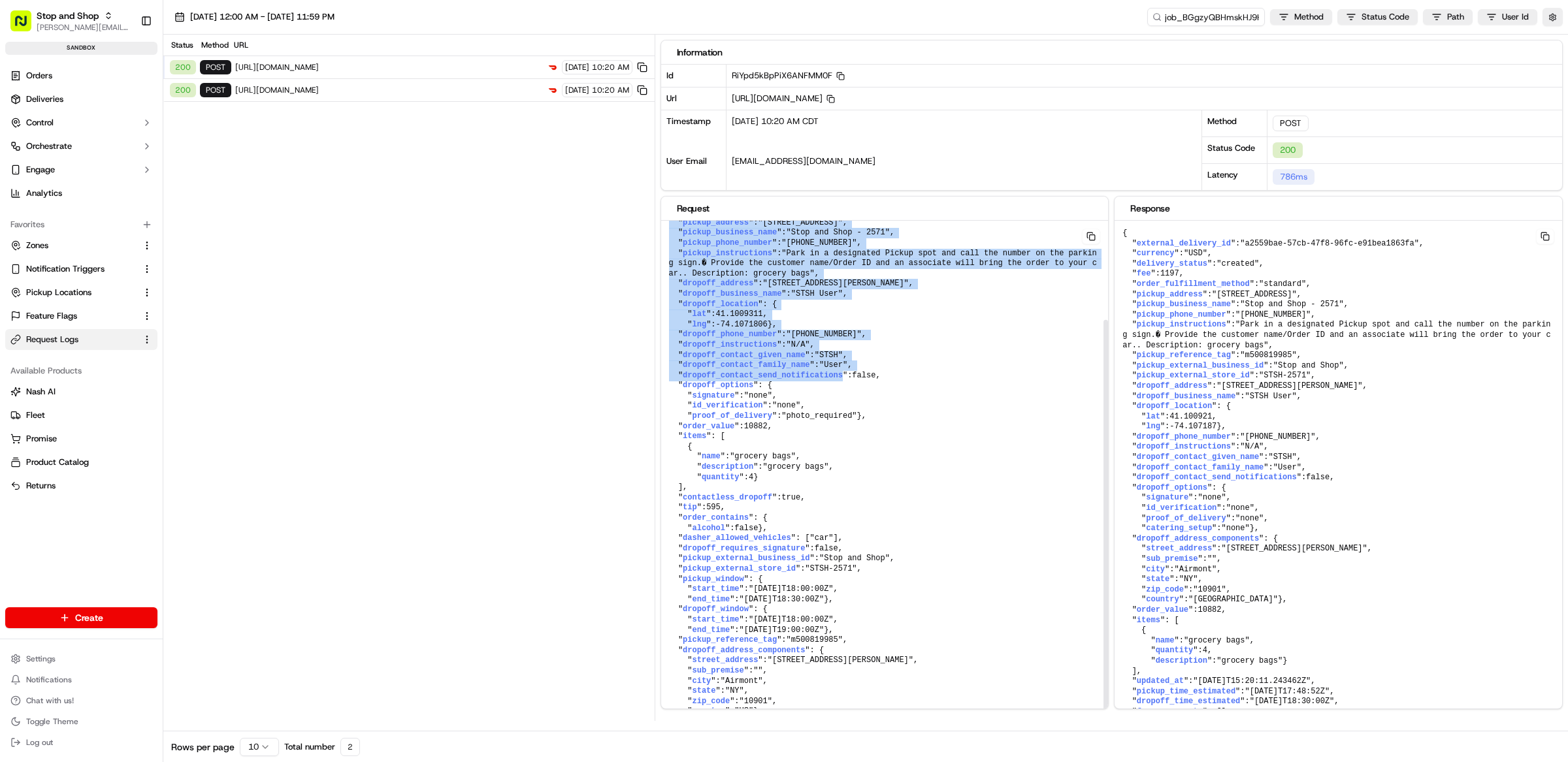
scroll to position [134, 0]
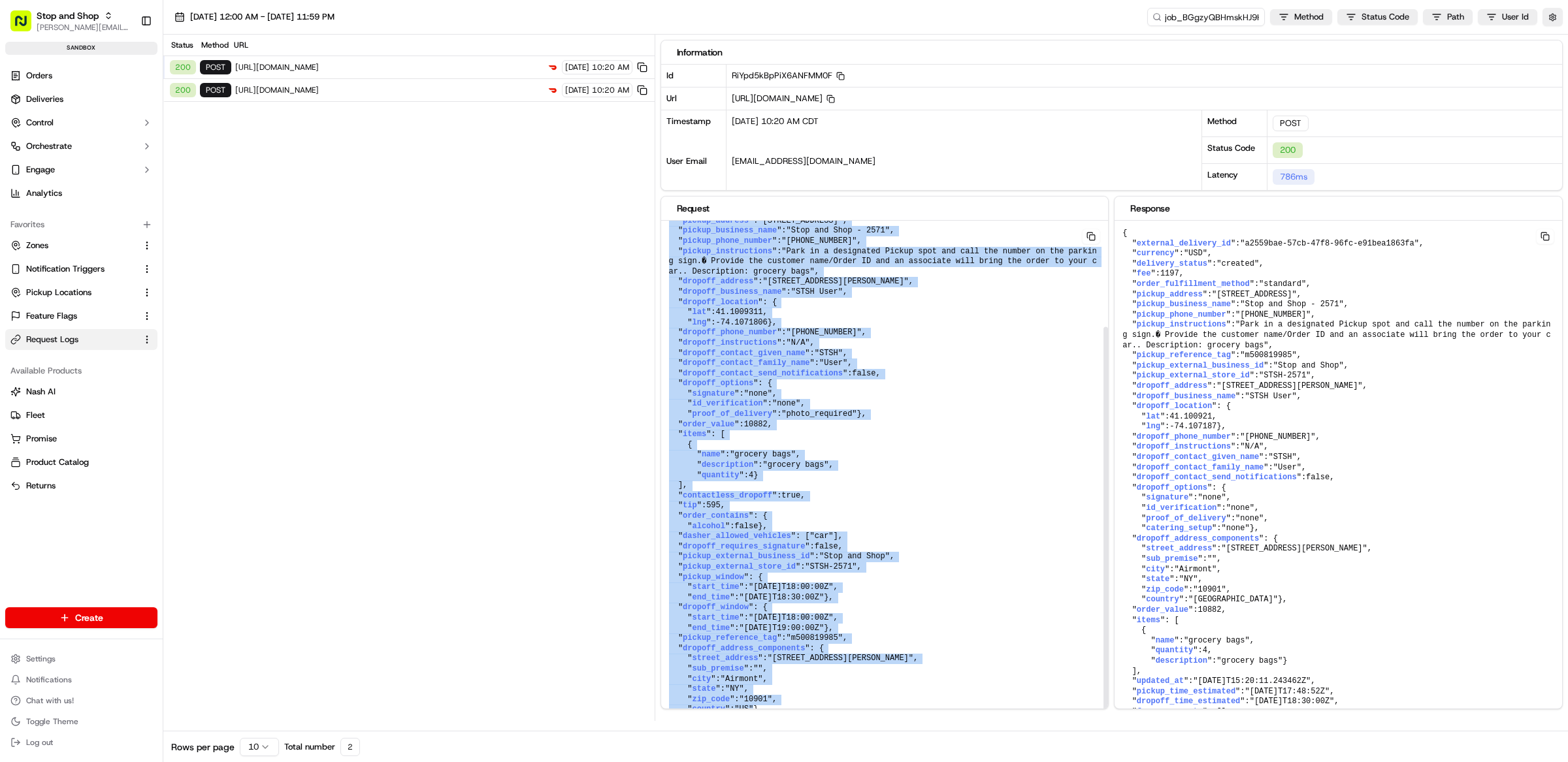
drag, startPoint x: 676, startPoint y: 244, endPoint x: 859, endPoint y: 700, distance: 491.4
click at [859, 700] on pre "{ " external_delivery_id ": "a2559bae-57cb-47f8-96fc-e91bea1863fa" , " order_fu…" at bounding box center [884, 456] width 447 height 555
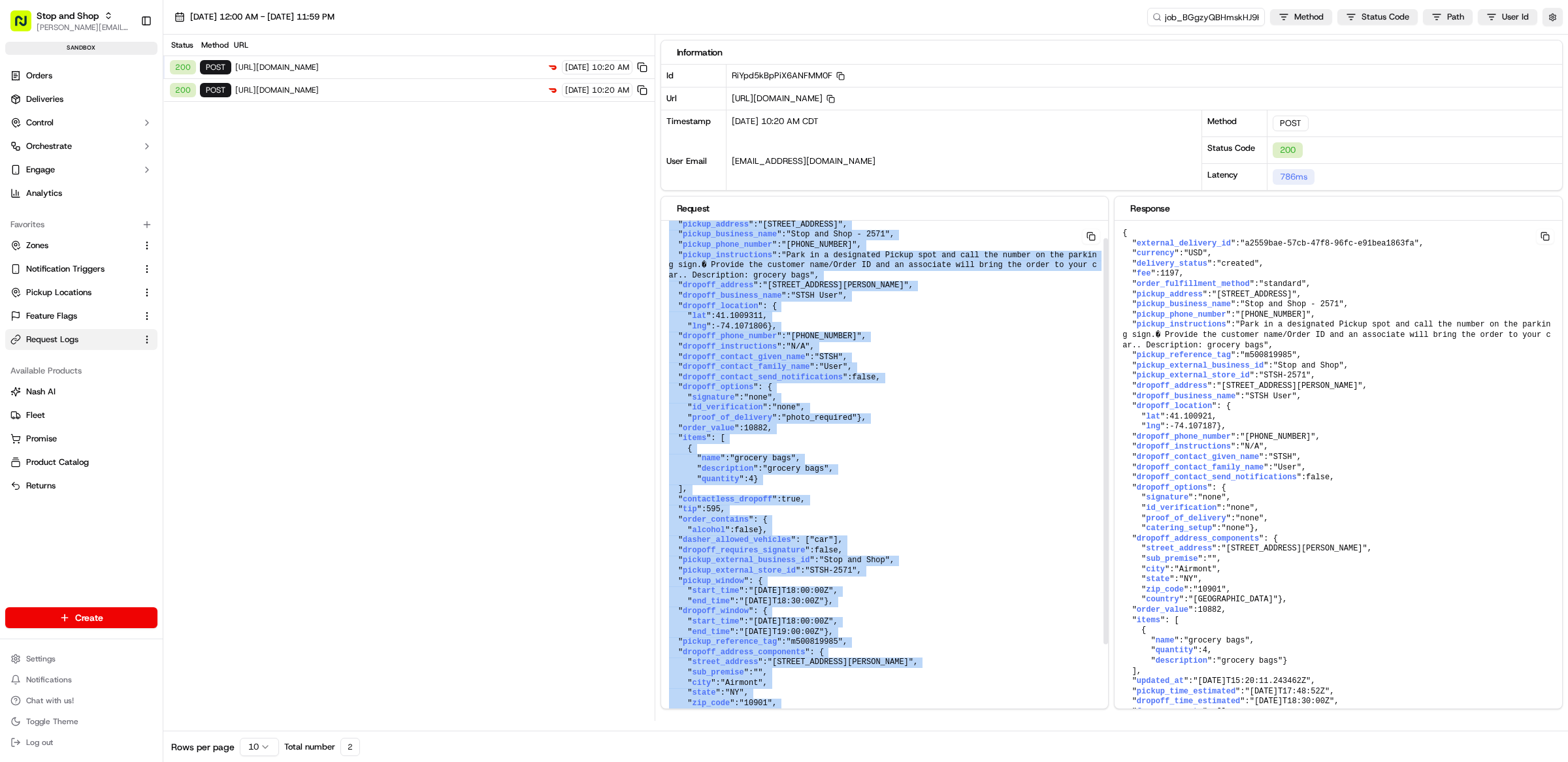
scroll to position [0, 0]
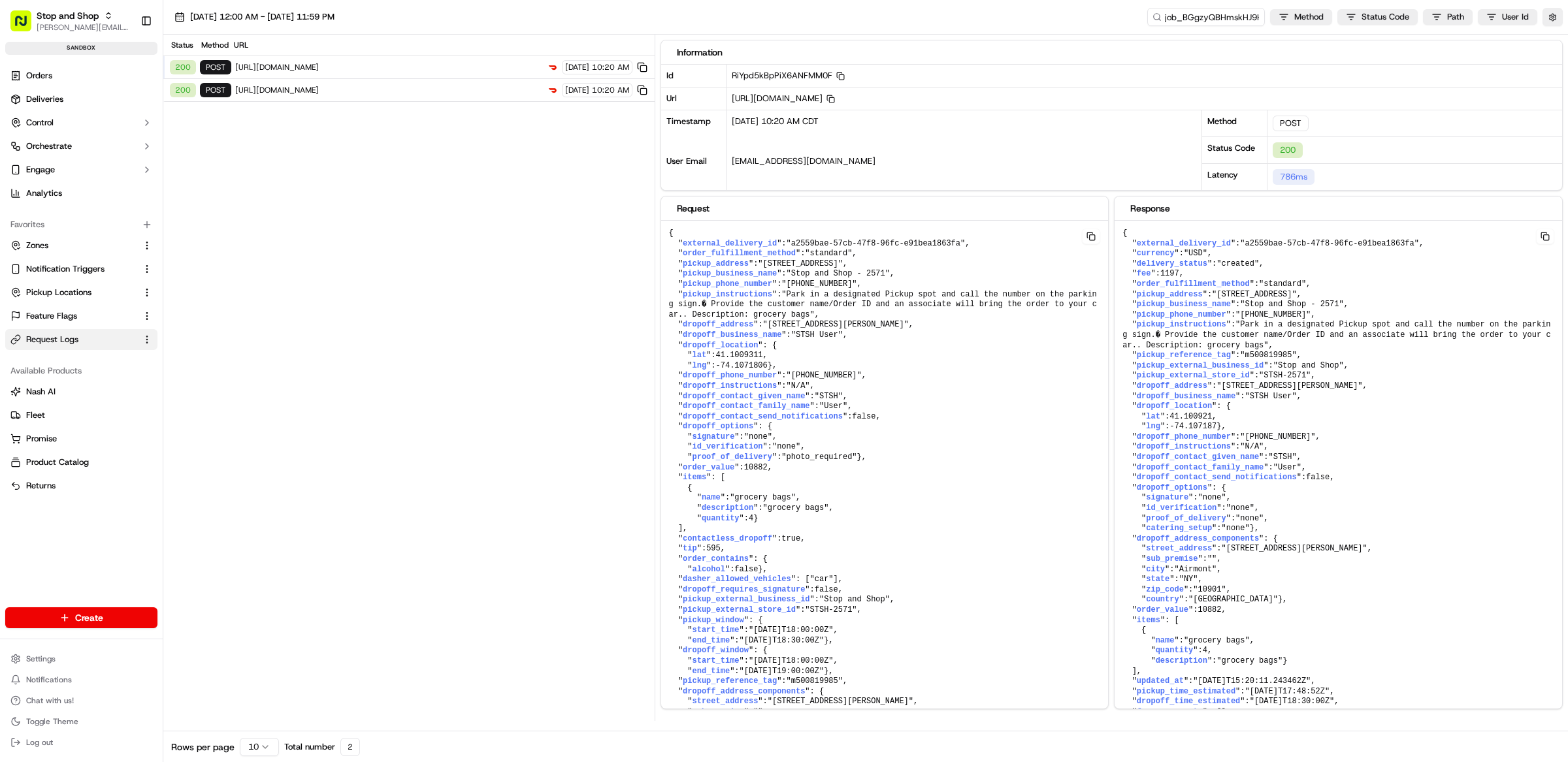
click at [587, 518] on div "Status Method URL 200 POST [URL][DOMAIN_NAME] [DATE] 10:20 AM 200 POST [URL][DO…" at bounding box center [409, 378] width 491 height 686
